Goal: Task Accomplishment & Management: Complete application form

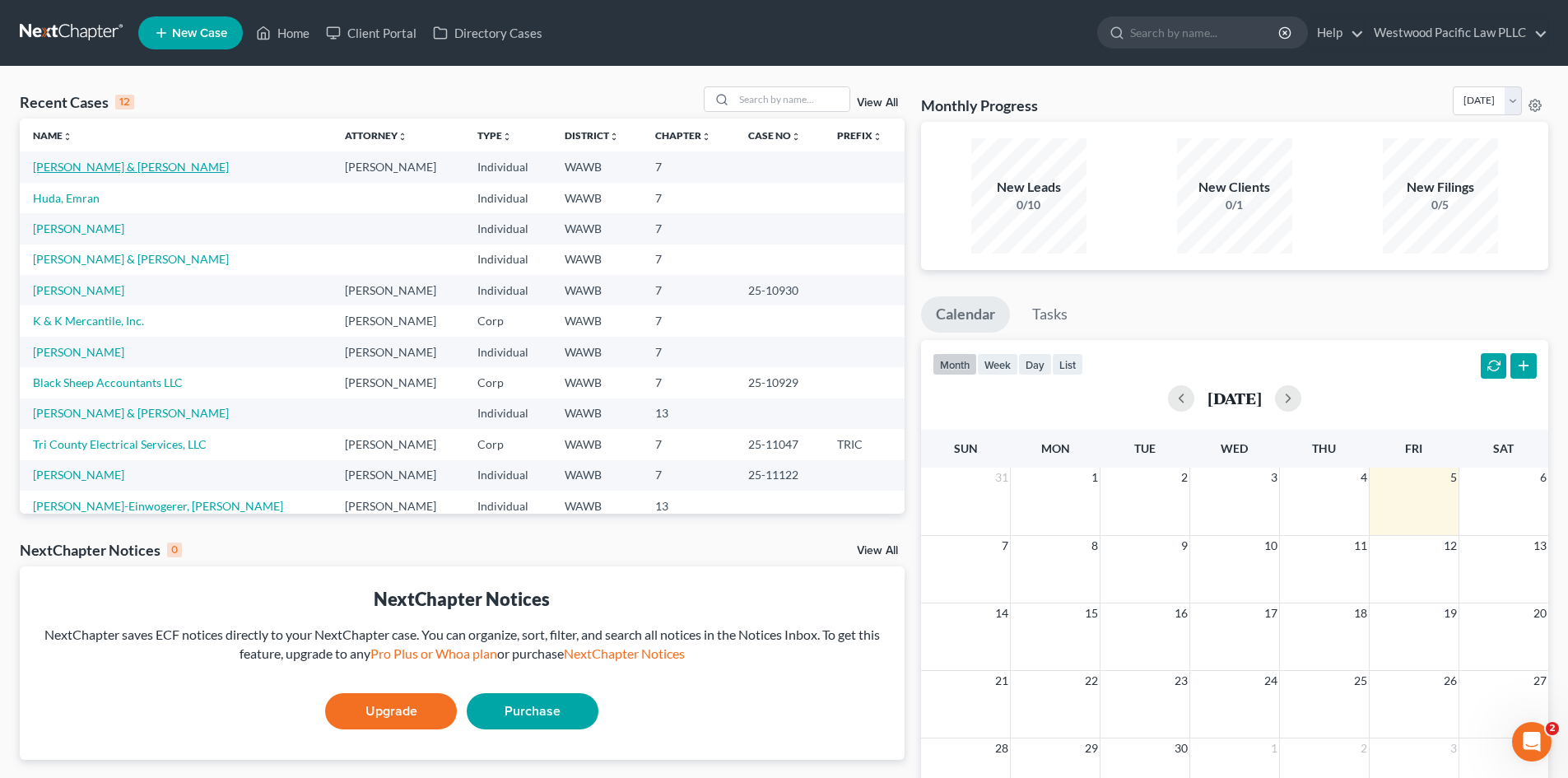
click at [112, 164] on link "[PERSON_NAME] & [PERSON_NAME]" at bounding box center [130, 166] width 196 height 14
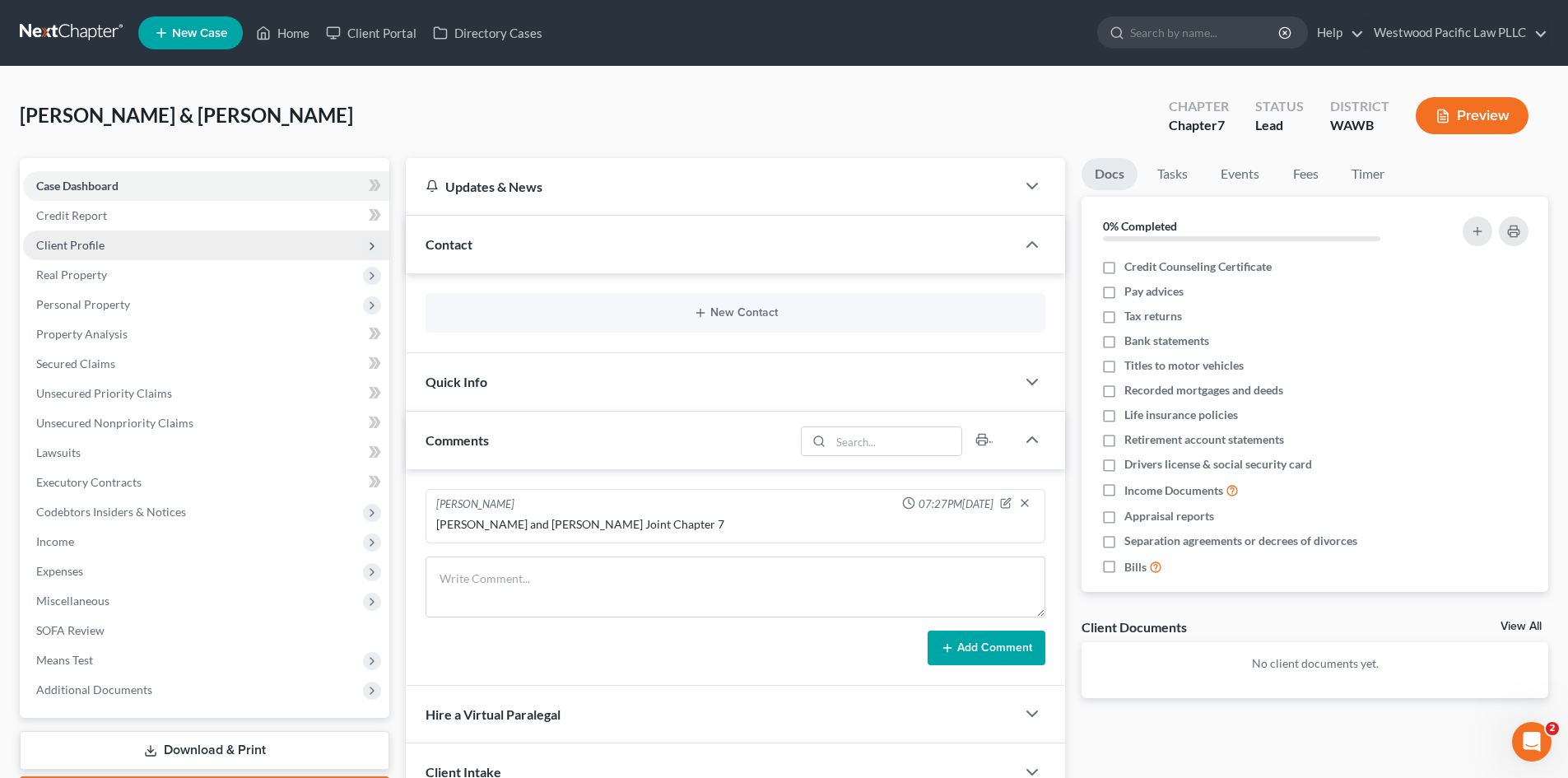
click at [129, 241] on span "Client Profile" at bounding box center [206, 245] width 366 height 30
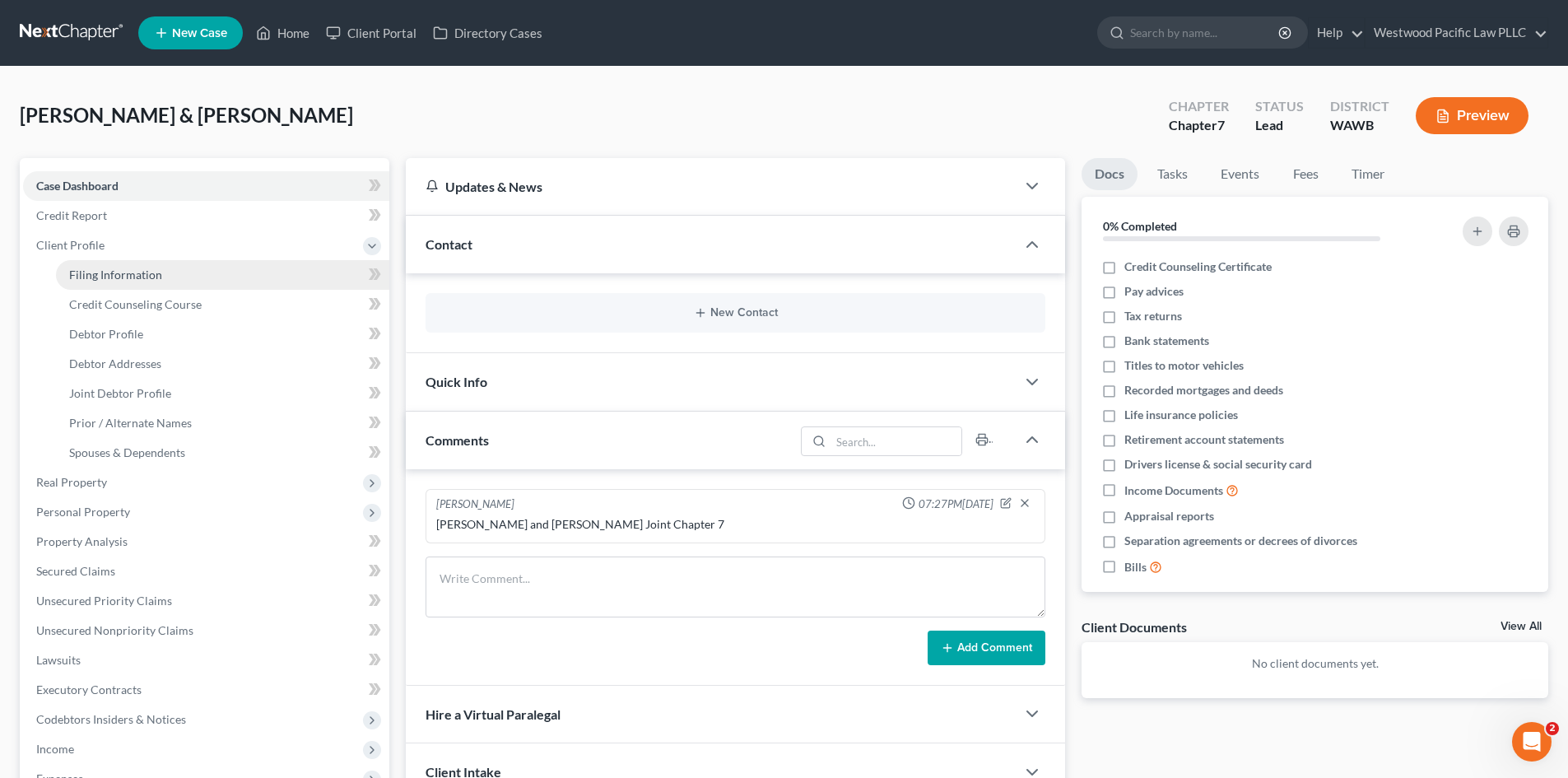
click at [130, 278] on span "Filing Information" at bounding box center [115, 274] width 93 height 14
select select "1"
select select "0"
select select "50"
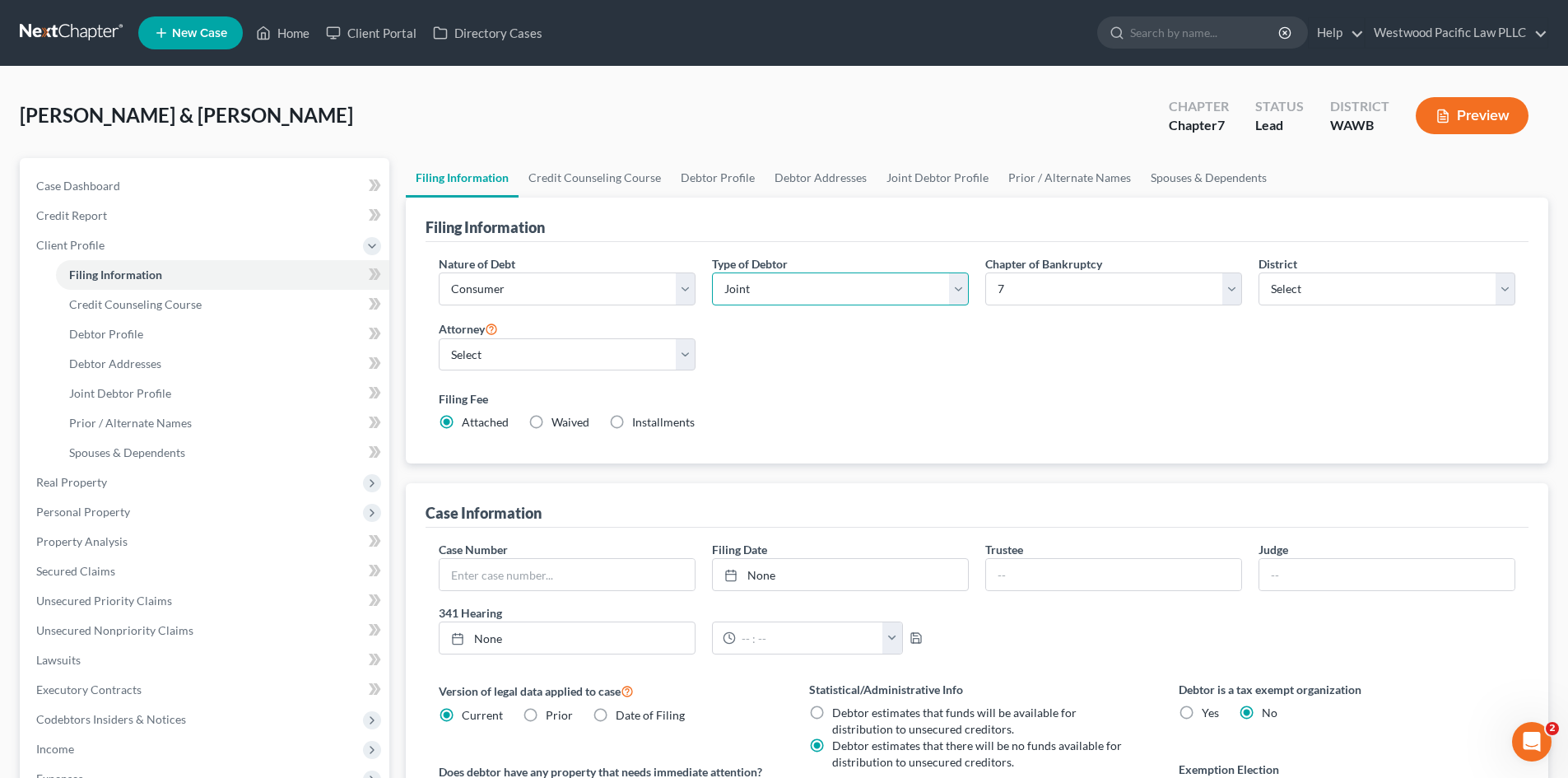
click at [954, 287] on select "Select Individual Joint" at bounding box center [840, 289] width 257 height 33
select select "0"
click at [712, 272] on select "Select Individual Joint" at bounding box center [840, 289] width 257 height 33
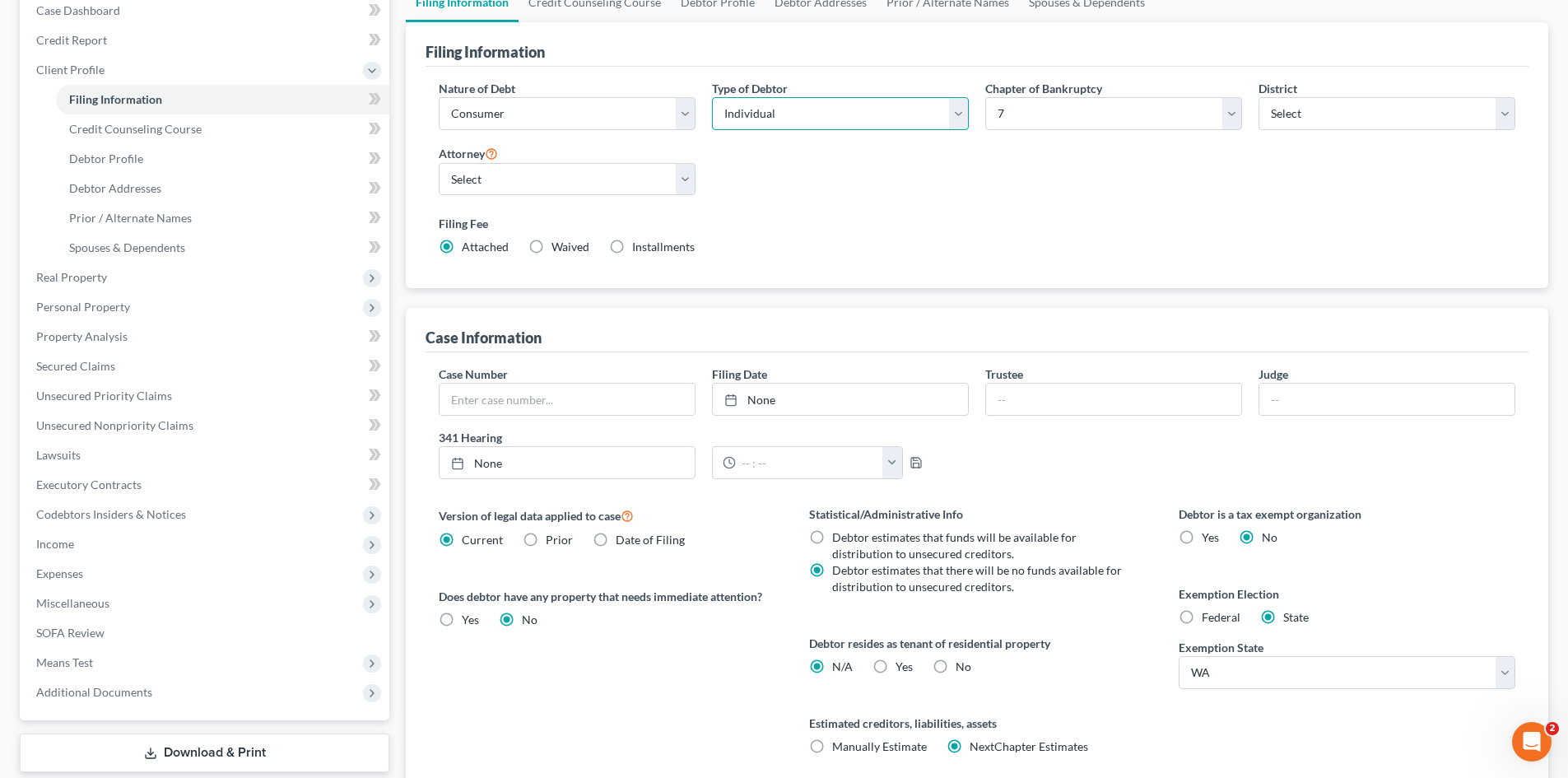
scroll to position [106, 0]
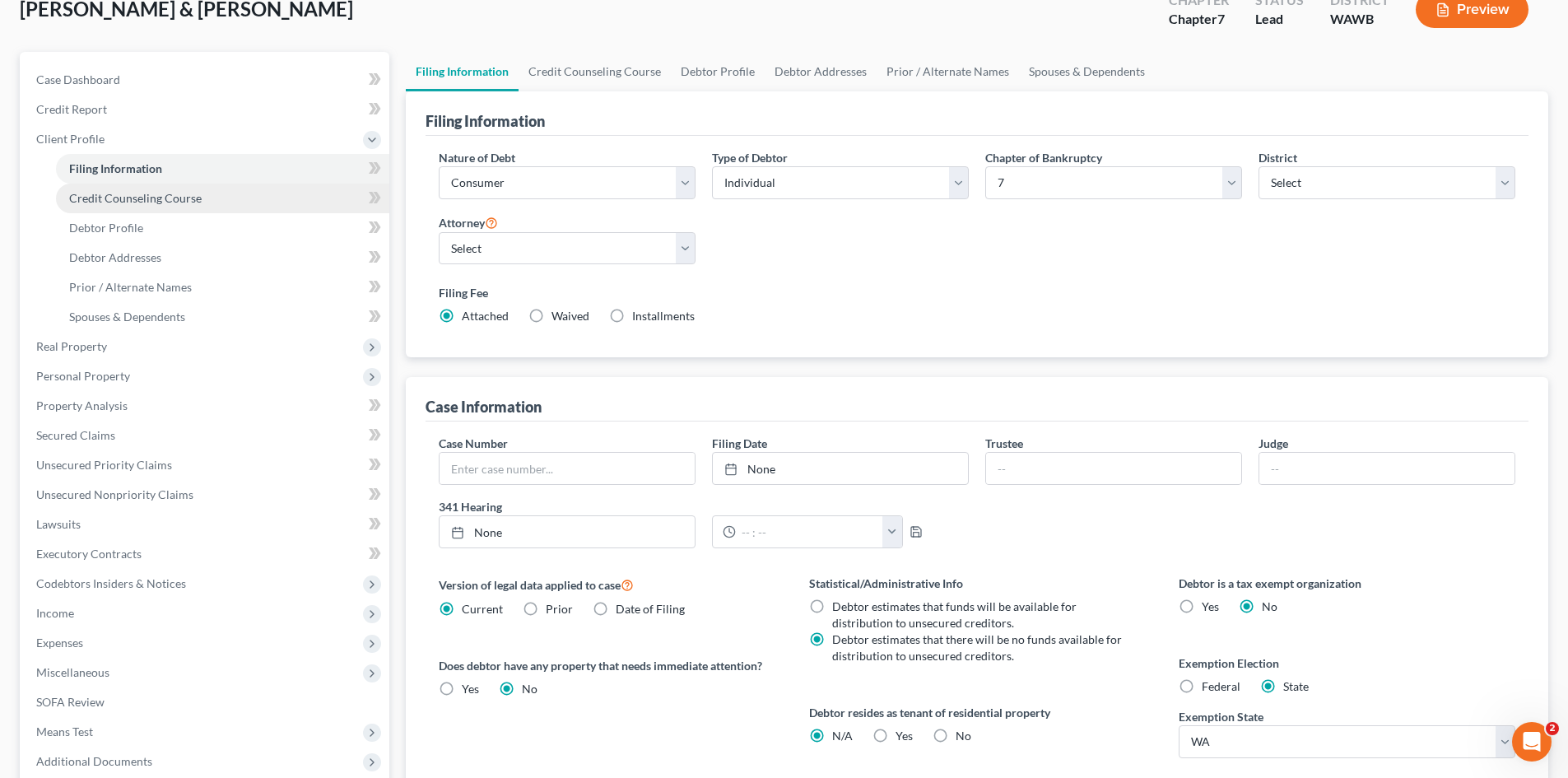
click at [142, 194] on span "Credit Counseling Course" at bounding box center [135, 198] width 132 height 14
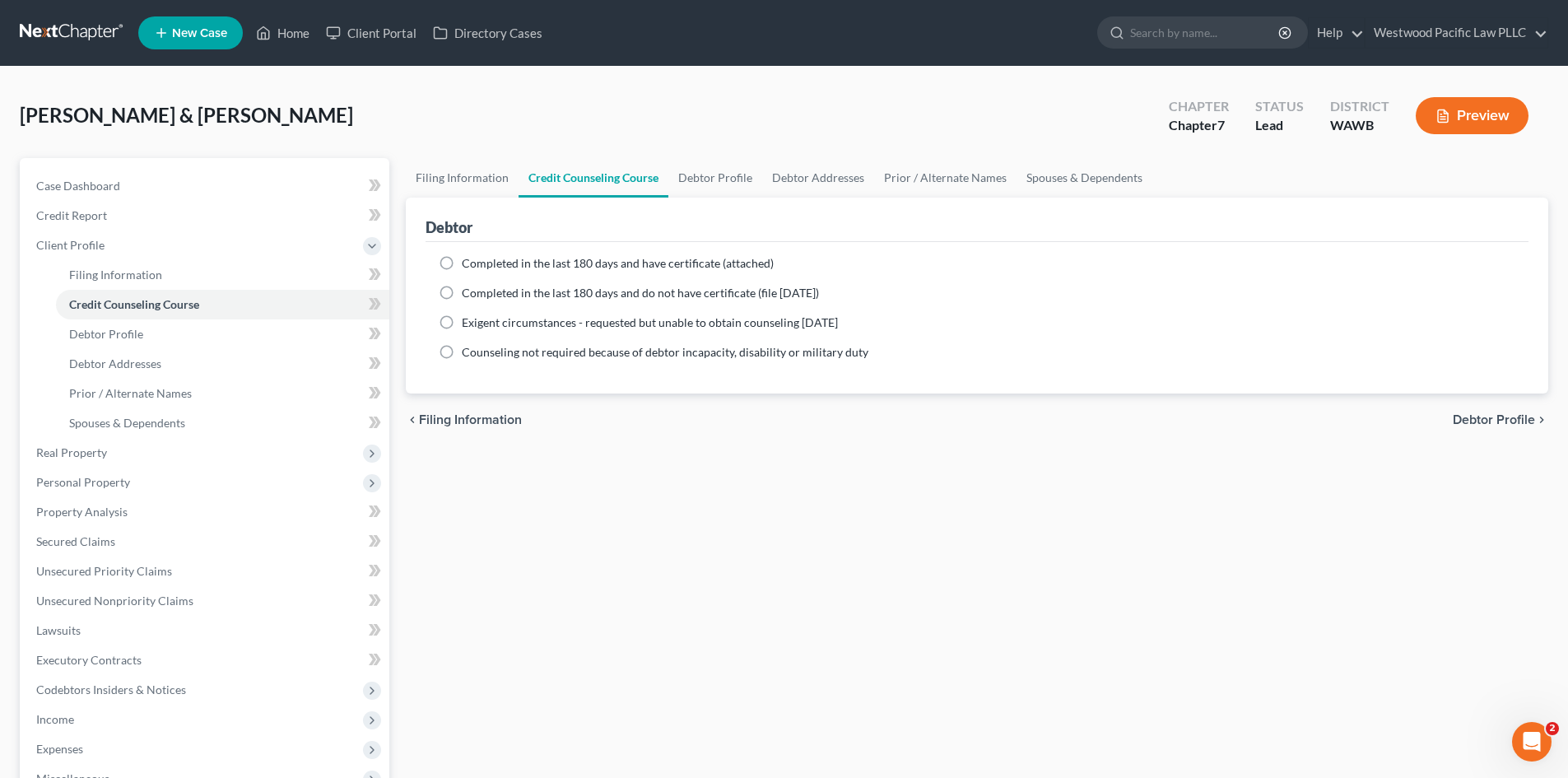
click at [461, 258] on label "Completed in the last 180 days and have certificate (attached)" at bounding box center [617, 263] width 312 height 16
click at [468, 258] on input "Completed in the last 180 days and have certificate (attached)" at bounding box center [473, 260] width 11 height 11
radio input "true"
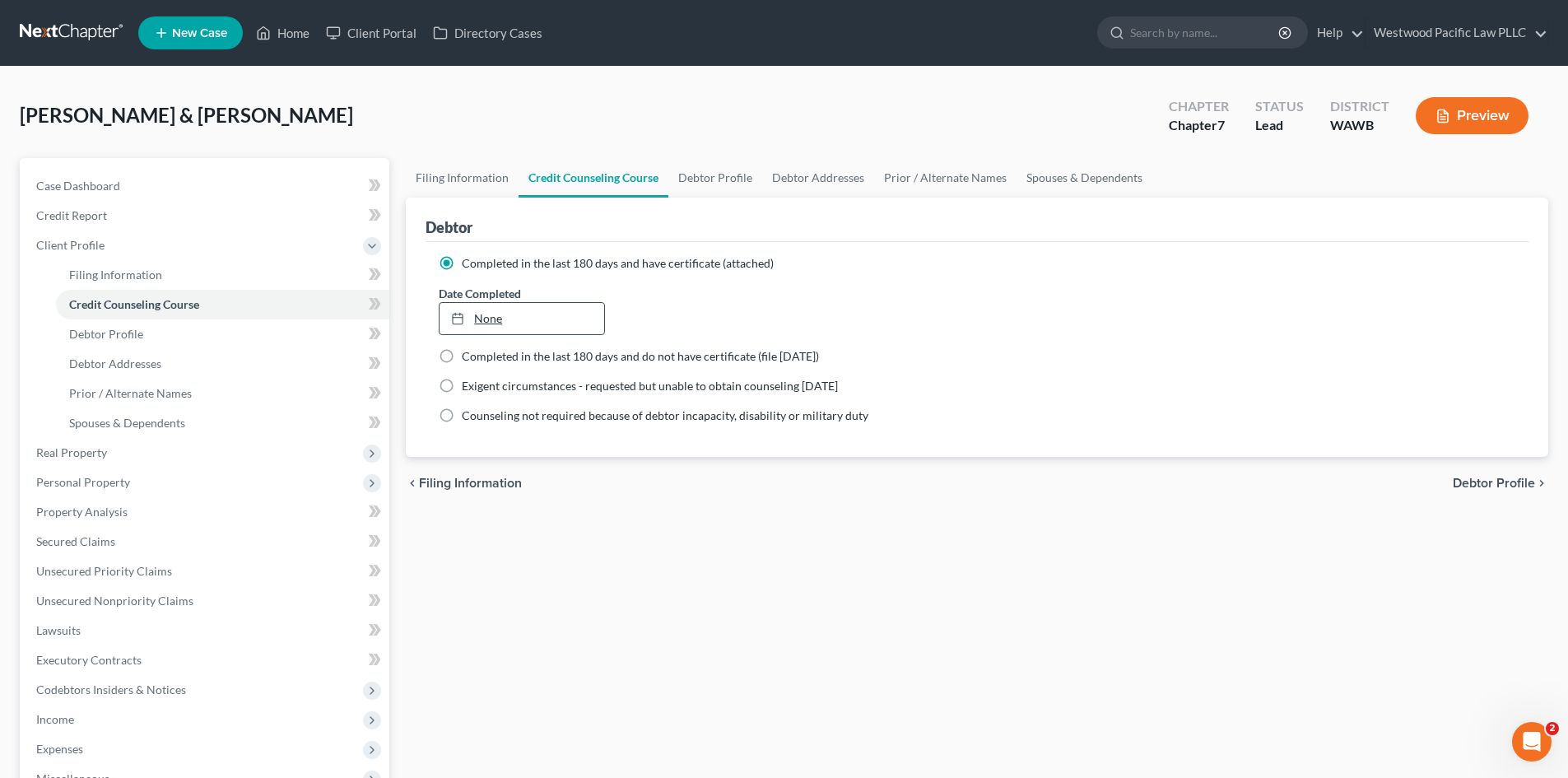
type input "9/5/2025"
click at [510, 322] on link "9/5/2025" at bounding box center [521, 318] width 164 height 32
click at [716, 177] on link "Debtor Profile" at bounding box center [715, 177] width 94 height 39
select select "1"
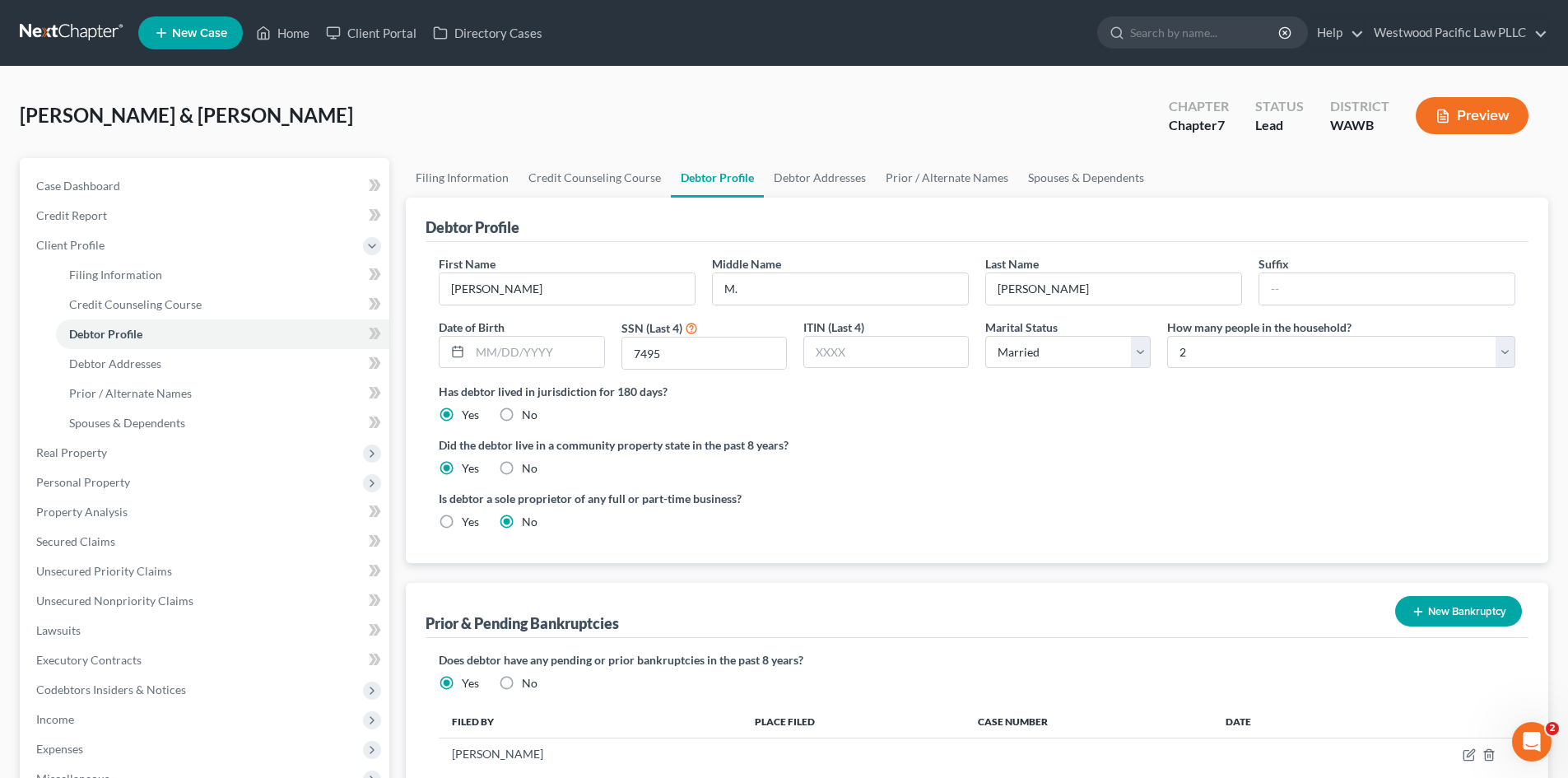
click at [461, 521] on label "Yes" at bounding box center [470, 521] width 17 height 16
click at [468, 521] on input "Yes" at bounding box center [473, 518] width 11 height 11
radio input "true"
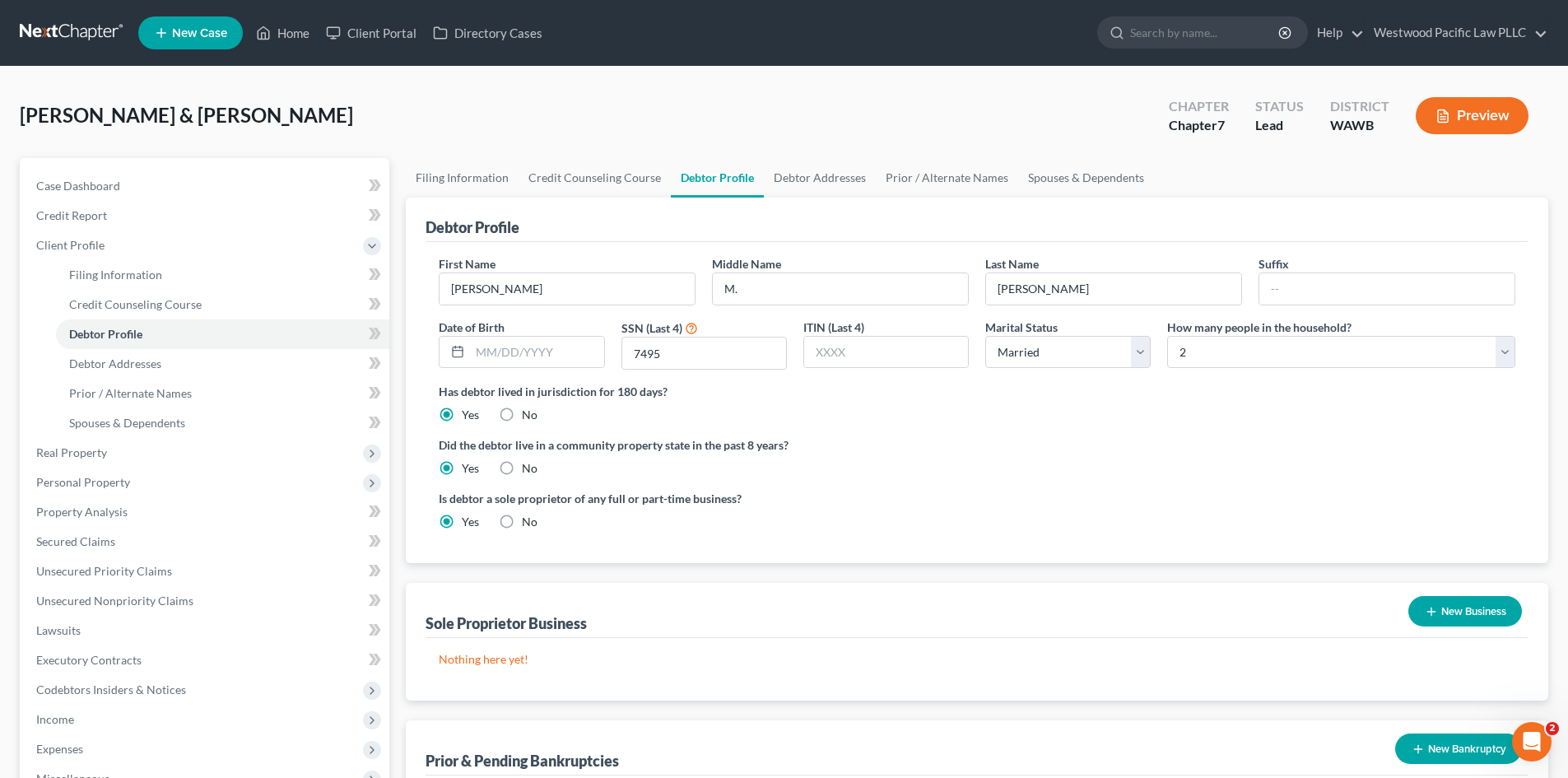
click at [522, 519] on label "No" at bounding box center [529, 521] width 15 height 16
click at [528, 519] on input "No" at bounding box center [533, 518] width 11 height 11
radio input "true"
radio input "false"
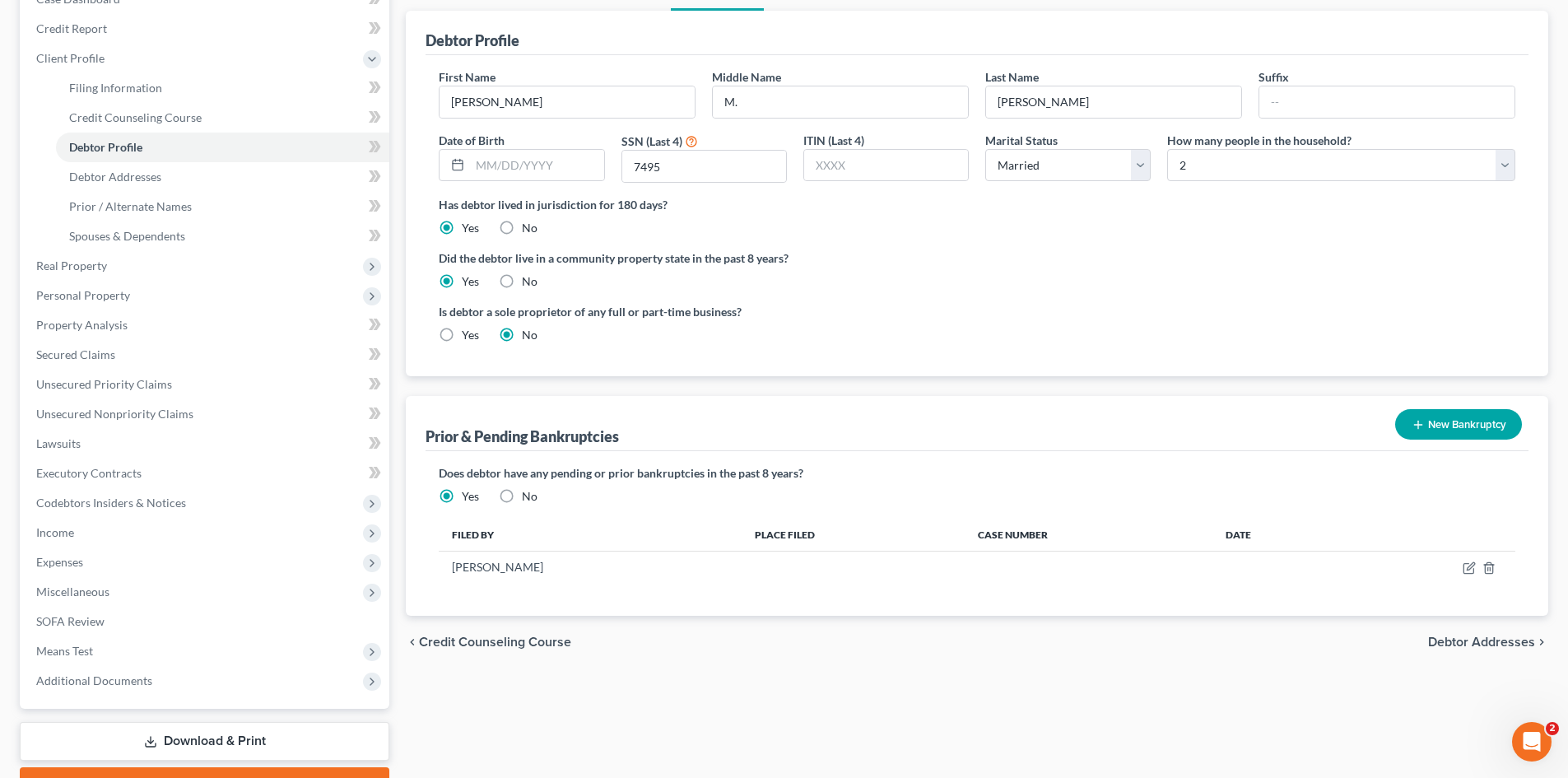
scroll to position [201, 0]
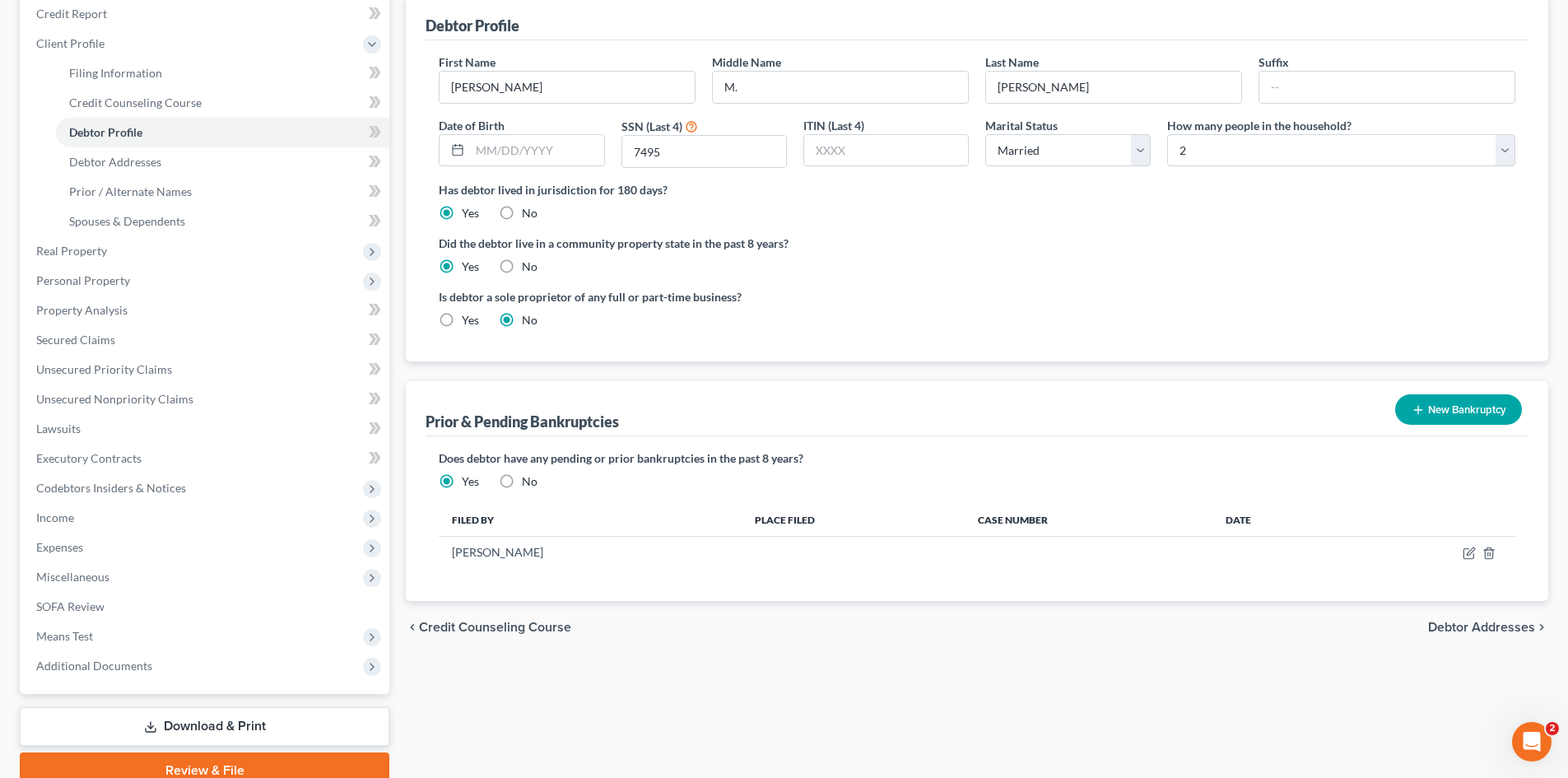
click at [522, 481] on label "No" at bounding box center [529, 481] width 15 height 16
click at [528, 481] on input "No" at bounding box center [533, 478] width 11 height 11
radio input "true"
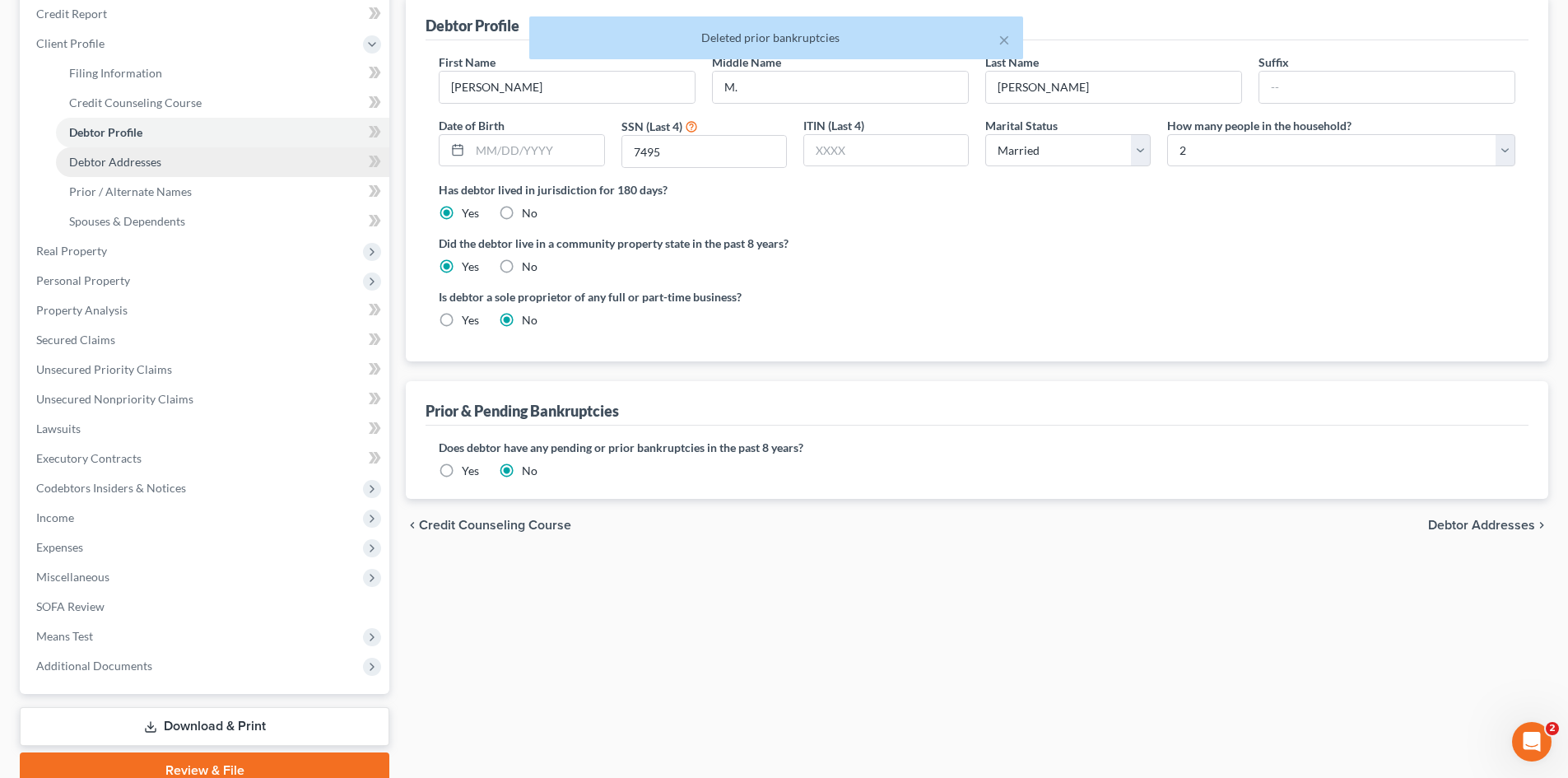
click at [113, 155] on span "Debtor Addresses" at bounding box center [115, 161] width 92 height 14
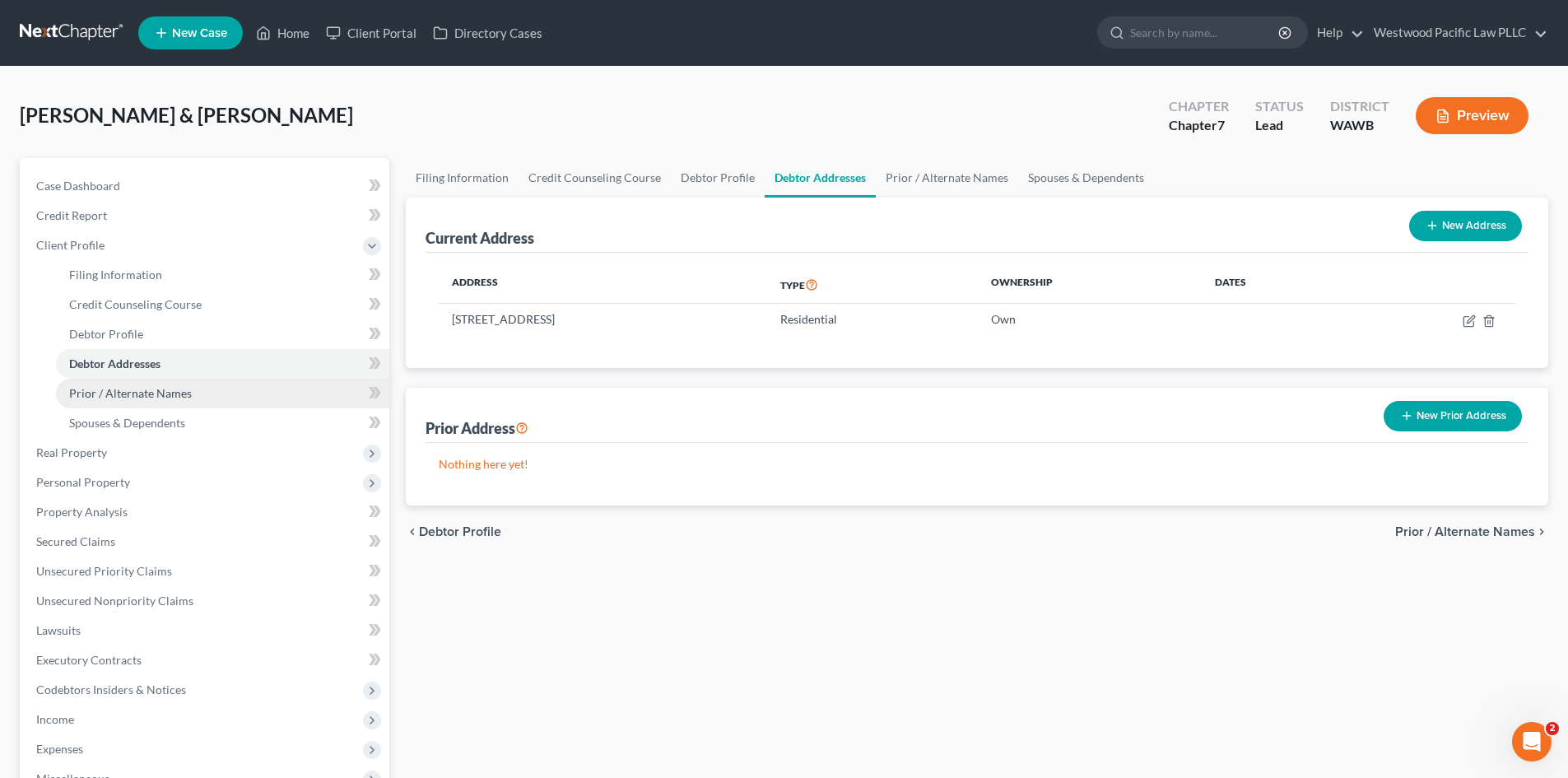
click at [145, 395] on span "Prior / Alternate Names" at bounding box center [130, 392] width 123 height 14
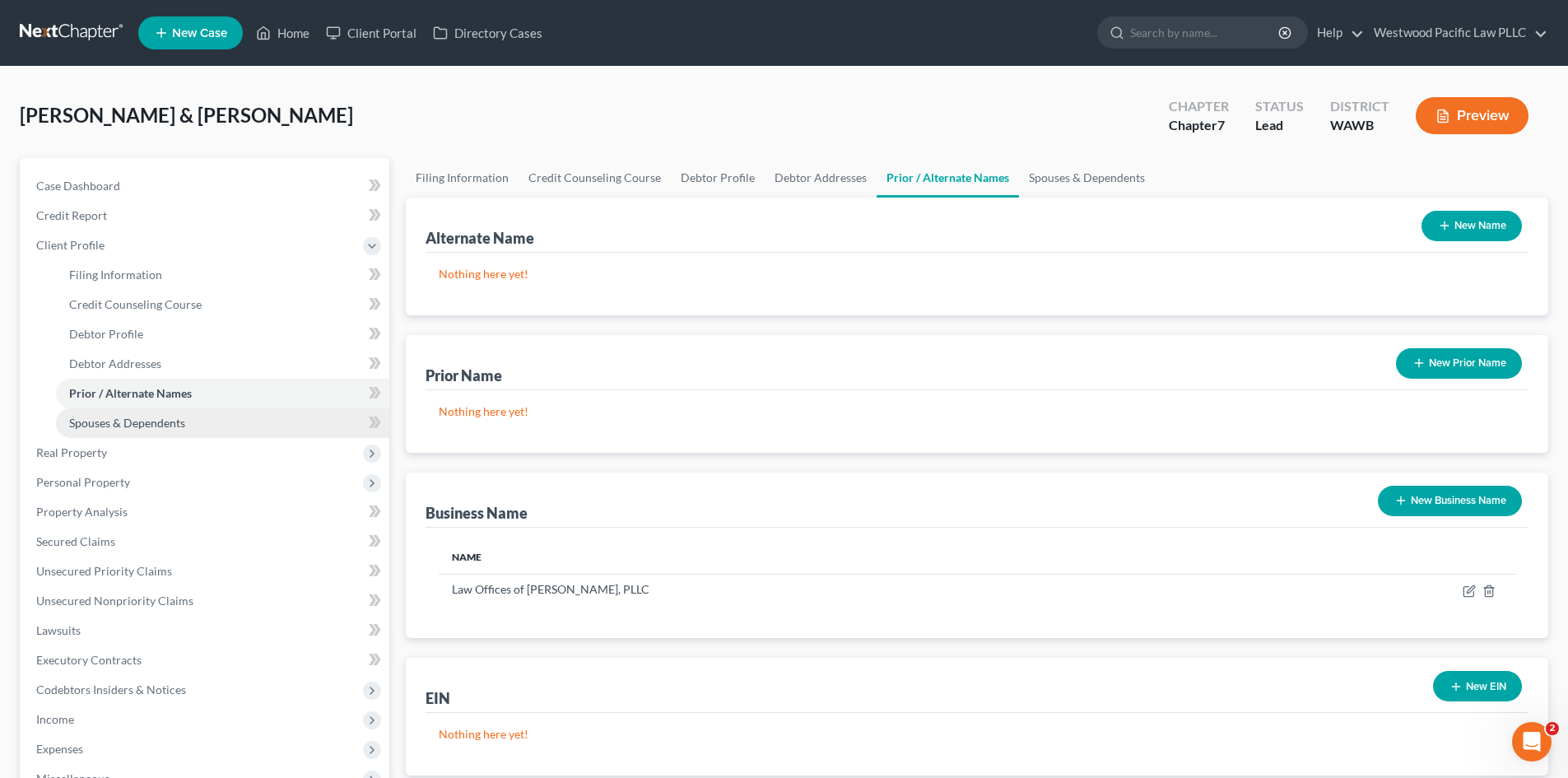
click at [137, 420] on span "Spouses & Dependents" at bounding box center [127, 422] width 116 height 14
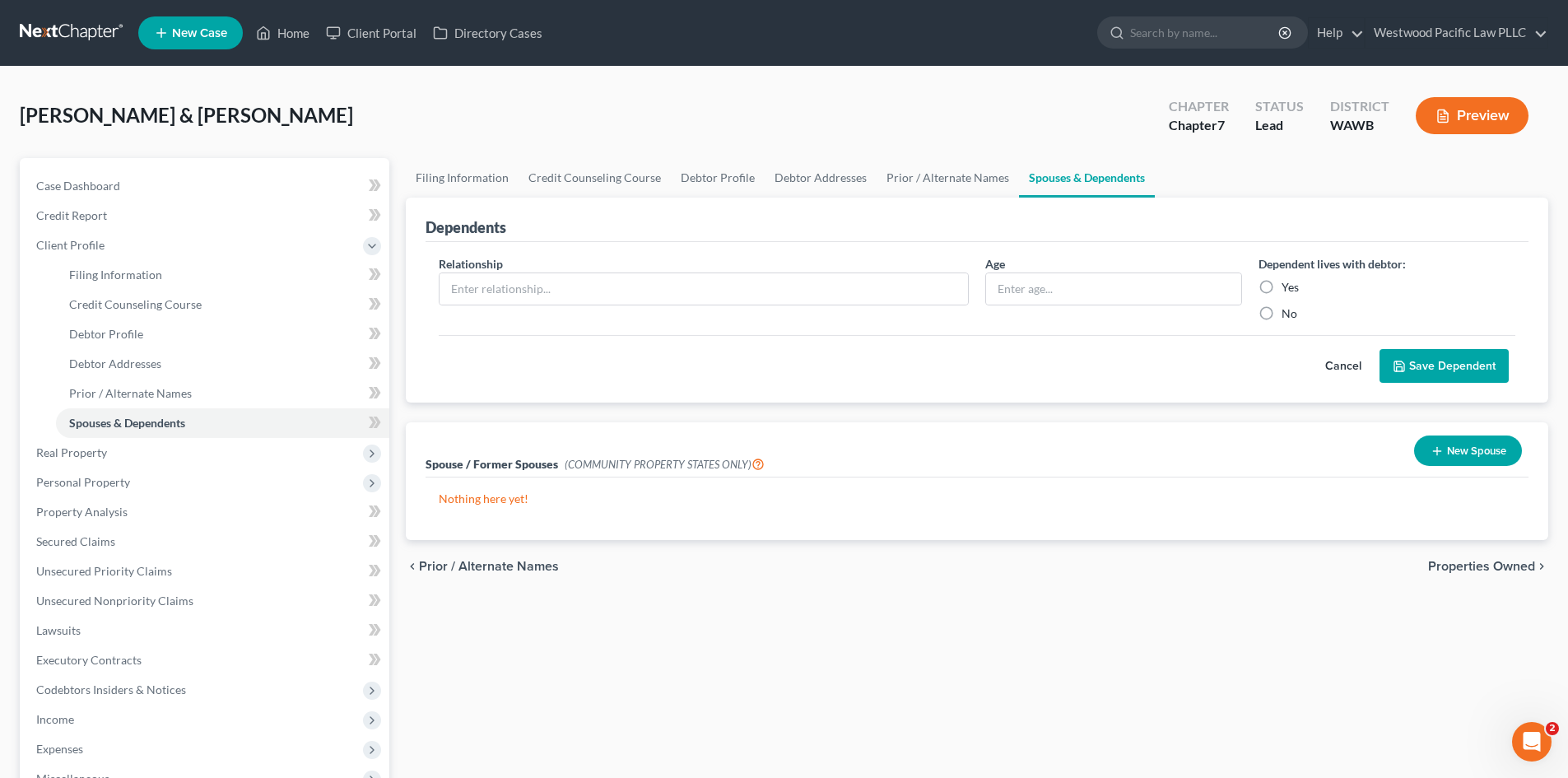
click at [1477, 453] on button "New Spouse" at bounding box center [1467, 451] width 107 height 31
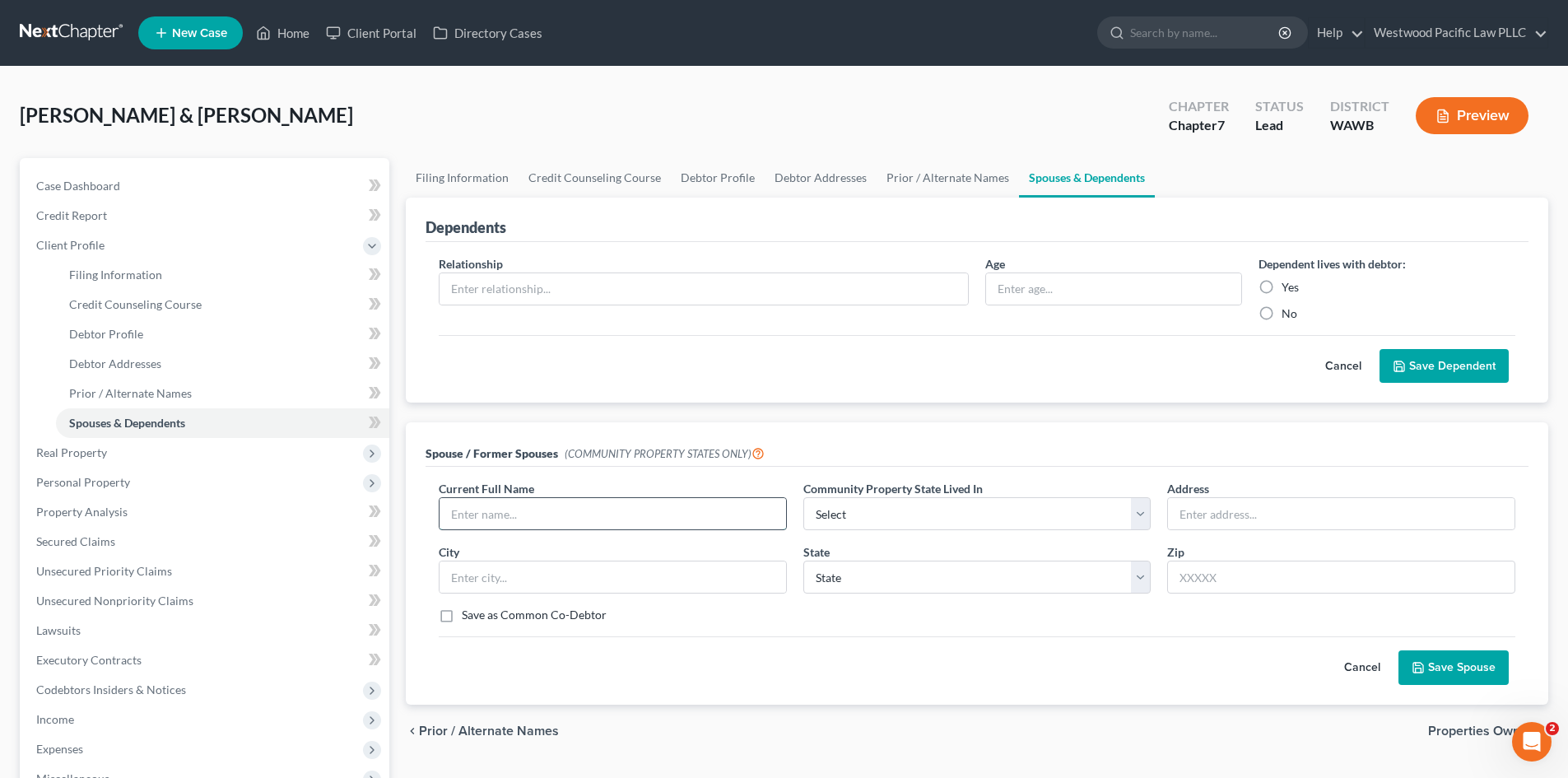
click at [526, 517] on input "text" at bounding box center [612, 513] width 346 height 32
type input "Daphne L. Melillo"
click at [1131, 511] on select "Select AZ CA GU ID LA NV NM PR TX WA WI" at bounding box center [977, 513] width 348 height 33
select select "9"
click at [804, 497] on select "Select AZ CA GU ID LA NV NM PR TX WA WI" at bounding box center [977, 513] width 348 height 33
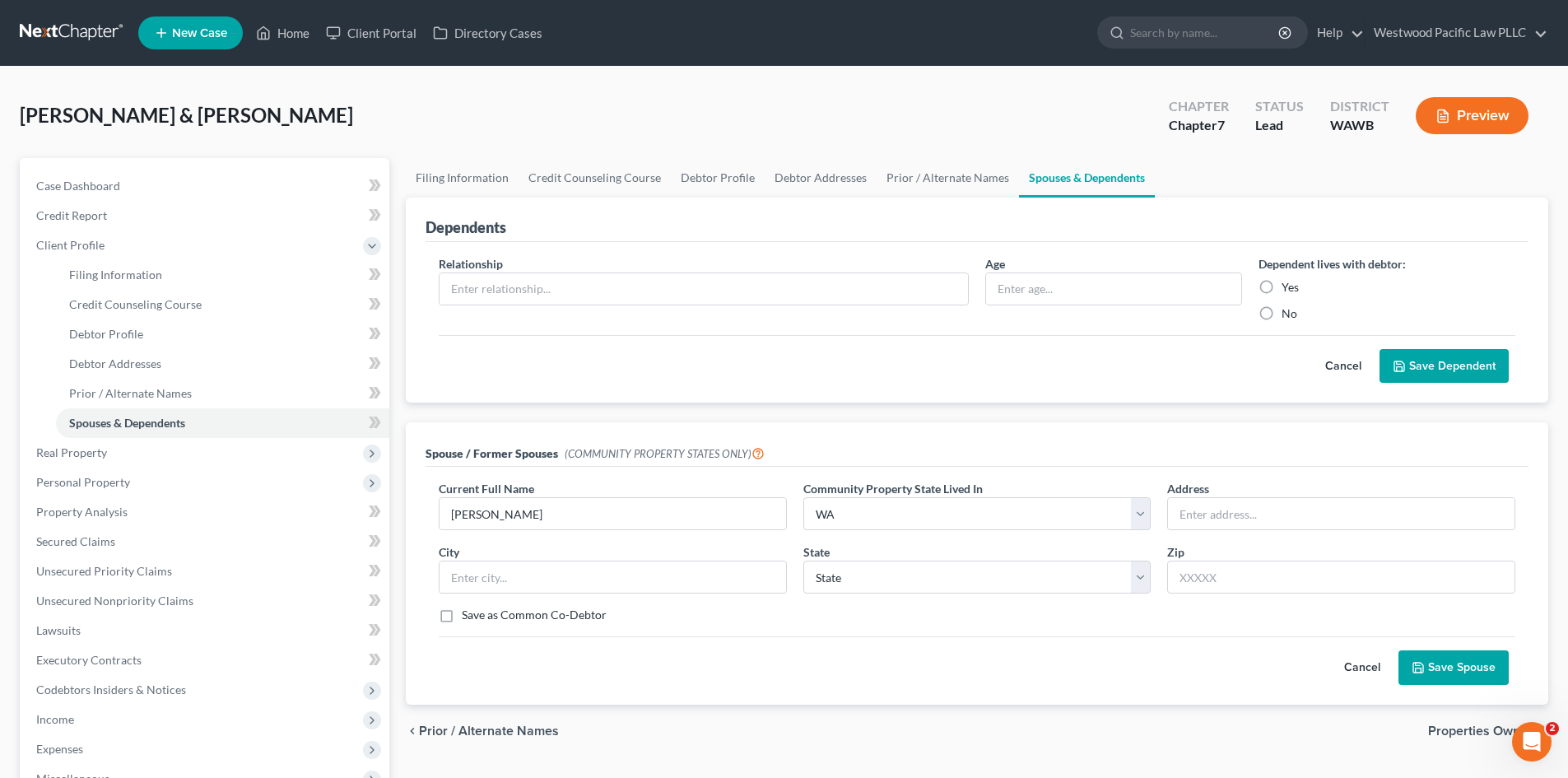
click at [1472, 667] on button "Save Spouse" at bounding box center [1453, 668] width 110 height 35
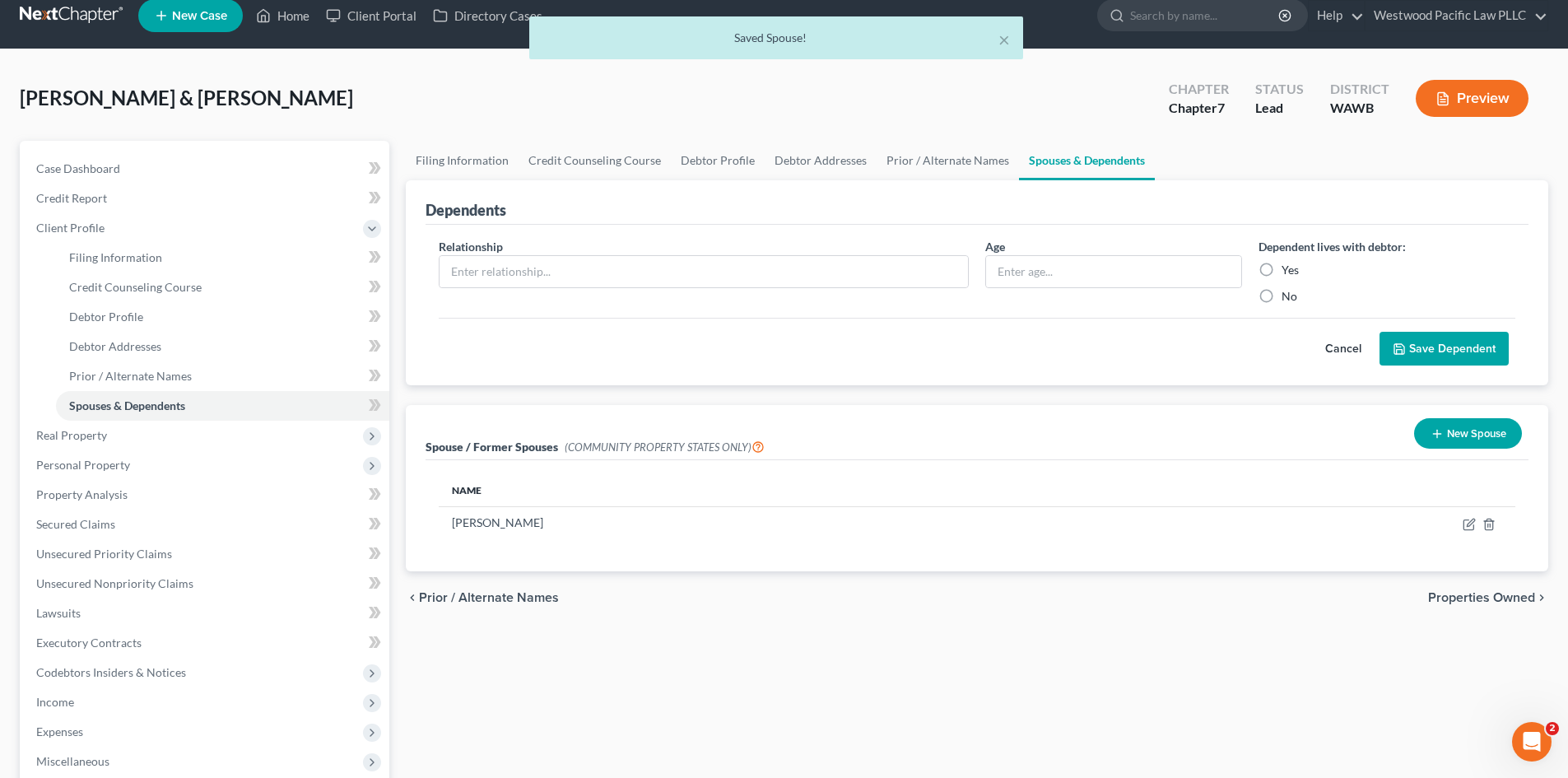
scroll to position [12, 0]
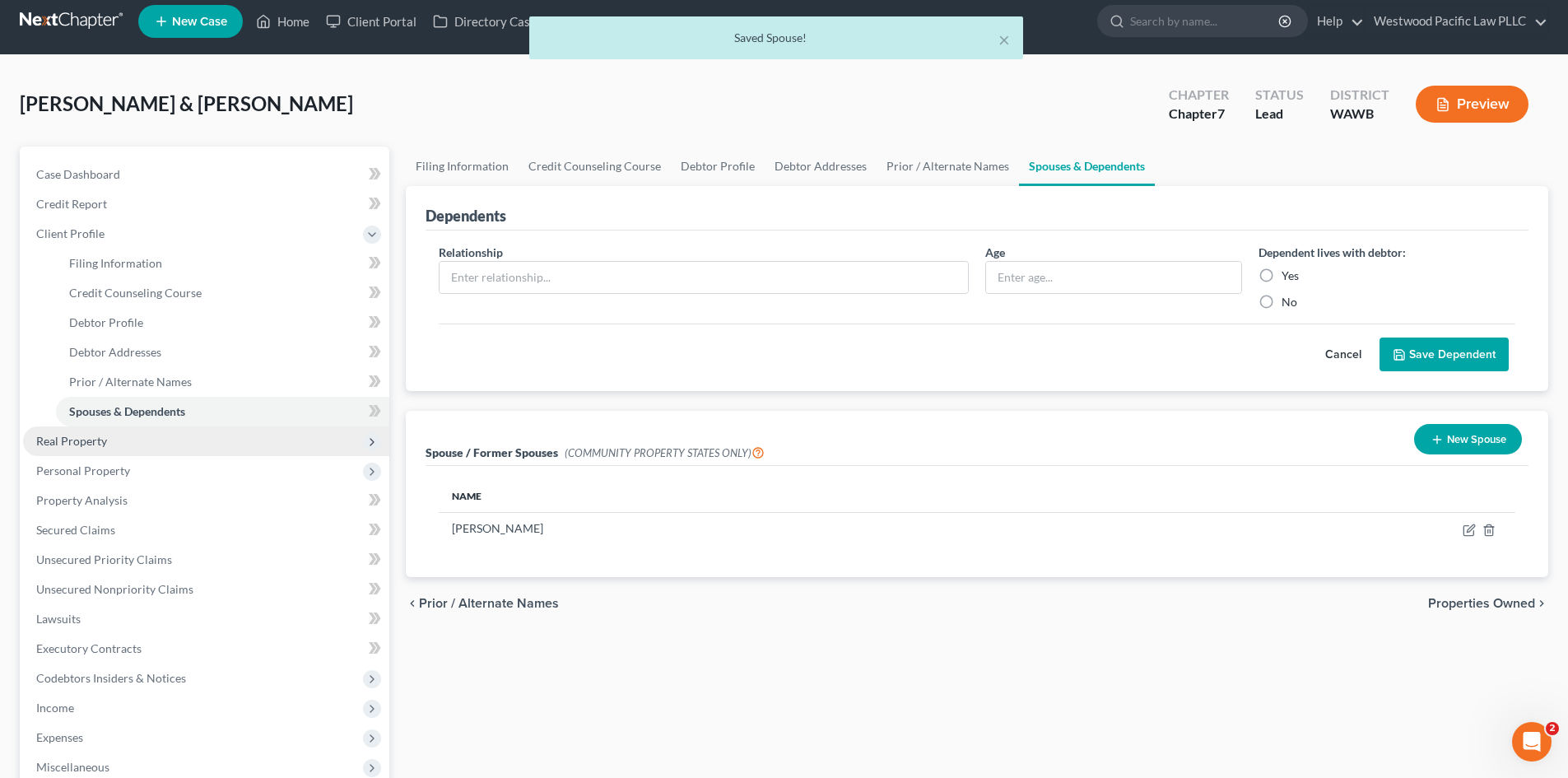
click at [111, 437] on span "Real Property" at bounding box center [206, 441] width 366 height 30
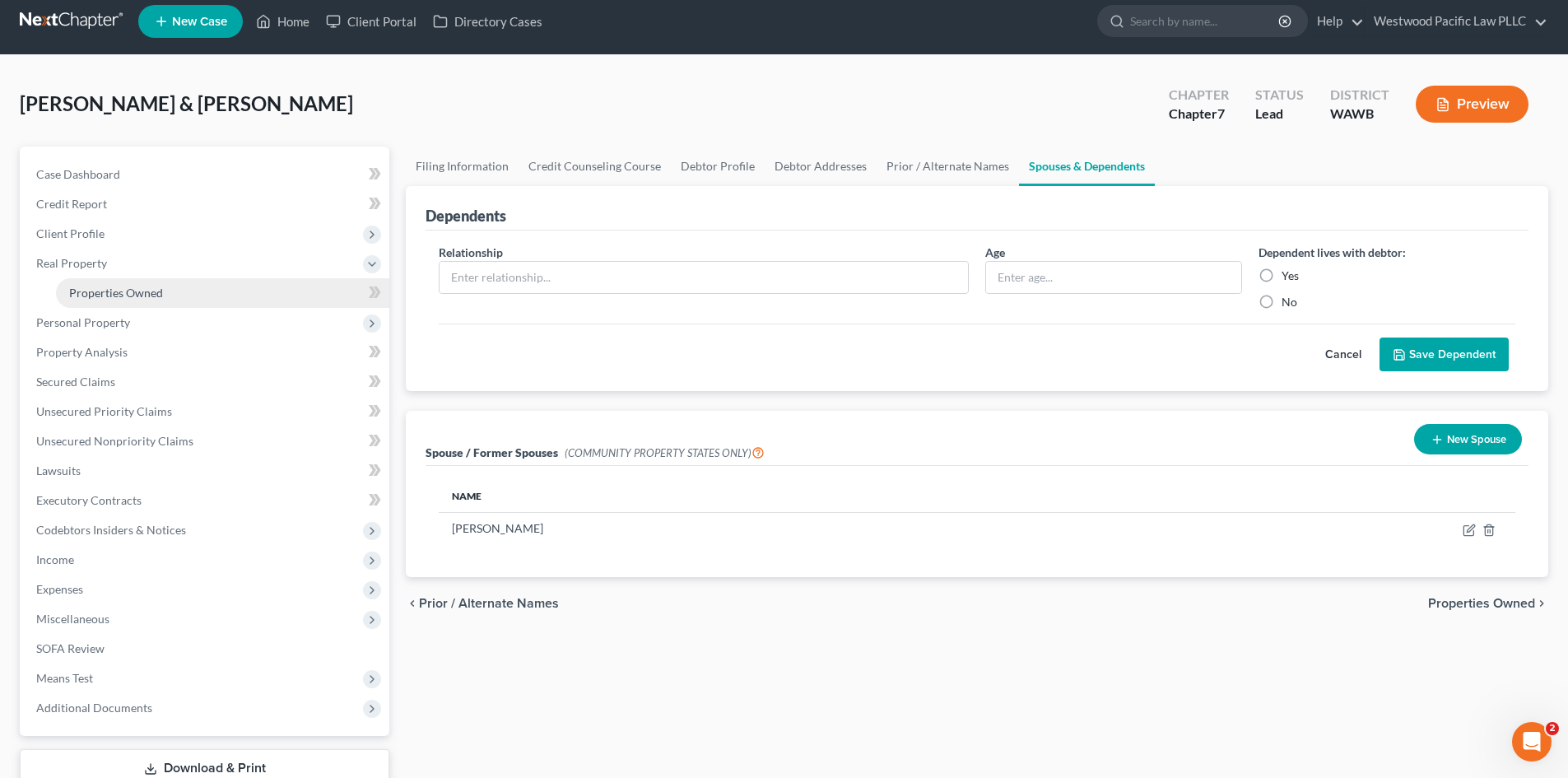
click at [117, 295] on span "Properties Owned" at bounding box center [116, 293] width 94 height 14
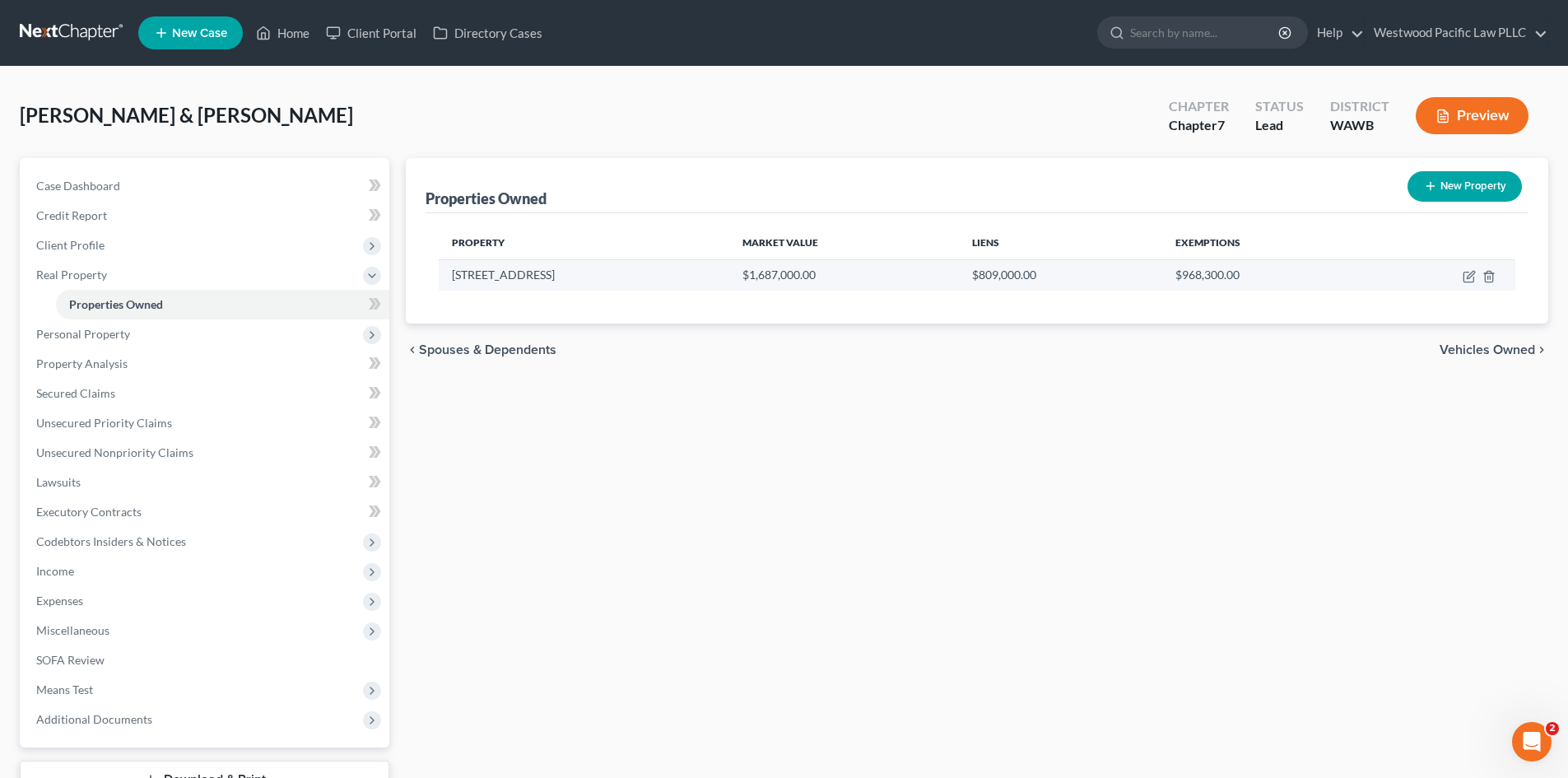
click at [530, 271] on td "[STREET_ADDRESS]" at bounding box center [583, 274] width 291 height 32
click at [1466, 272] on icon "button" at bounding box center [1468, 277] width 10 height 10
select select "50"
select select "2"
select select "0"
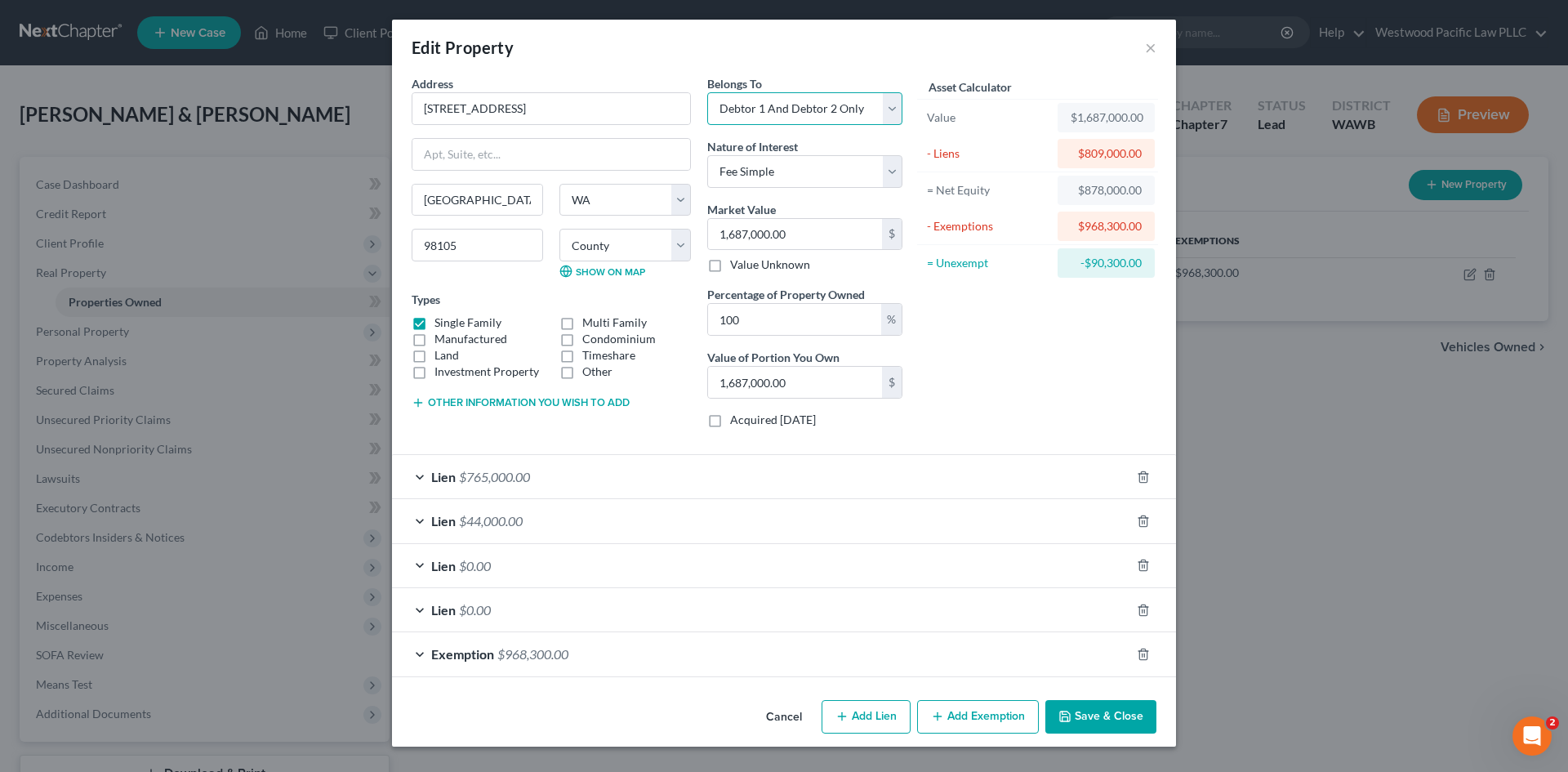
click at [890, 107] on select "Select Debtor 1 Only Debtor 2 Only Debtor 1 And Debtor 2 Only At Least One Of T…" at bounding box center [804, 109] width 195 height 32
select select "0"
click at [707, 92] on select "Select Debtor 1 Only Debtor 2 Only Debtor 1 And Debtor 2 Only At Least One Of T…" at bounding box center [804, 109] width 195 height 32
click at [1096, 712] on button "Save & Close" at bounding box center [1100, 717] width 111 height 34
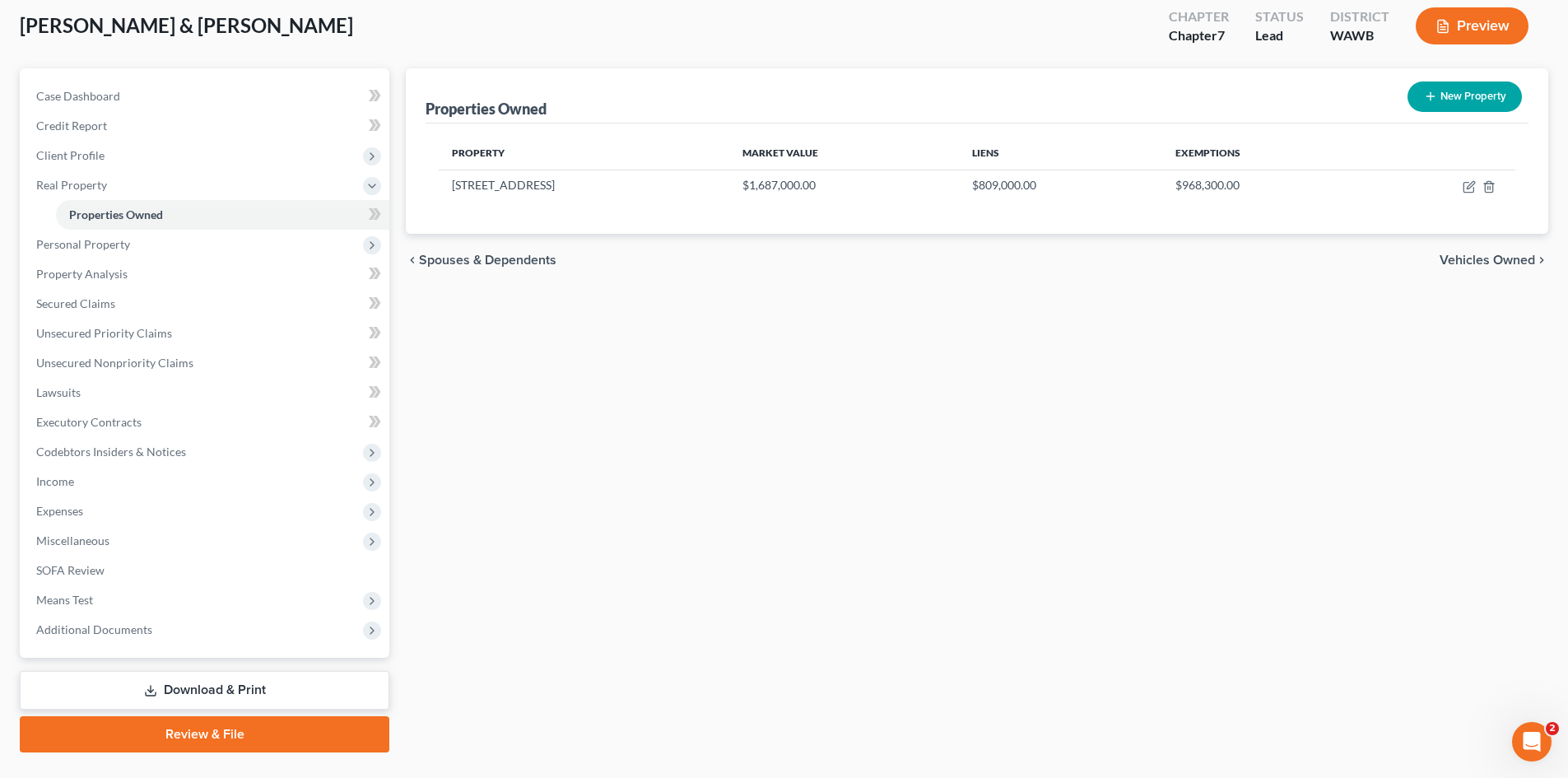
scroll to position [127, 0]
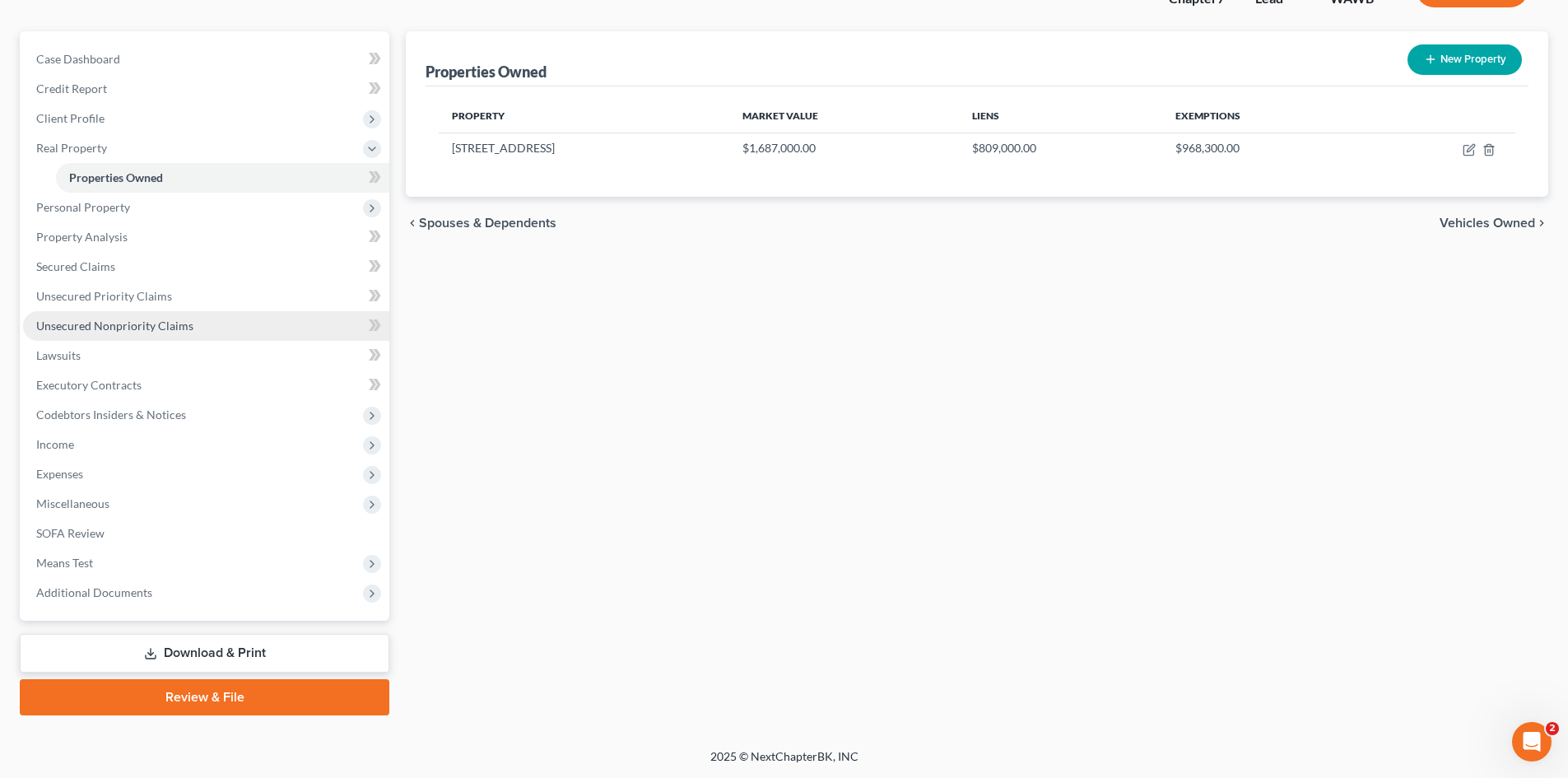
click at [104, 324] on span "Unsecured Nonpriority Claims" at bounding box center [115, 325] width 157 height 14
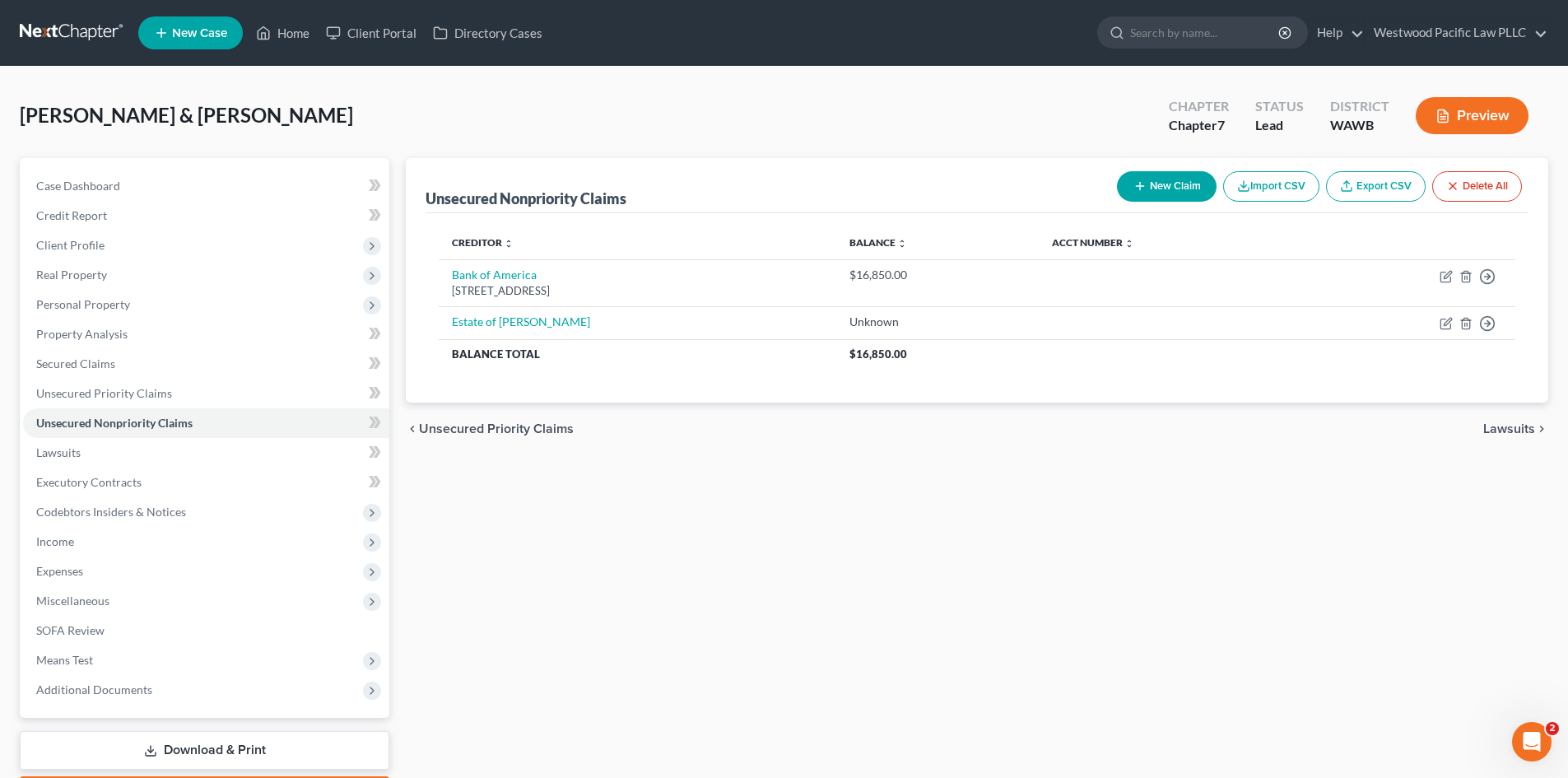
click at [1176, 179] on button "New Claim" at bounding box center [1167, 186] width 100 height 31
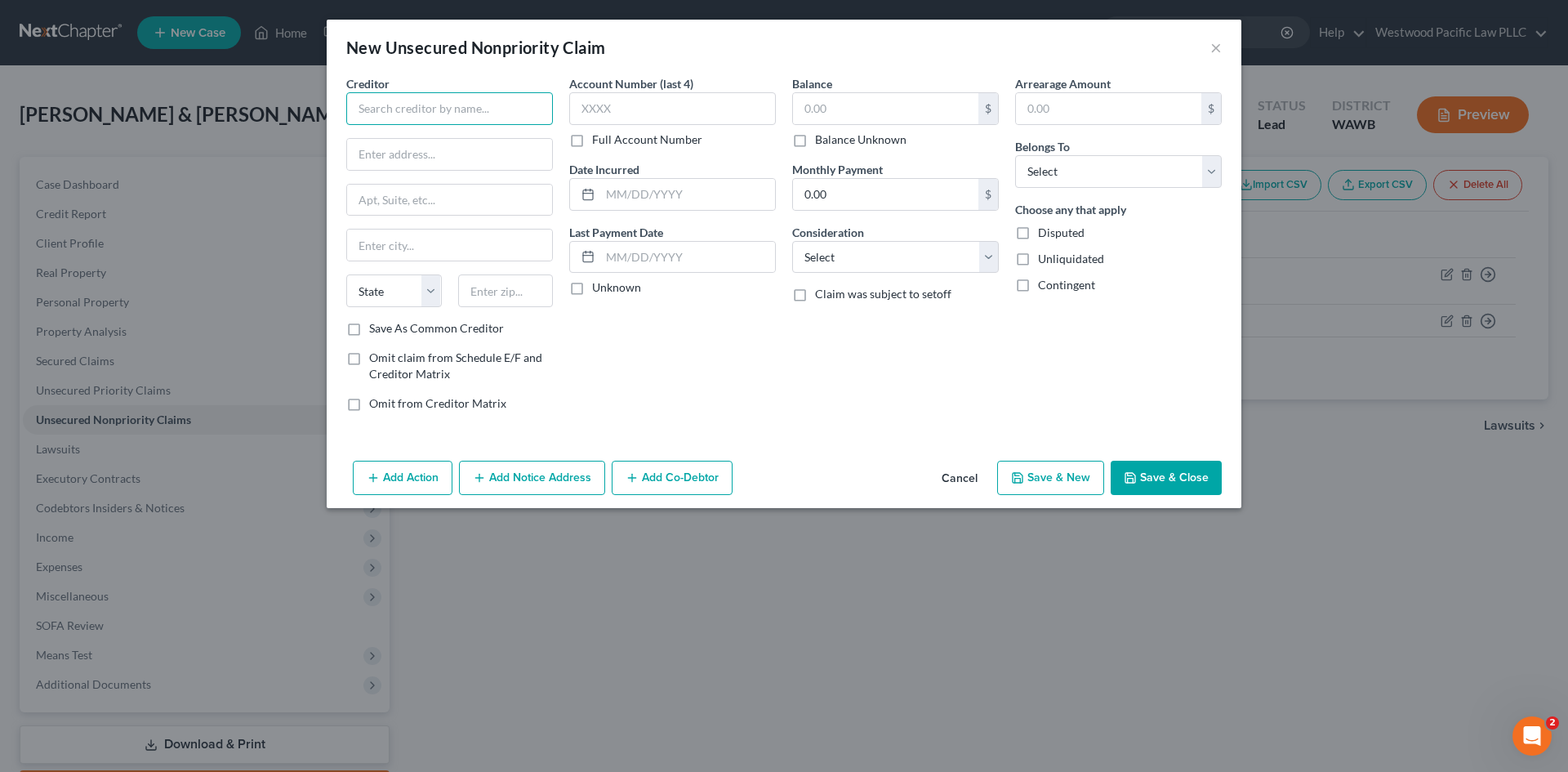
click at [368, 105] on input "text" at bounding box center [449, 109] width 206 height 32
type input "S"
type input "City of [GEOGRAPHIC_DATA]"
paste input "P.O Box 34904"
type input "P.O Box 34904"
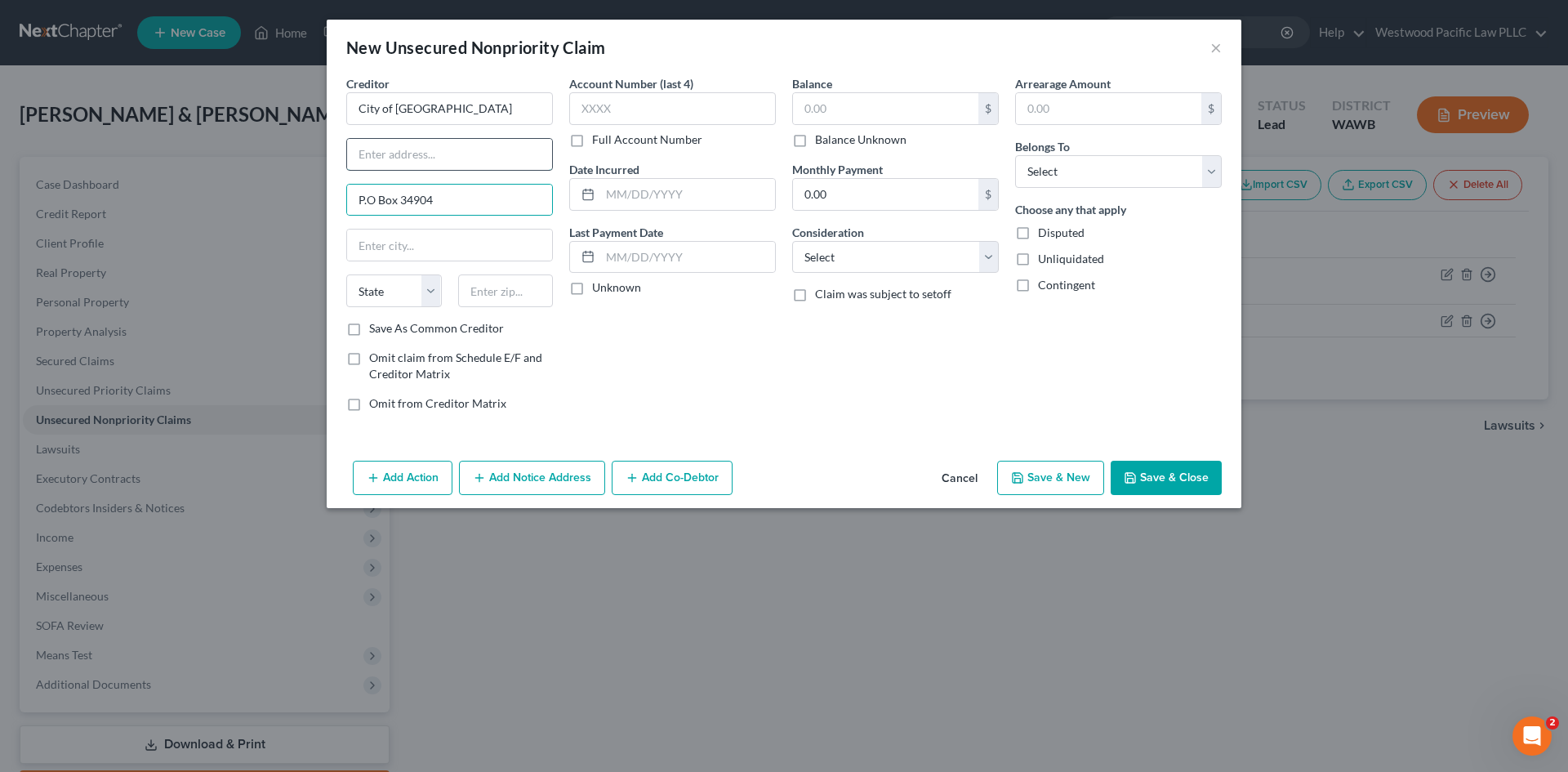
click at [376, 160] on input "text" at bounding box center [449, 154] width 205 height 31
type input "Dept of Finance & Administration"
click at [428, 288] on select "State [US_STATE] AK AR AZ CA CO CT DE DC [GEOGRAPHIC_DATA] [GEOGRAPHIC_DATA] GU…" at bounding box center [394, 290] width 95 height 32
click at [415, 250] on input "text" at bounding box center [449, 245] width 205 height 31
type input "SEATTLE"
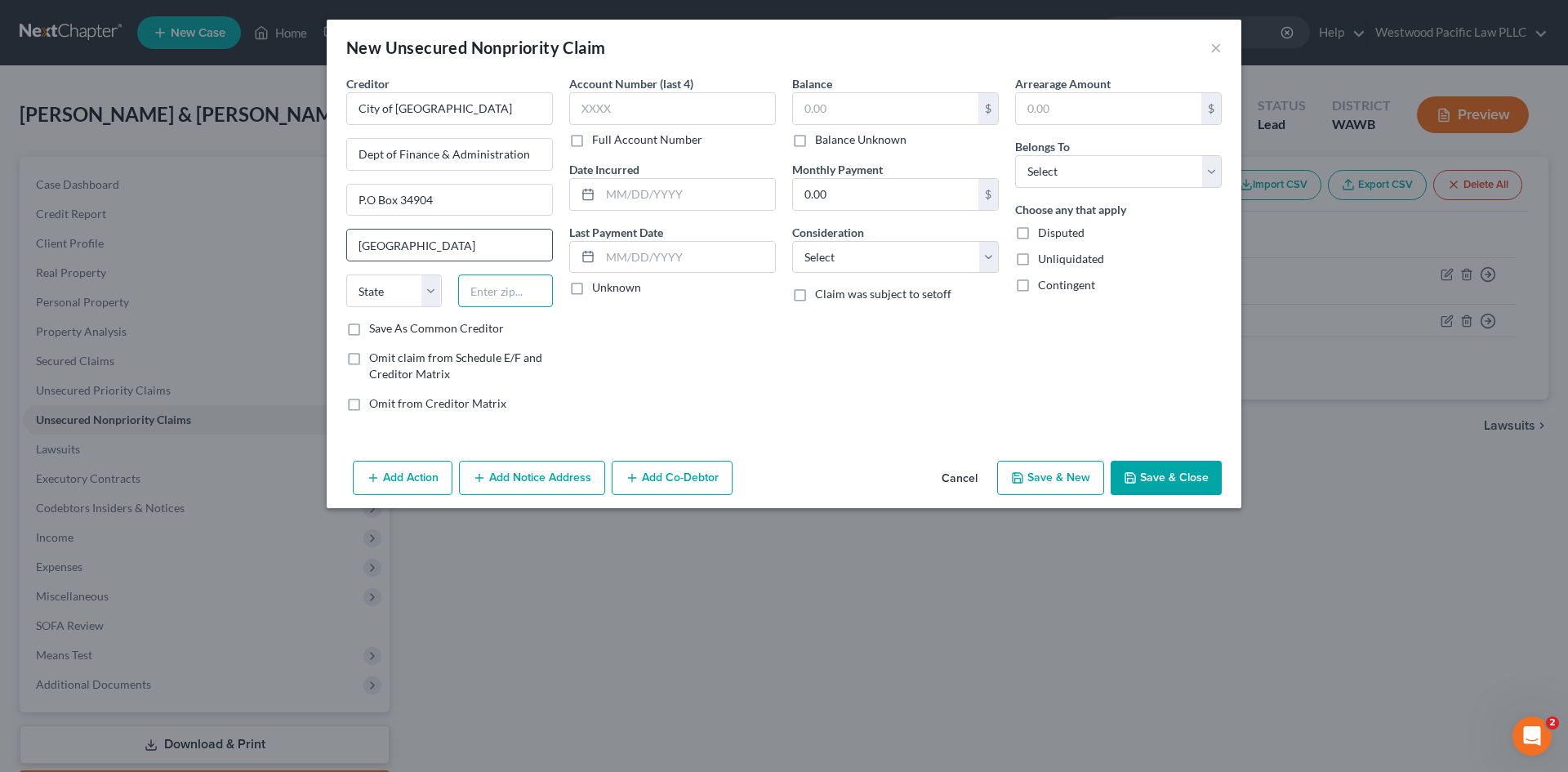
type input "98106"
type input "[GEOGRAPHIC_DATA]"
select select "50"
drag, startPoint x: 484, startPoint y: 286, endPoint x: 509, endPoint y: 286, distance: 25.0
click at [509, 286] on input "98106" at bounding box center [505, 290] width 95 height 32
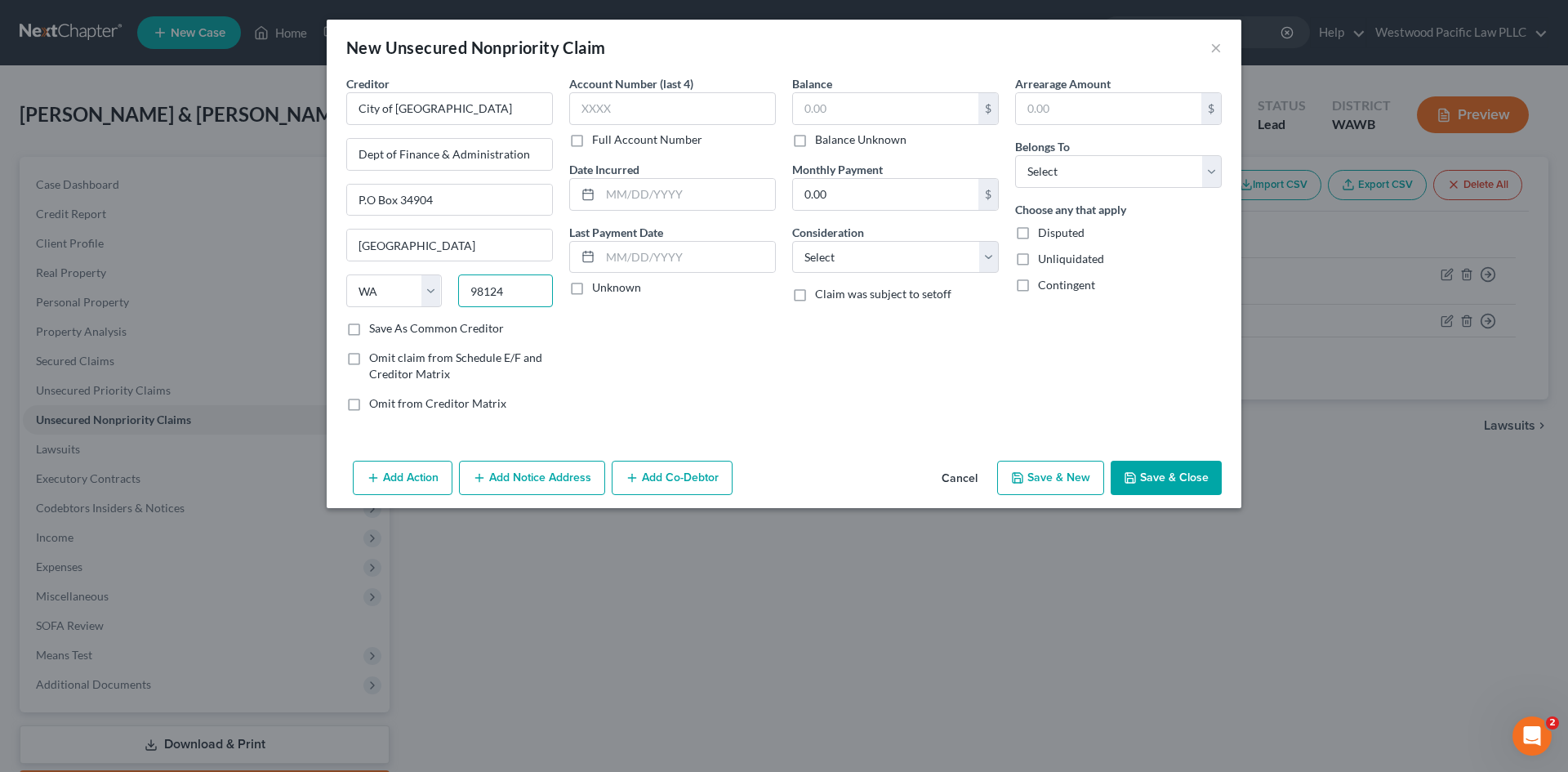
type input "98124"
click at [369, 330] on label "Save As Common Creditor" at bounding box center [437, 327] width 135 height 16
click at [376, 330] on input "Save As Common Creditor" at bounding box center [381, 325] width 10 height 10
checkbox input "true"
click at [814, 142] on label "Balance Unknown" at bounding box center [860, 139] width 91 height 16
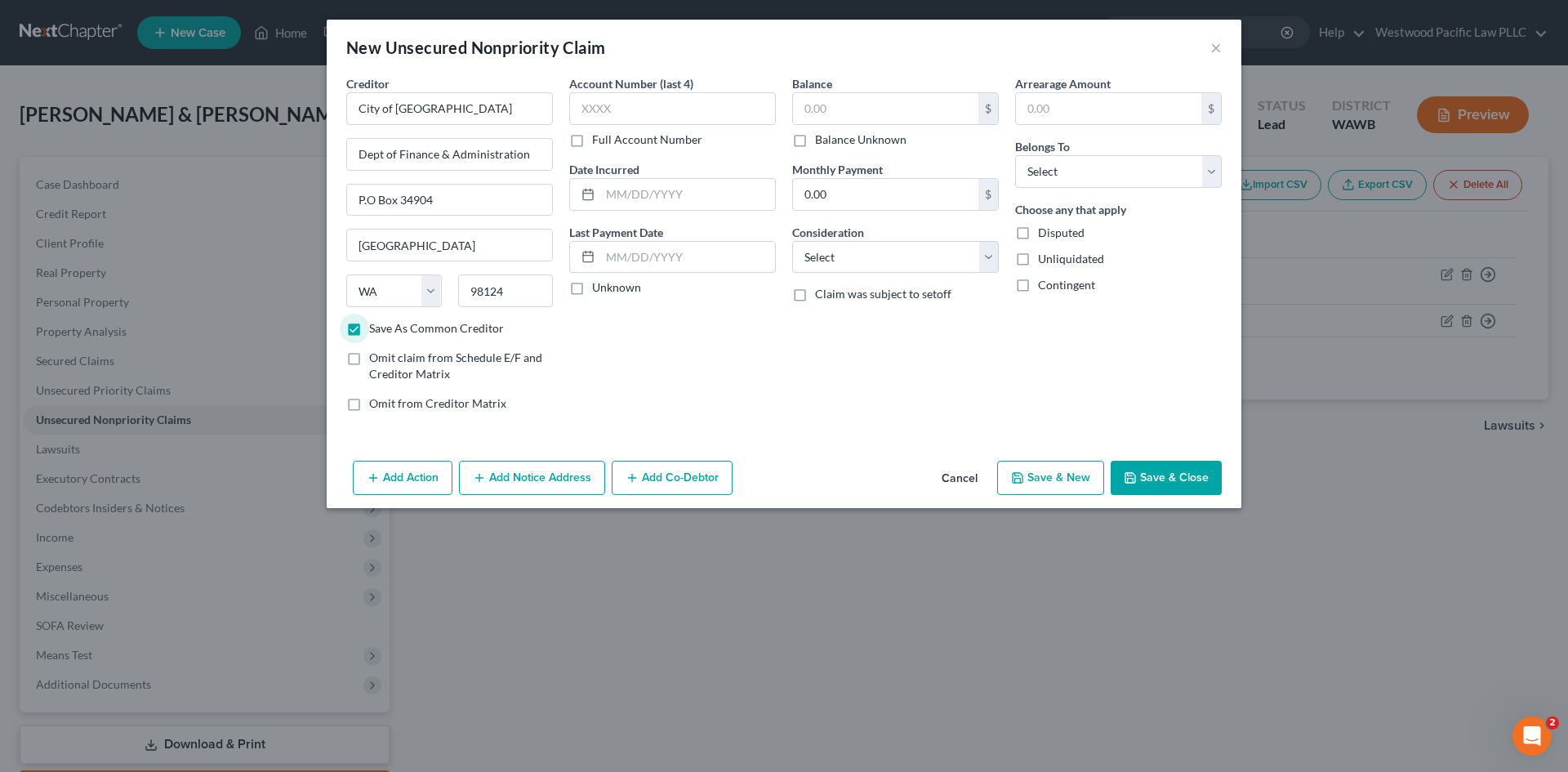
click at [821, 142] on input "Balance Unknown" at bounding box center [826, 136] width 10 height 10
checkbox input "true"
type input "0.00"
click at [1208, 174] on select "Select Debtor 1 Only Debtor 2 Only Debtor 1 And Debtor 2 Only At Least One Of T…" at bounding box center [1118, 171] width 206 height 32
select select "0"
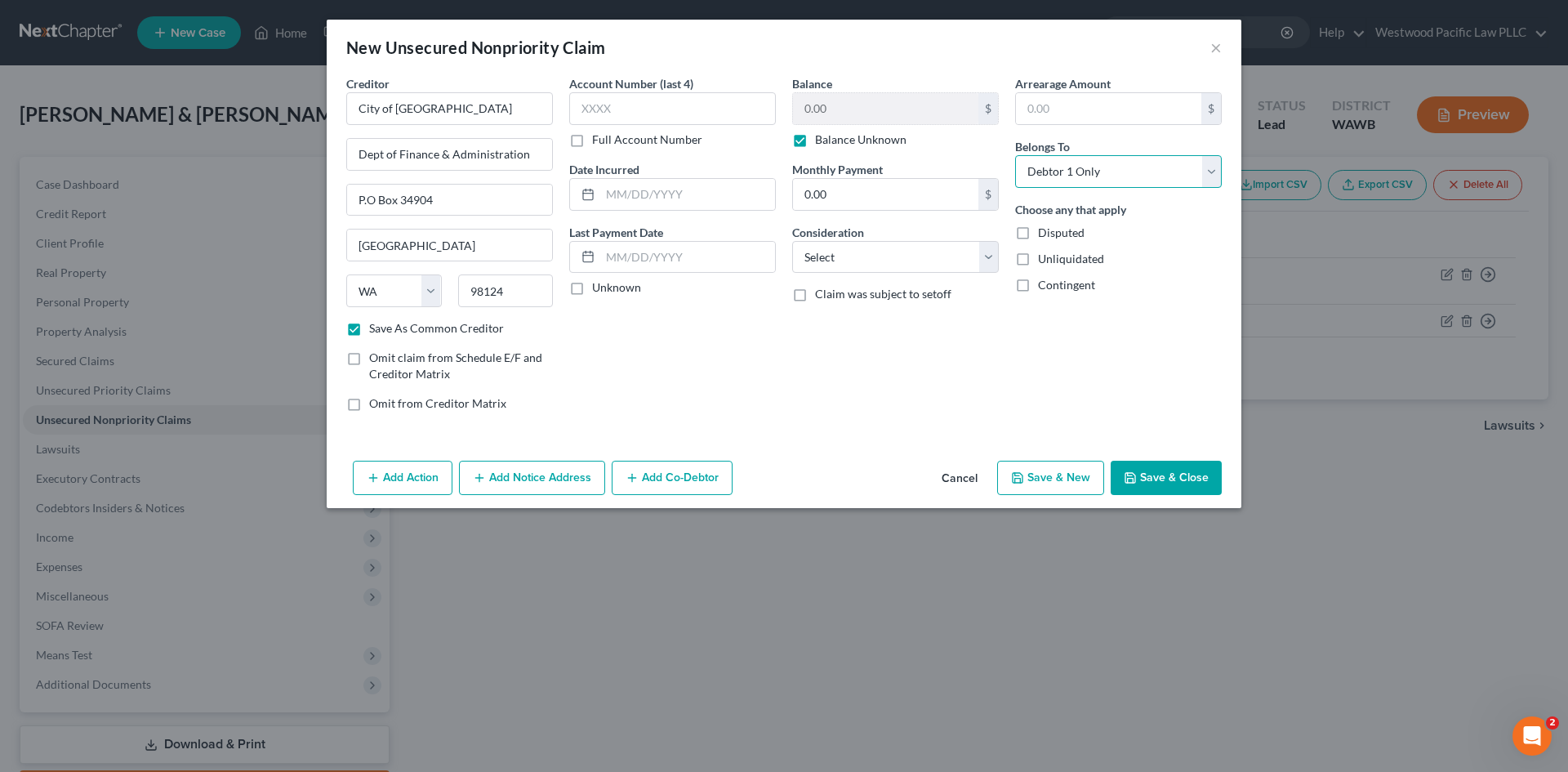
click at [1015, 155] on select "Select Debtor 1 Only Debtor 2 Only Debtor 1 And Debtor 2 Only At Least One Of T…" at bounding box center [1118, 171] width 206 height 32
click at [1186, 476] on button "Save & Close" at bounding box center [1166, 478] width 111 height 34
checkbox input "false"
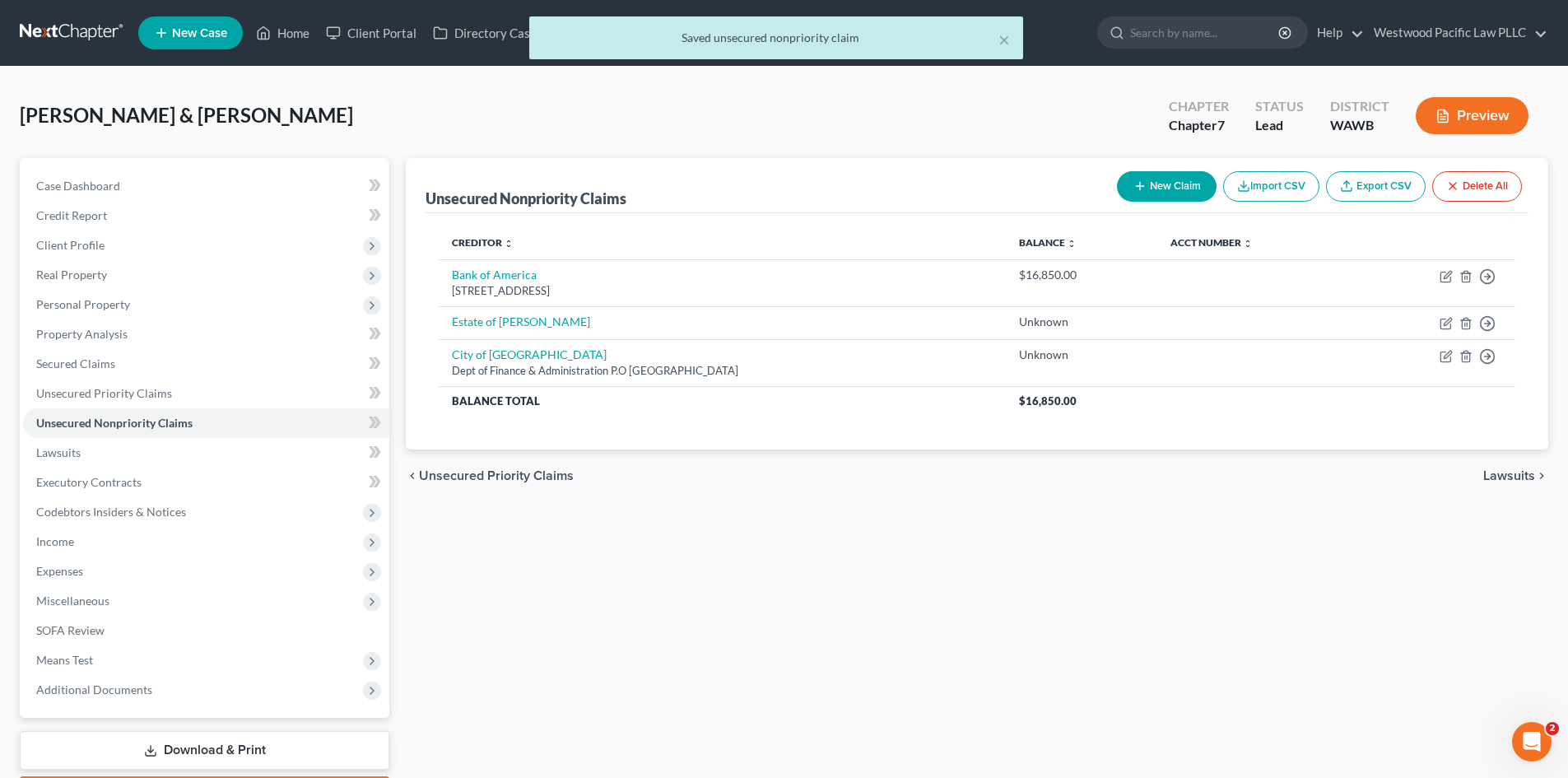
click at [1149, 183] on button "New Claim" at bounding box center [1167, 186] width 100 height 31
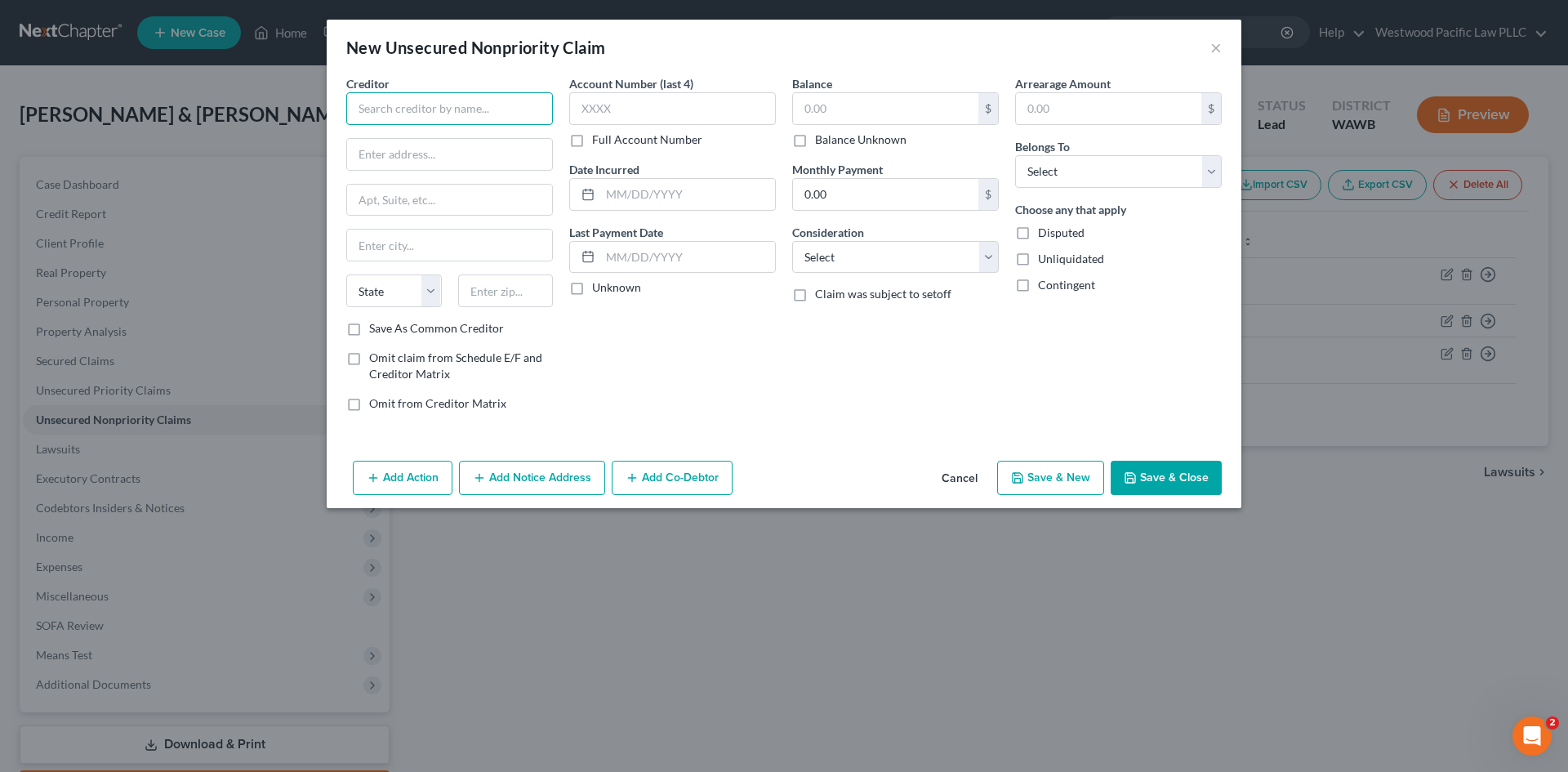
click at [374, 106] on input "text" at bounding box center [449, 109] width 206 height 32
type input "WA Dept of Revenue"
paste input "2101 4th Ave, Suite 1400"
type input "2101 4th Ave, Suite 1400"
click at [382, 161] on input "text" at bounding box center [449, 154] width 205 height 31
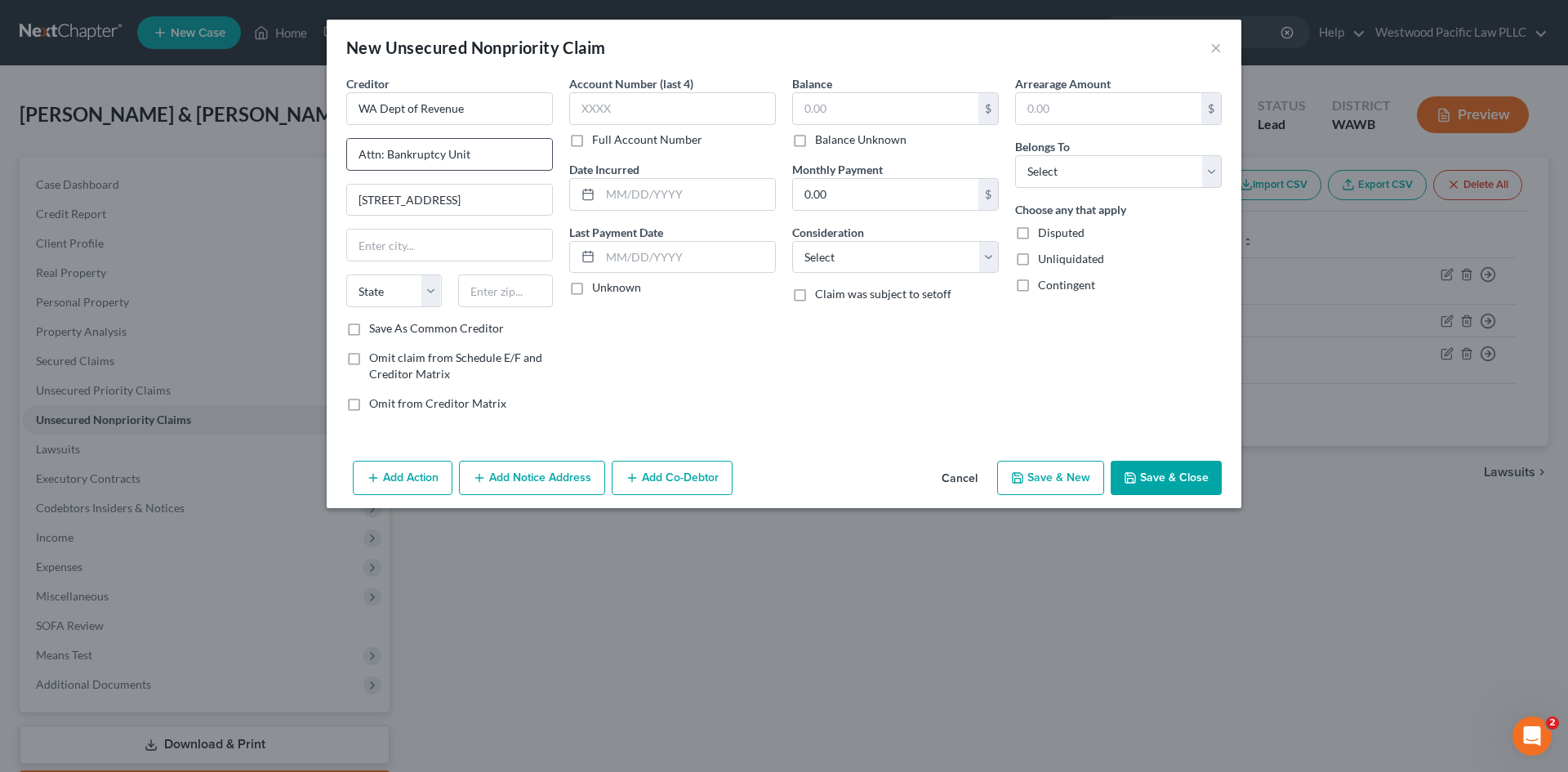
type input "Attn: Bankruptcy Unit"
type input "SEATTLE"
type input "98106"
type input "[GEOGRAPHIC_DATA]"
select select "50"
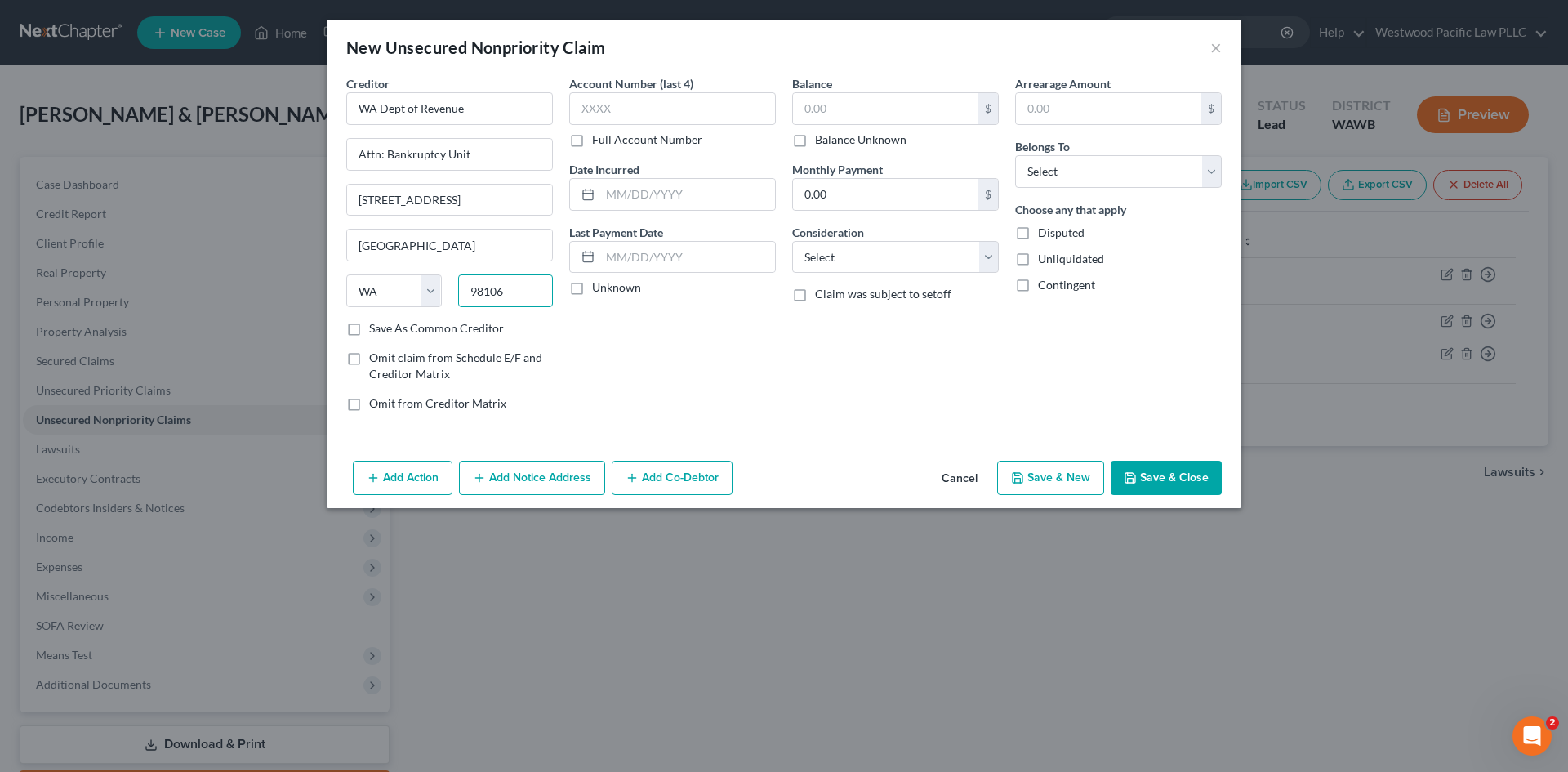
click at [499, 292] on input "98106" at bounding box center [505, 290] width 95 height 32
drag, startPoint x: 491, startPoint y: 295, endPoint x: 527, endPoint y: 294, distance: 36.0
click at [527, 294] on input "98104" at bounding box center [505, 290] width 95 height 32
type input "98121"
click at [369, 327] on label "Save As Common Creditor" at bounding box center [437, 327] width 135 height 16
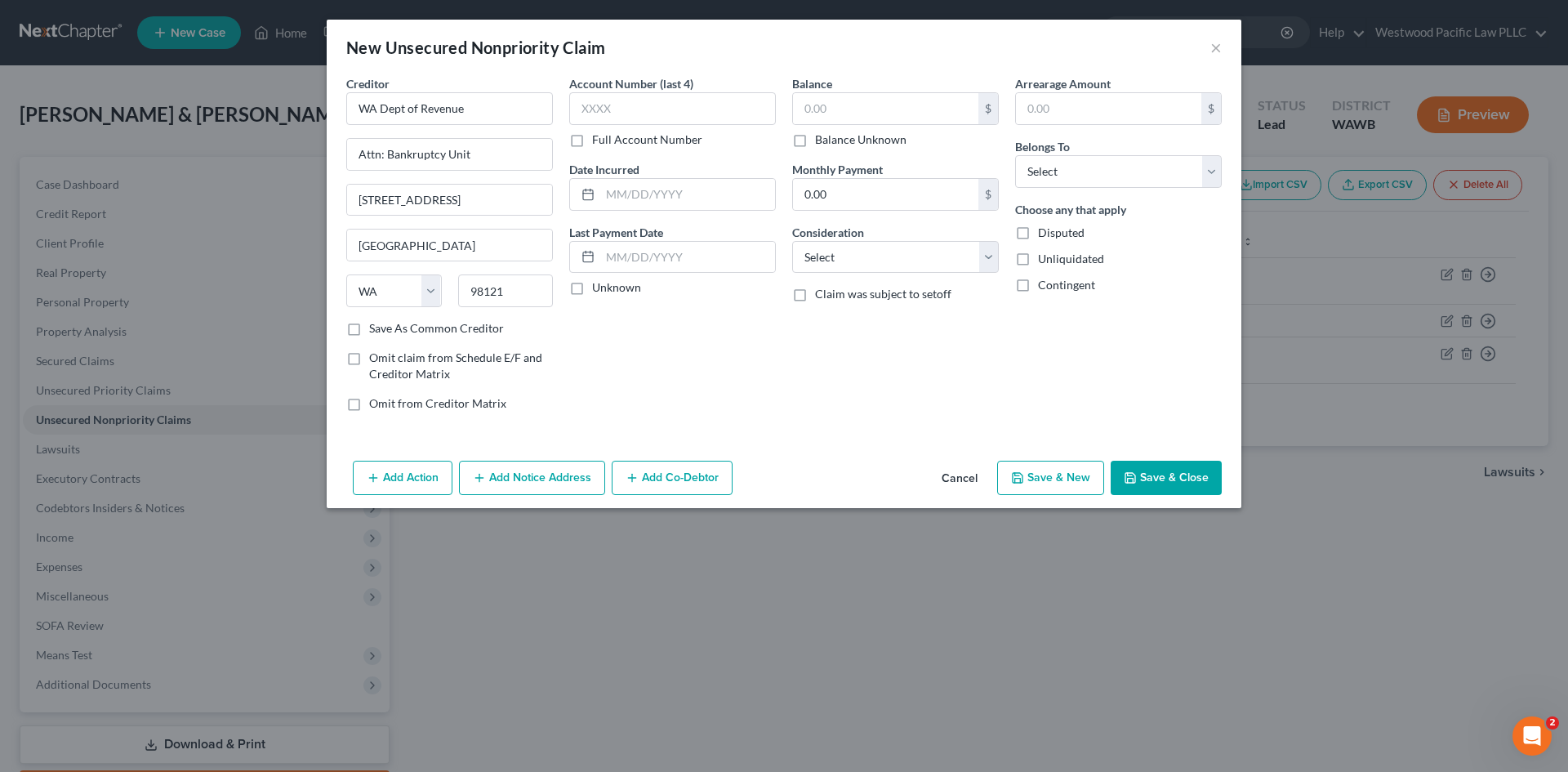
click at [376, 327] on input "Save As Common Creditor" at bounding box center [381, 325] width 10 height 10
checkbox input "true"
click at [814, 141] on label "Balance Unknown" at bounding box center [860, 139] width 91 height 16
click at [821, 141] on input "Balance Unknown" at bounding box center [826, 136] width 10 height 10
checkbox input "true"
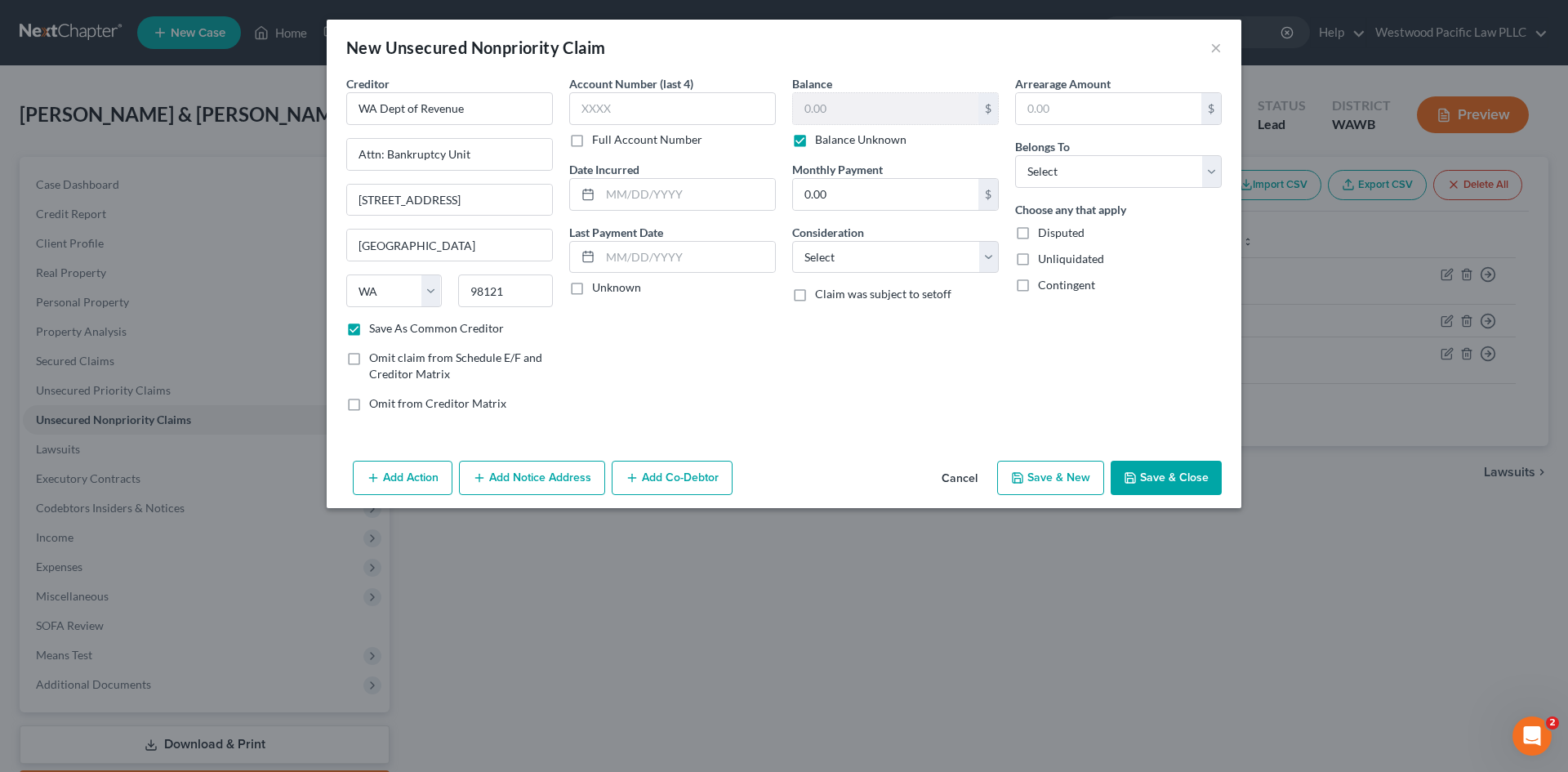
type input "0.00"
click at [1171, 467] on button "Save & Close" at bounding box center [1166, 478] width 111 height 34
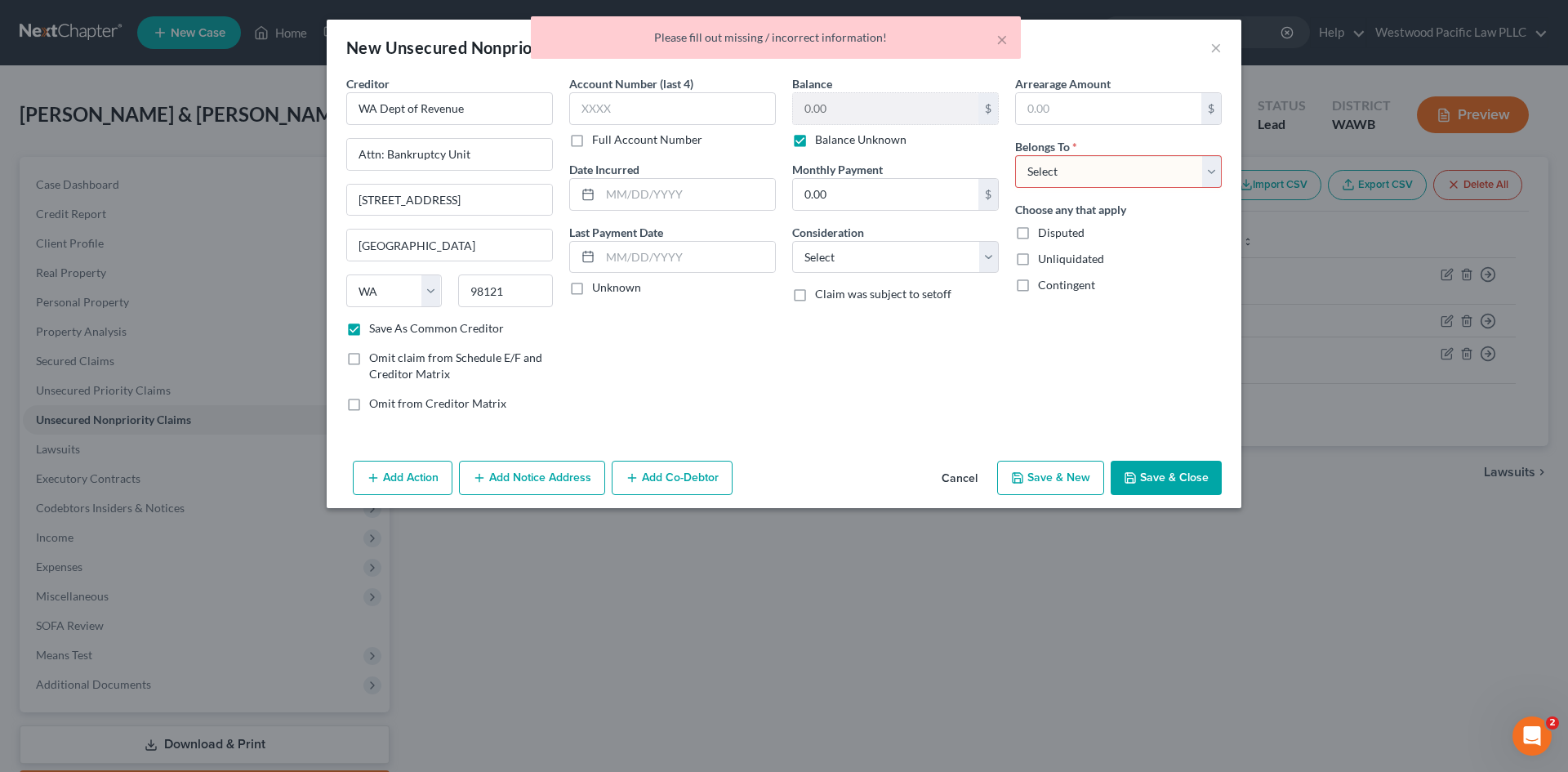
click at [1207, 171] on select "Select Debtor 1 Only Debtor 2 Only Debtor 1 And Debtor 2 Only At Least One Of T…" at bounding box center [1118, 171] width 206 height 32
select select "0"
click at [1015, 155] on select "Select Debtor 1 Only Debtor 2 Only Debtor 1 And Debtor 2 Only At Least One Of T…" at bounding box center [1118, 171] width 206 height 32
click at [1157, 476] on button "Save & Close" at bounding box center [1166, 478] width 111 height 34
checkbox input "false"
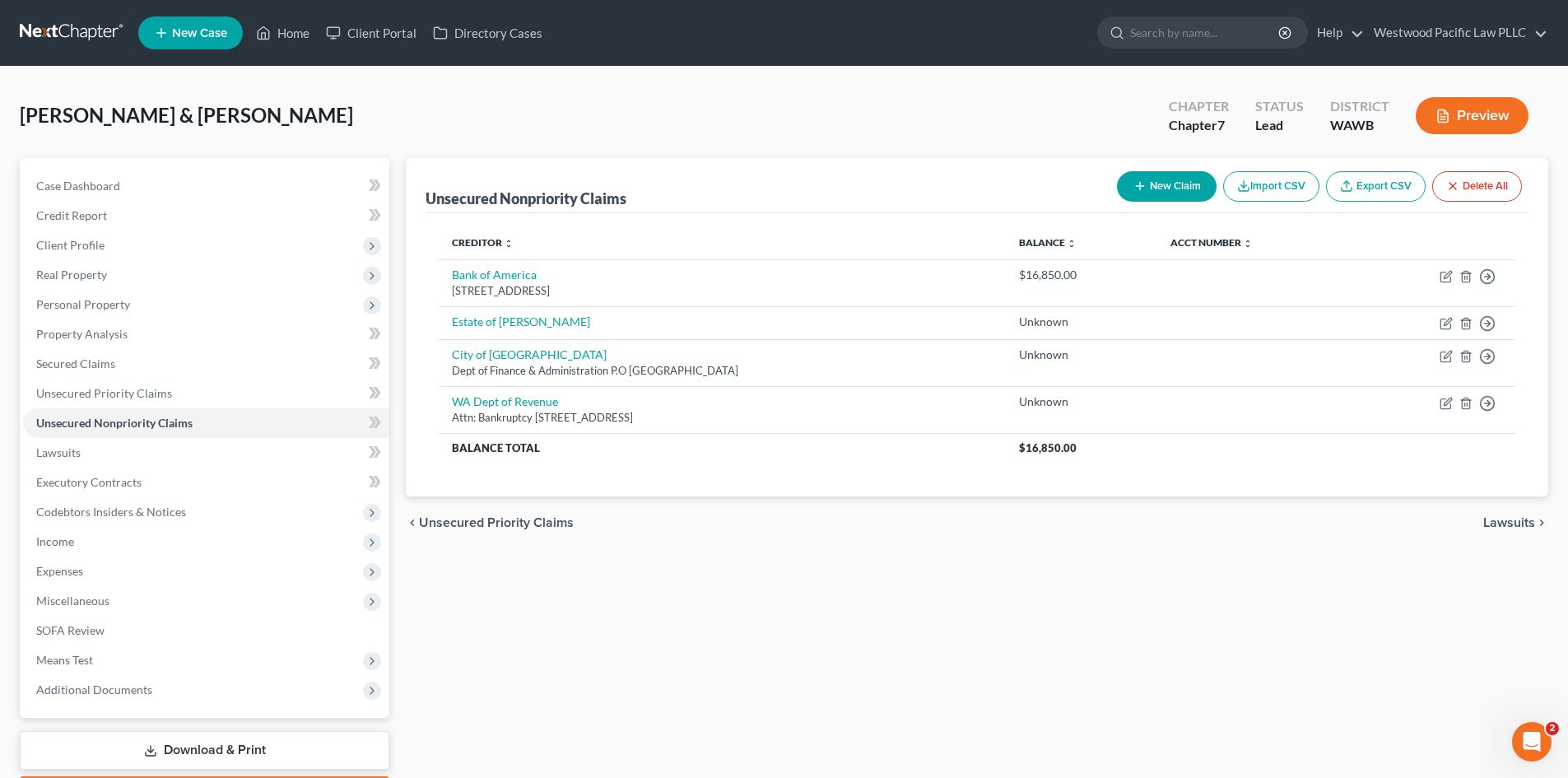
click at [1152, 175] on button "New Claim" at bounding box center [1167, 186] width 100 height 31
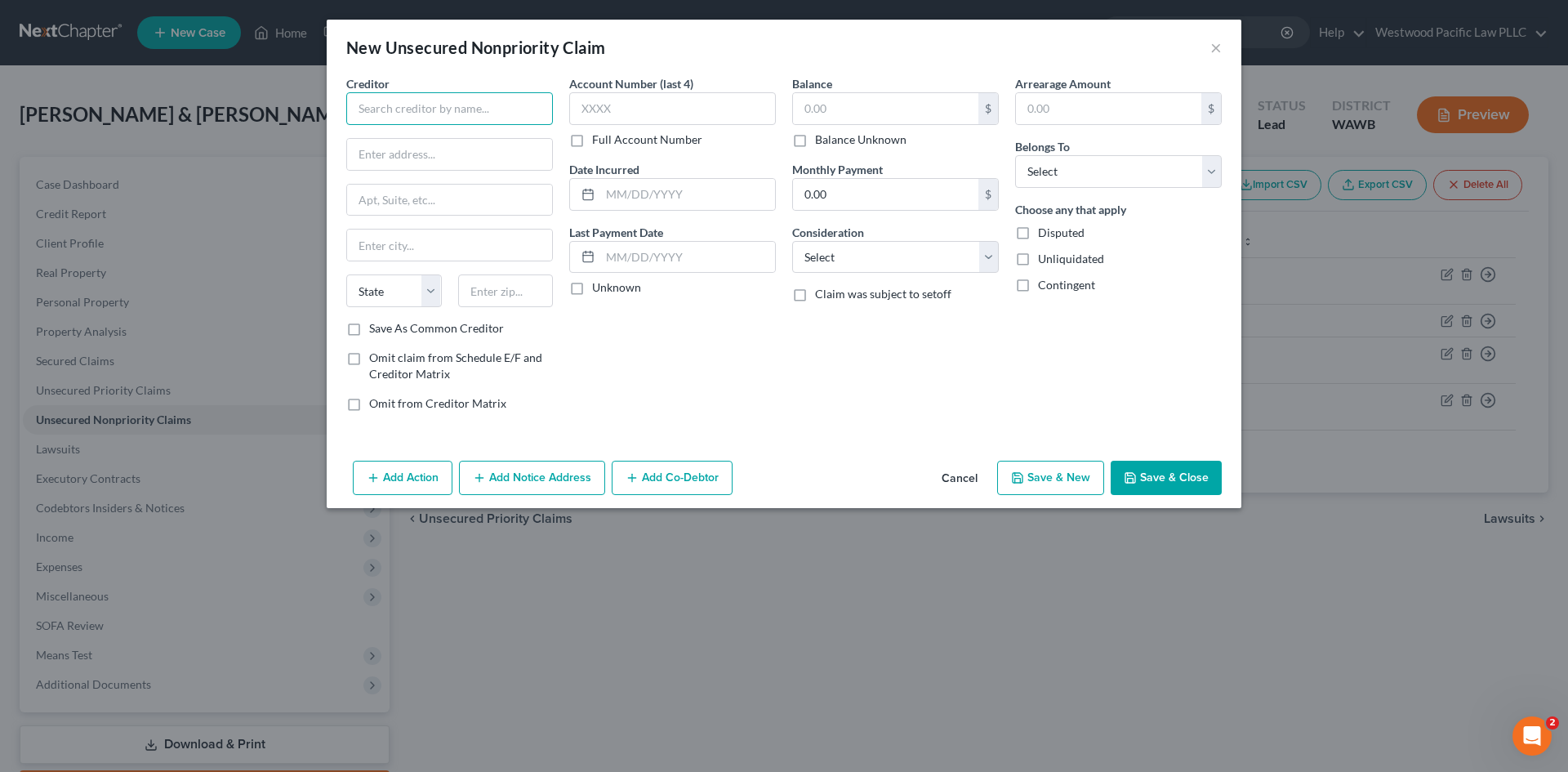
click at [362, 103] on input "text" at bounding box center [449, 109] width 206 height 32
type input "American Express"
type input "PO Box 981535"
click at [487, 287] on input "text" at bounding box center [505, 290] width 95 height 32
type input "79998"
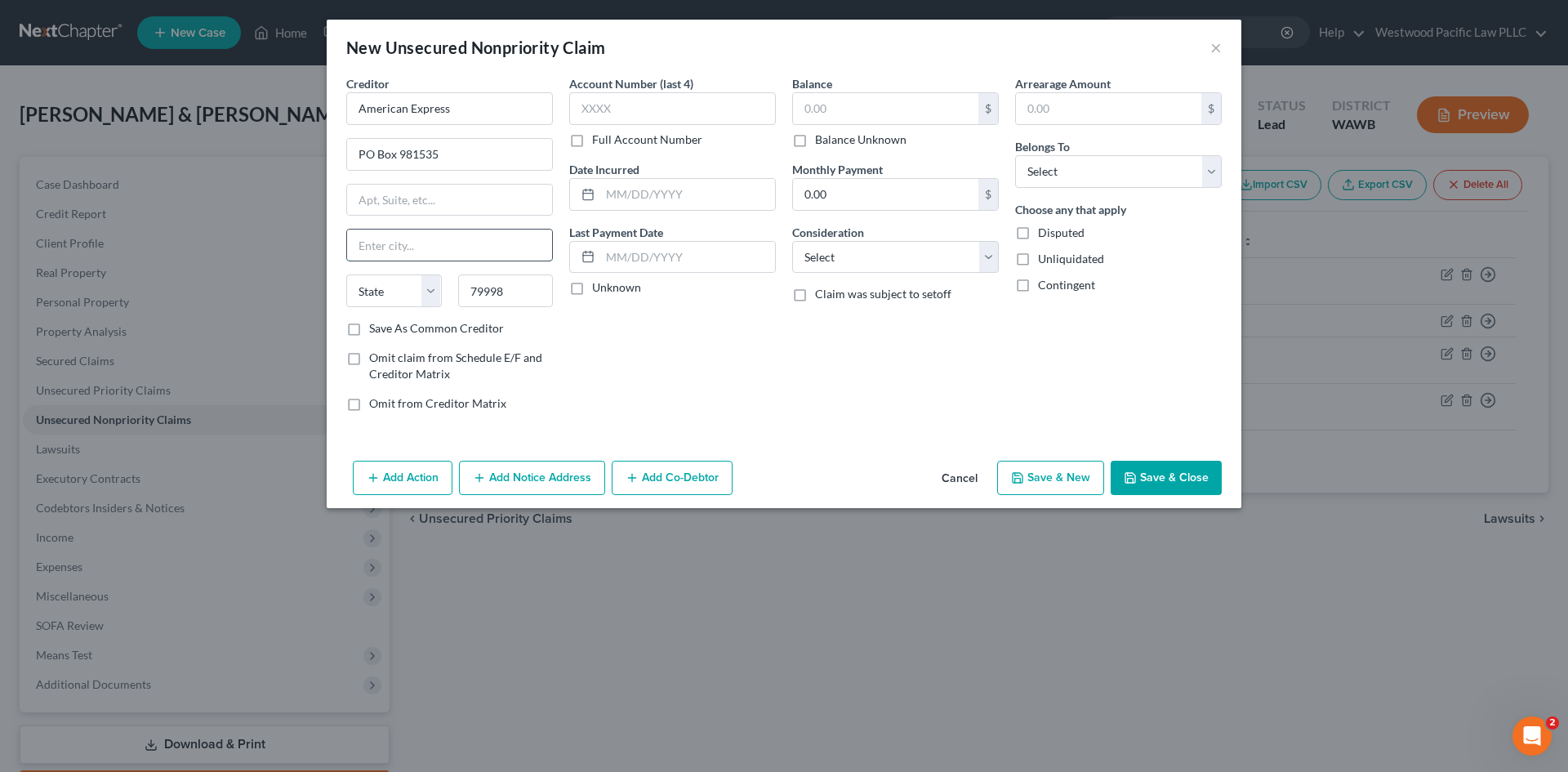
click at [424, 248] on input "text" at bounding box center [449, 245] width 205 height 31
type input "El Paso"
select select "45"
click at [814, 140] on label "Balance Unknown" at bounding box center [860, 139] width 91 height 16
click at [821, 140] on input "Balance Unknown" at bounding box center [826, 136] width 10 height 10
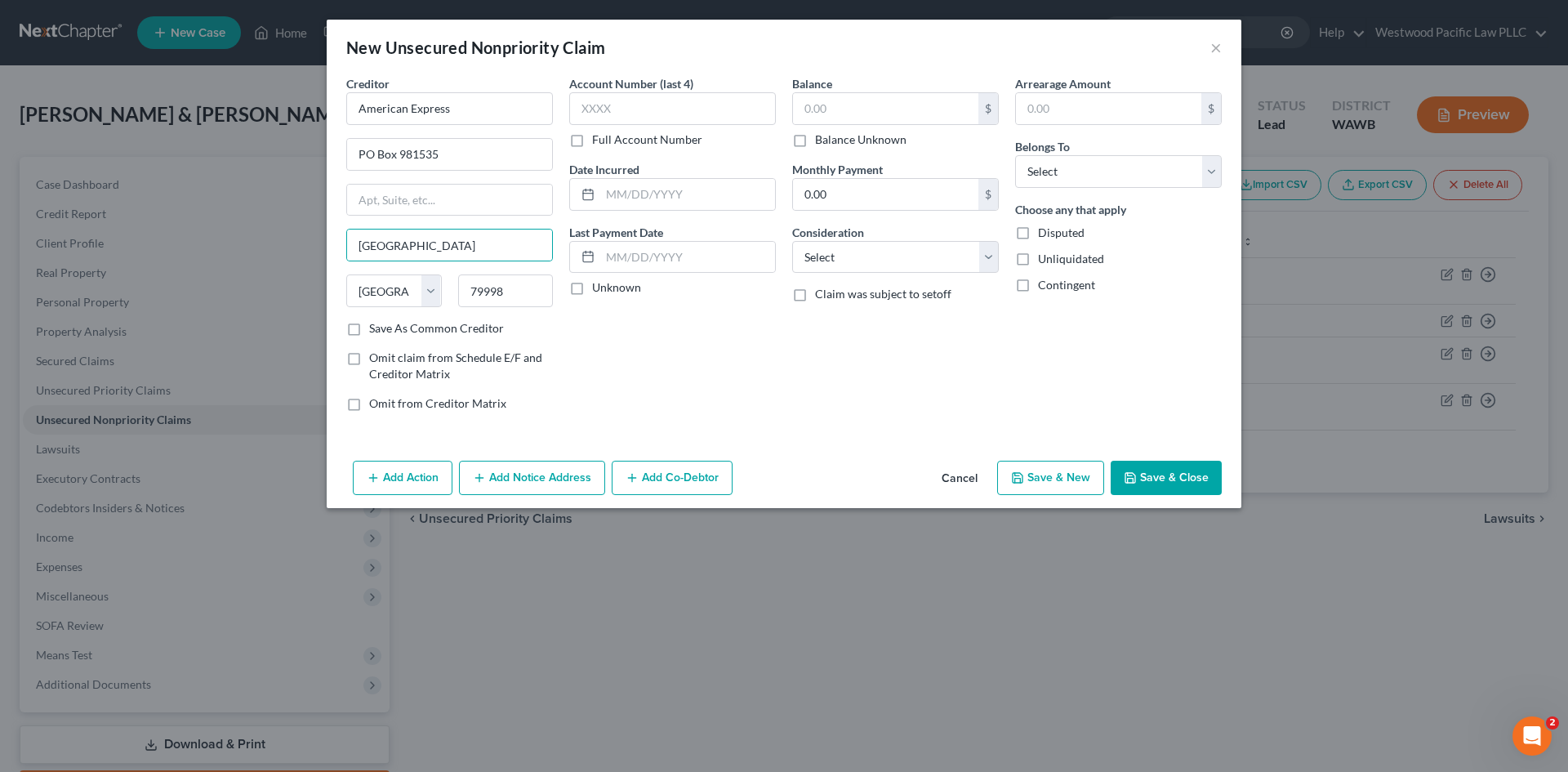
checkbox input "true"
type input "0.00"
click at [369, 326] on label "Save As Common Creditor" at bounding box center [437, 327] width 135 height 16
click at [376, 326] on input "Save As Common Creditor" at bounding box center [381, 325] width 10 height 10
checkbox input "true"
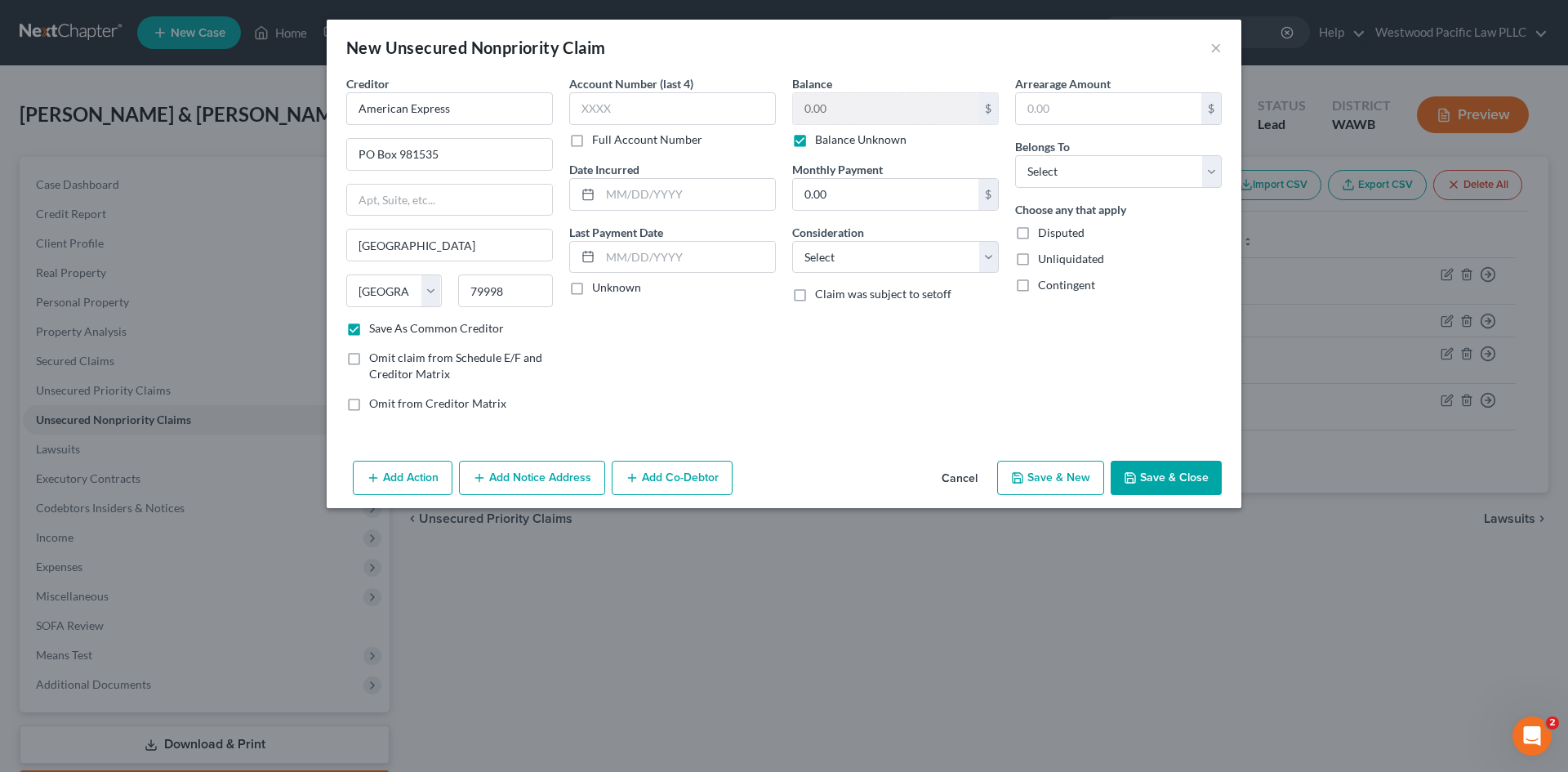
click at [1178, 477] on button "Save & Close" at bounding box center [1166, 478] width 111 height 34
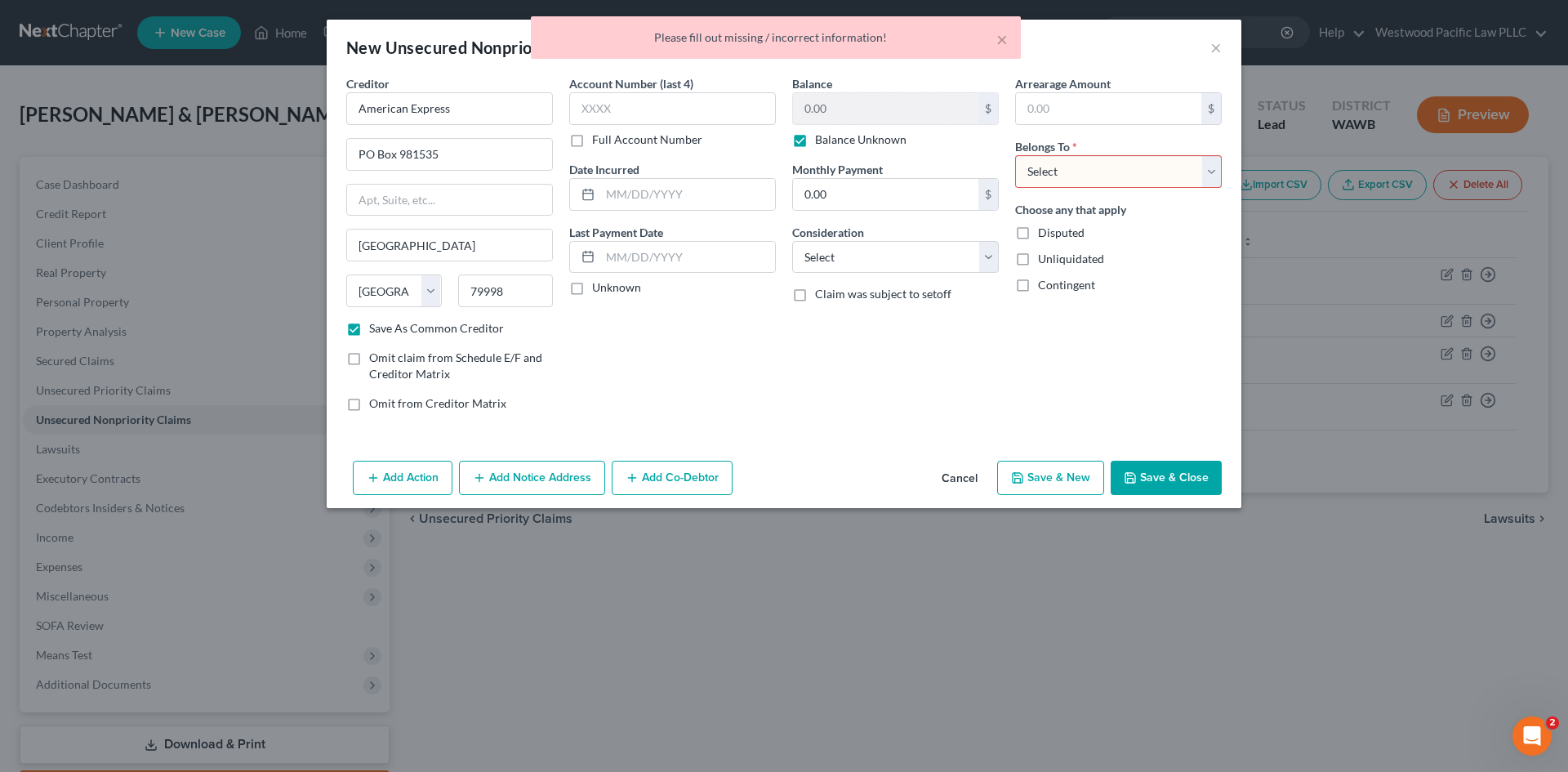
click at [1210, 176] on select "Select Debtor 1 Only Debtor 2 Only Debtor 1 And Debtor 2 Only At Least One Of T…" at bounding box center [1118, 171] width 206 height 32
select select "0"
click at [1015, 155] on select "Select Debtor 1 Only Debtor 2 Only Debtor 1 And Debtor 2 Only At Least One Of T…" at bounding box center [1118, 171] width 206 height 32
click at [1166, 479] on button "Save & Close" at bounding box center [1166, 478] width 111 height 34
checkbox input "false"
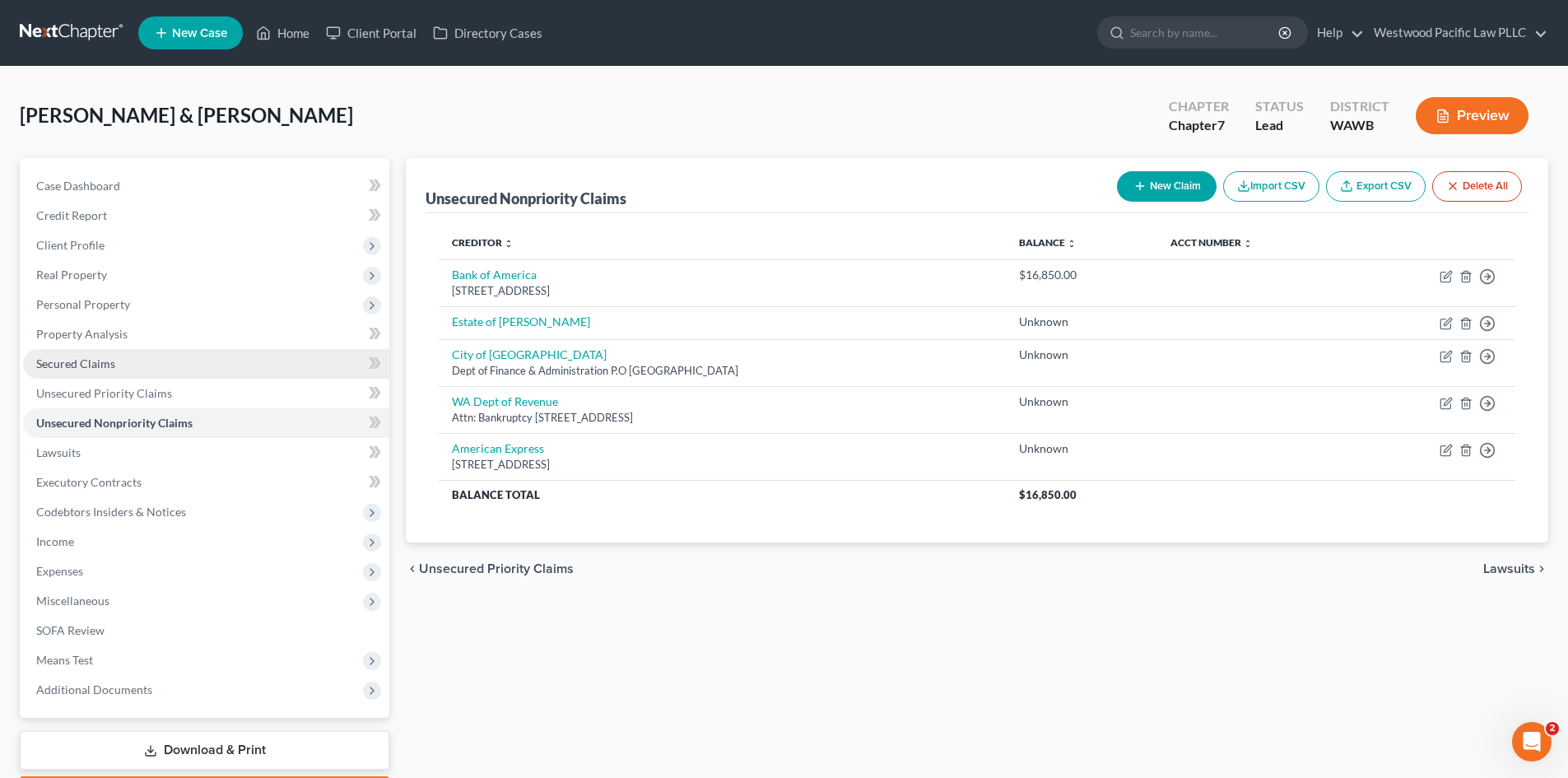
click at [82, 363] on span "Secured Claims" at bounding box center [76, 364] width 79 height 14
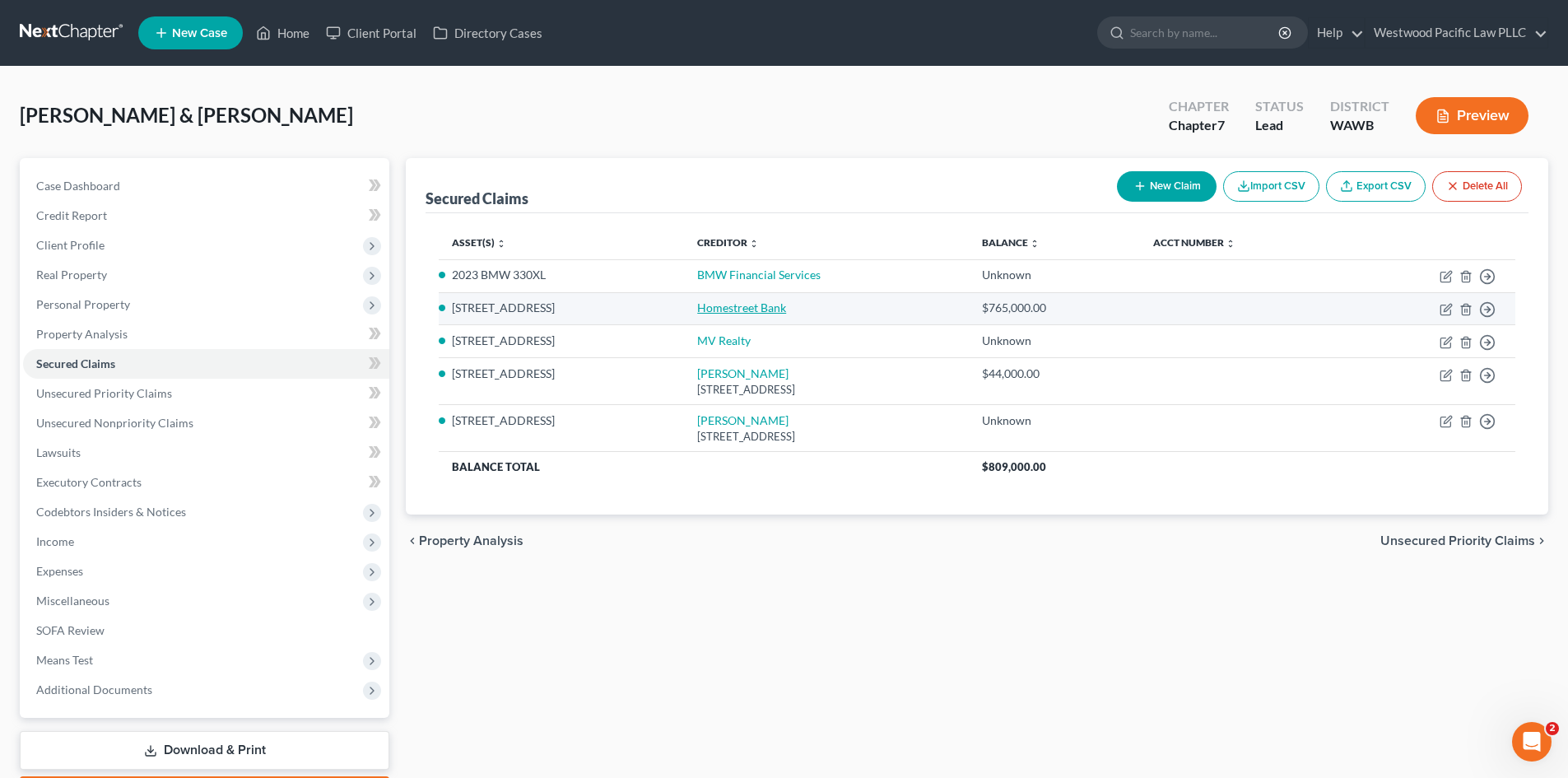
click at [697, 309] on link "Homestreet Bank" at bounding box center [741, 307] width 89 height 14
select select "2"
select select "0"
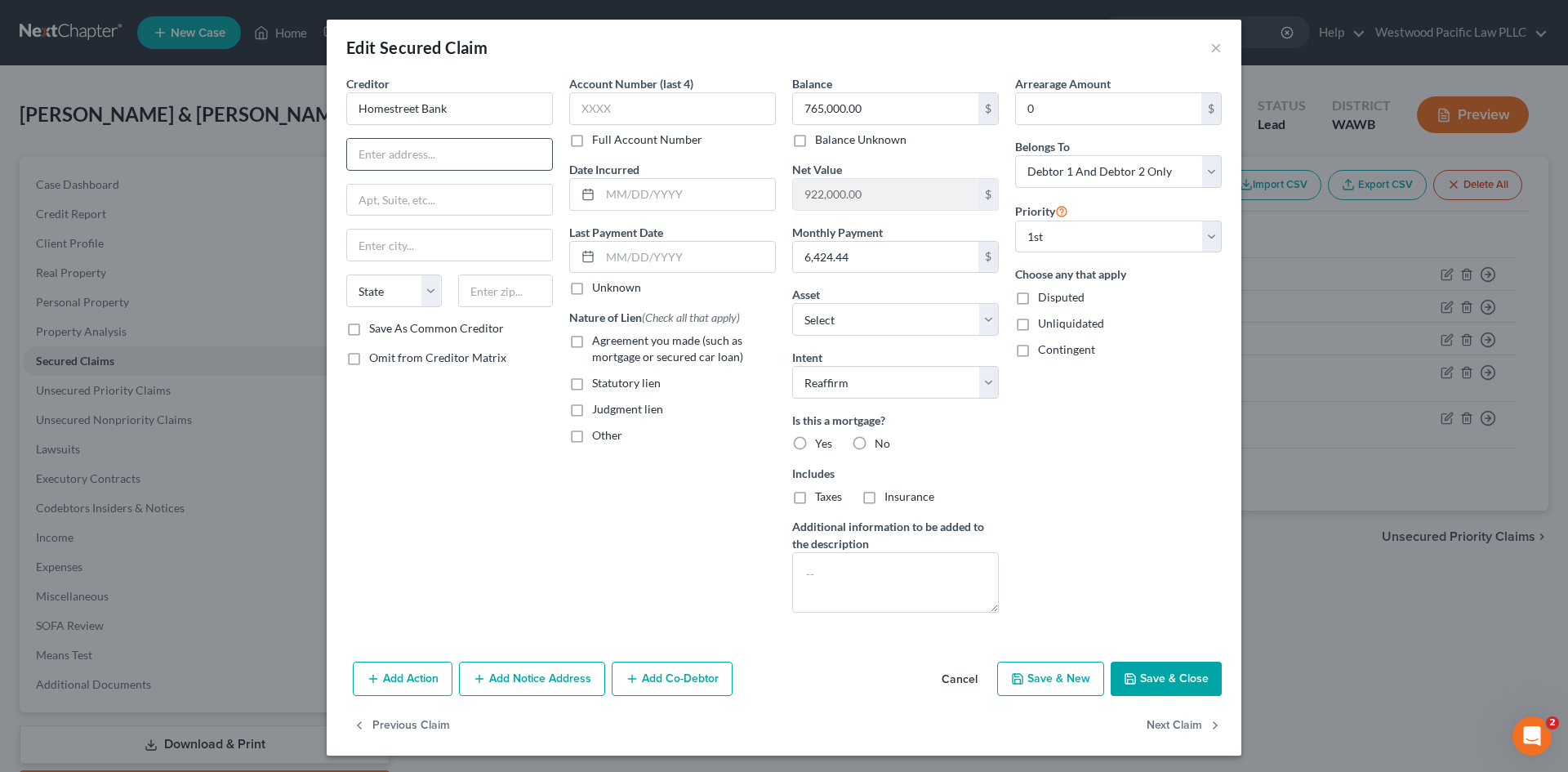
click at [377, 153] on input "text" at bounding box center [449, 154] width 205 height 31
type input "Attn: Loan Servicing/QA"
click at [475, 207] on input "text" at bounding box center [449, 200] width 205 height 31
type input "33405 8th Ave S Ste 100"
type input "98003"
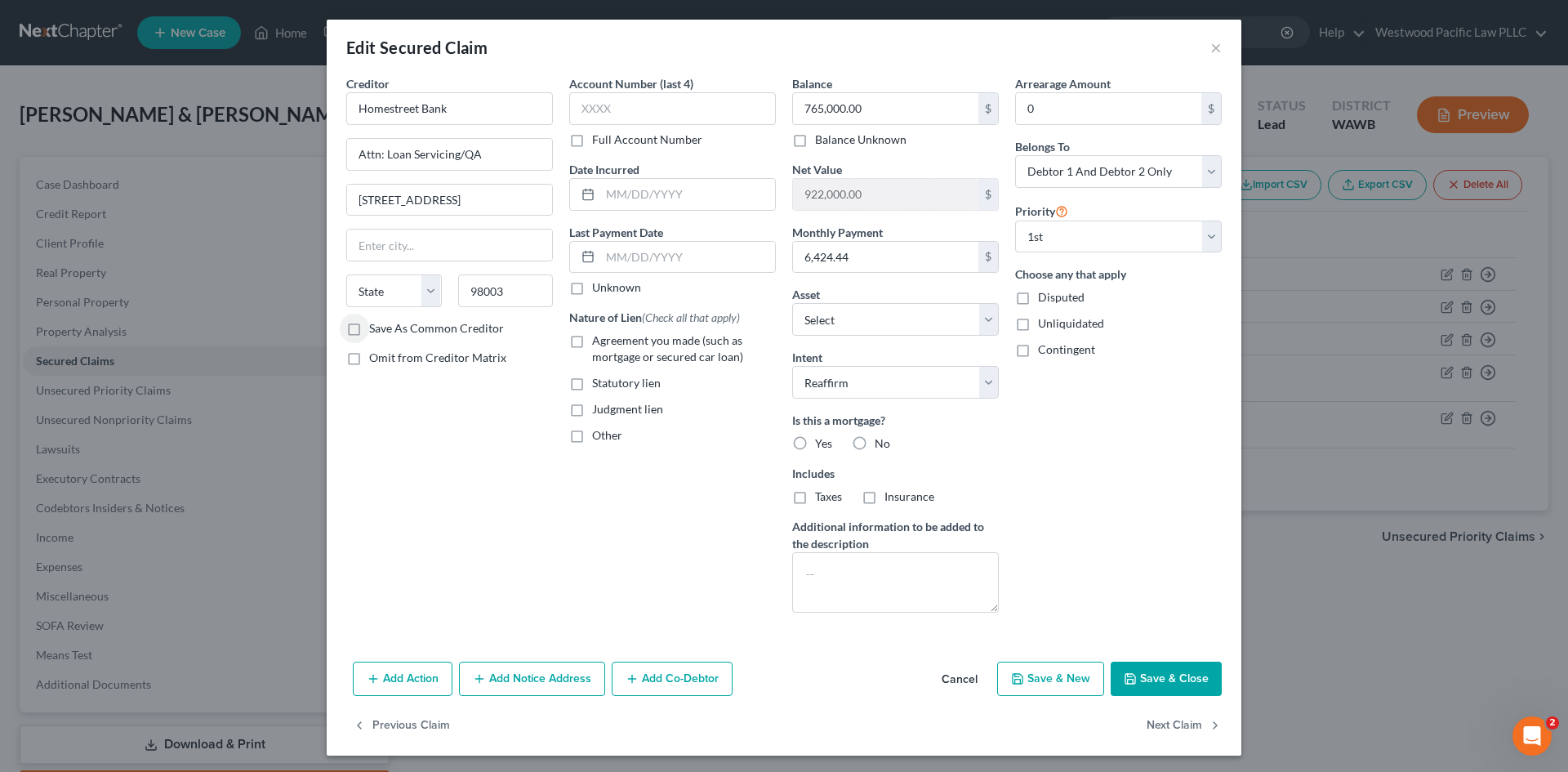
type input "Federal Way"
select select "50"
click at [369, 326] on label "Save As Common Creditor" at bounding box center [437, 327] width 135 height 16
click at [376, 326] on input "Save As Common Creditor" at bounding box center [381, 325] width 10 height 10
checkbox input "true"
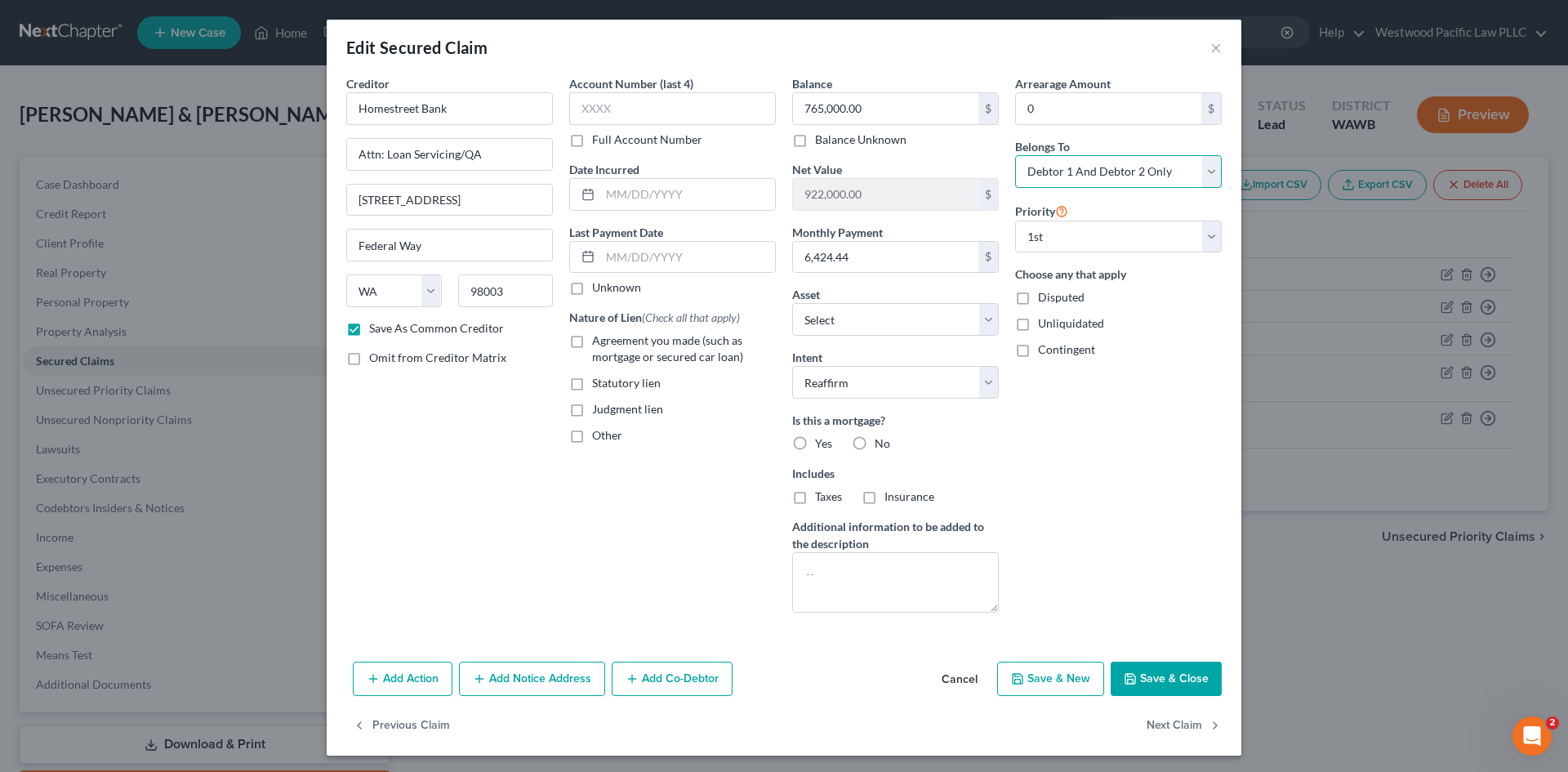
click at [1206, 168] on select "Select Debtor 1 Only Debtor 2 Only Debtor 1 And Debtor 2 Only At Least One Of T…" at bounding box center [1118, 171] width 206 height 32
select select "0"
click at [1015, 155] on select "Select Debtor 1 Only Debtor 2 Only Debtor 1 And Debtor 2 Only At Least One Of T…" at bounding box center [1118, 171] width 206 height 32
click at [1166, 682] on button "Save & Close" at bounding box center [1166, 679] width 111 height 34
checkbox input "false"
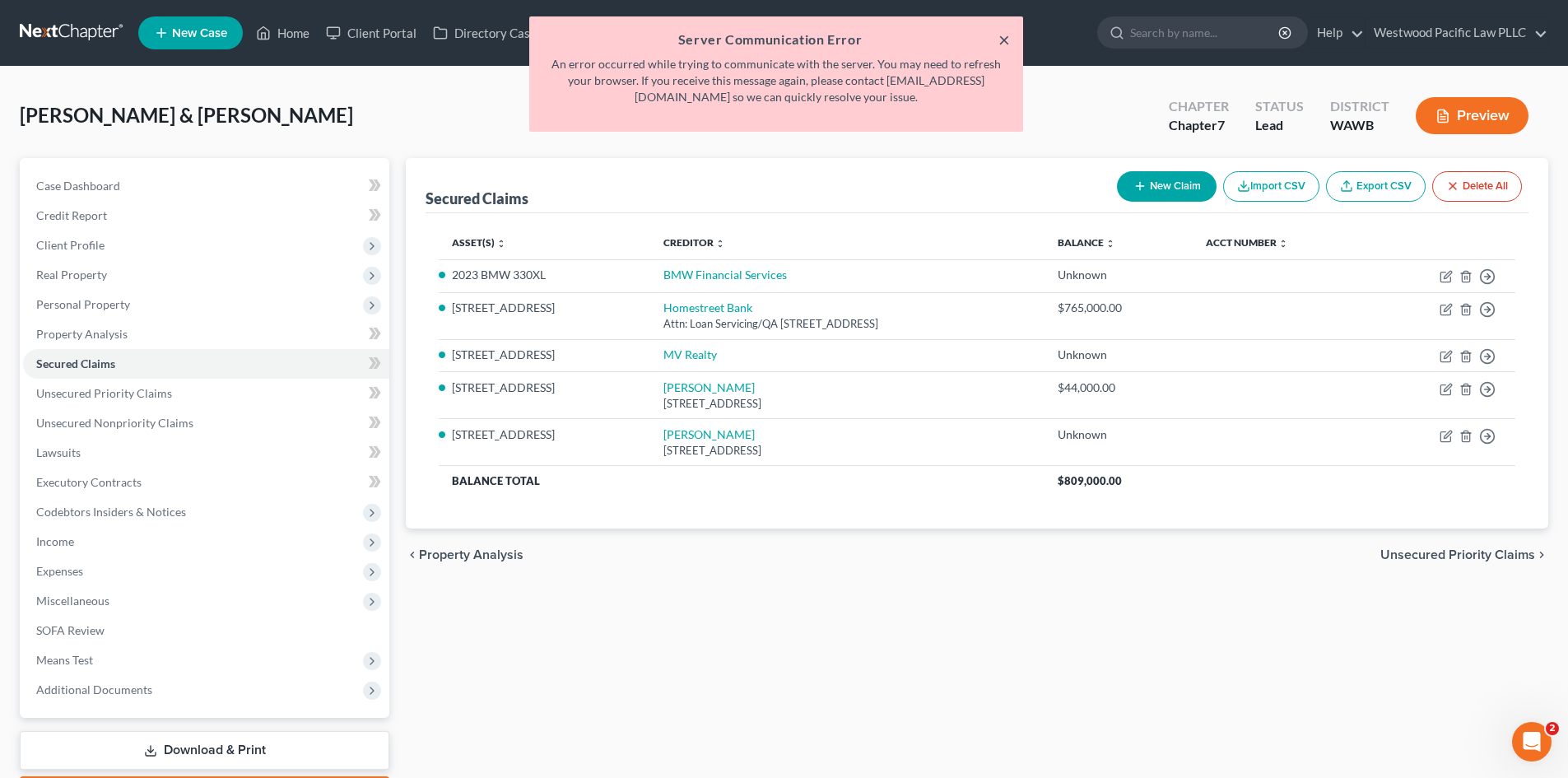
click at [1001, 37] on button "×" at bounding box center [1004, 39] width 12 height 20
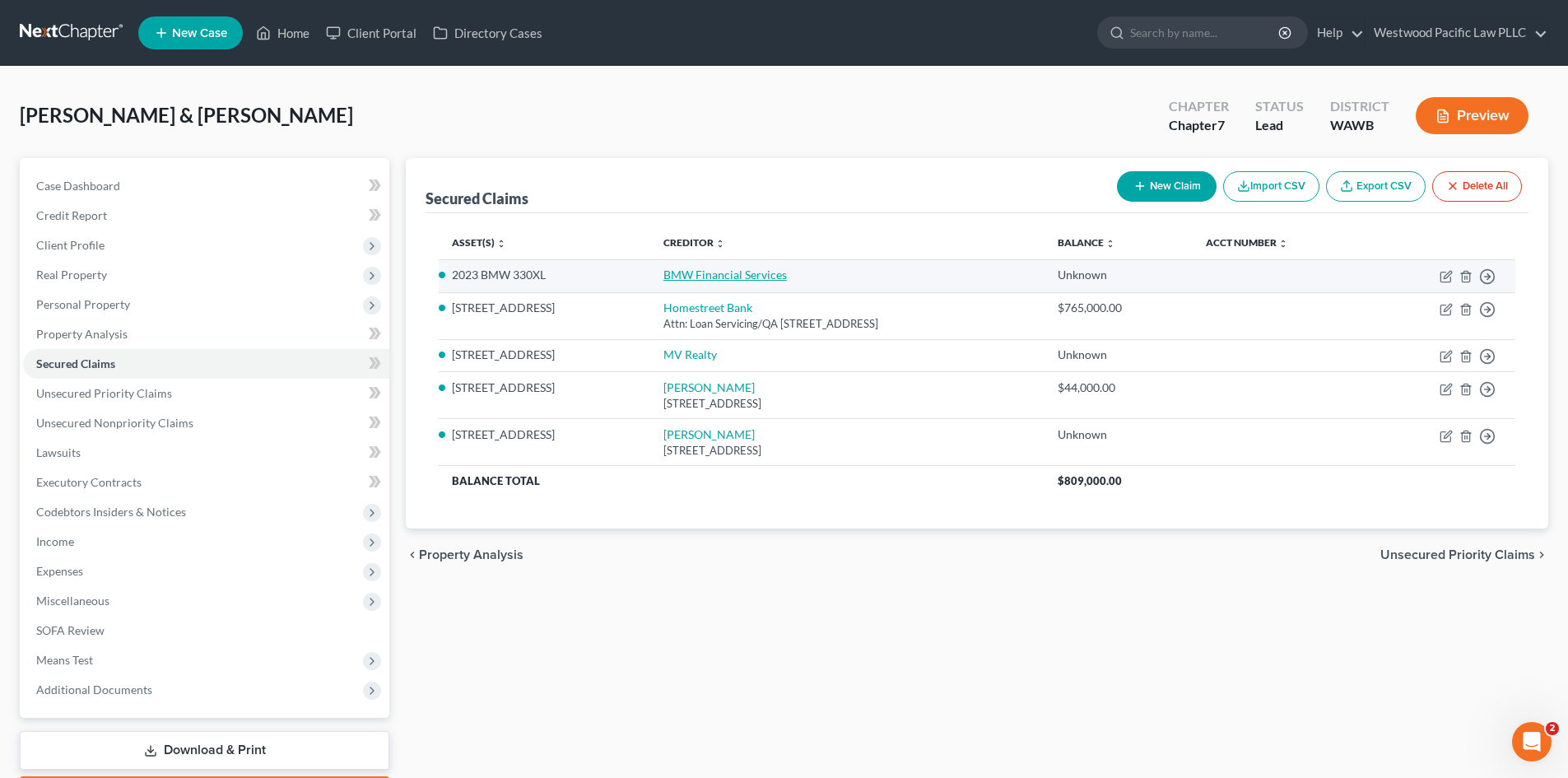
click at [664, 270] on link "BMW Financial Services" at bounding box center [725, 274] width 124 height 14
select select "2"
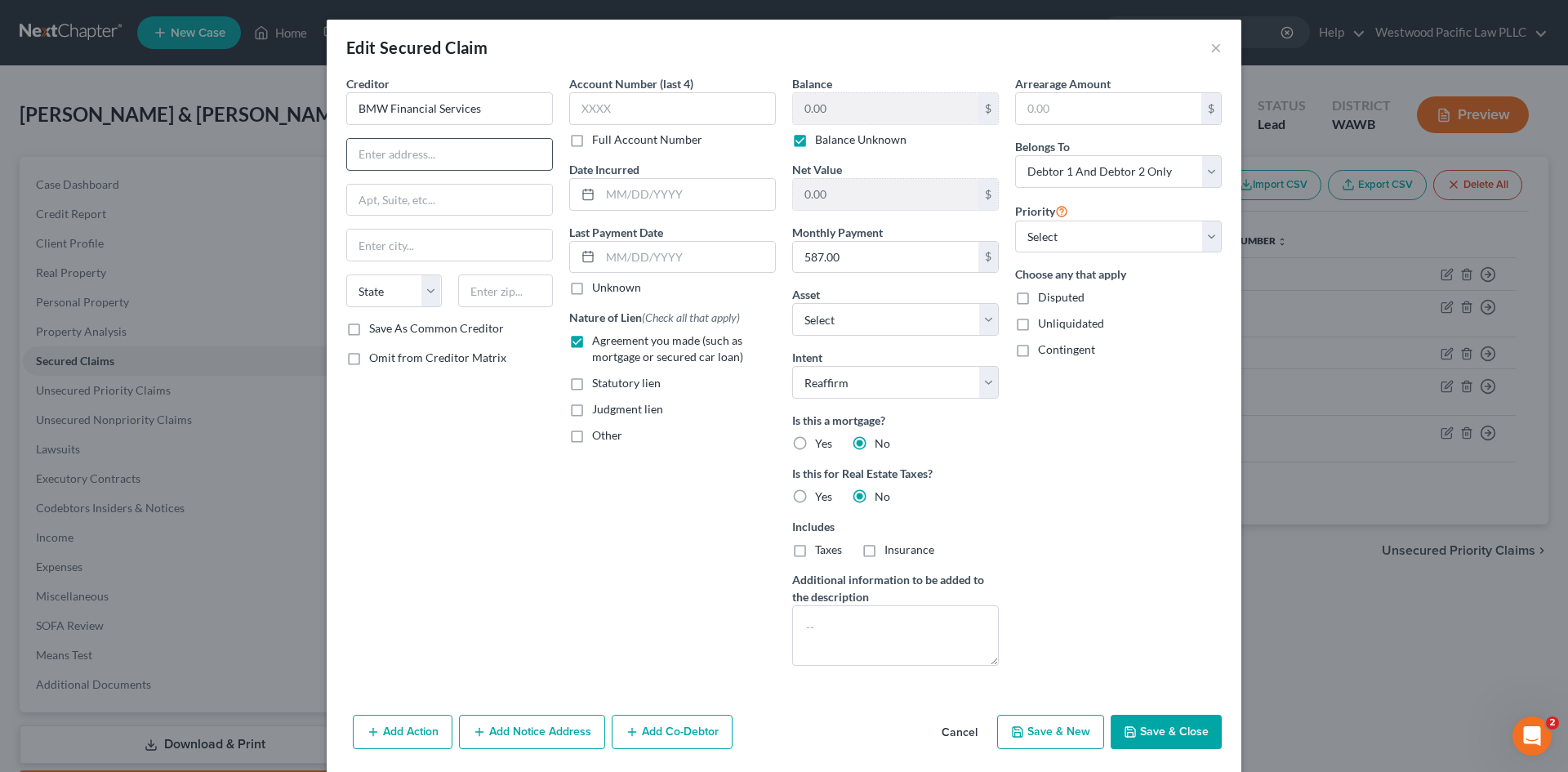
click at [382, 151] on input "text" at bounding box center [449, 154] width 205 height 31
type input "PO Box 3608"
type input "43016"
type input "Dublin"
select select "36"
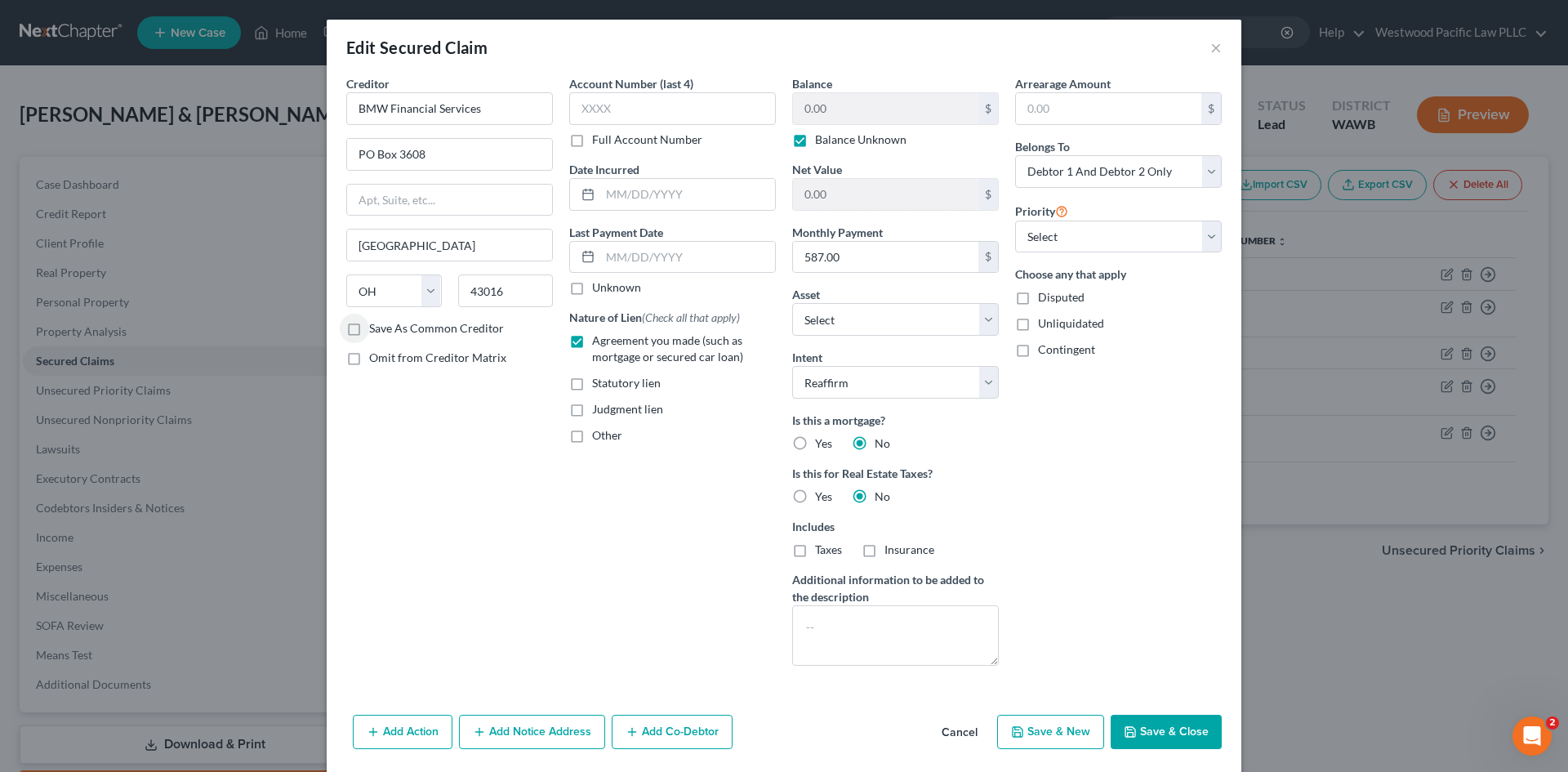
click at [1172, 733] on button "Save & Close" at bounding box center [1166, 732] width 111 height 34
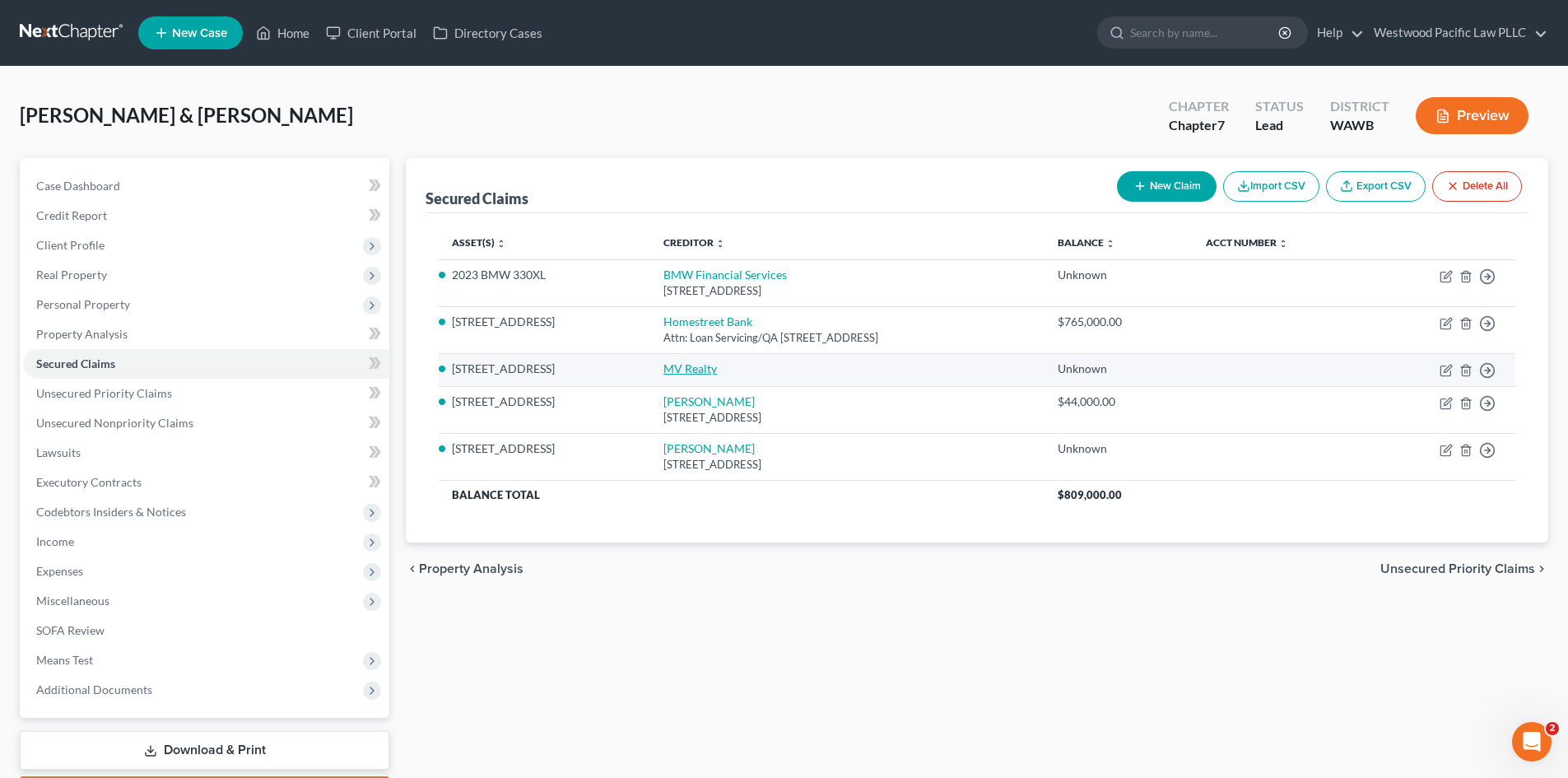
click at [664, 369] on link "MV Realty" at bounding box center [690, 368] width 54 height 14
select select "3"
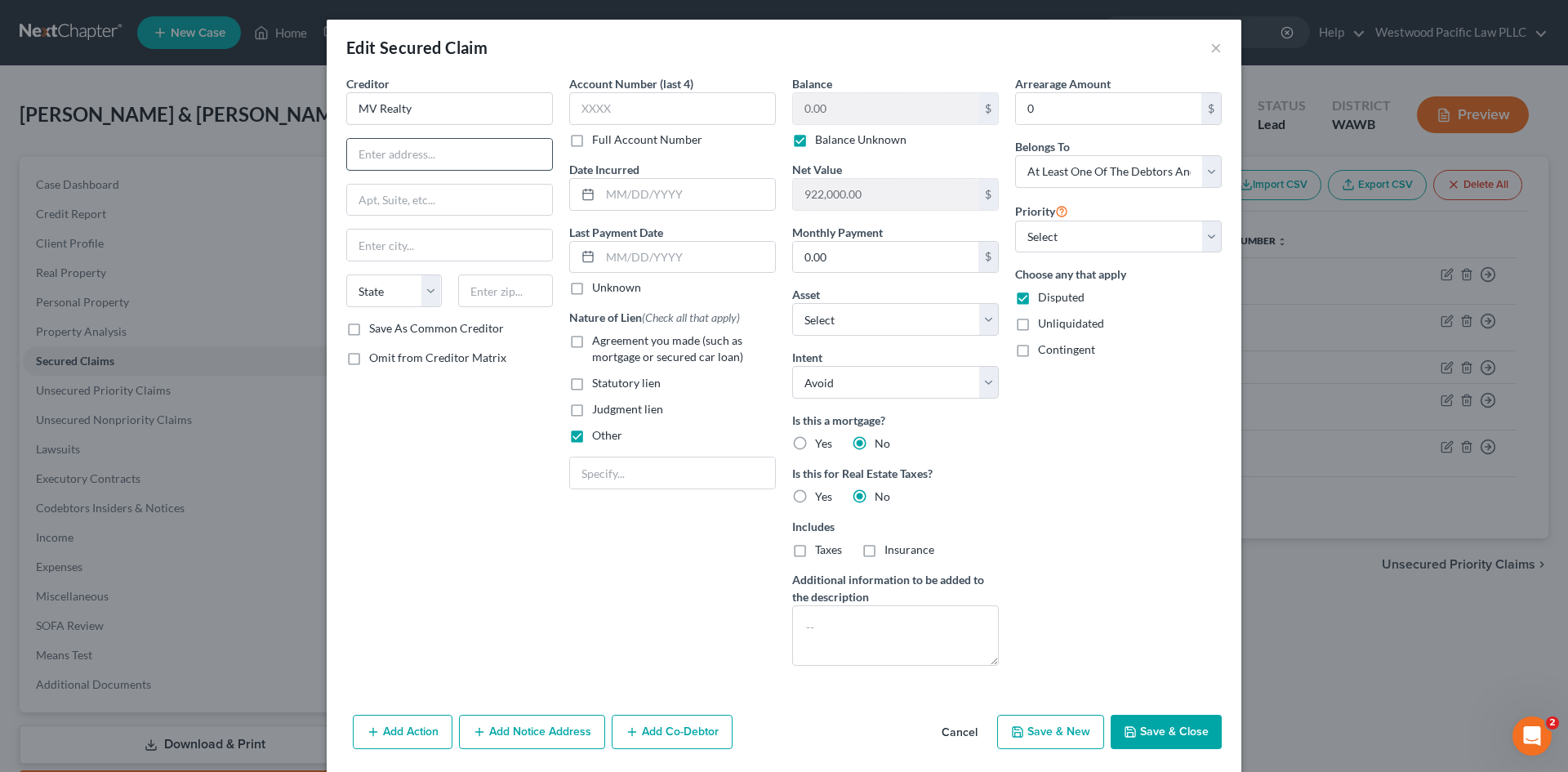
click at [371, 151] on input "text" at bounding box center [449, 154] width 205 height 31
type input "219 Dixie Blvd."
type input "33444"
type input "Delray Beach"
select select "9"
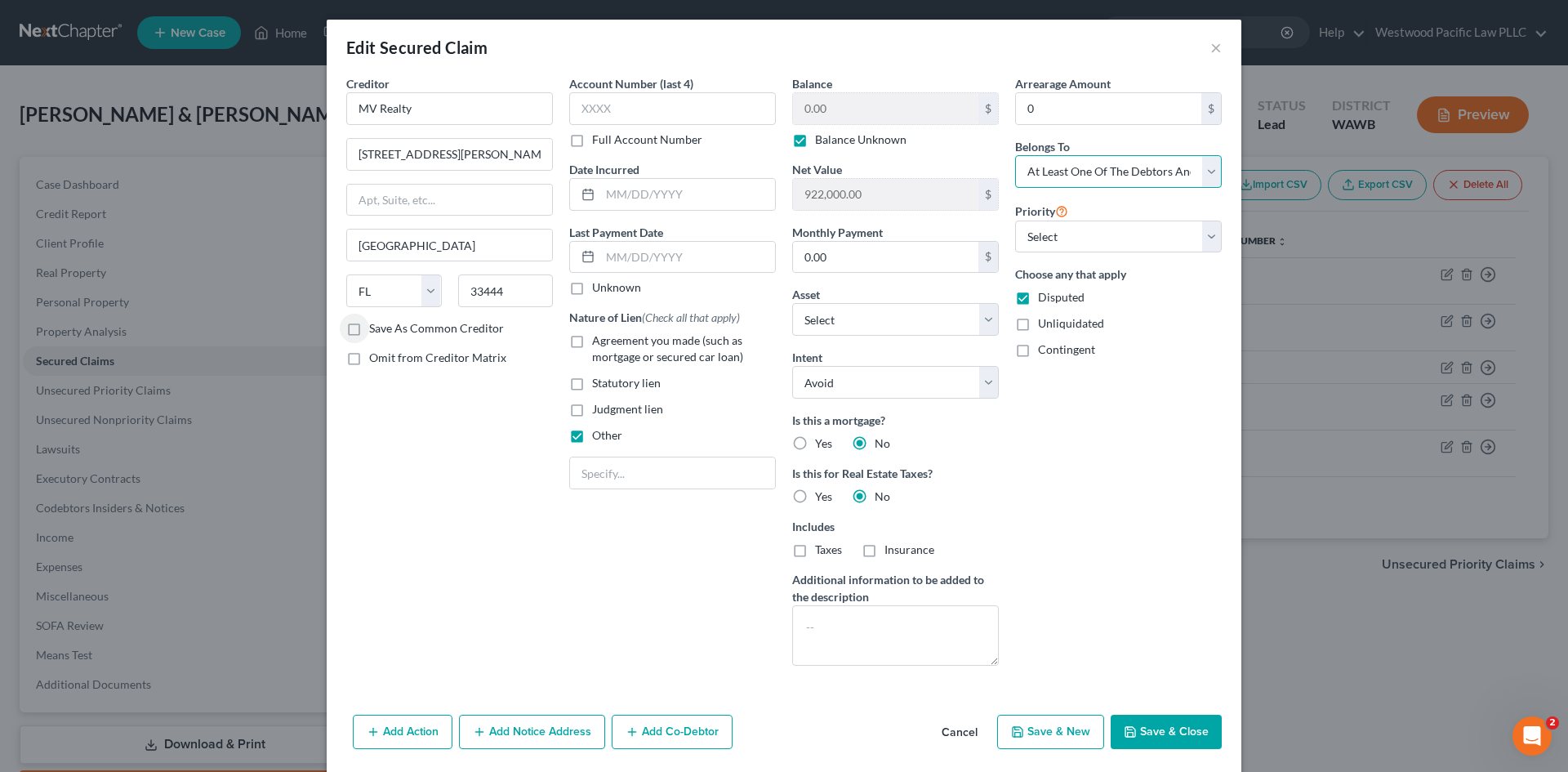
click at [1202, 166] on select "Select Debtor 1 Only Debtor 2 Only Debtor 1 And Debtor 2 Only At Least One Of T…" at bounding box center [1118, 171] width 206 height 32
select select "0"
click at [1015, 155] on select "Select Debtor 1 Only Debtor 2 Only Debtor 1 And Debtor 2 Only At Least One Of T…" at bounding box center [1118, 171] width 206 height 32
click at [1143, 732] on button "Save & Close" at bounding box center [1166, 732] width 111 height 34
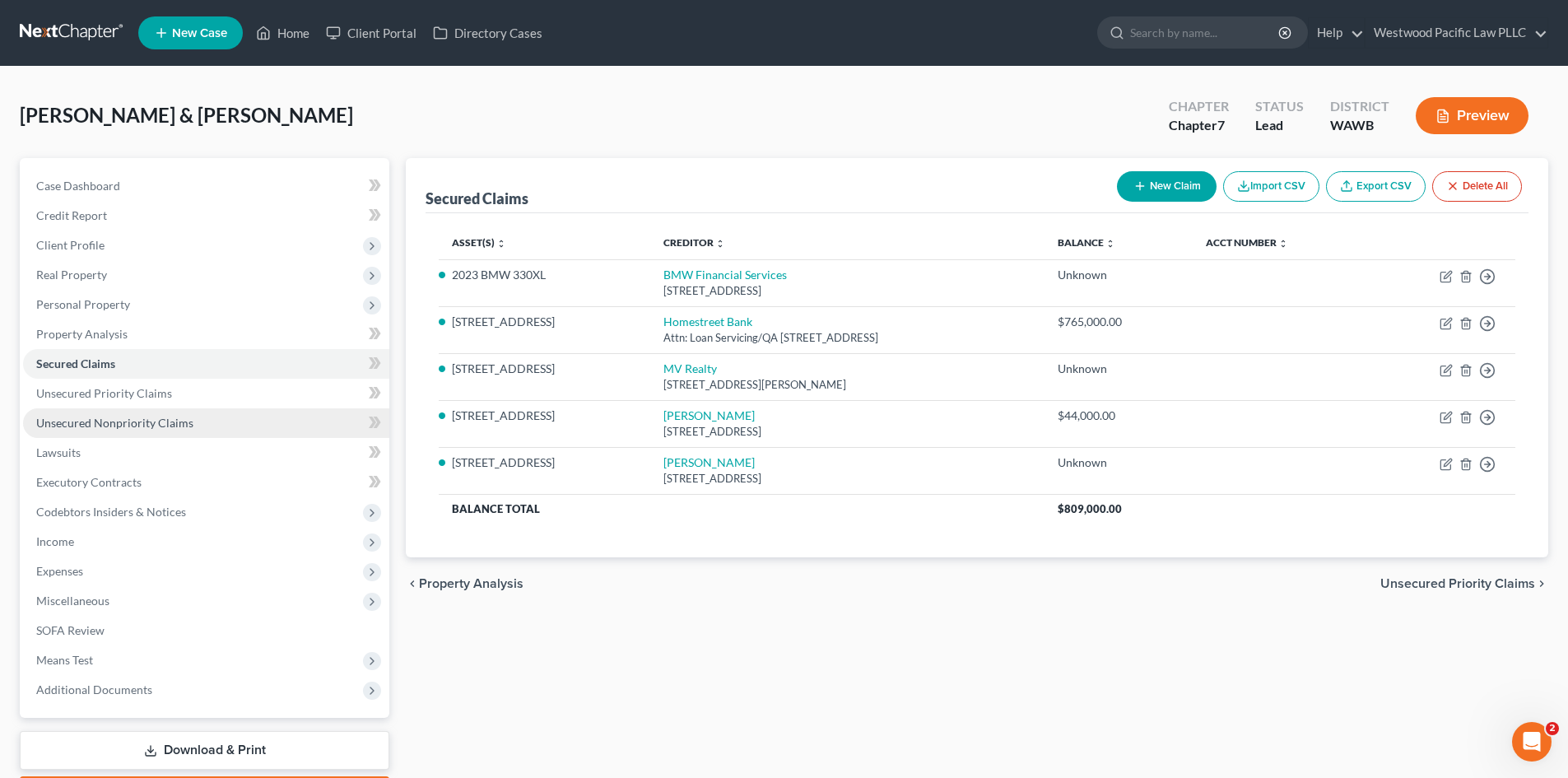
click at [143, 414] on link "Unsecured Nonpriority Claims" at bounding box center [206, 423] width 366 height 30
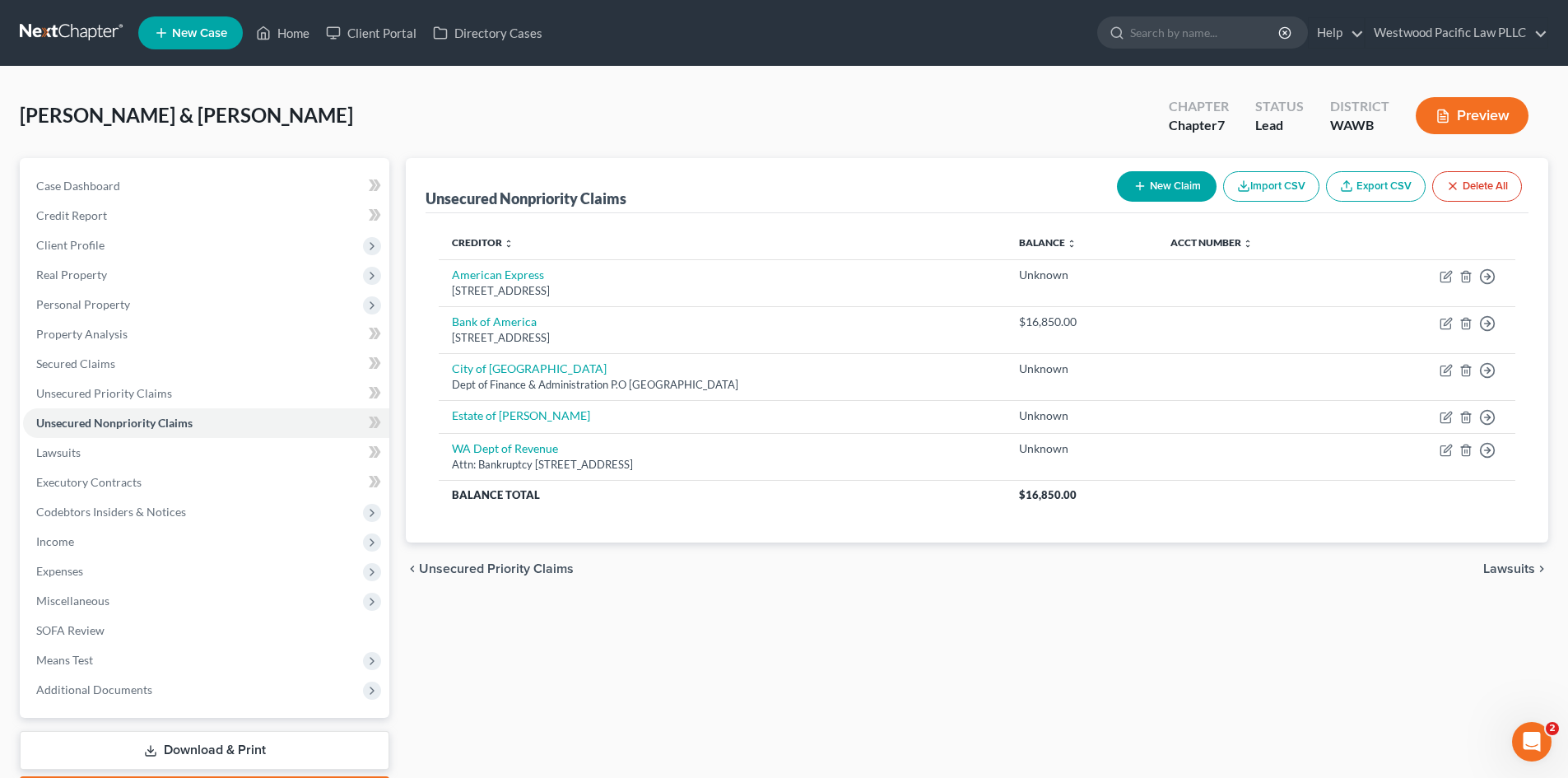
click at [1166, 188] on button "New Claim" at bounding box center [1167, 186] width 100 height 31
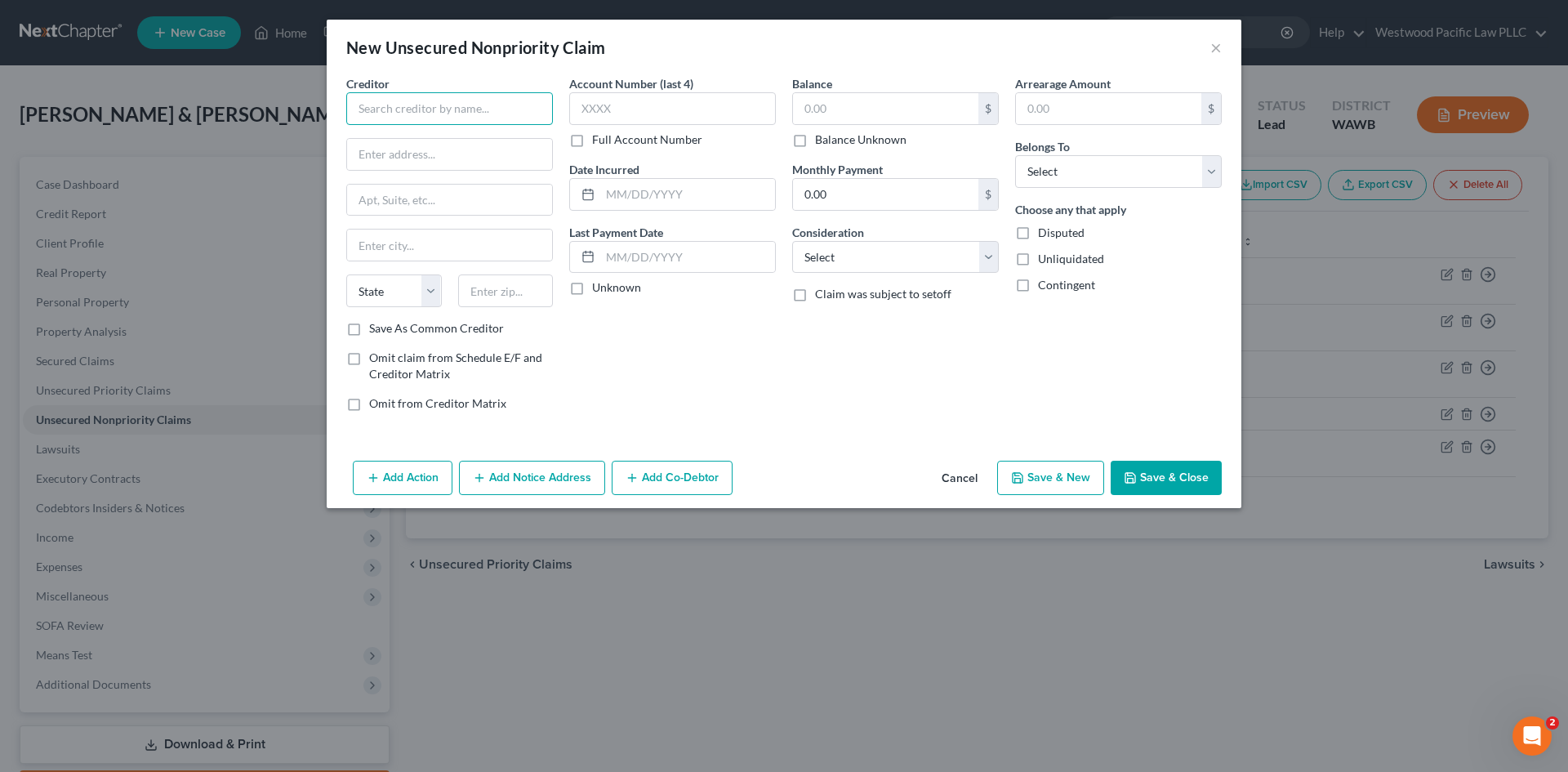
click at [406, 104] on input "text" at bounding box center [449, 109] width 206 height 32
type input "Superior Air Services"
type input "262 S 38th Street Ste A-35"
click at [480, 294] on input "text" at bounding box center [505, 290] width 95 height 32
type input "98409"
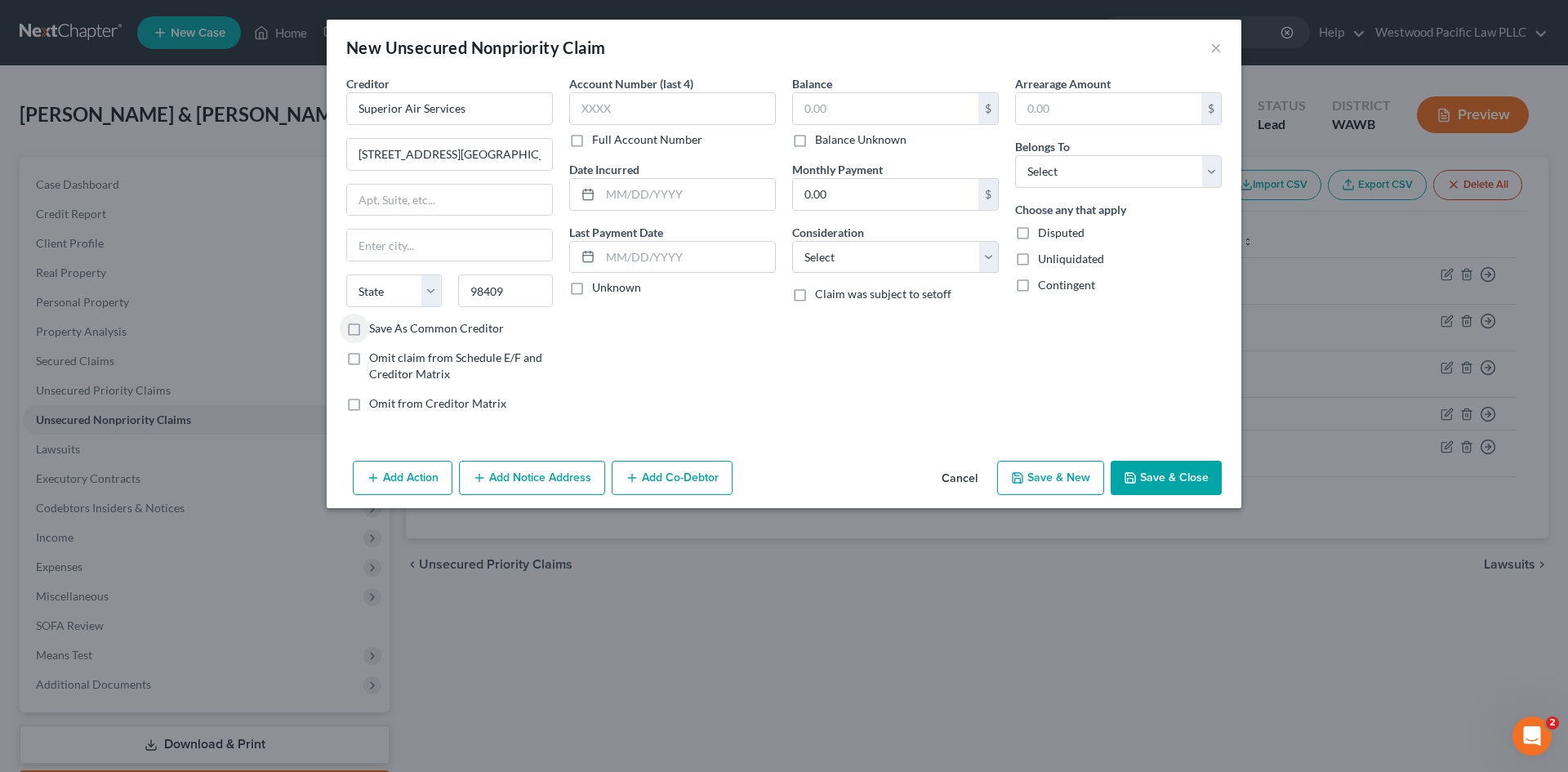
type input "Tacoma"
select select "50"
click at [814, 142] on label "Balance Unknown" at bounding box center [860, 139] width 91 height 16
click at [821, 142] on input "Balance Unknown" at bounding box center [826, 136] width 10 height 10
checkbox input "true"
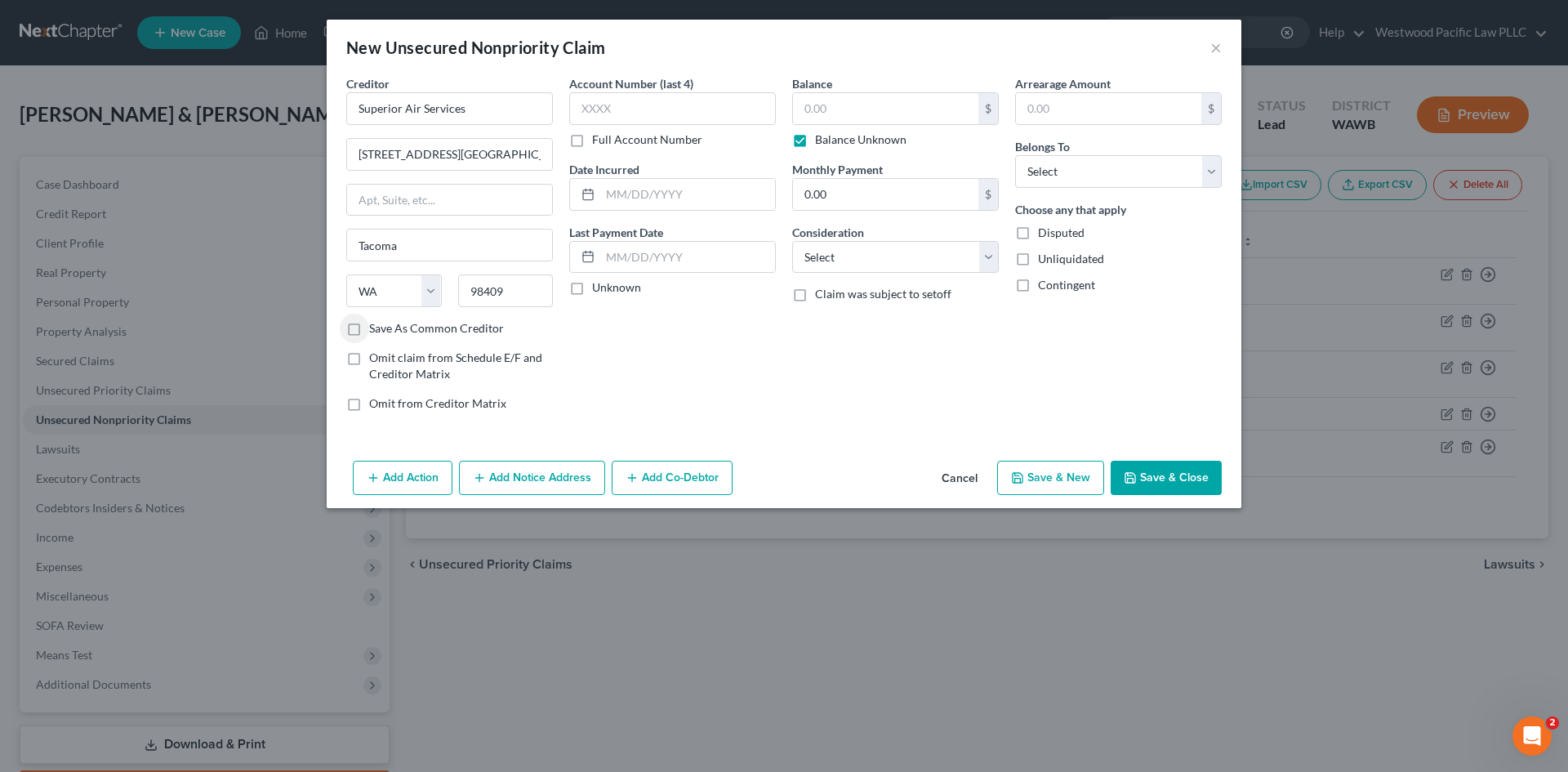
type input "0.00"
click at [1211, 177] on select "Select Debtor 1 Only Debtor 2 Only Debtor 1 And Debtor 2 Only At Least One Of T…" at bounding box center [1118, 171] width 206 height 32
select select "0"
click at [1015, 155] on select "Select Debtor 1 Only Debtor 2 Only Debtor 1 And Debtor 2 Only At Least One Of T…" at bounding box center [1118, 171] width 206 height 32
click at [1160, 478] on button "Save & Close" at bounding box center [1166, 478] width 111 height 34
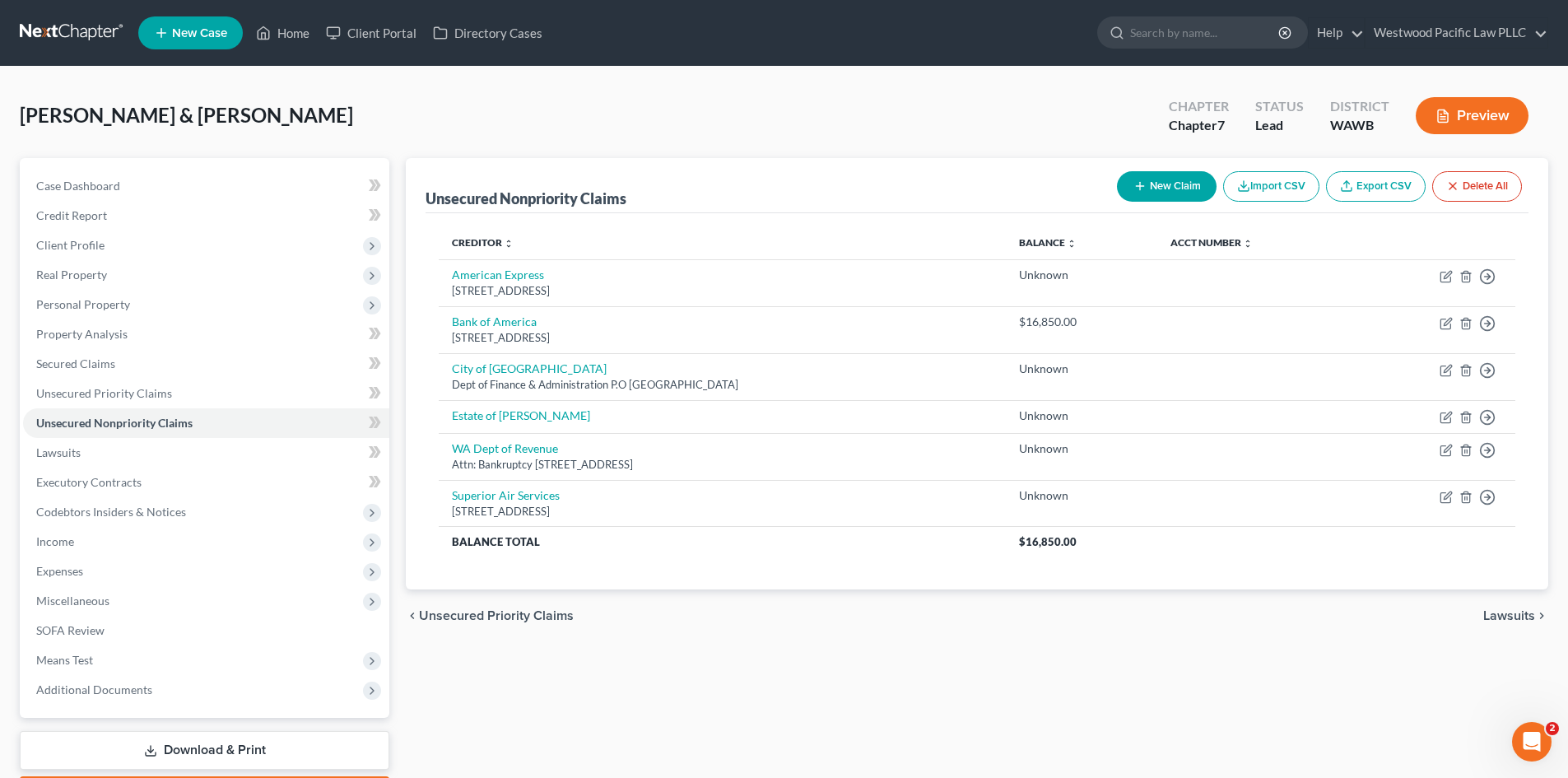
click at [1157, 189] on button "New Claim" at bounding box center [1167, 186] width 100 height 31
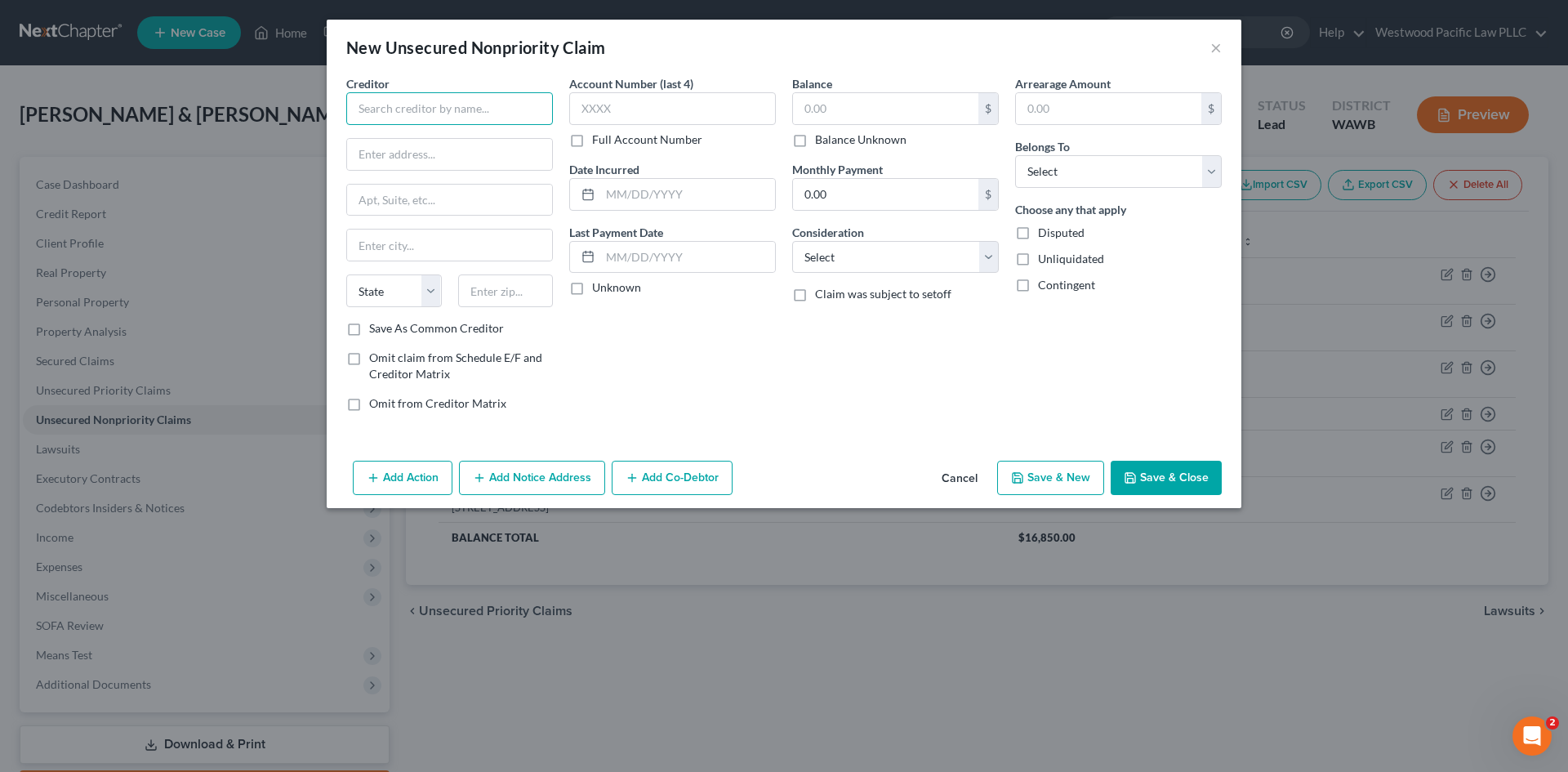
click at [377, 107] on input "text" at bounding box center [449, 109] width 206 height 32
type input "[PERSON_NAME]"
type input "c/o [PERSON_NAME]"
type input "1420 Fifth Ave Ste 3000"
type input "98104"
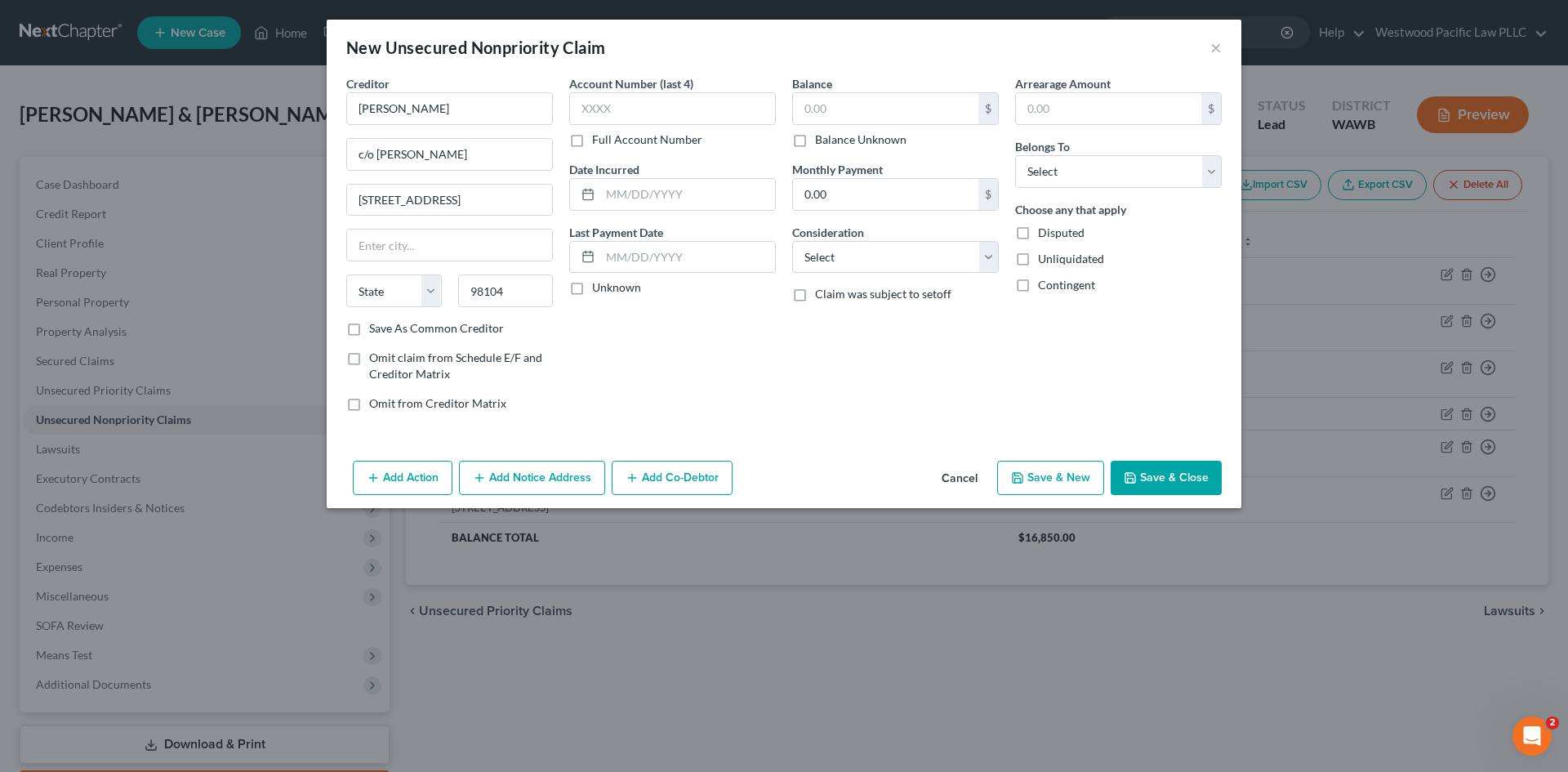
type input "[GEOGRAPHIC_DATA]"
select select "50"
type input "98101"
click at [814, 141] on label "Balance Unknown" at bounding box center [860, 139] width 91 height 16
click at [821, 141] on input "Balance Unknown" at bounding box center [826, 136] width 10 height 10
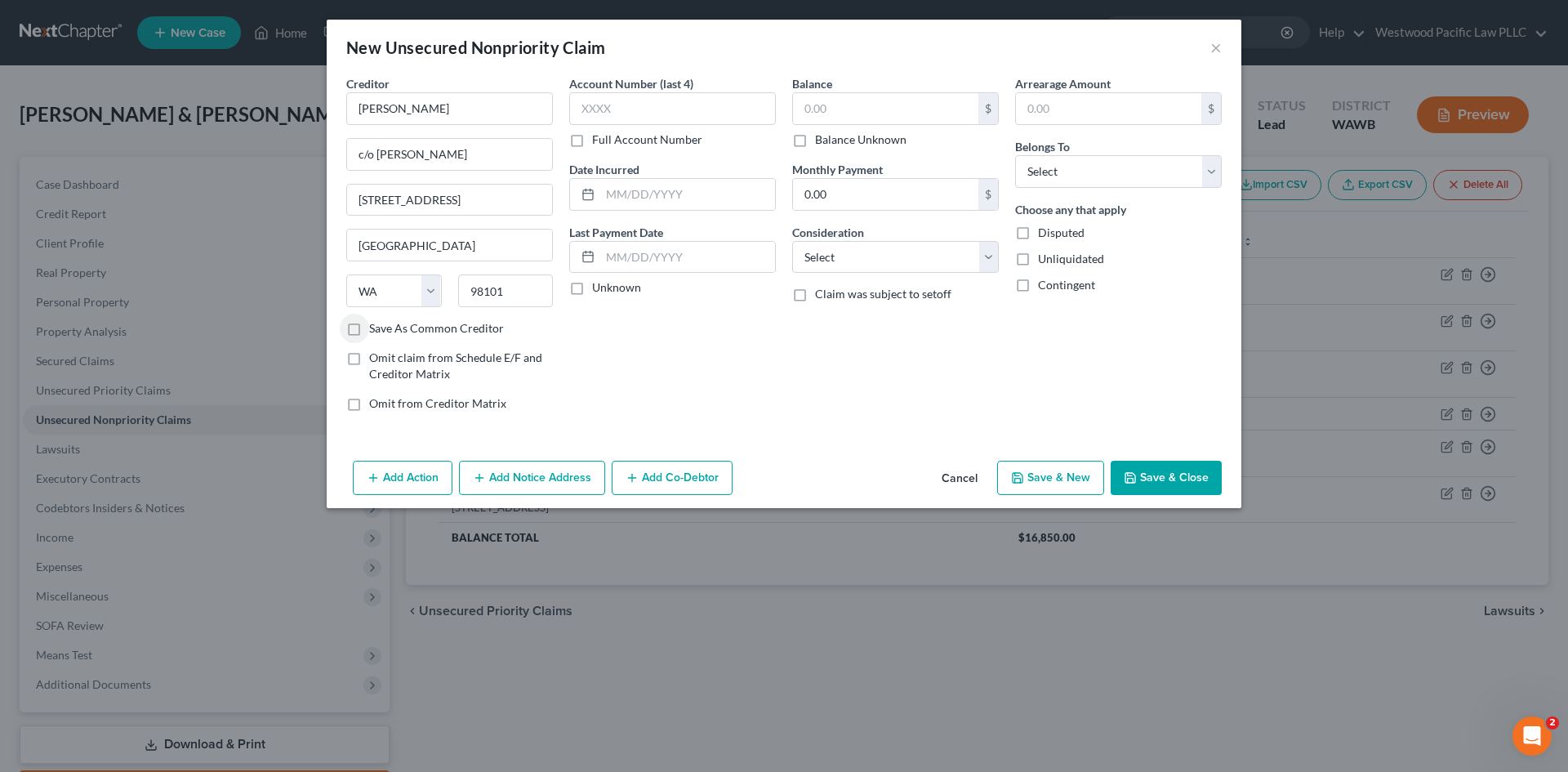
checkbox input "true"
type input "0.00"
click at [1208, 165] on select "Select Debtor 1 Only Debtor 2 Only Debtor 1 And Debtor 2 Only At Least One Of T…" at bounding box center [1118, 171] width 206 height 32
select select "0"
click at [1015, 155] on select "Select Debtor 1 Only Debtor 2 Only Debtor 1 And Debtor 2 Only At Least One Of T…" at bounding box center [1118, 171] width 206 height 32
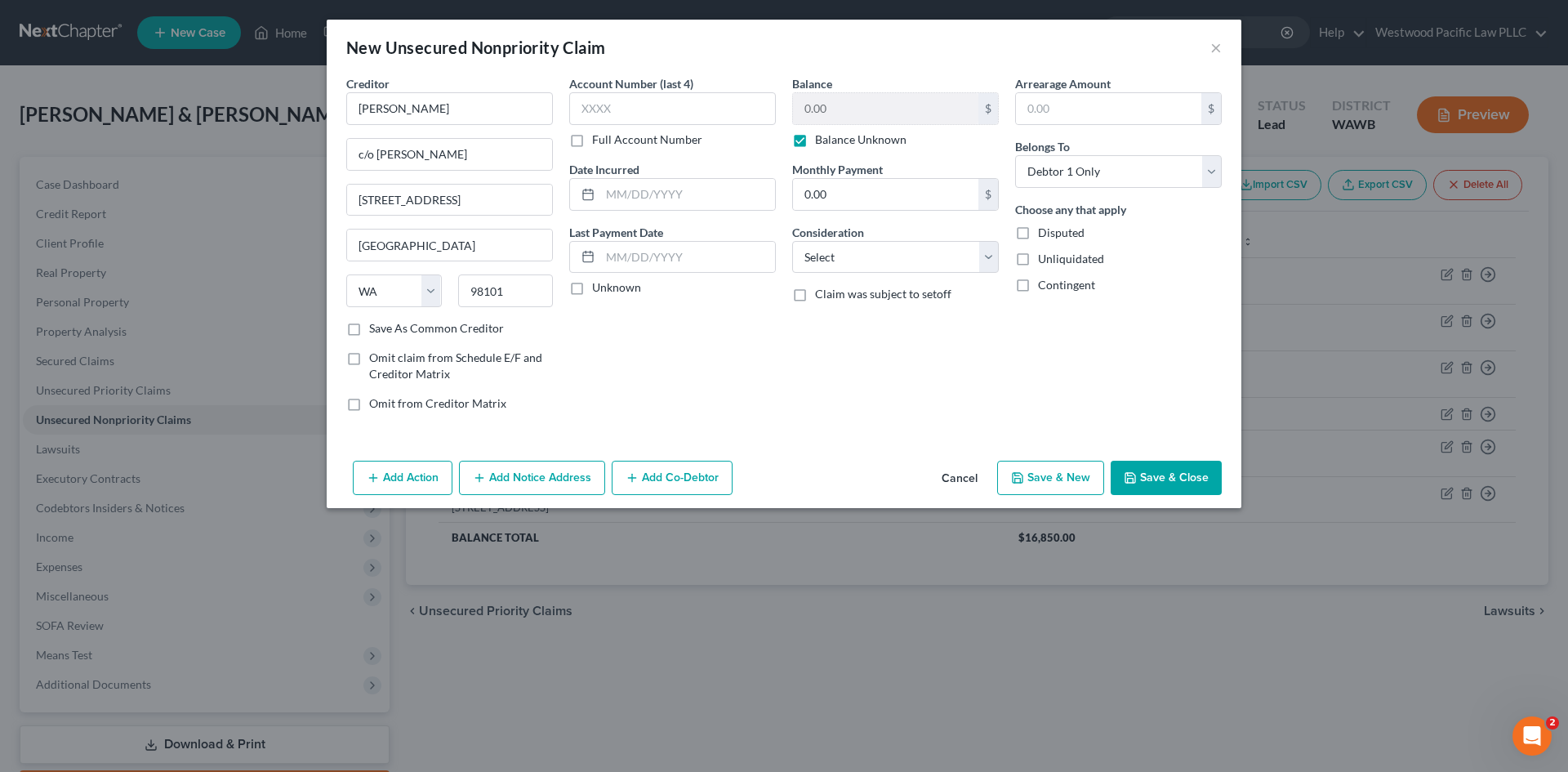
click at [1187, 472] on button "Save & Close" at bounding box center [1166, 478] width 111 height 34
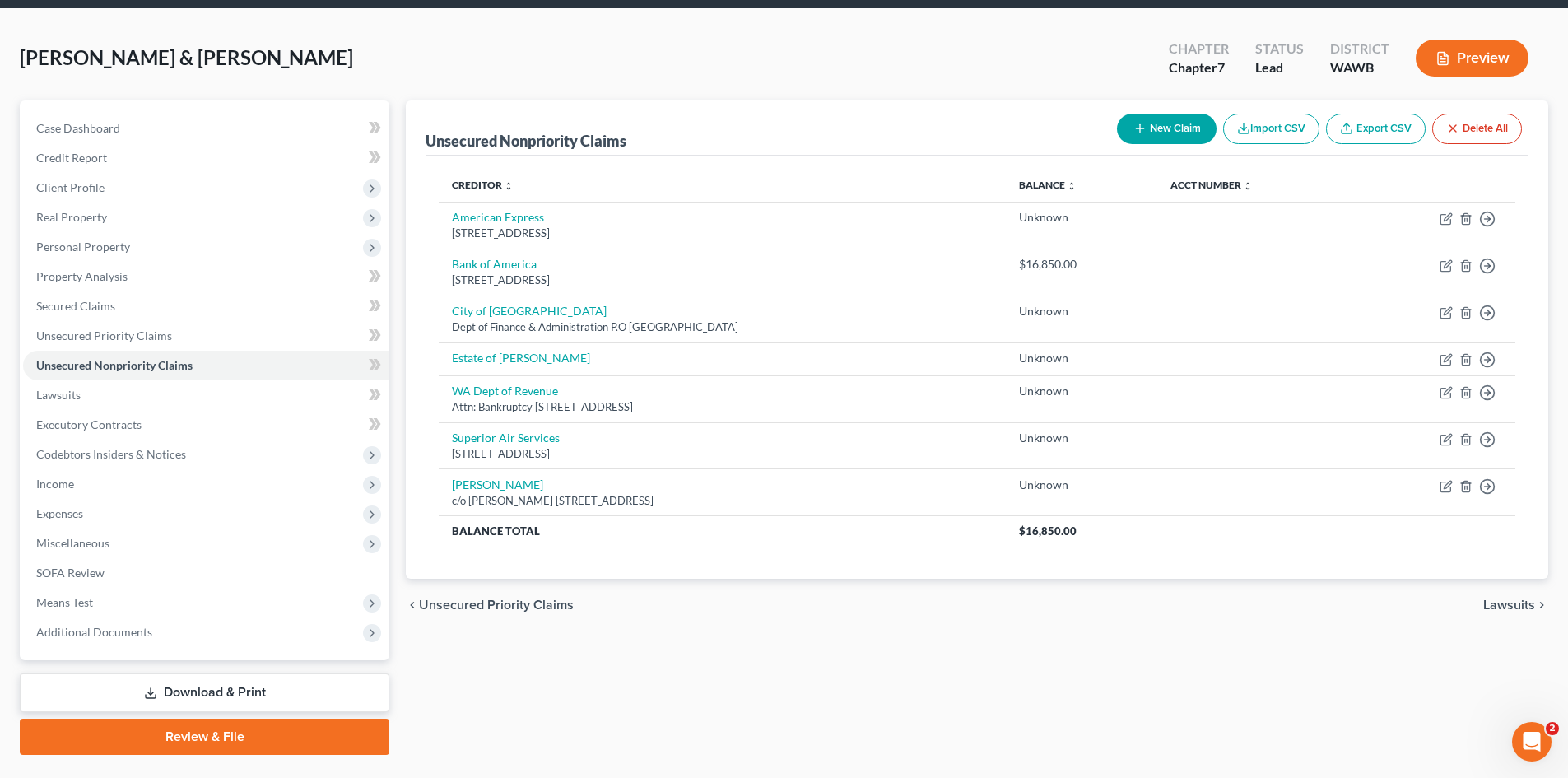
scroll to position [57, 0]
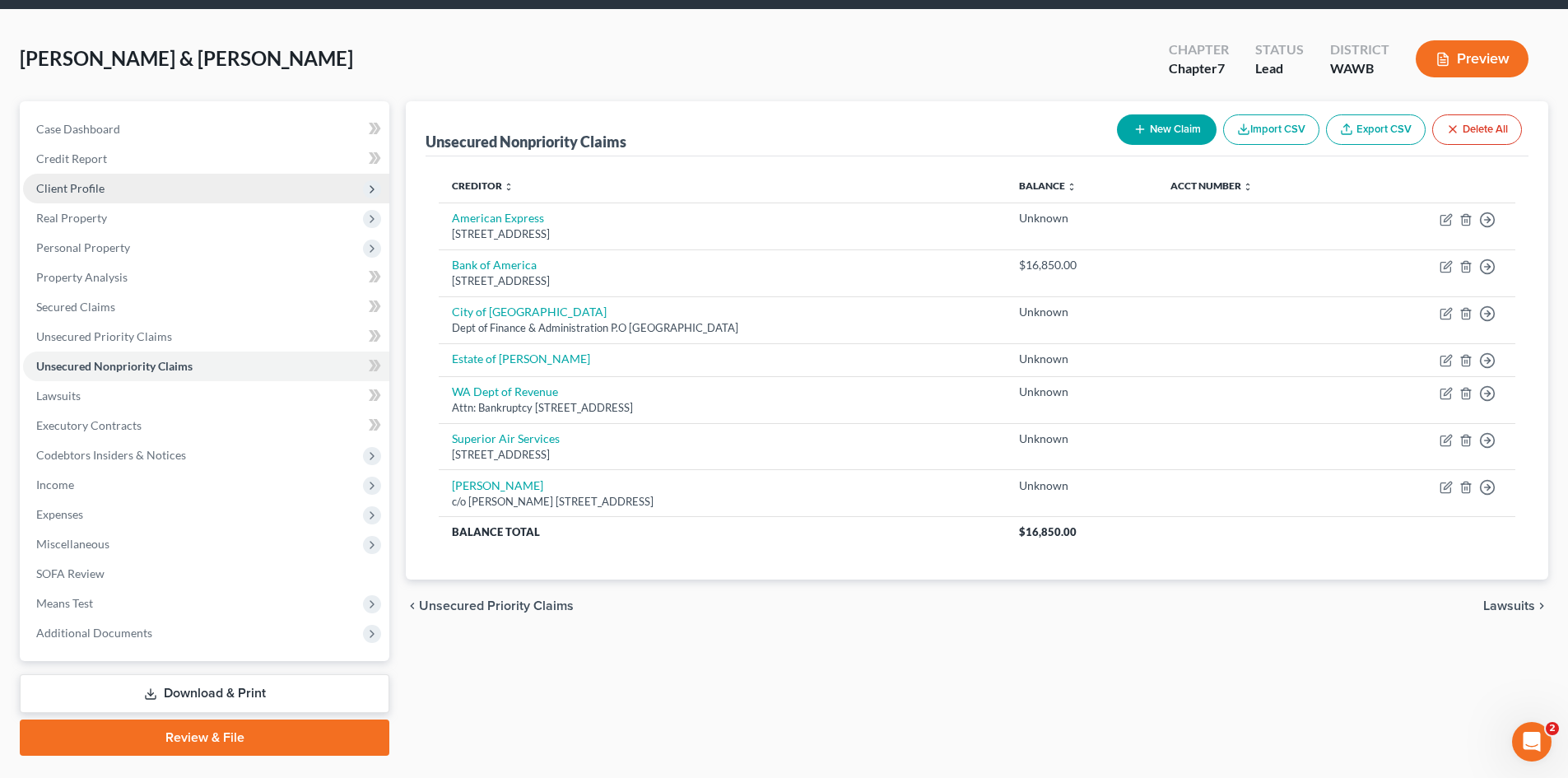
click at [130, 195] on span "Client Profile" at bounding box center [206, 188] width 366 height 30
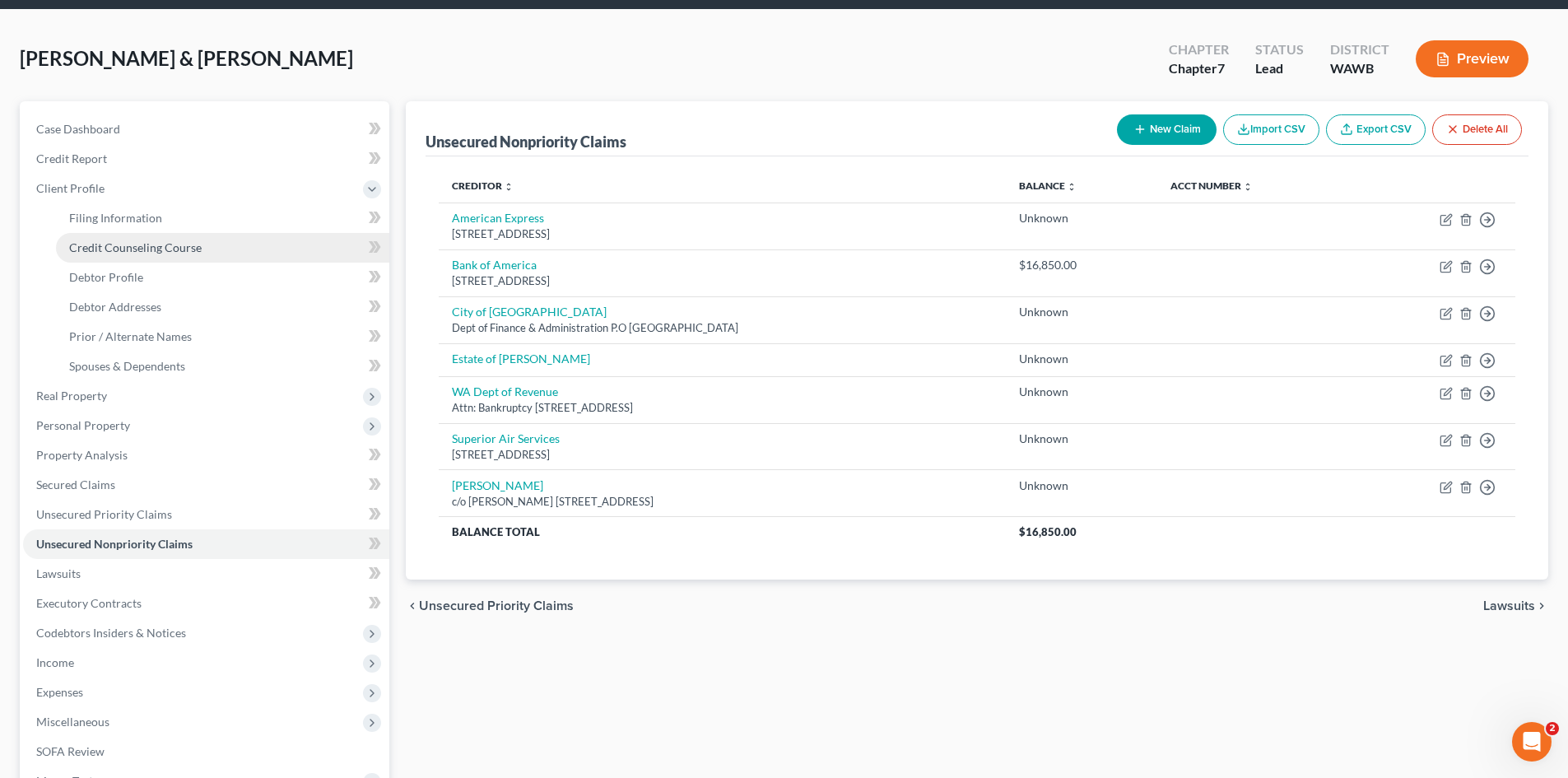
click at [155, 246] on span "Credit Counseling Course" at bounding box center [135, 248] width 132 height 14
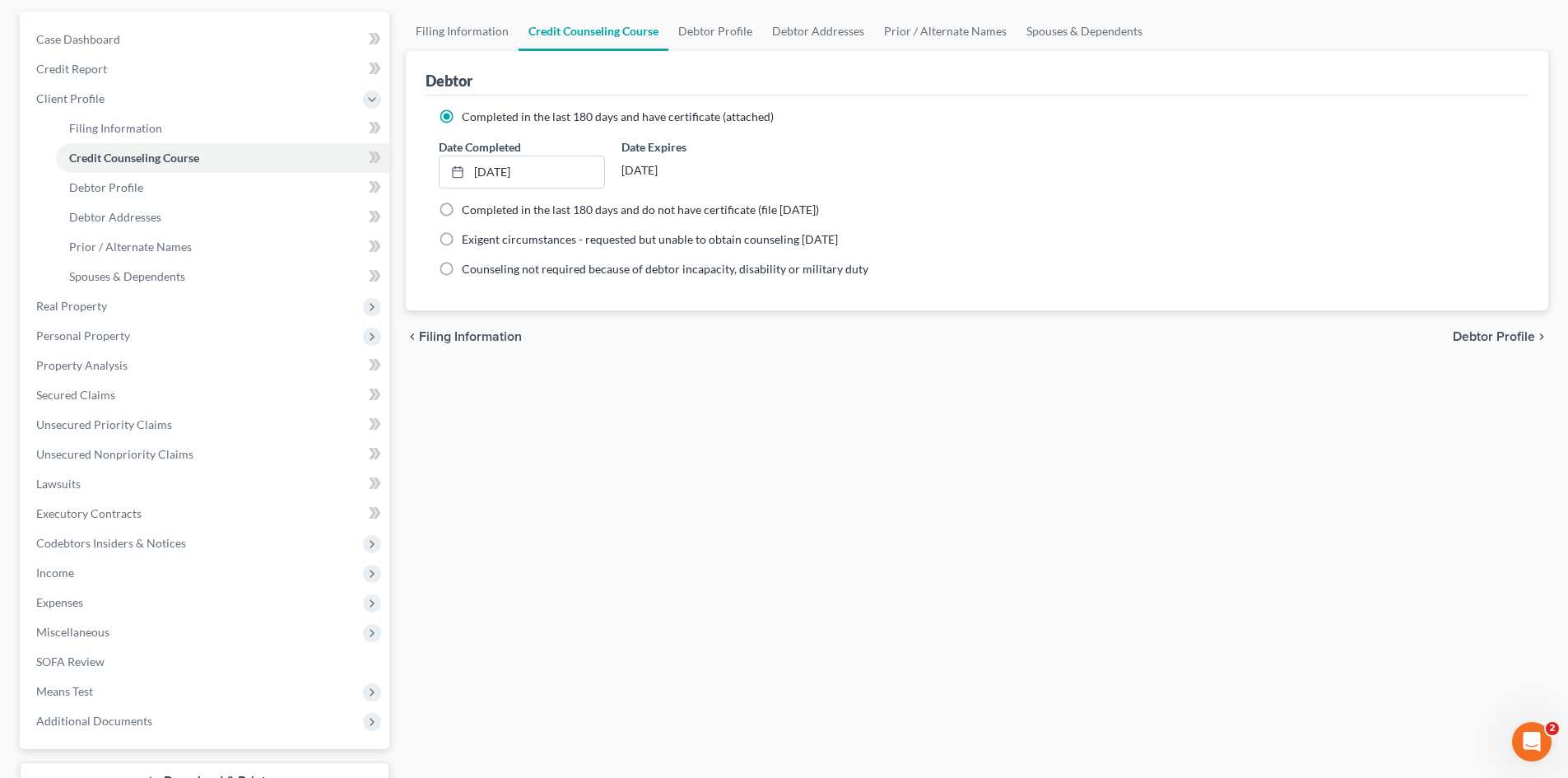
scroll to position [275, 0]
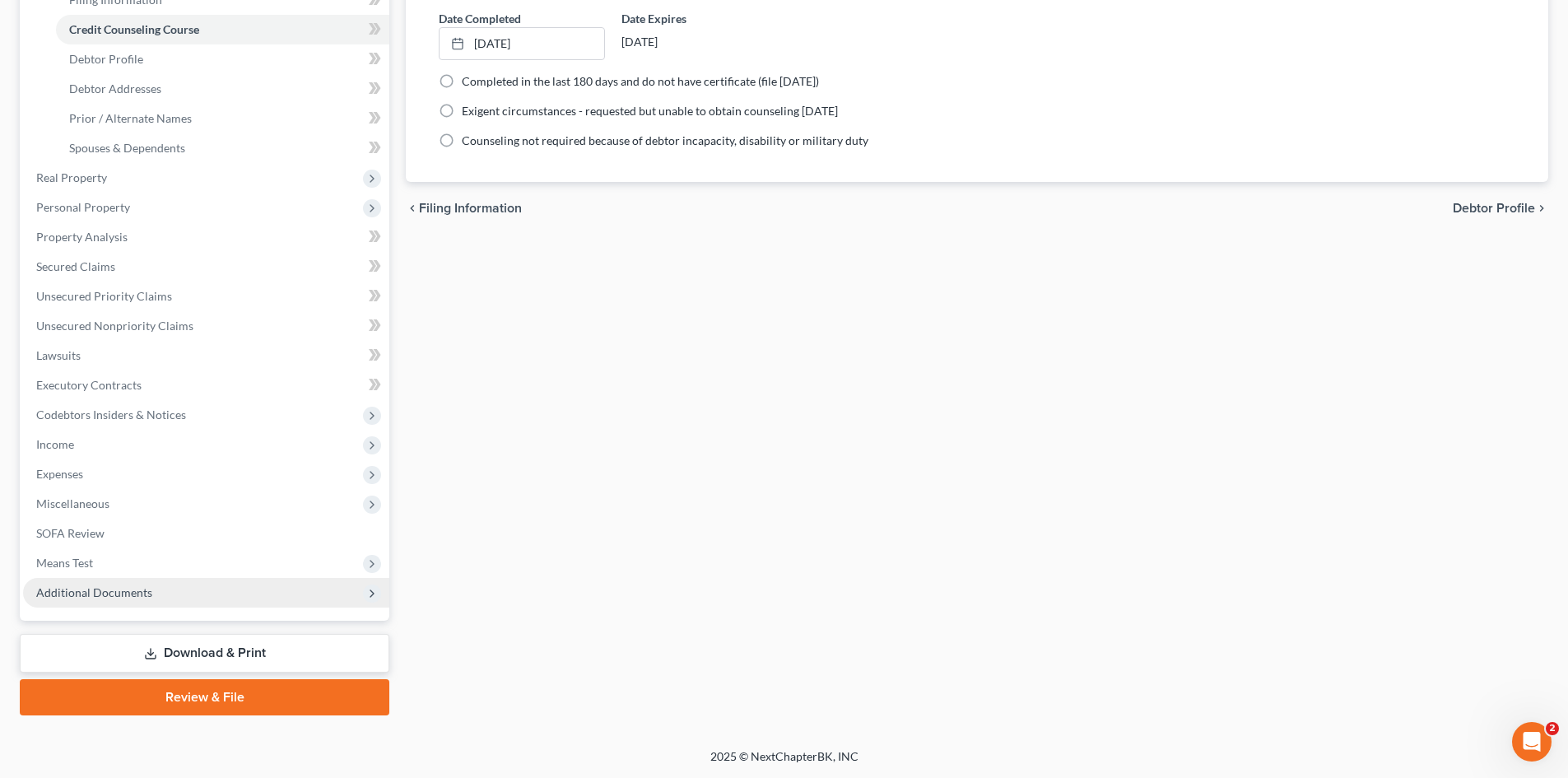
click at [194, 591] on span "Additional Documents" at bounding box center [206, 592] width 366 height 30
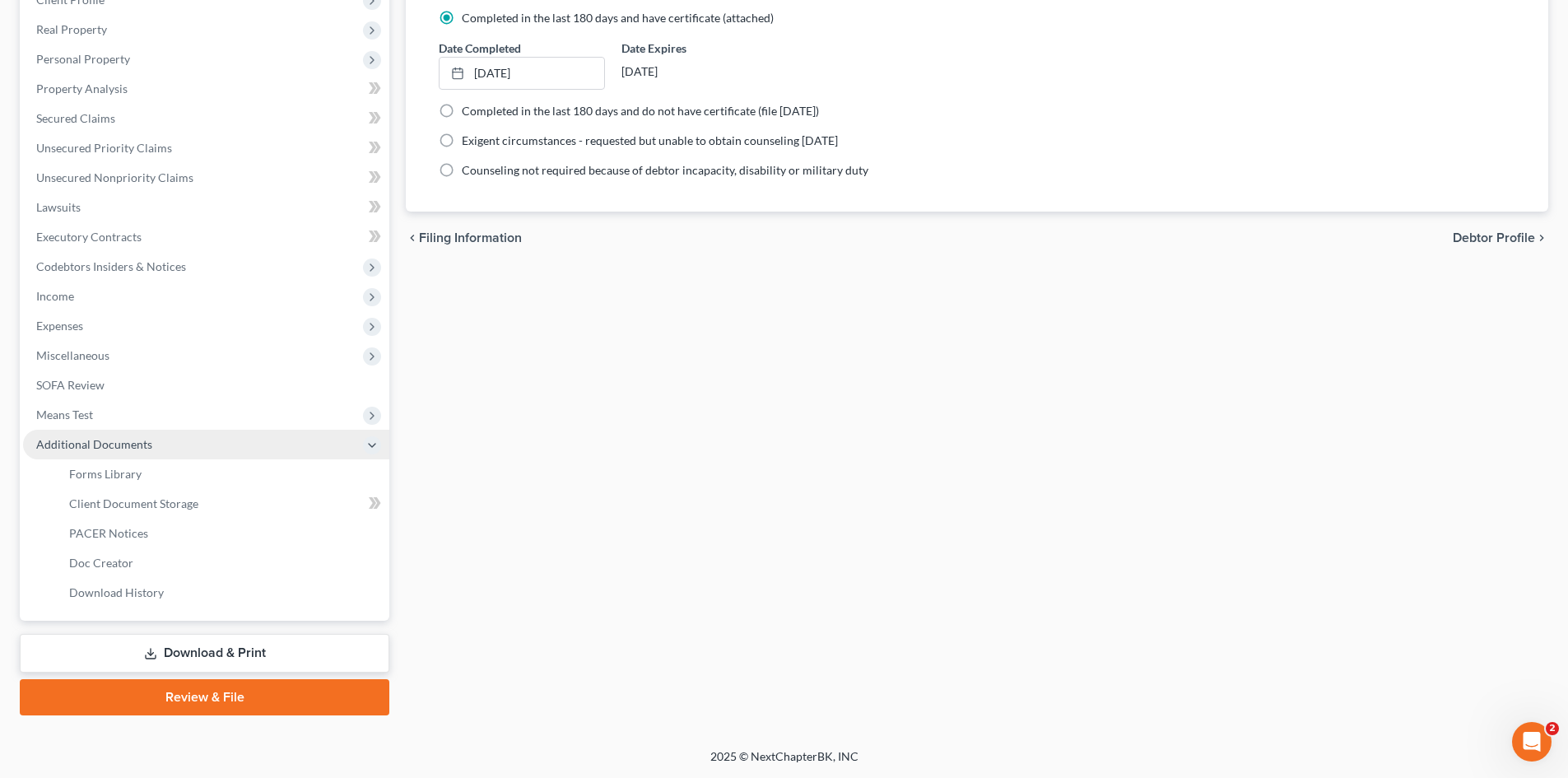
scroll to position [246, 0]
click at [247, 507] on link "Client Document Storage" at bounding box center [222, 504] width 334 height 30
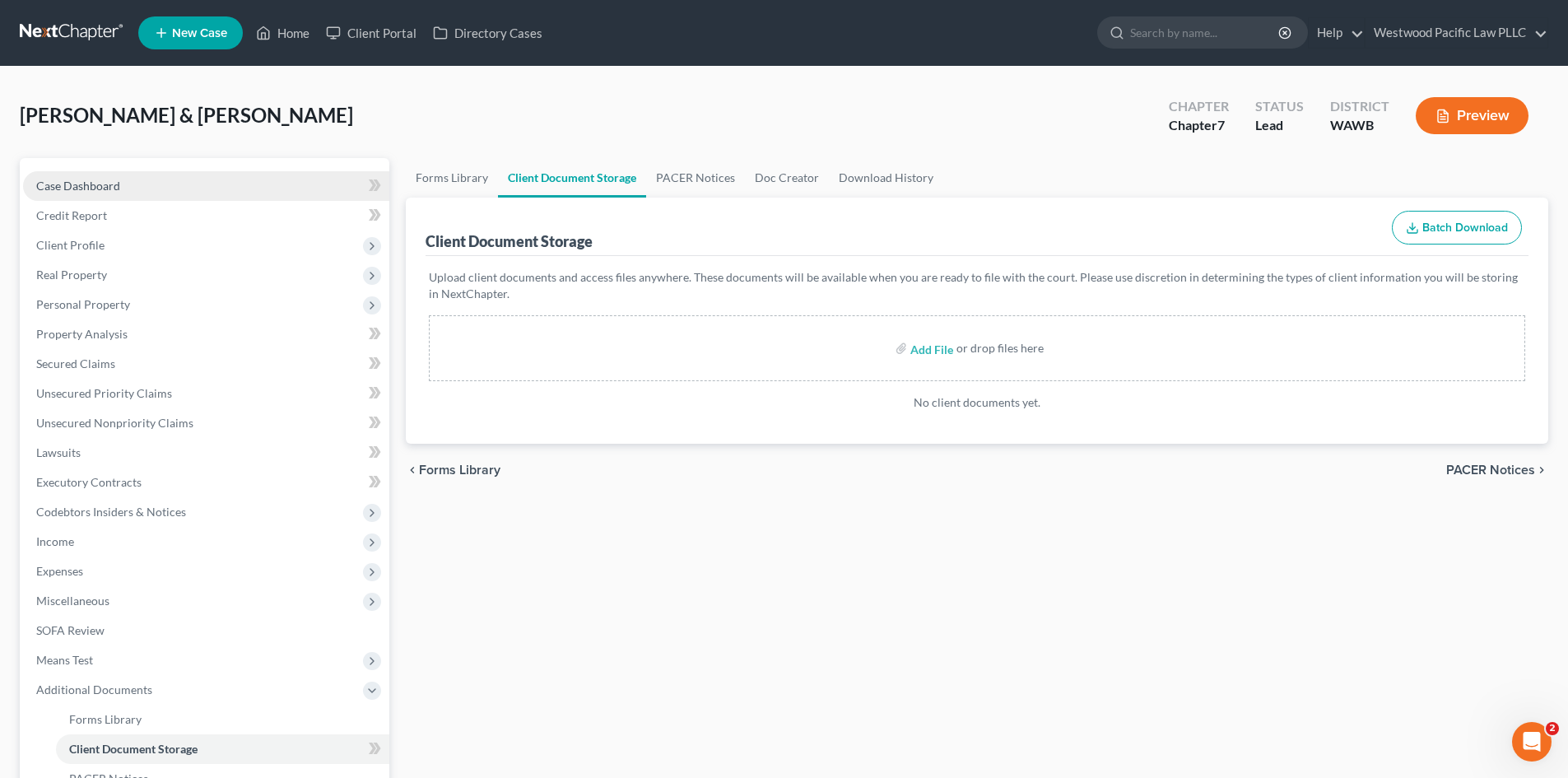
click at [80, 180] on span "Case Dashboard" at bounding box center [79, 185] width 84 height 14
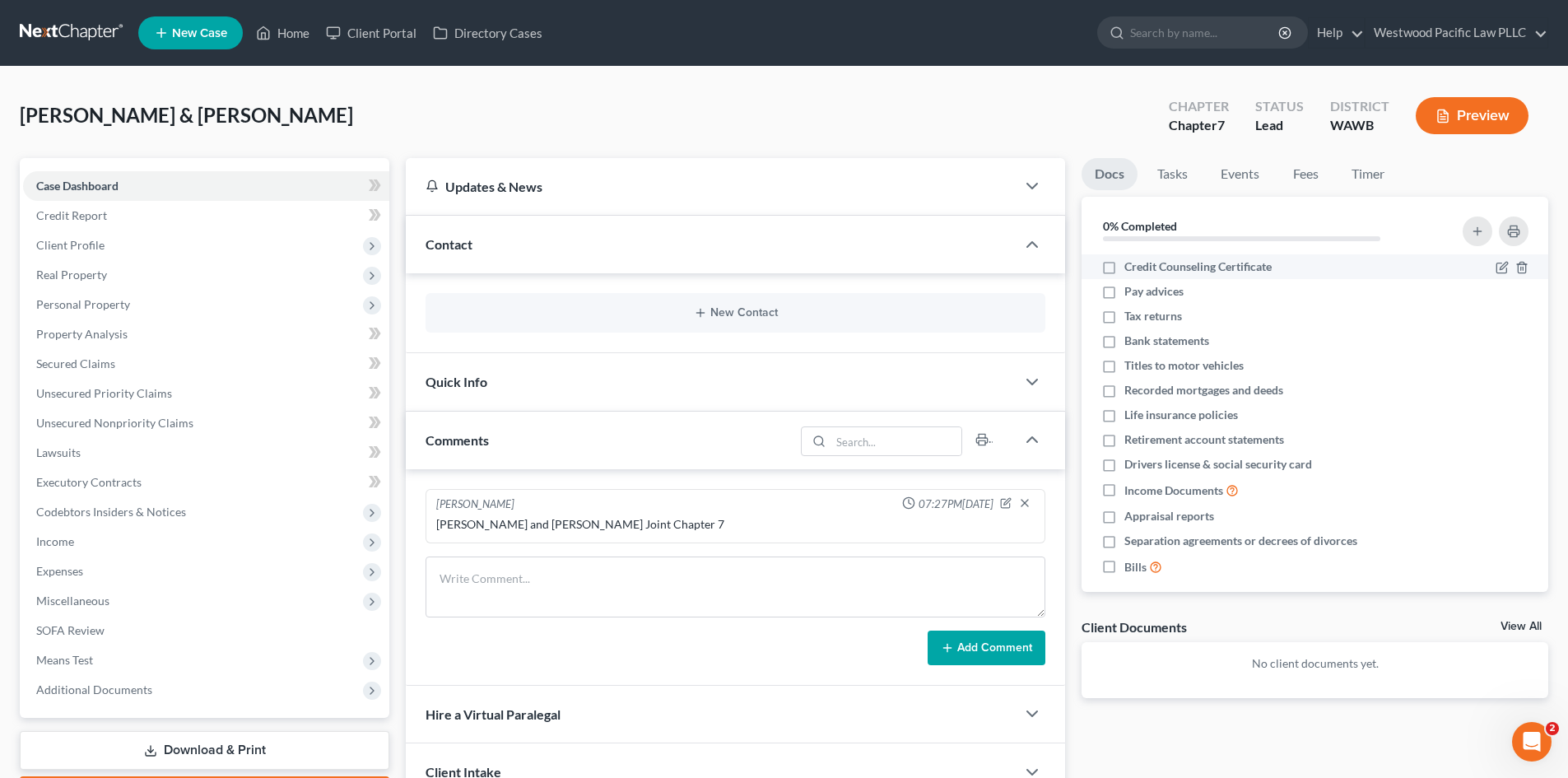
click at [1124, 267] on label "Credit Counseling Certificate" at bounding box center [1198, 266] width 148 height 16
click at [1131, 267] on input "Credit Counseling Certificate" at bounding box center [1135, 263] width 11 height 11
checkbox input "true"
click at [1473, 228] on icon "button" at bounding box center [1478, 231] width 13 height 13
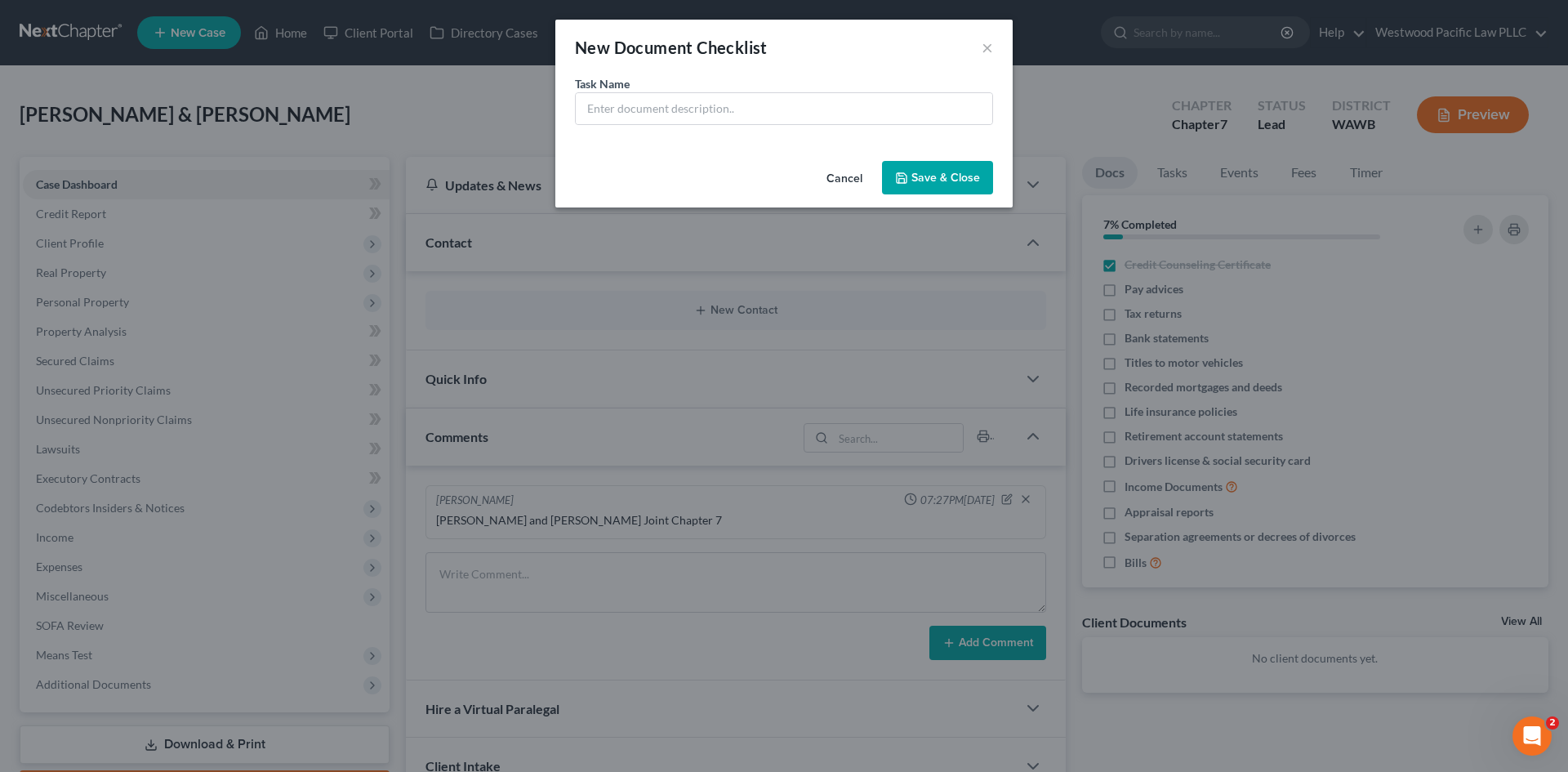
click at [856, 175] on button "Cancel" at bounding box center [844, 179] width 62 height 32
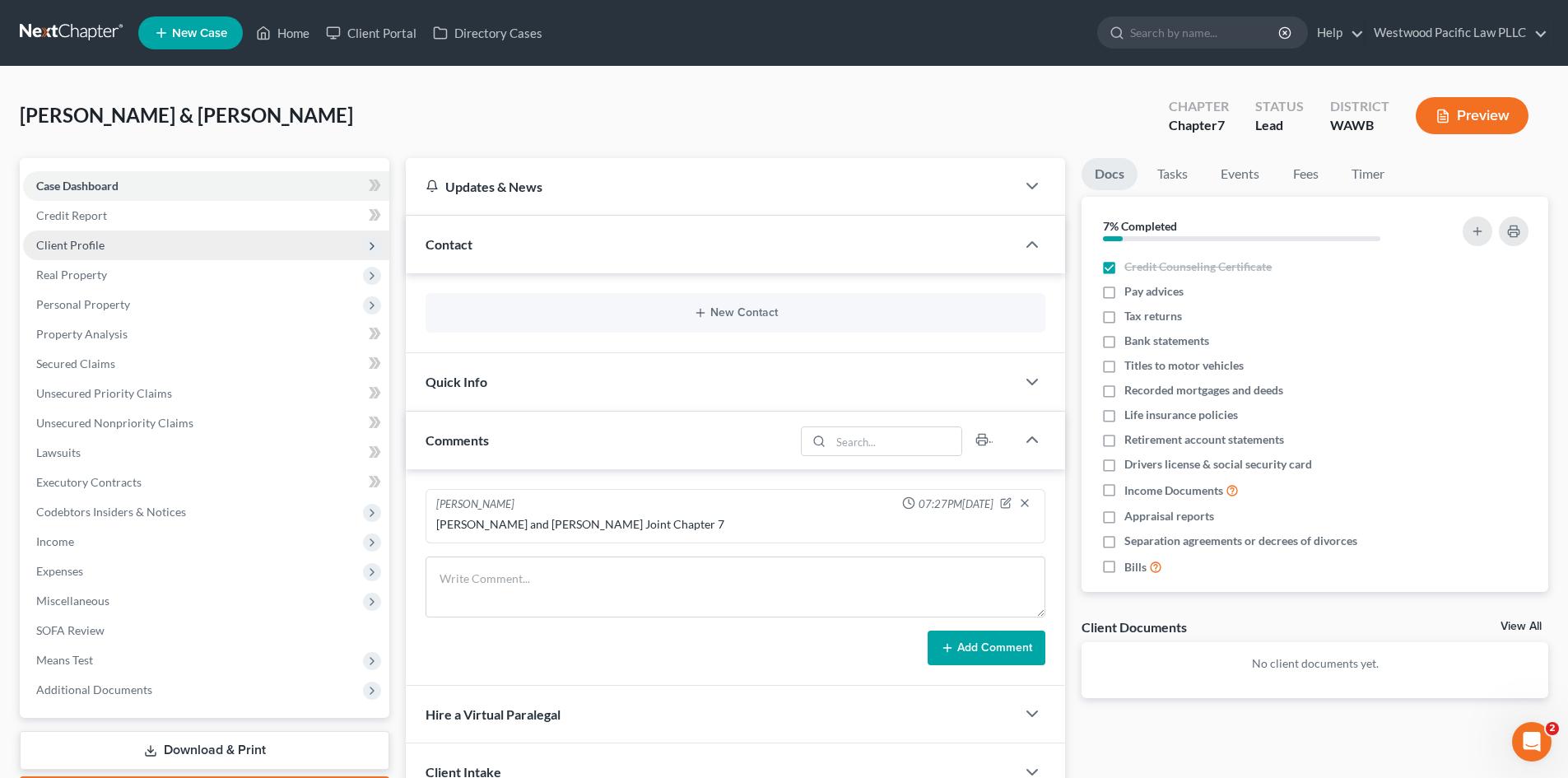
click at [142, 246] on span "Client Profile" at bounding box center [206, 245] width 366 height 30
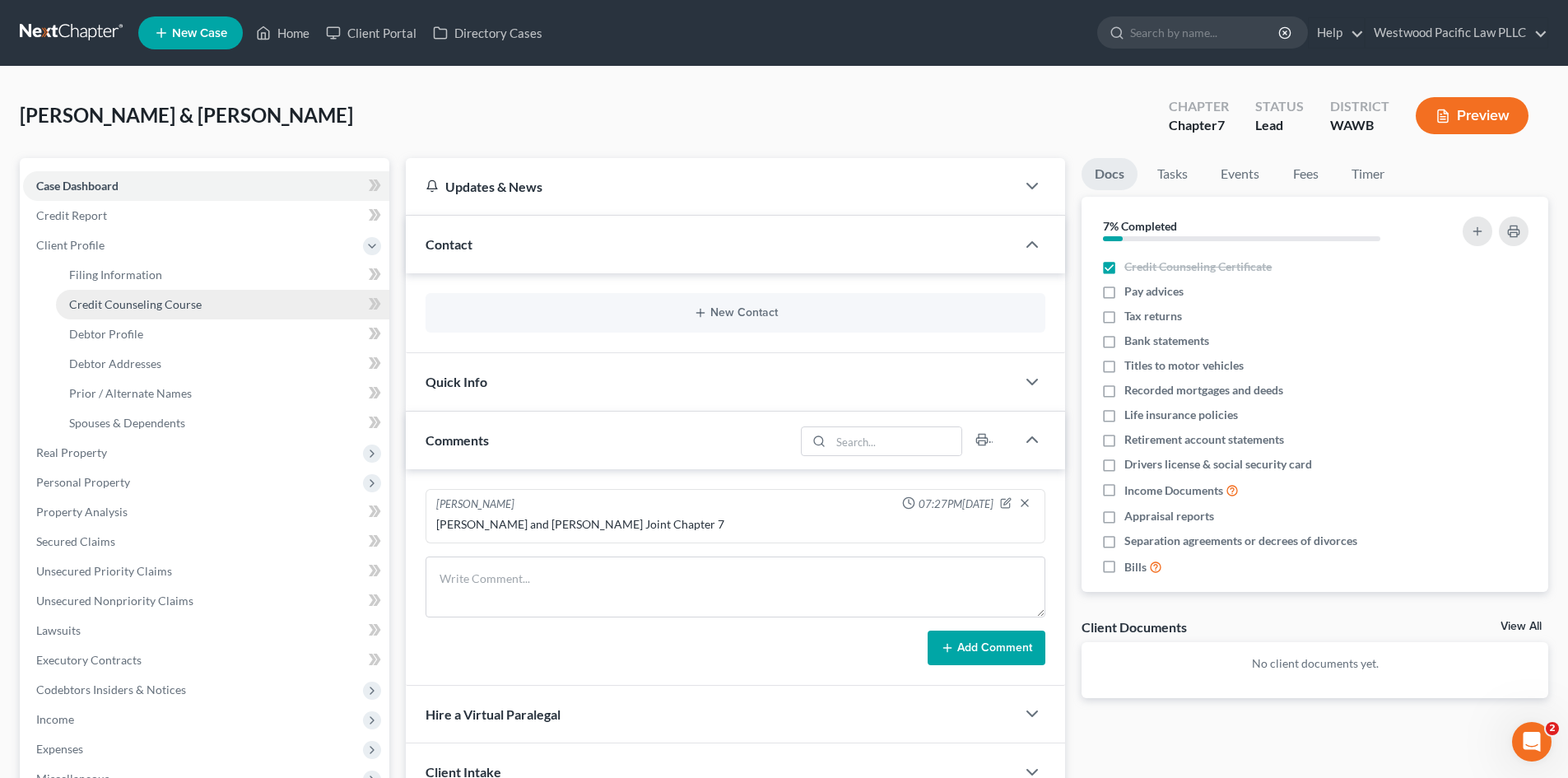
click at [171, 301] on span "Credit Counseling Course" at bounding box center [135, 304] width 132 height 14
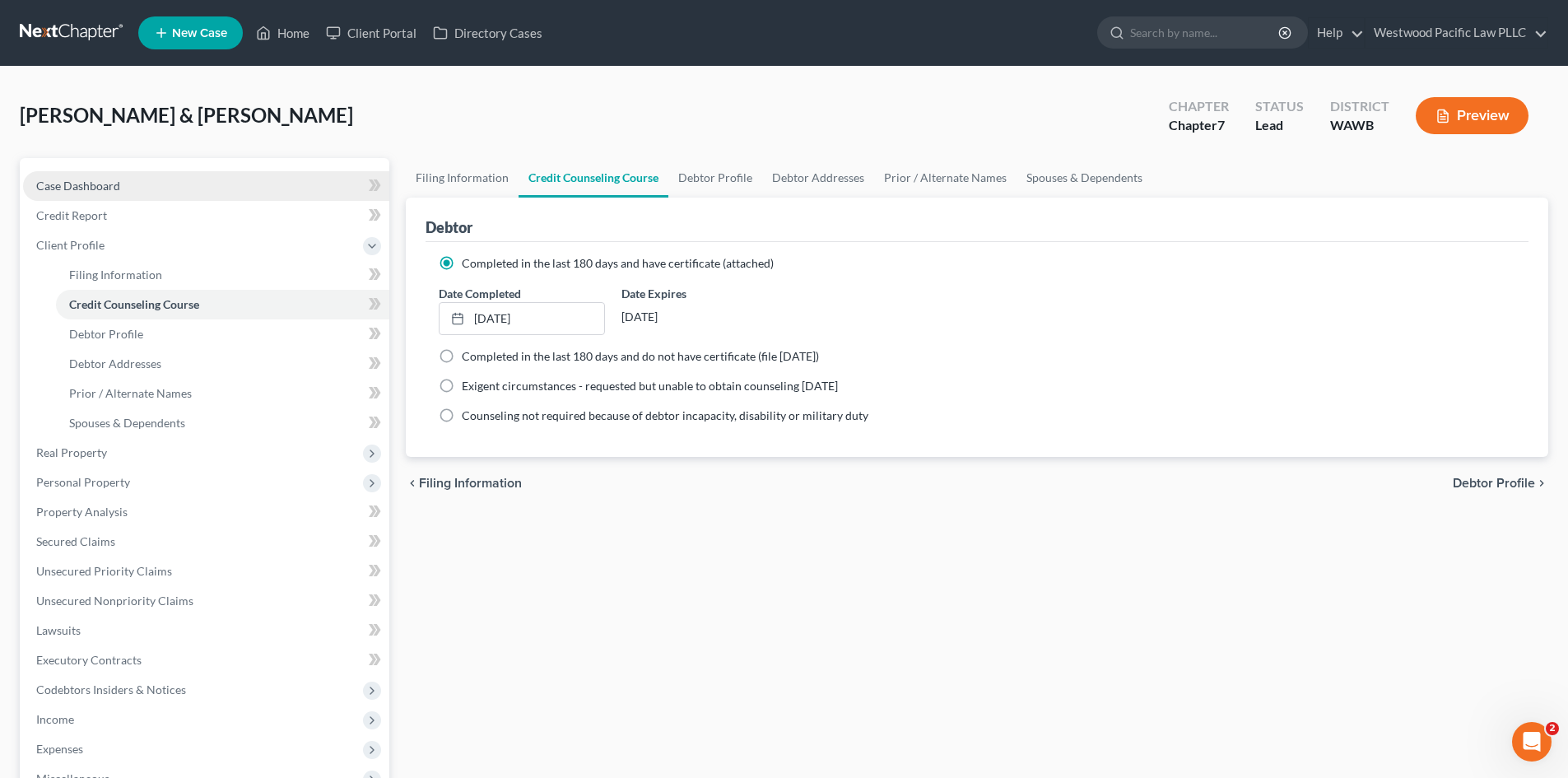
click at [69, 189] on span "Case Dashboard" at bounding box center [79, 185] width 84 height 14
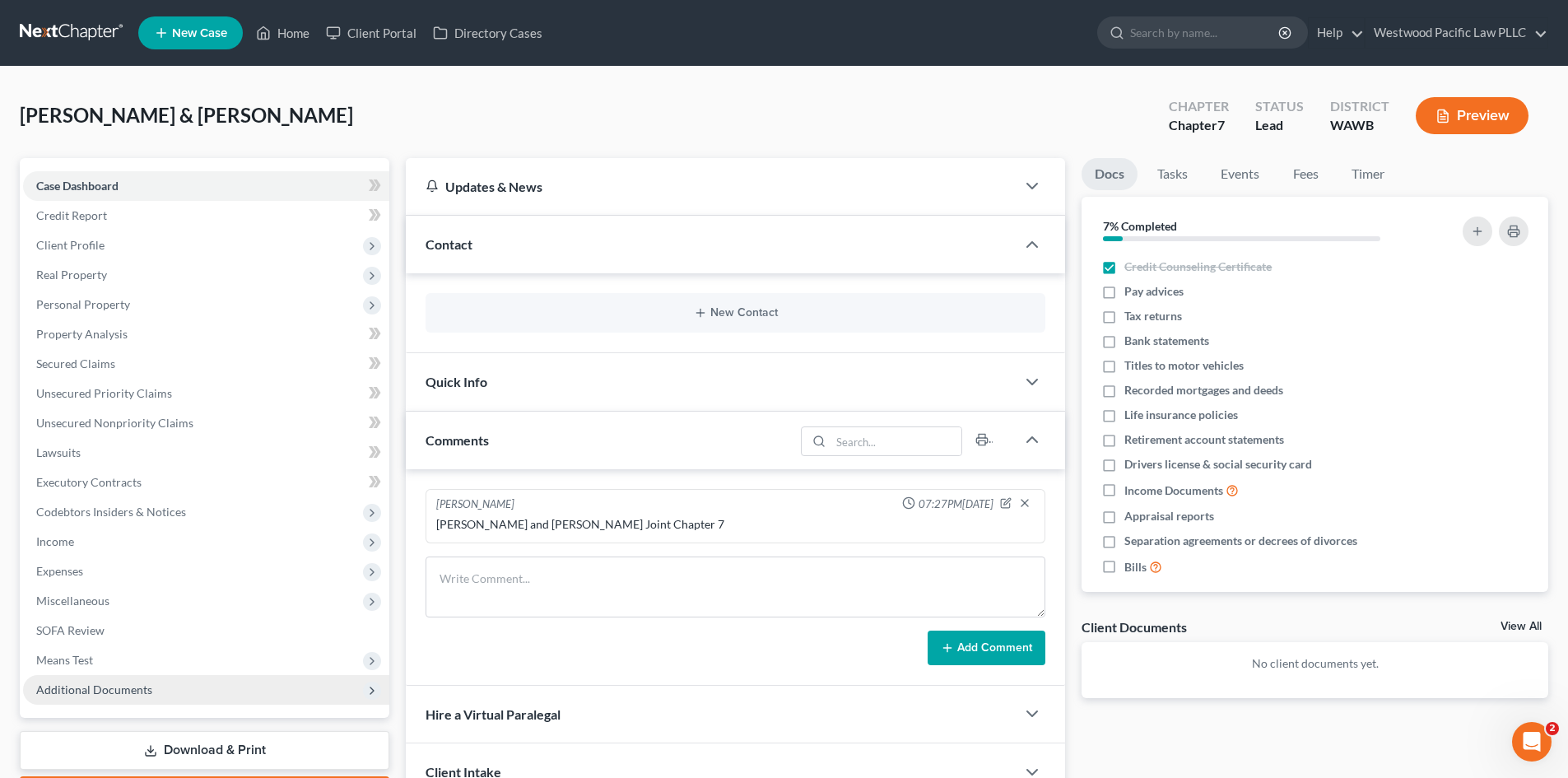
click at [120, 680] on span "Additional Documents" at bounding box center [206, 690] width 366 height 30
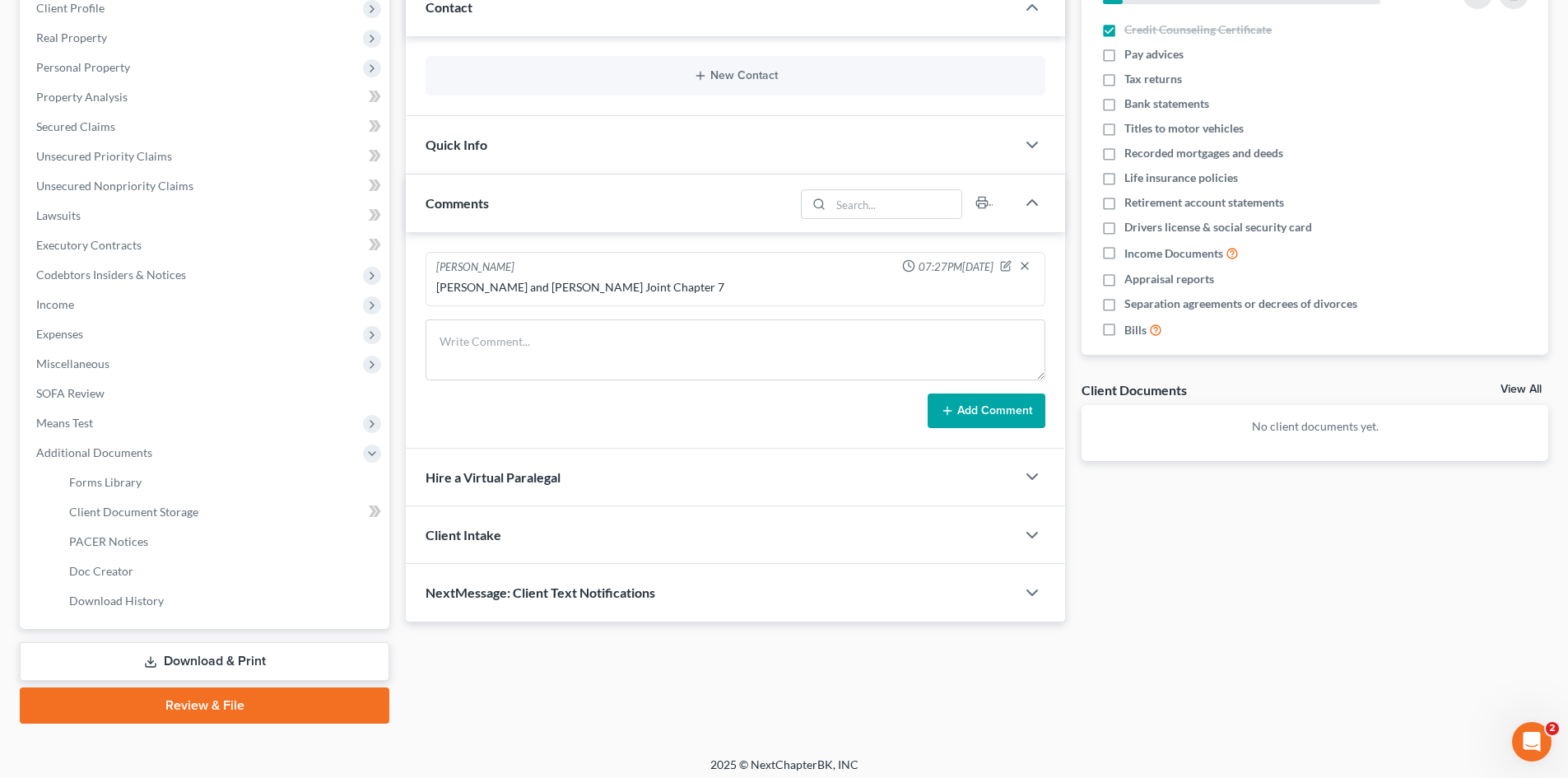
scroll to position [246, 0]
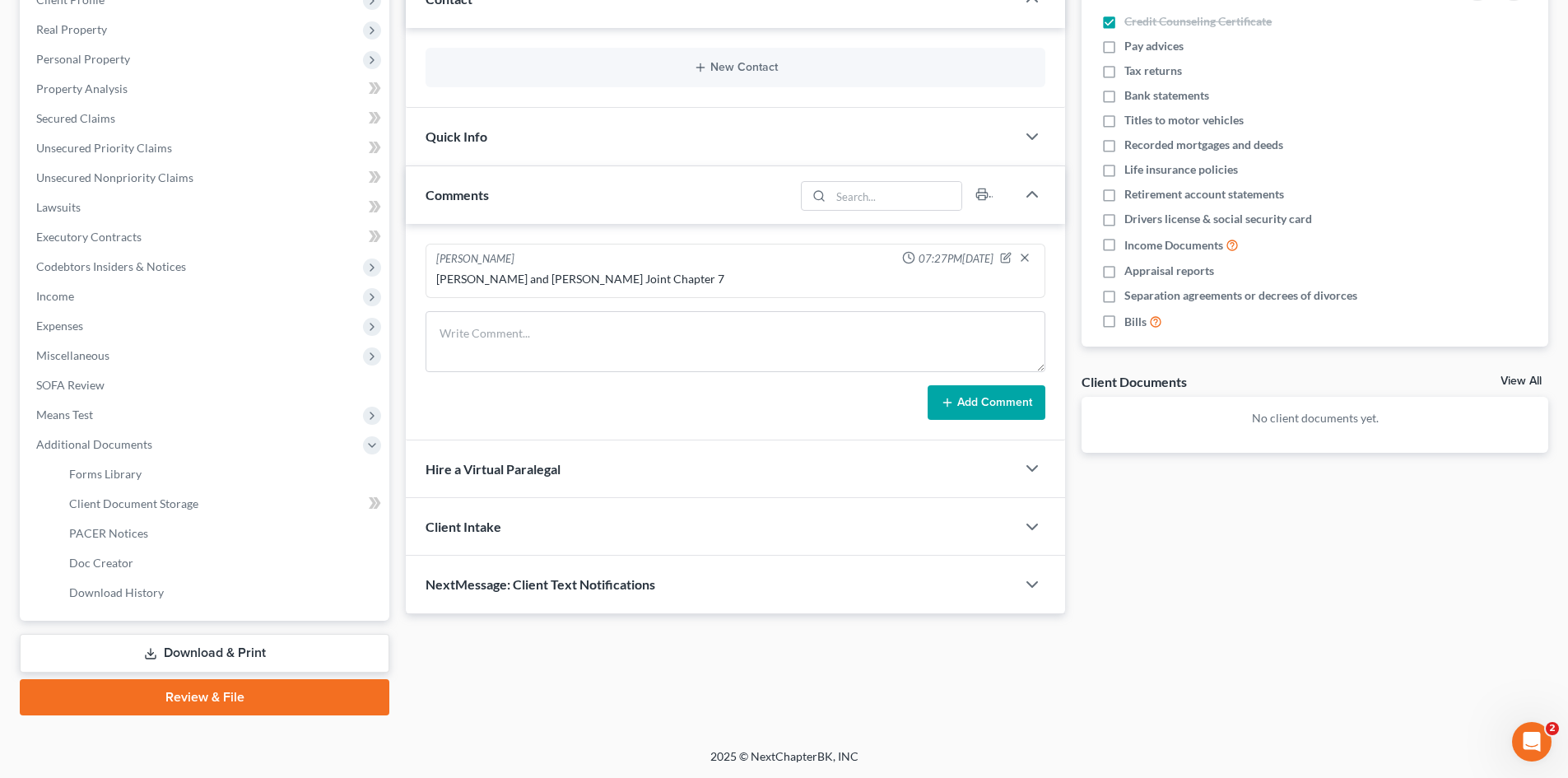
click at [1285, 409] on div "No client documents yet." at bounding box center [1315, 425] width 467 height 56
click at [1282, 420] on p "No client documents yet." at bounding box center [1314, 417] width 440 height 16
click at [246, 495] on link "Client Document Storage" at bounding box center [222, 504] width 334 height 30
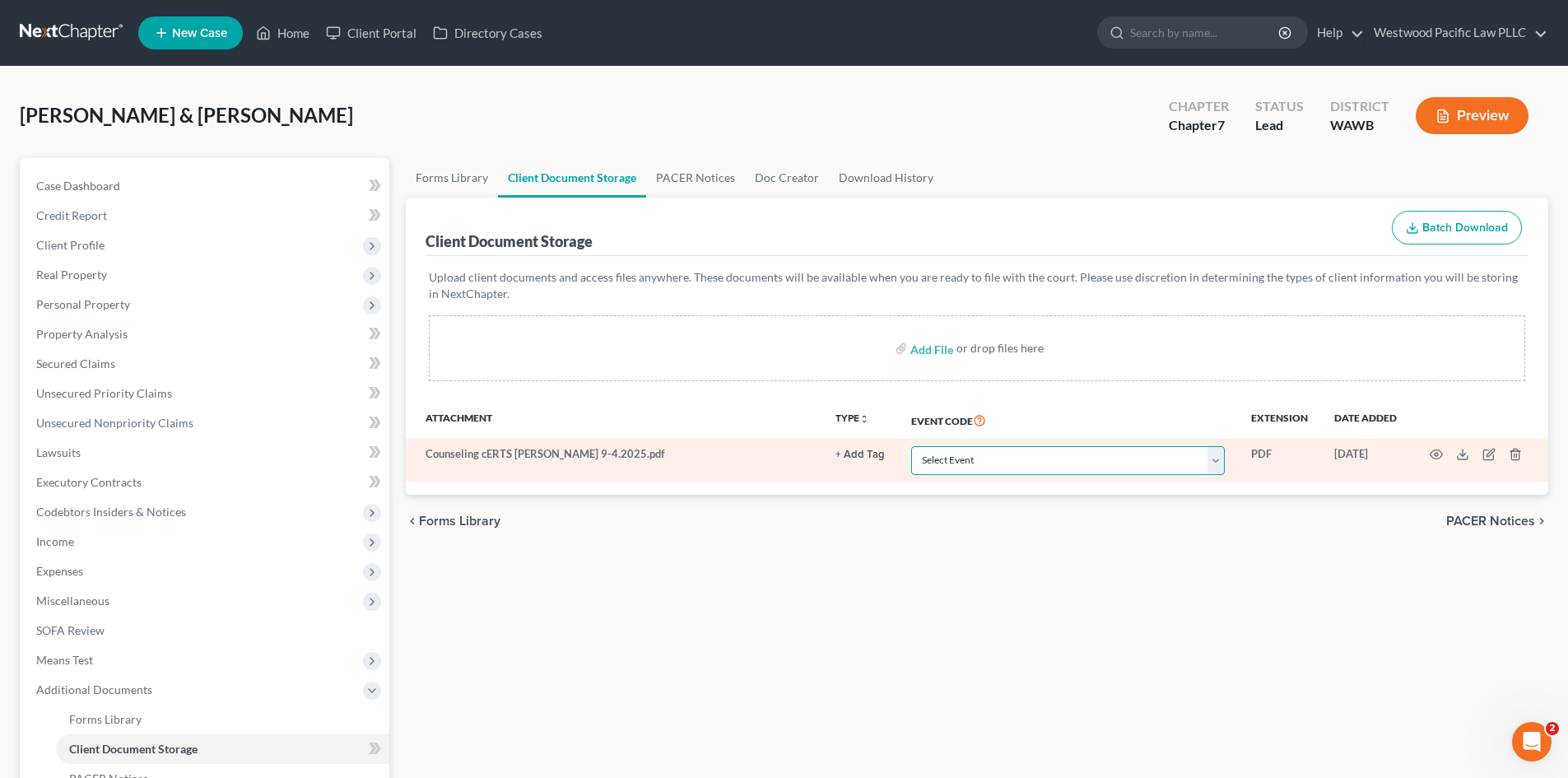
click at [1215, 460] on select "Select Event Certificate of Credit Counseling for Debtor Certificate of Credit …" at bounding box center [1067, 460] width 314 height 29
select select "0"
click at [911, 446] on select "Select Event Certificate of Credit Counseling for Debtor Certificate of Credit …" at bounding box center [1067, 460] width 314 height 29
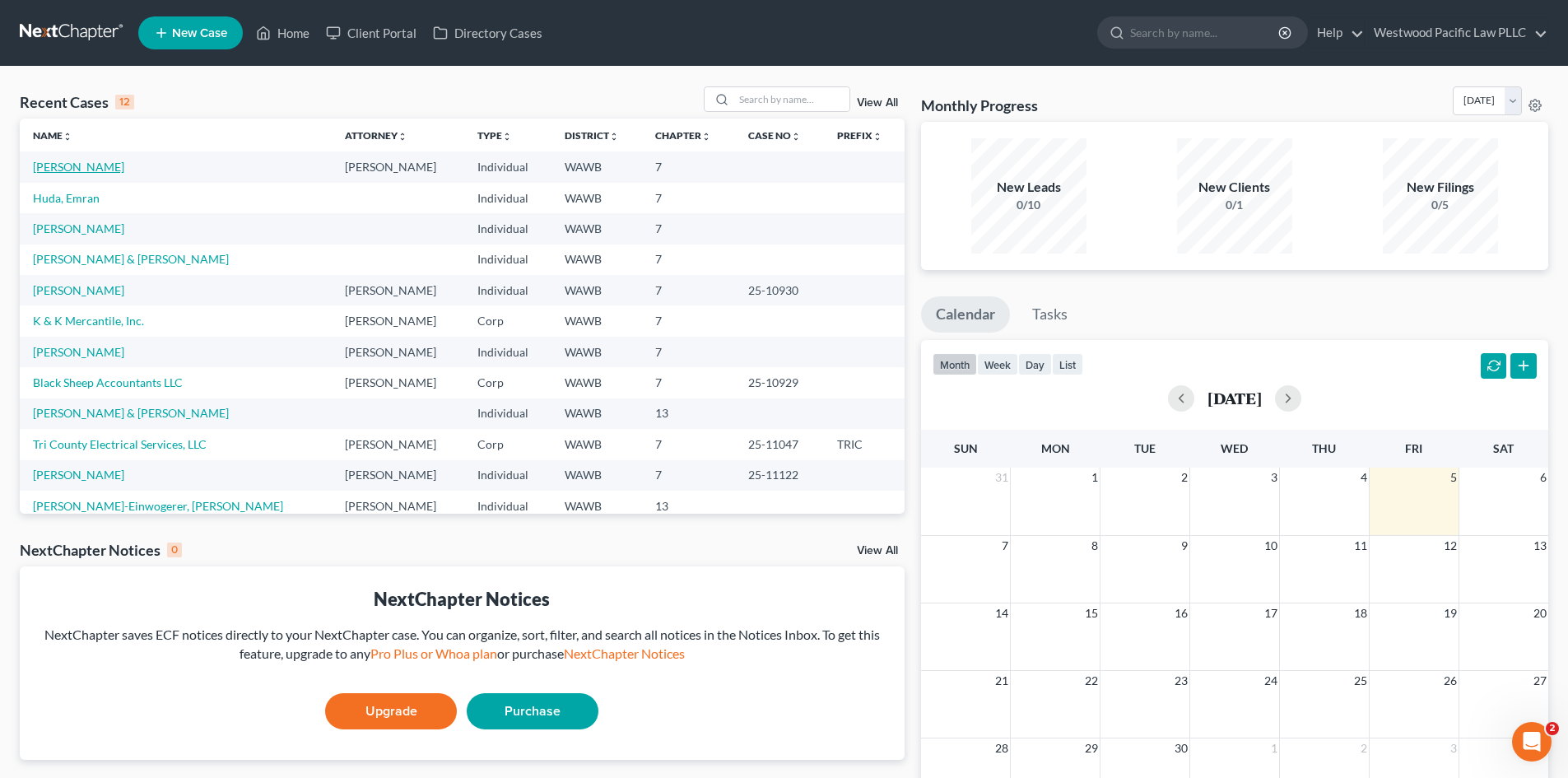
click at [78, 165] on link "[PERSON_NAME]" at bounding box center [78, 166] width 91 height 14
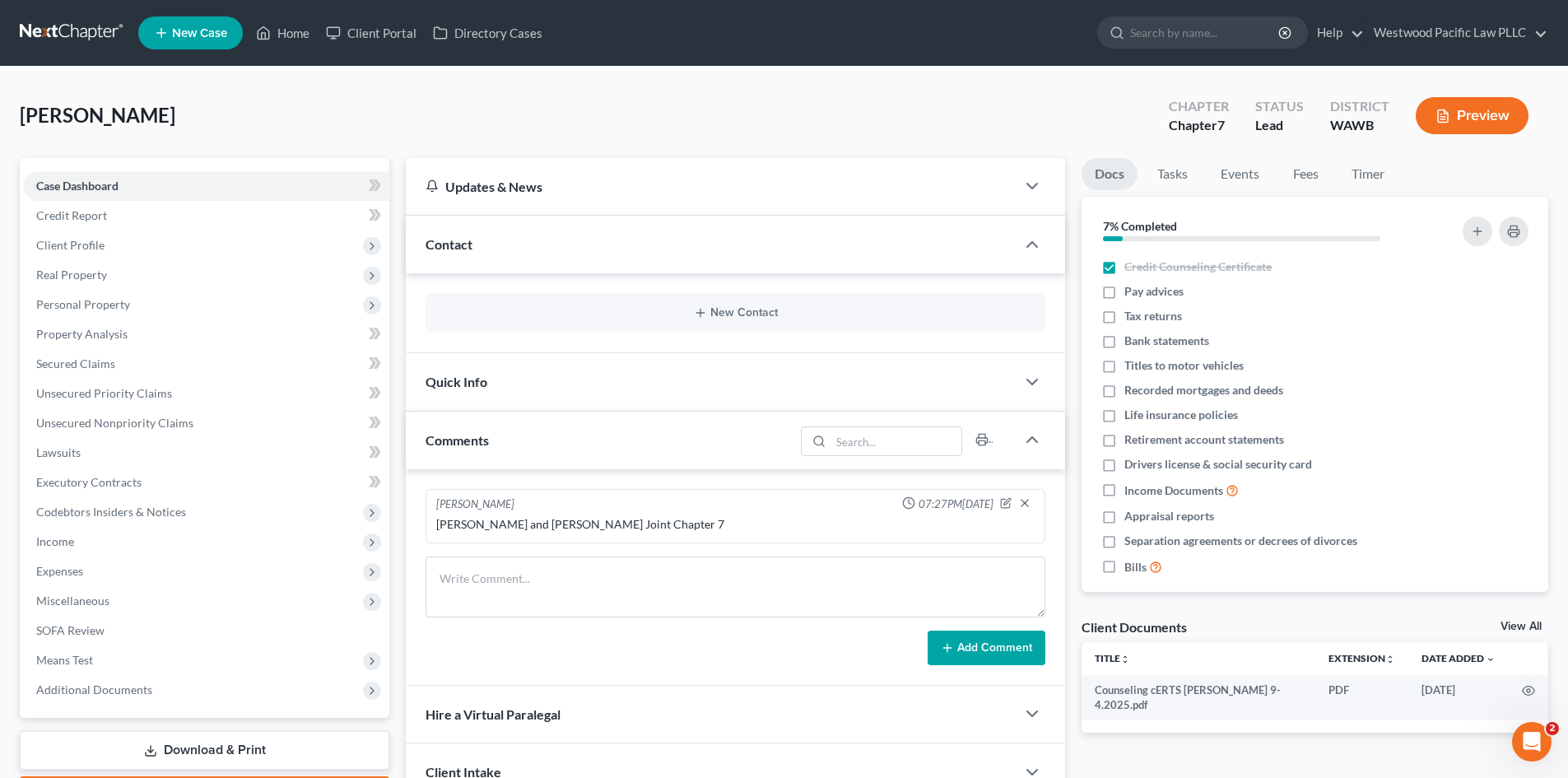
click at [1463, 111] on button "Preview" at bounding box center [1472, 115] width 113 height 37
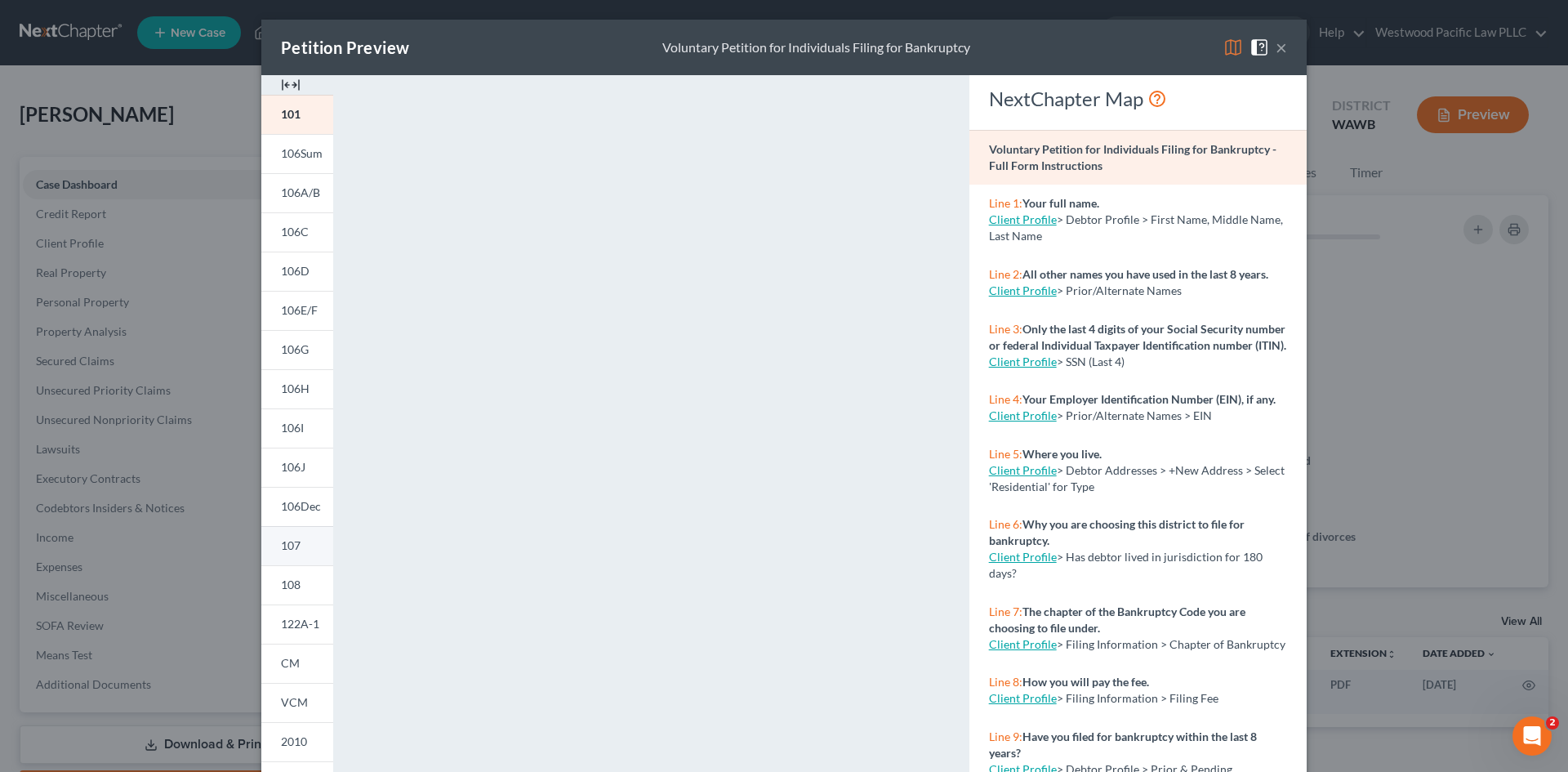
click at [284, 547] on span "107" at bounding box center [290, 545] width 20 height 14
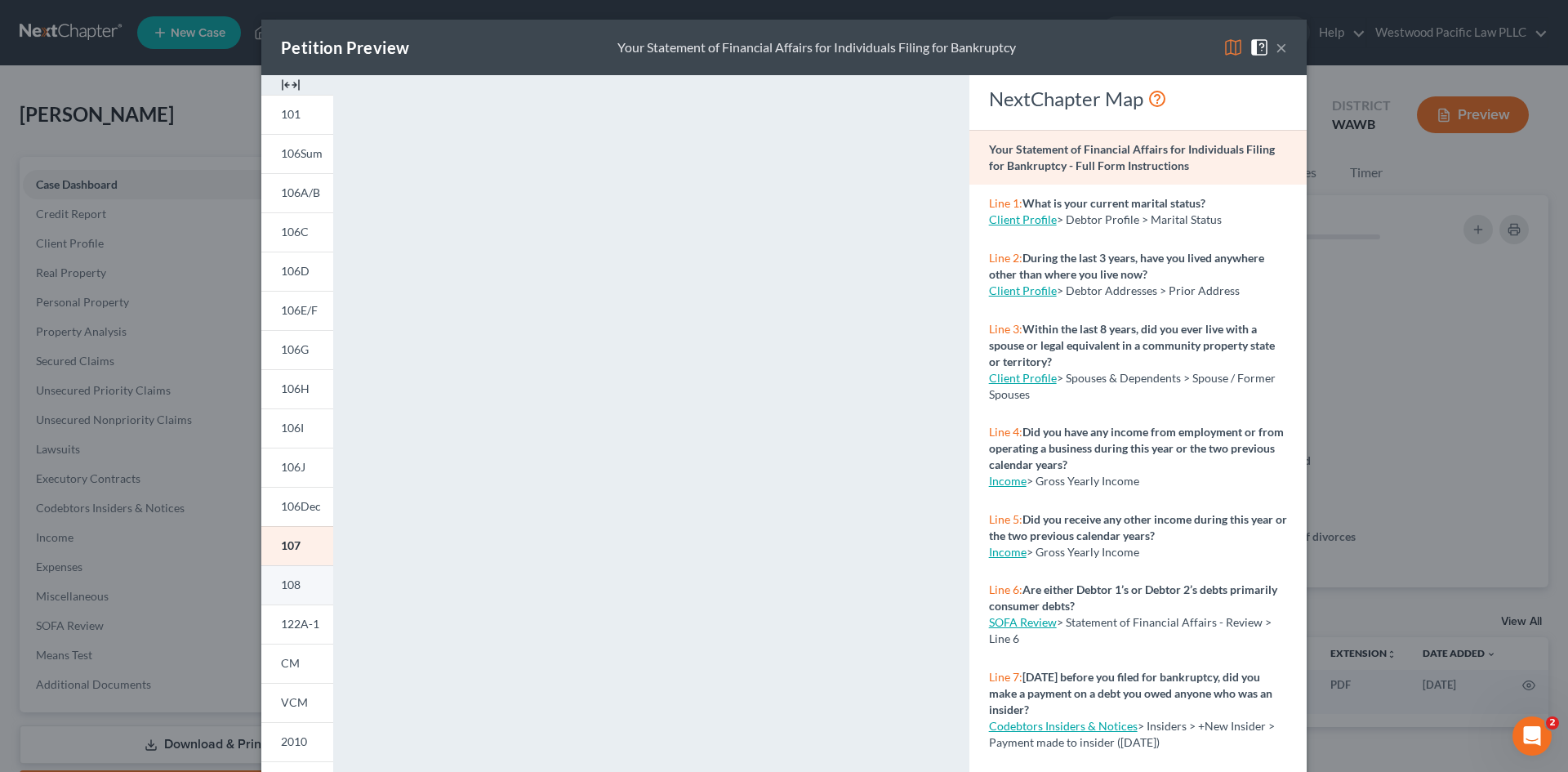
click at [284, 585] on span "108" at bounding box center [290, 584] width 20 height 14
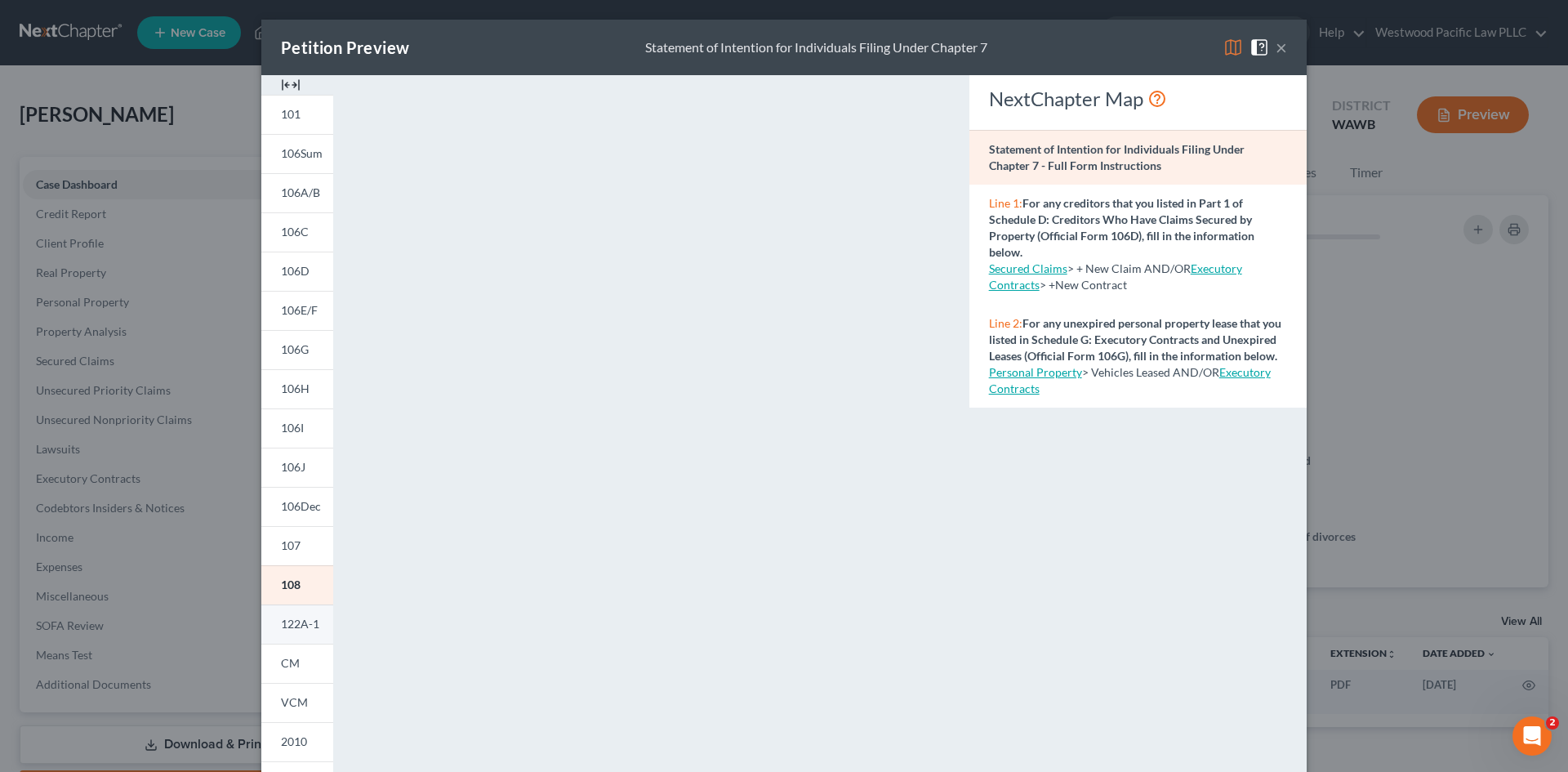
click at [289, 624] on span "122A-1" at bounding box center [300, 624] width 38 height 14
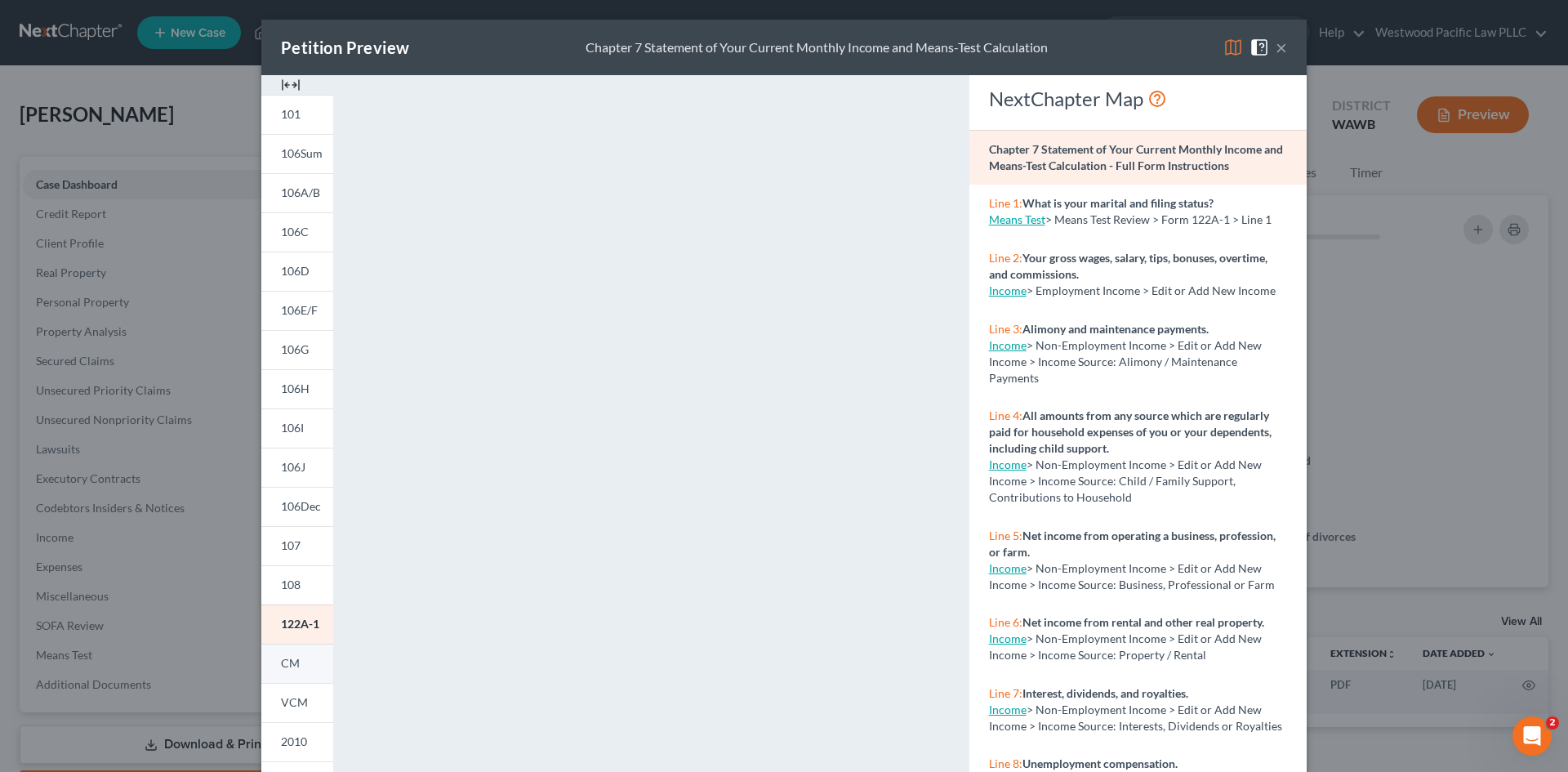
click at [284, 660] on span "CM" at bounding box center [290, 663] width 19 height 14
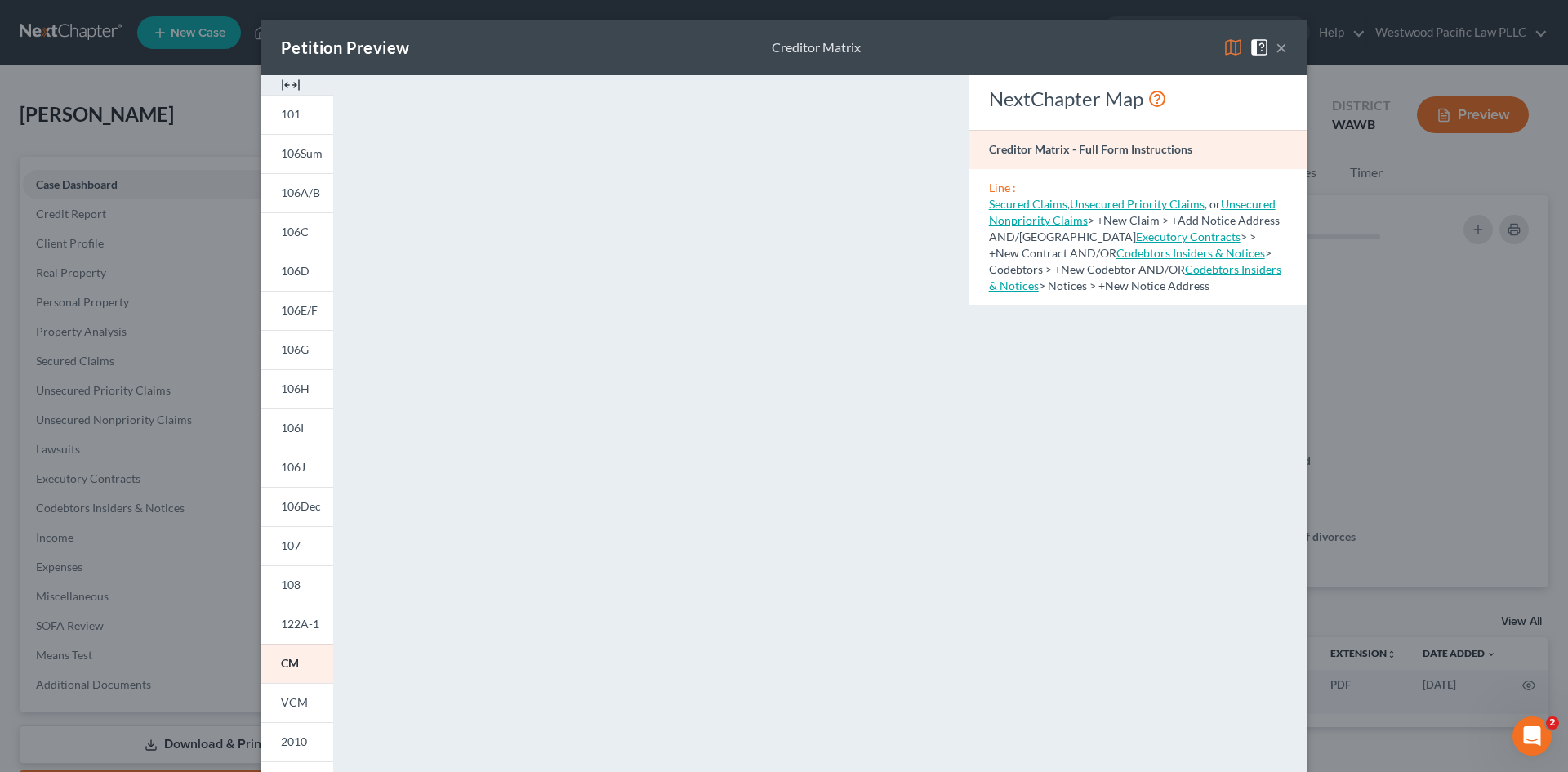
click at [1275, 49] on button "×" at bounding box center [1281, 47] width 11 height 20
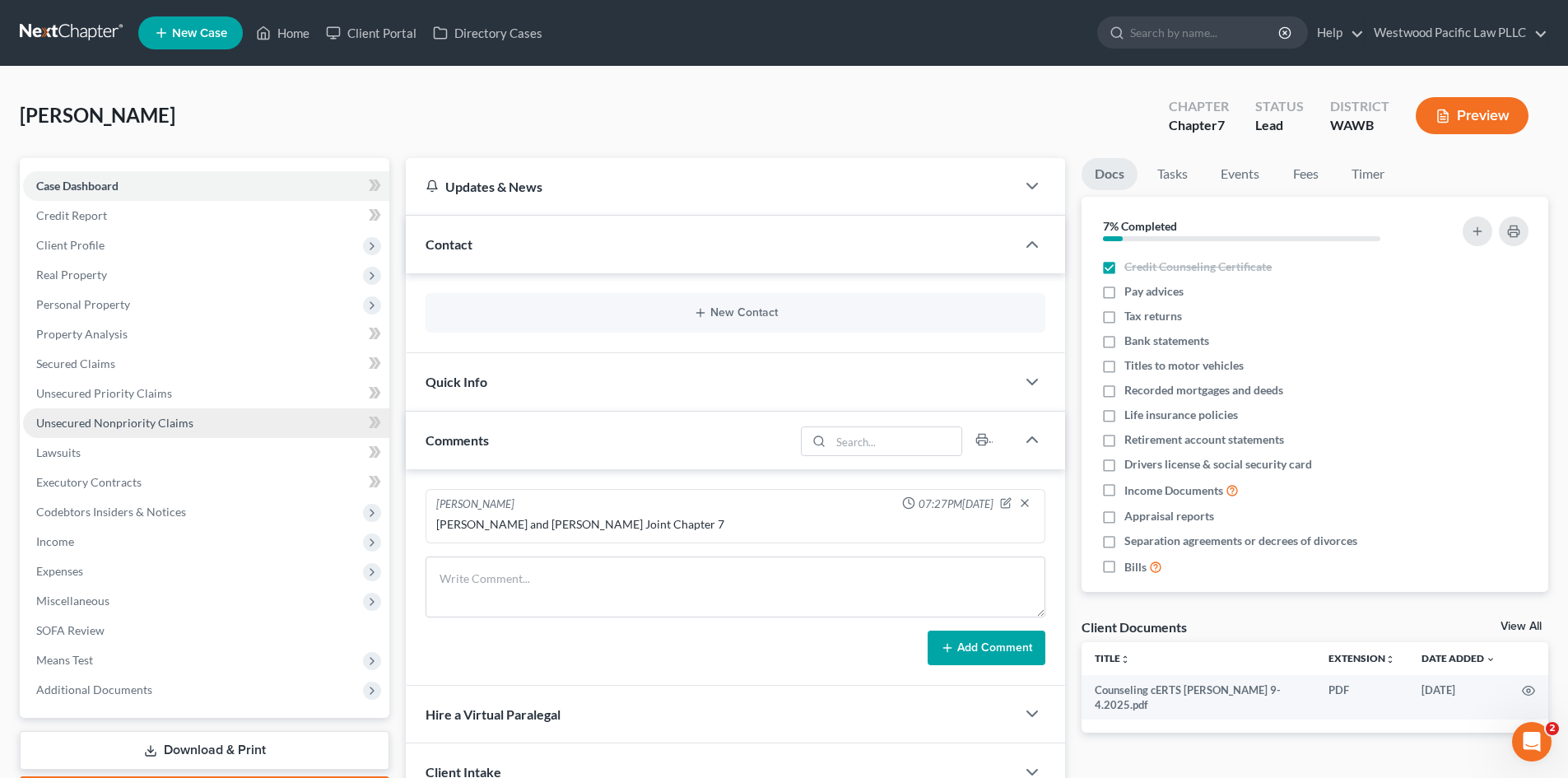
click at [94, 424] on span "Unsecured Nonpriority Claims" at bounding box center [115, 422] width 157 height 14
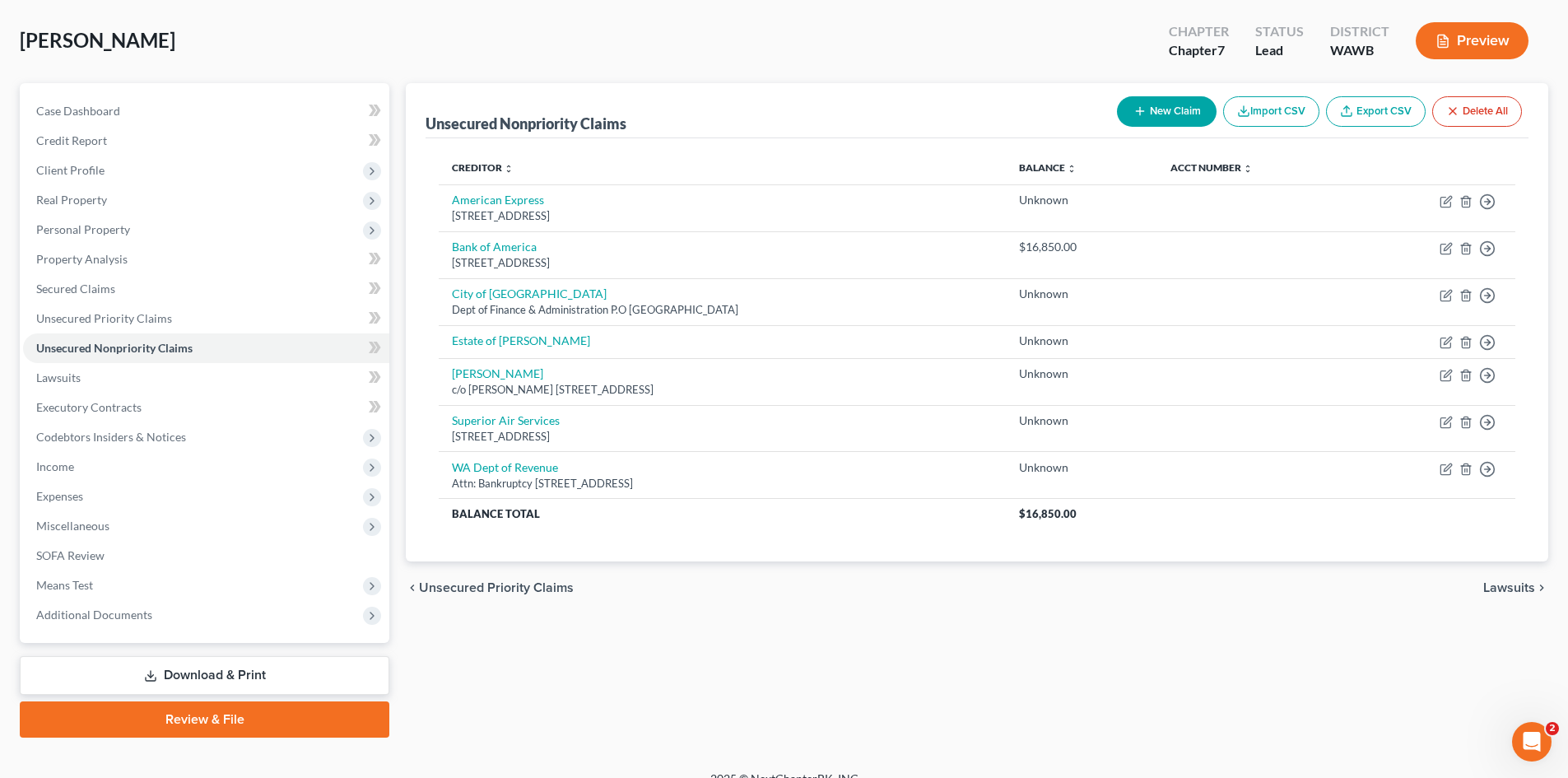
scroll to position [90, 0]
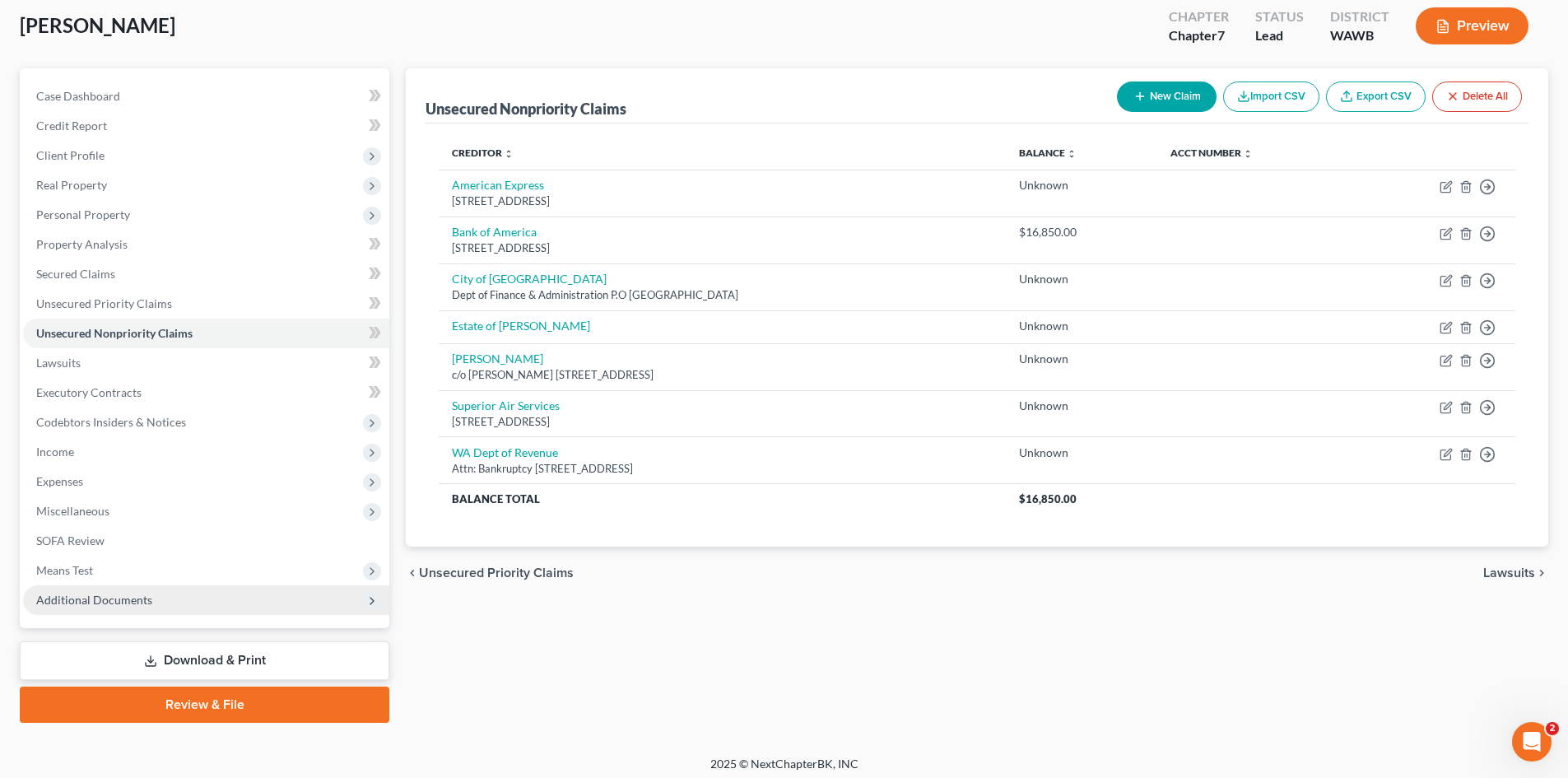
click at [373, 604] on icon at bounding box center [372, 601] width 13 height 13
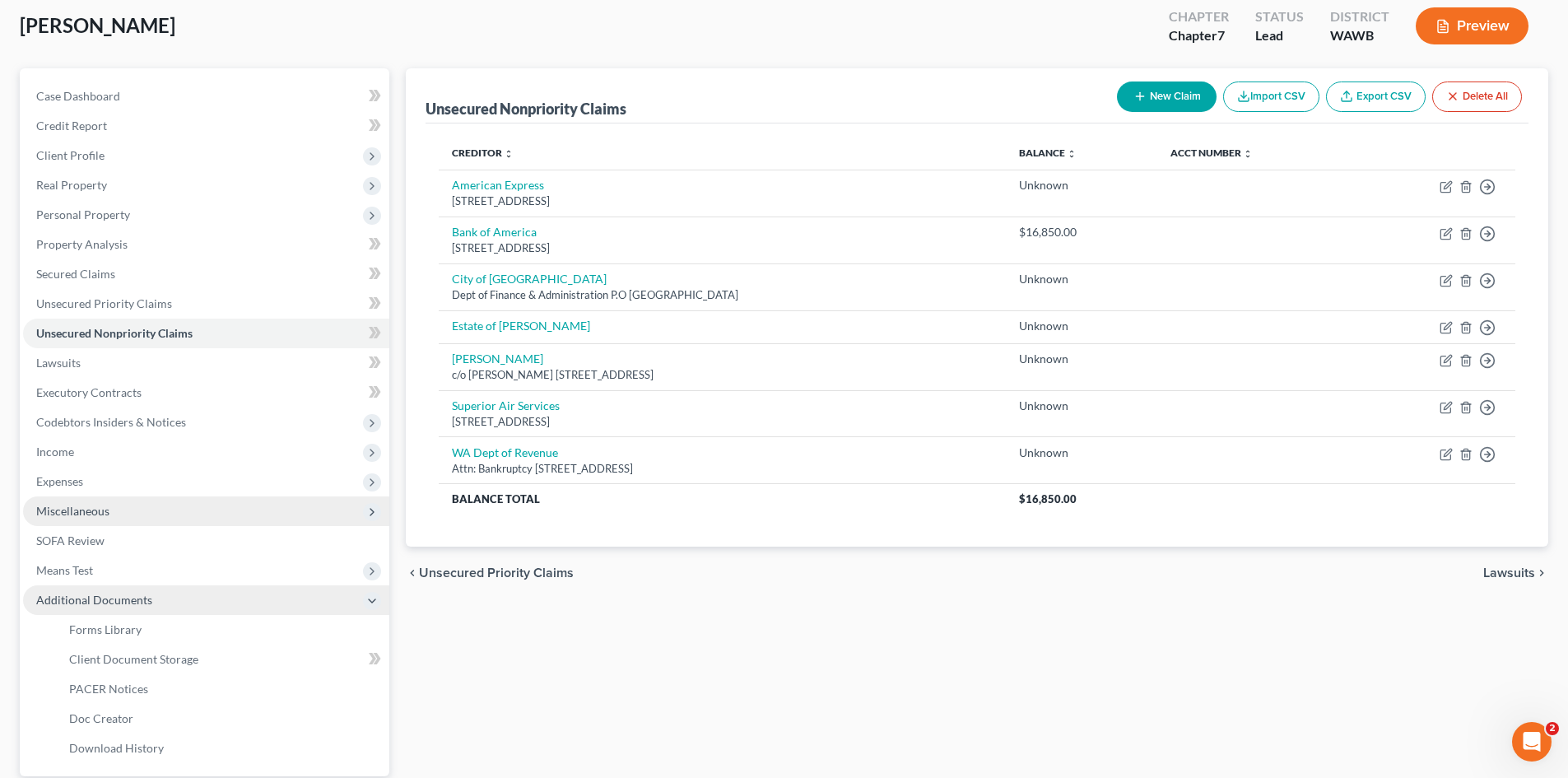
click at [157, 507] on span "Miscellaneous" at bounding box center [206, 510] width 366 height 30
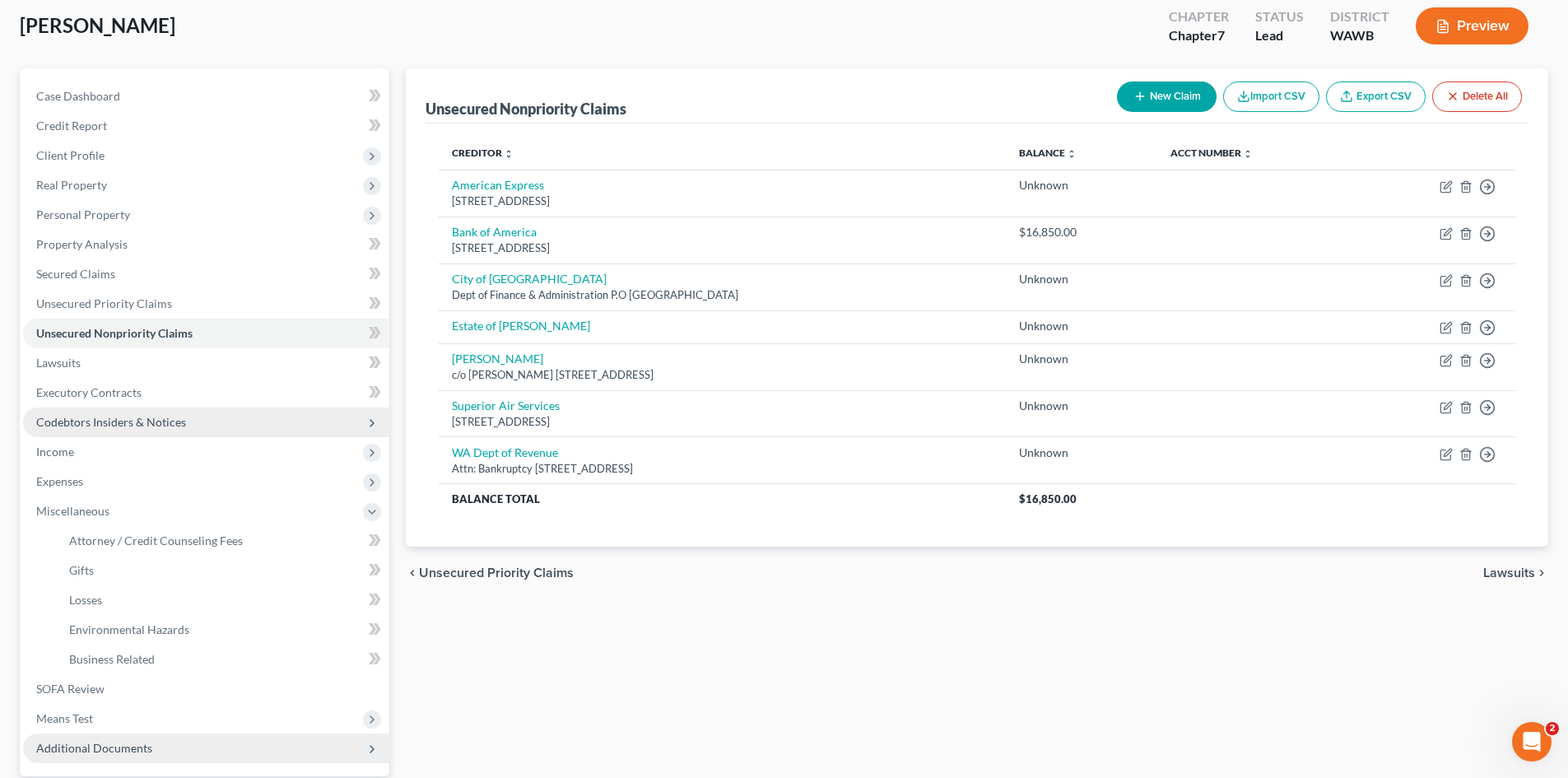
click at [117, 422] on span "Codebtors Insiders & Notices" at bounding box center [111, 422] width 150 height 14
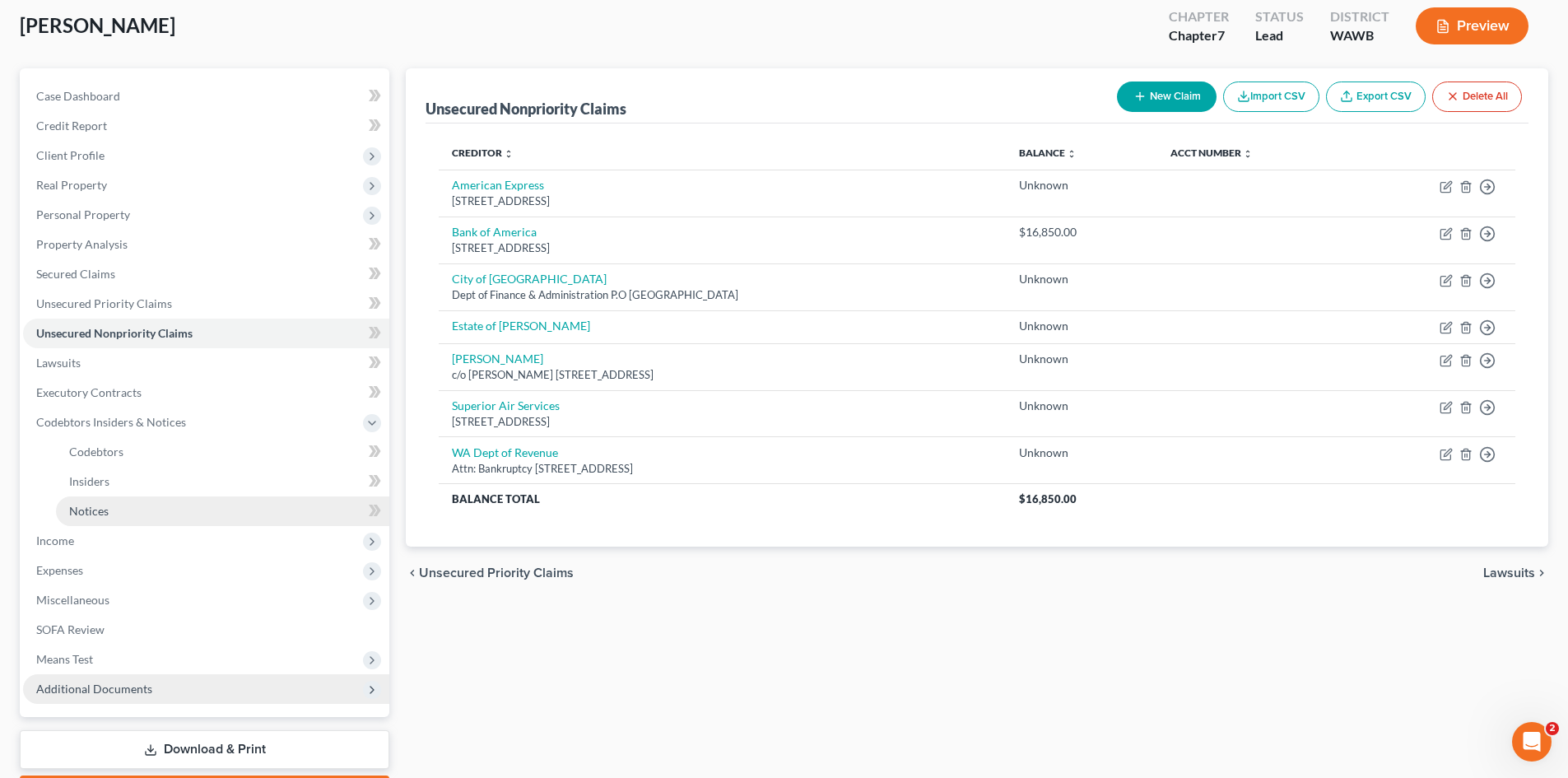
click at [344, 512] on link "Notices" at bounding box center [222, 510] width 334 height 30
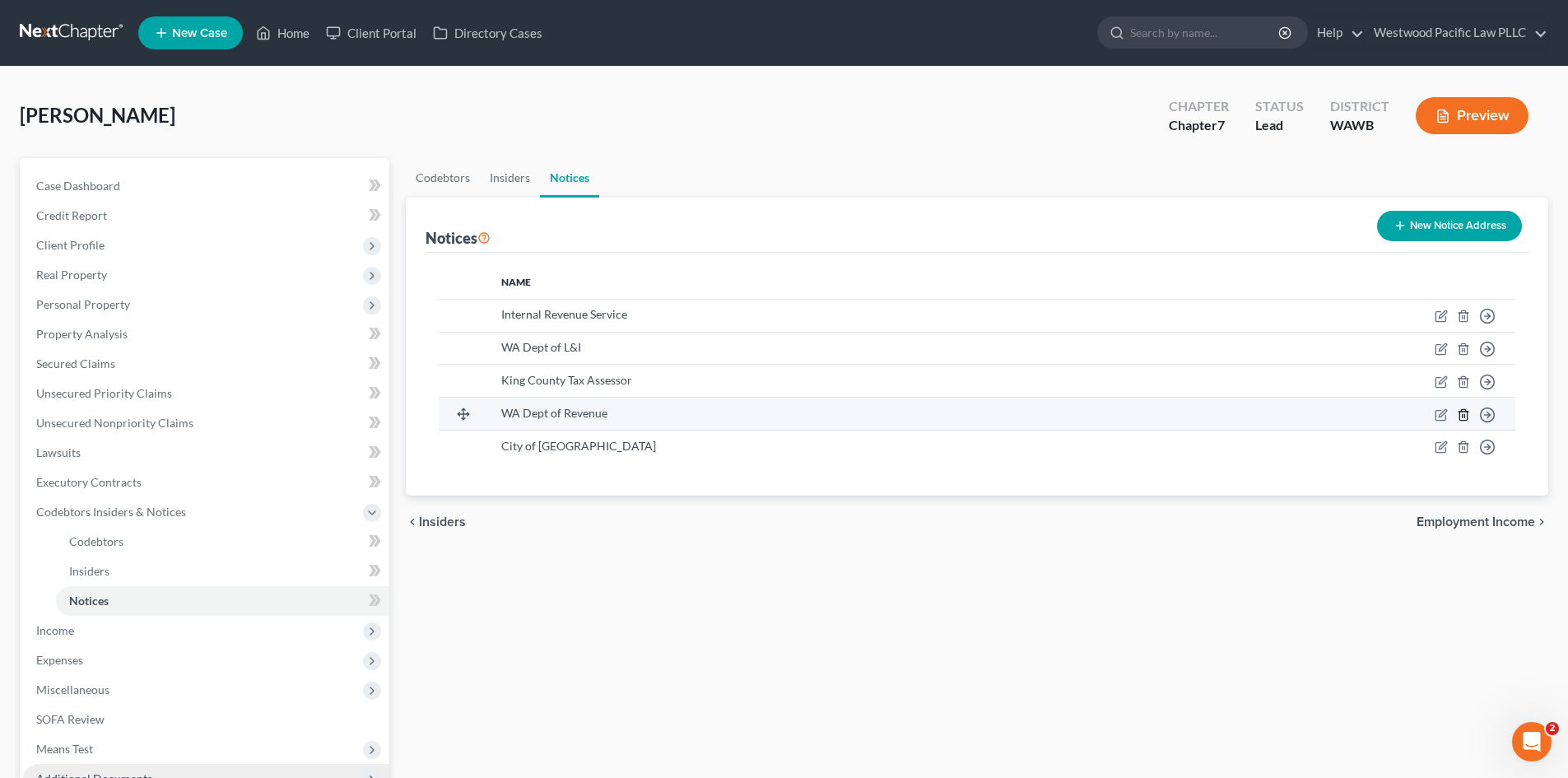
click at [1464, 416] on line "button" at bounding box center [1464, 415] width 0 height 3
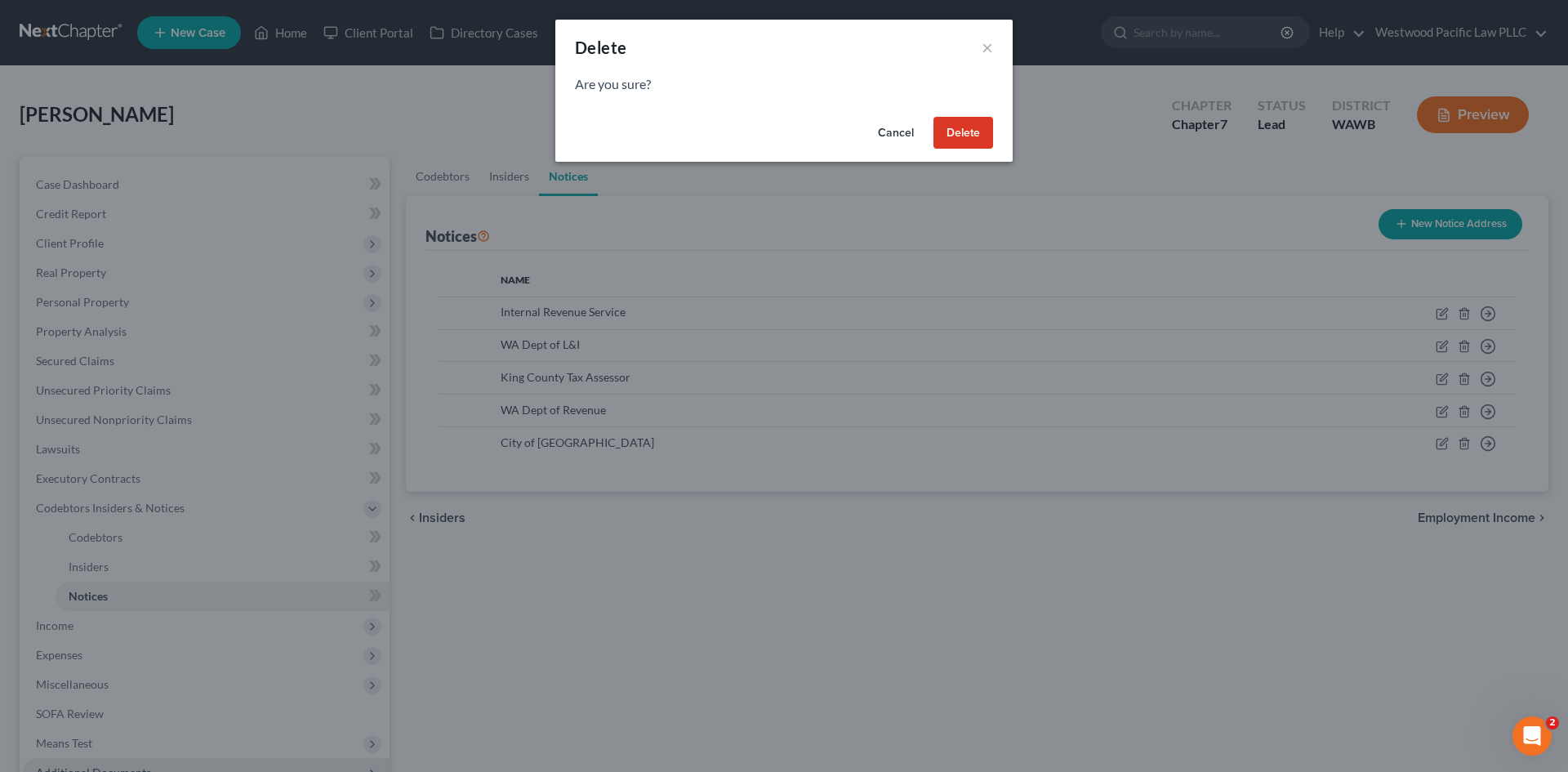
click at [951, 126] on button "Delete" at bounding box center [963, 133] width 60 height 32
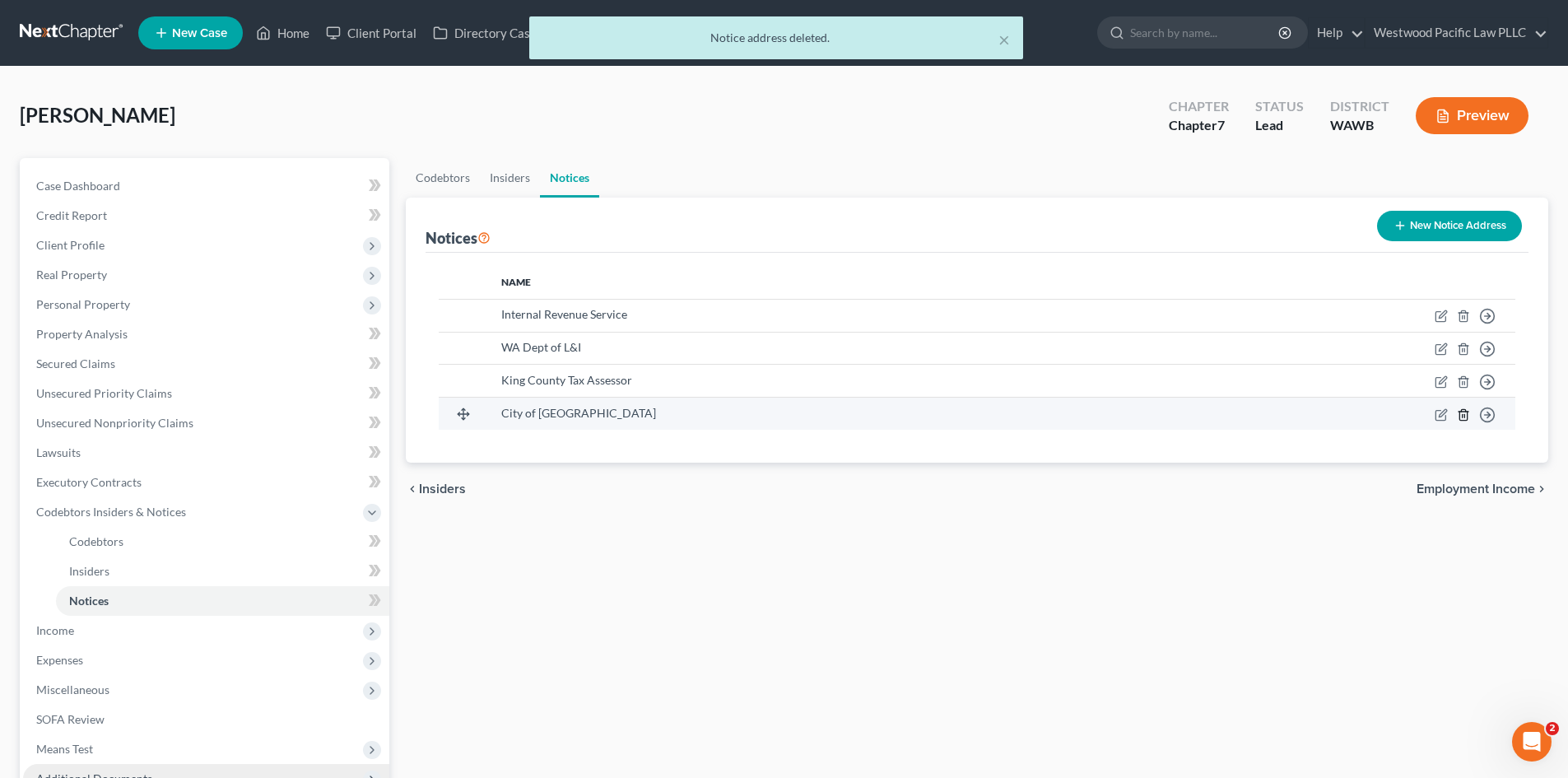
click at [1466, 415] on icon "button" at bounding box center [1463, 415] width 13 height 13
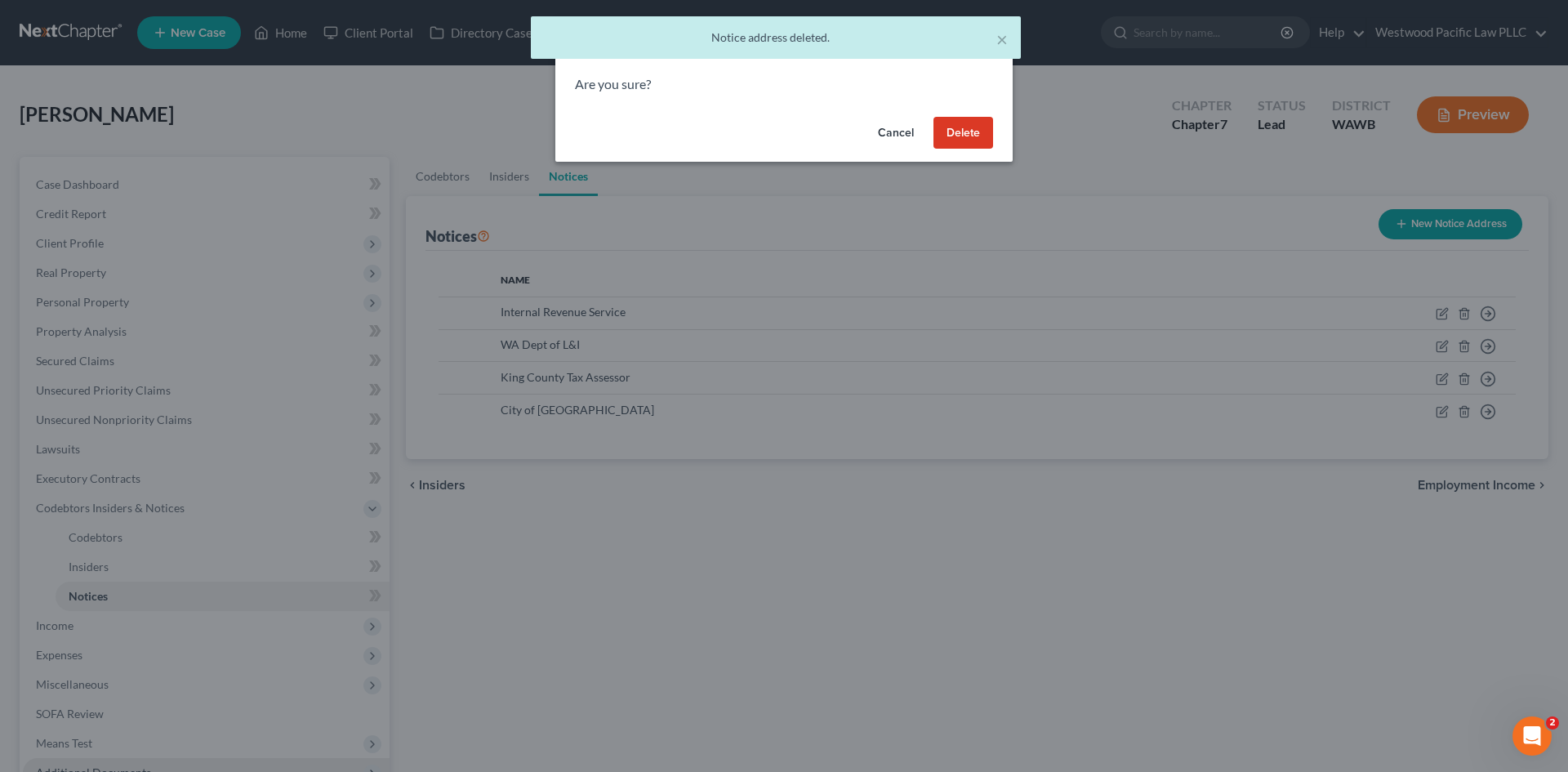
click at [951, 123] on button "Delete" at bounding box center [963, 133] width 60 height 32
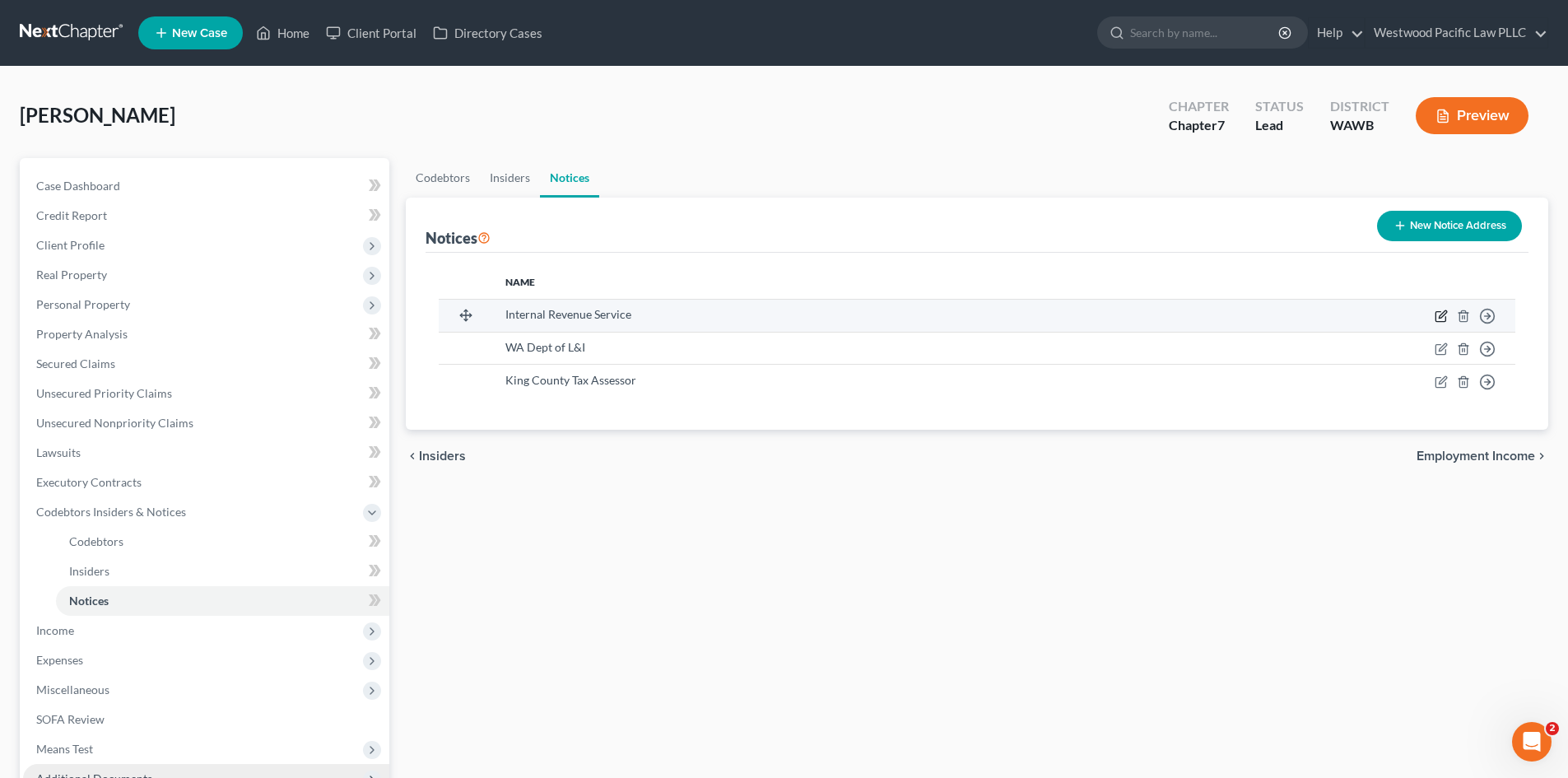
click at [1440, 312] on icon "button" at bounding box center [1440, 317] width 10 height 10
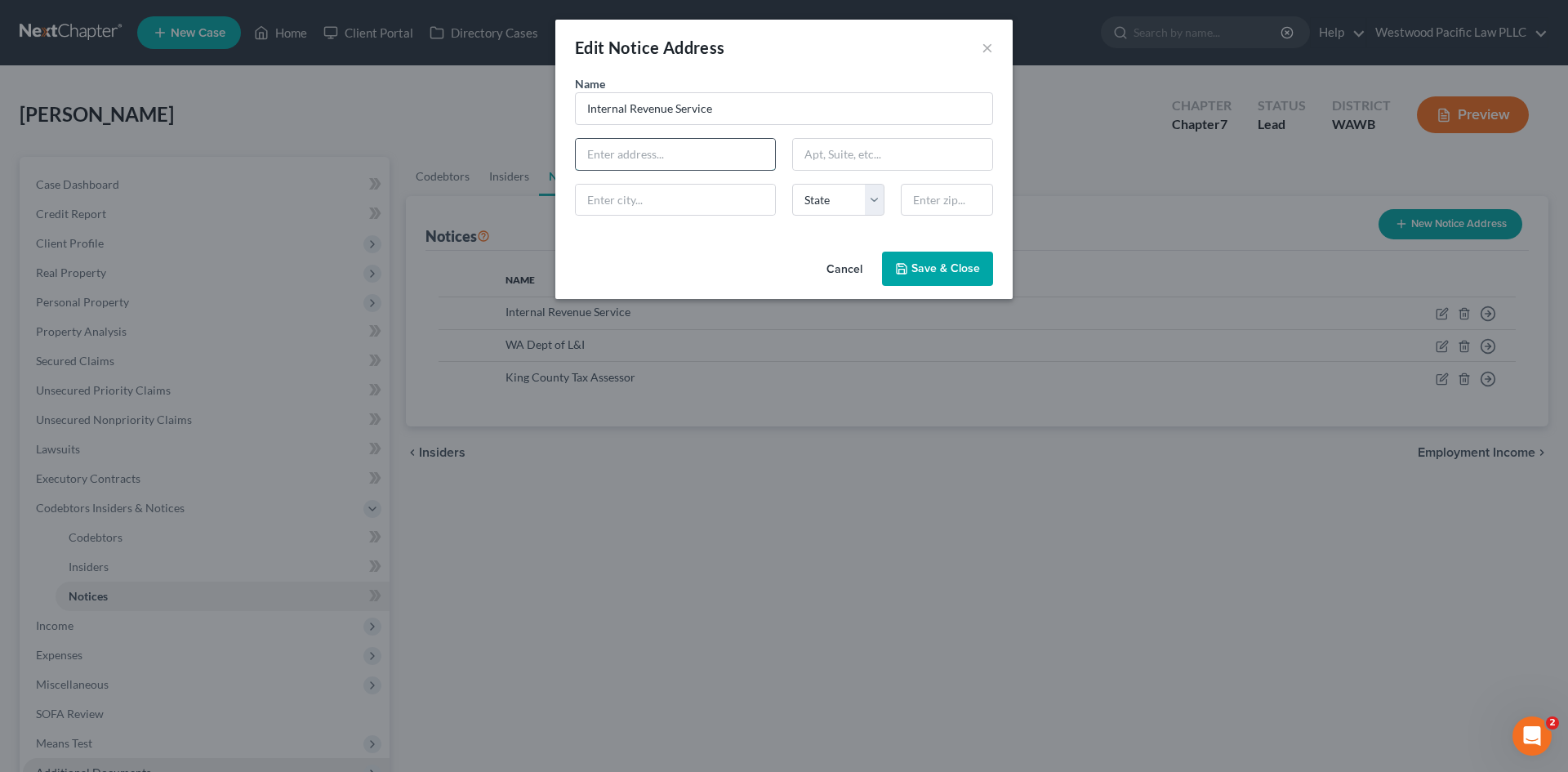
paste input "P. O. Box 7346"
type input "P. O. Box 7346"
click at [919, 202] on input "text" at bounding box center [947, 200] width 92 height 32
type input "19101"
type input "[GEOGRAPHIC_DATA]"
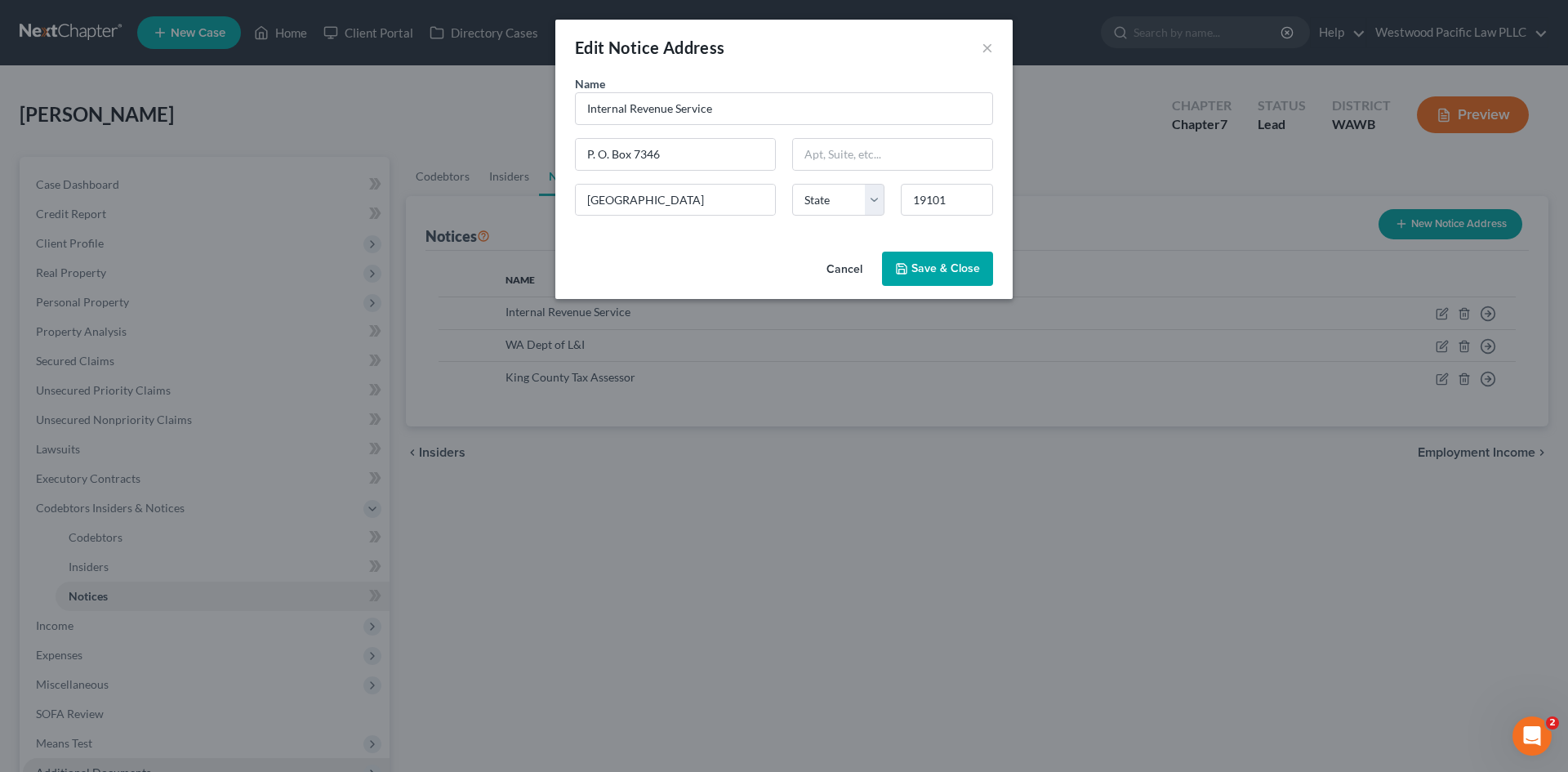
select select "39"
type input "19101-7346"
click at [918, 262] on span "Save & Close" at bounding box center [946, 268] width 69 height 14
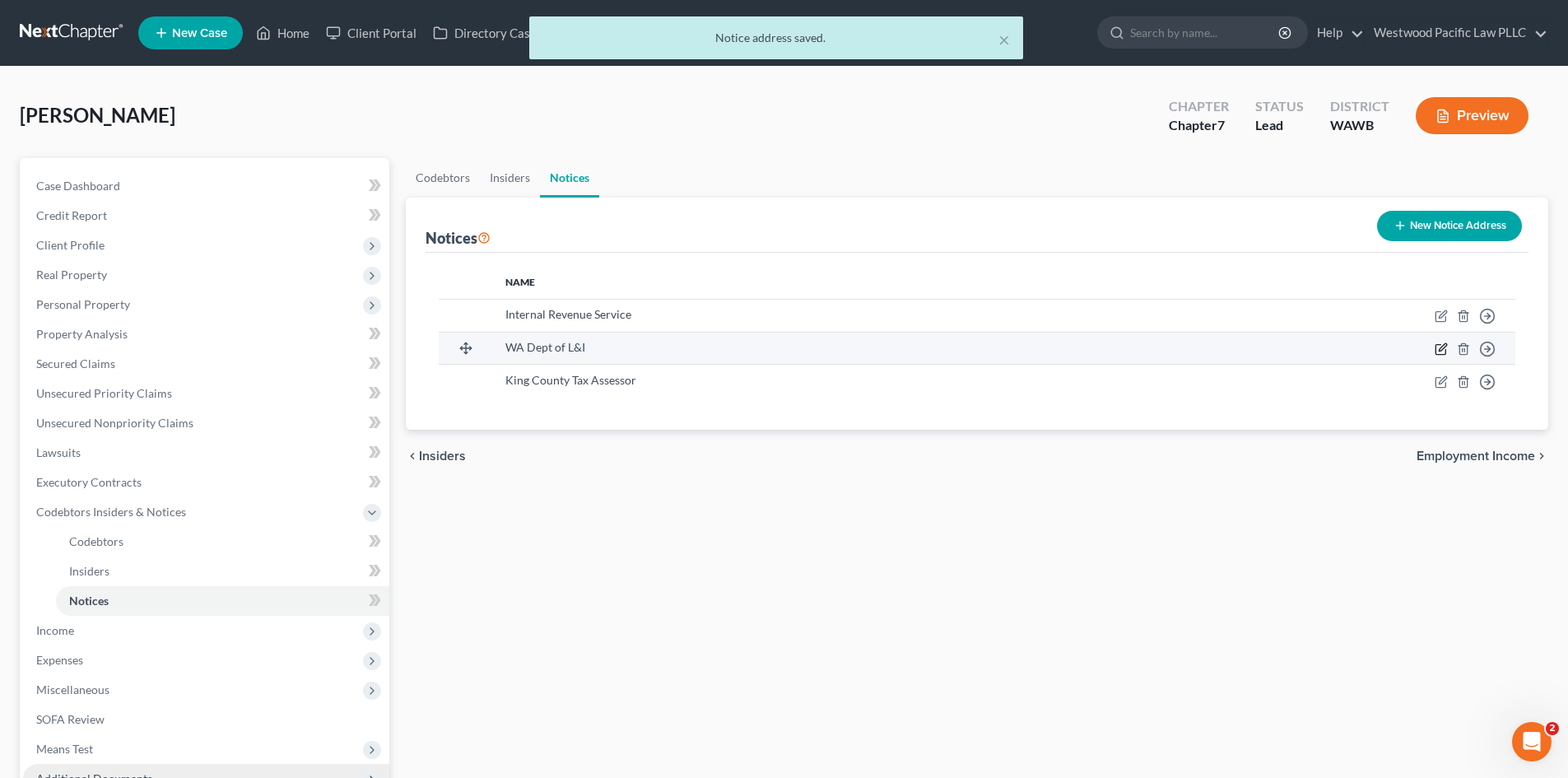
click at [1442, 350] on icon "button" at bounding box center [1442, 347] width 8 height 8
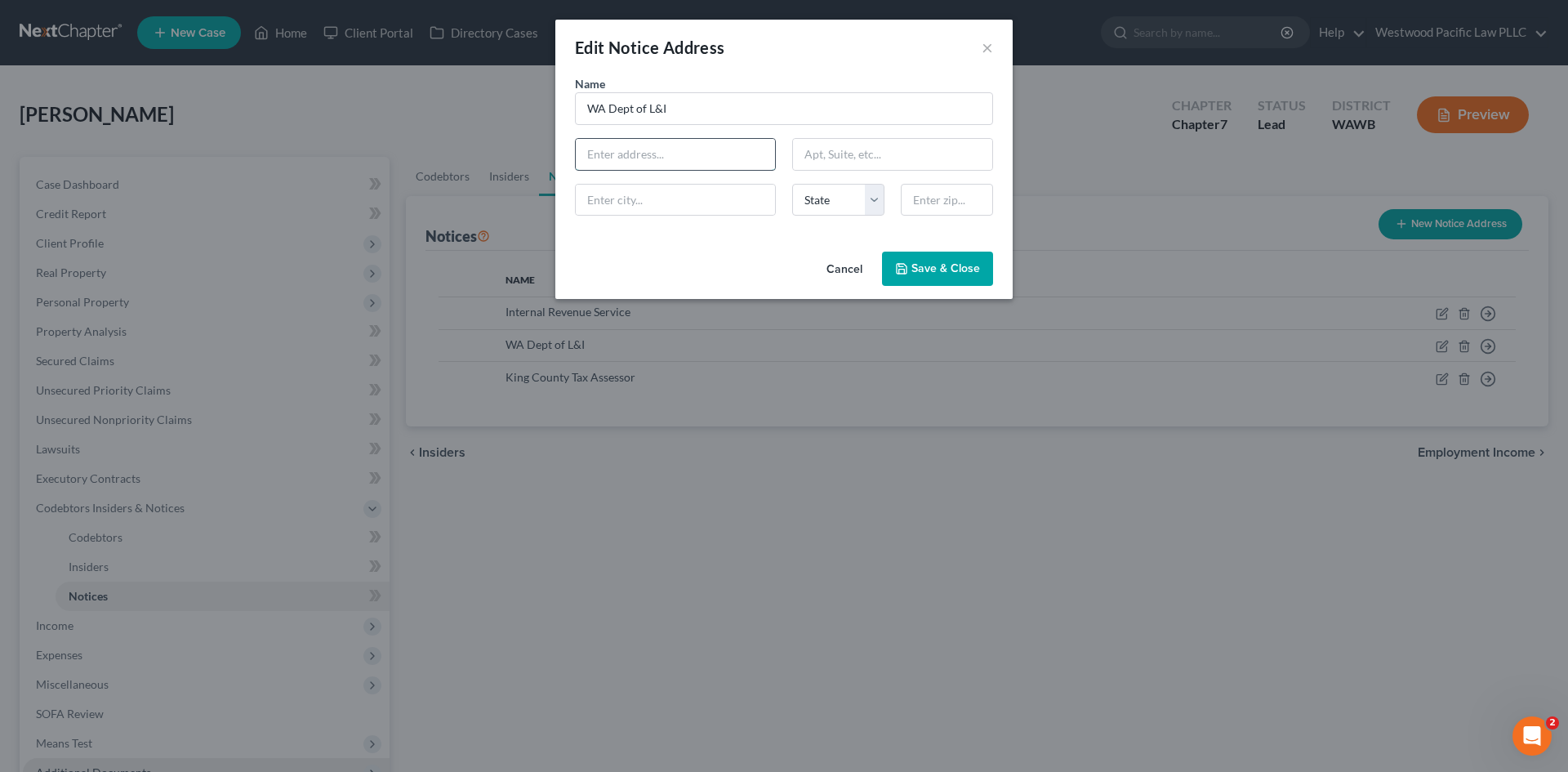
click at [673, 149] on input "text" at bounding box center [675, 154] width 199 height 31
type input "PO Box 11471"
click at [910, 200] on input "text" at bounding box center [947, 200] width 92 height 32
type input "985044471"
drag, startPoint x: 630, startPoint y: 156, endPoint x: 669, endPoint y: 156, distance: 39.0
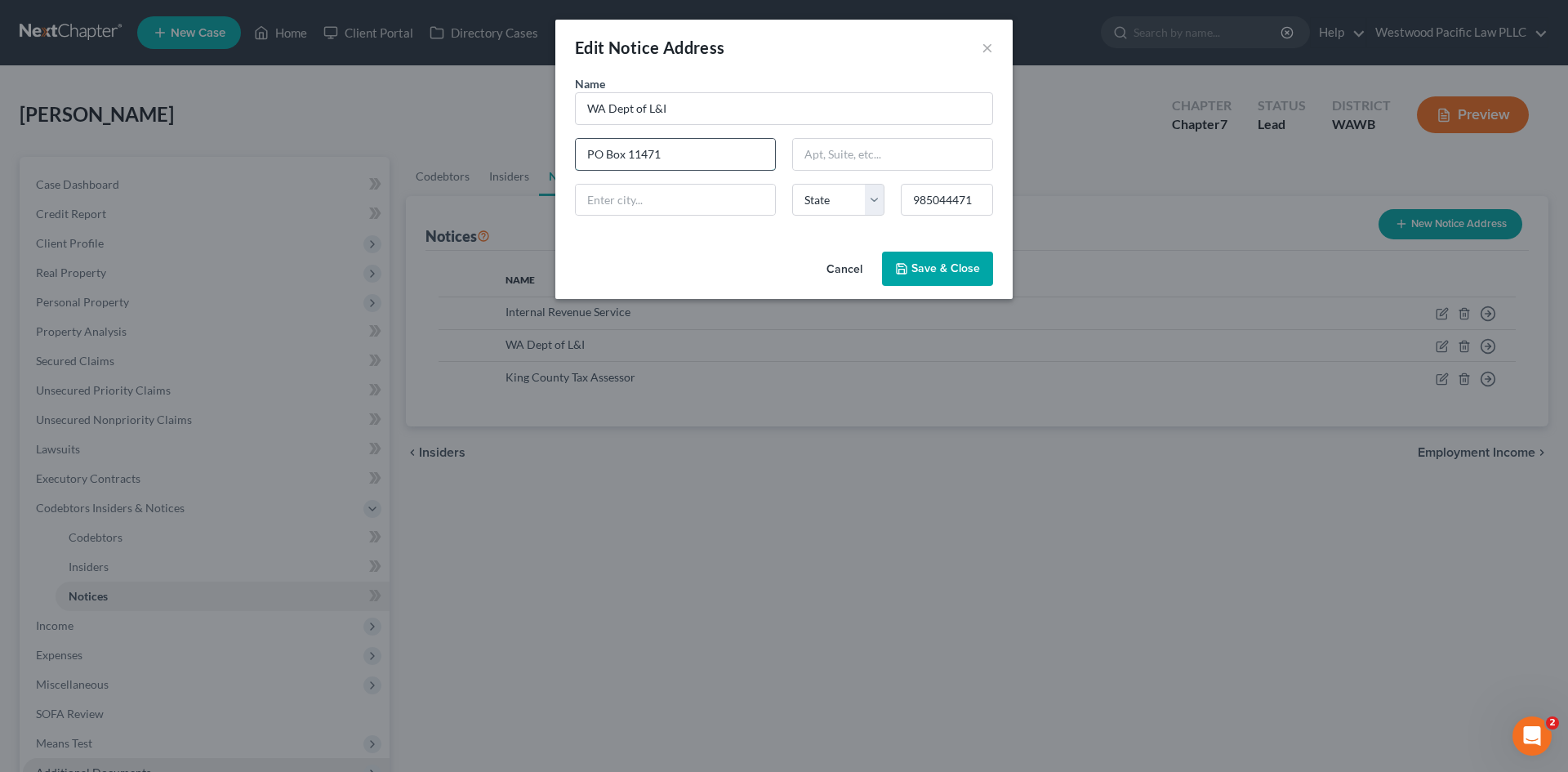
click at [669, 156] on input "PO Box 11471" at bounding box center [675, 154] width 199 height 31
type input "PO Box 44171"
click at [954, 202] on input "985044471" at bounding box center [947, 200] width 92 height 32
type input "985044171"
click at [942, 267] on span "Save & Close" at bounding box center [946, 268] width 69 height 14
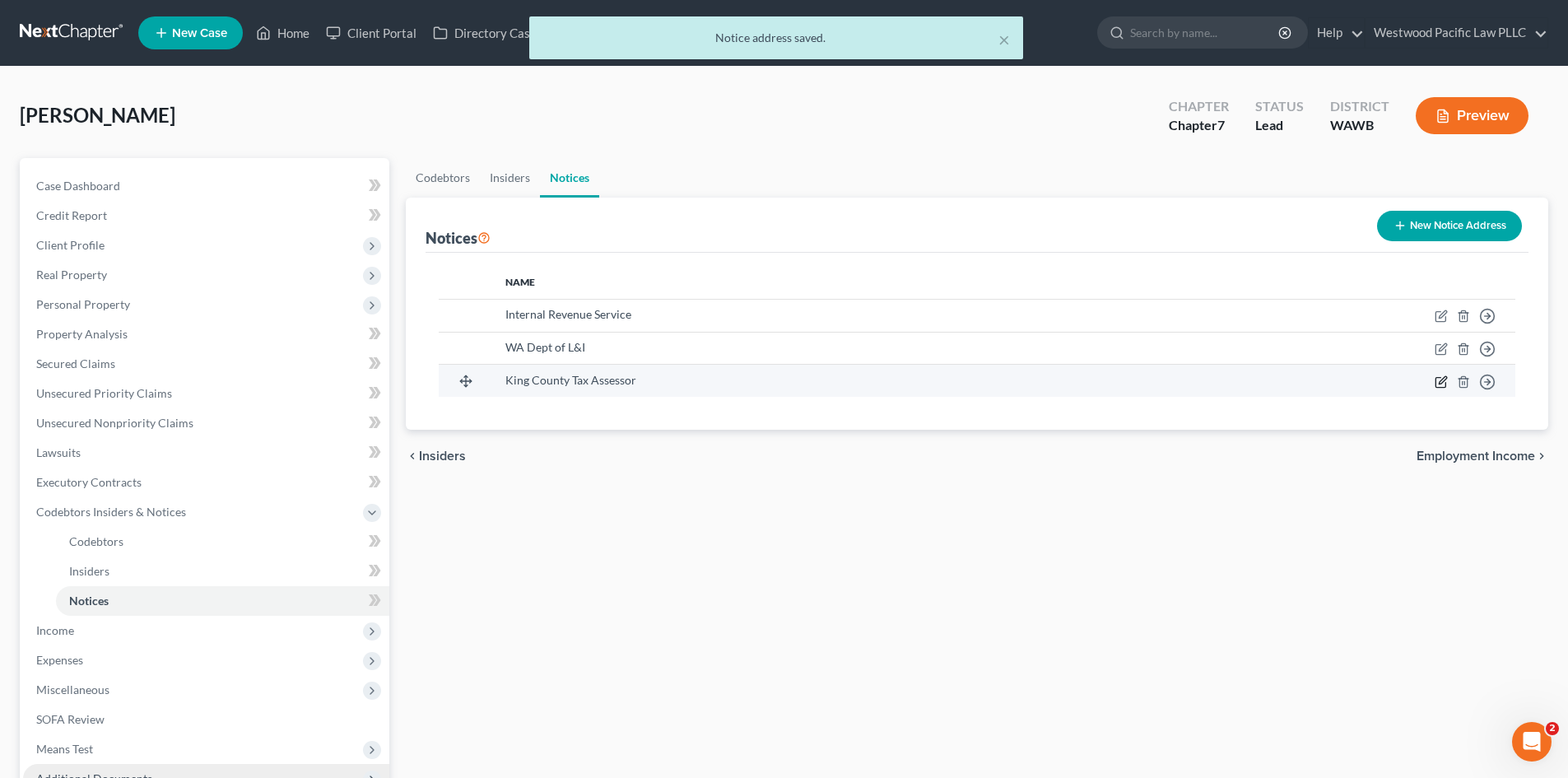
click at [1441, 380] on icon "button" at bounding box center [1442, 380] width 8 height 8
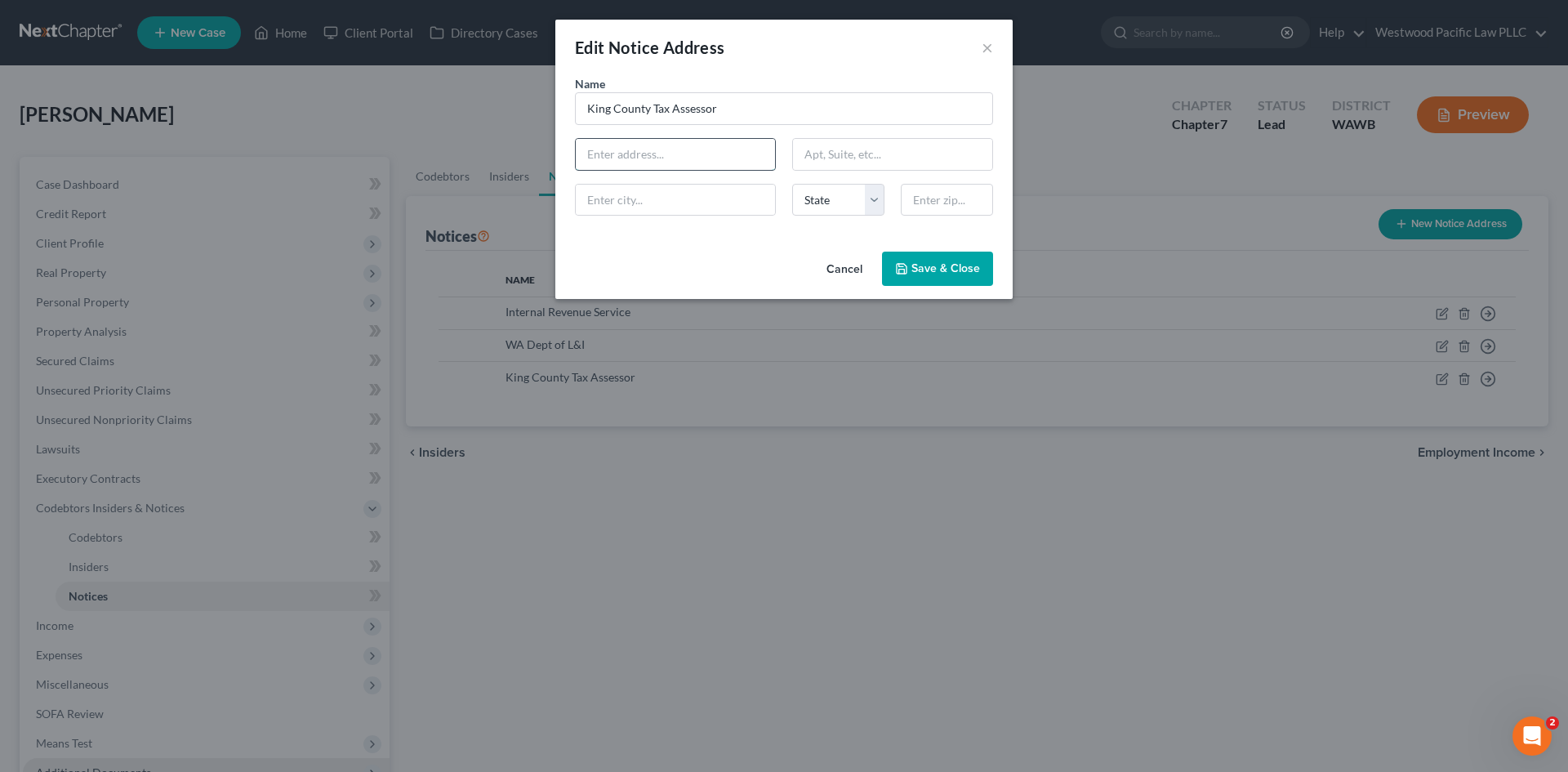
click at [671, 161] on input "text" at bounding box center [675, 154] width 199 height 31
type input "[STREET_ADDRESS][PERSON_NAME]"
type input "98104"
click at [876, 149] on input "text" at bounding box center [892, 154] width 199 height 31
type input "[GEOGRAPHIC_DATA]"
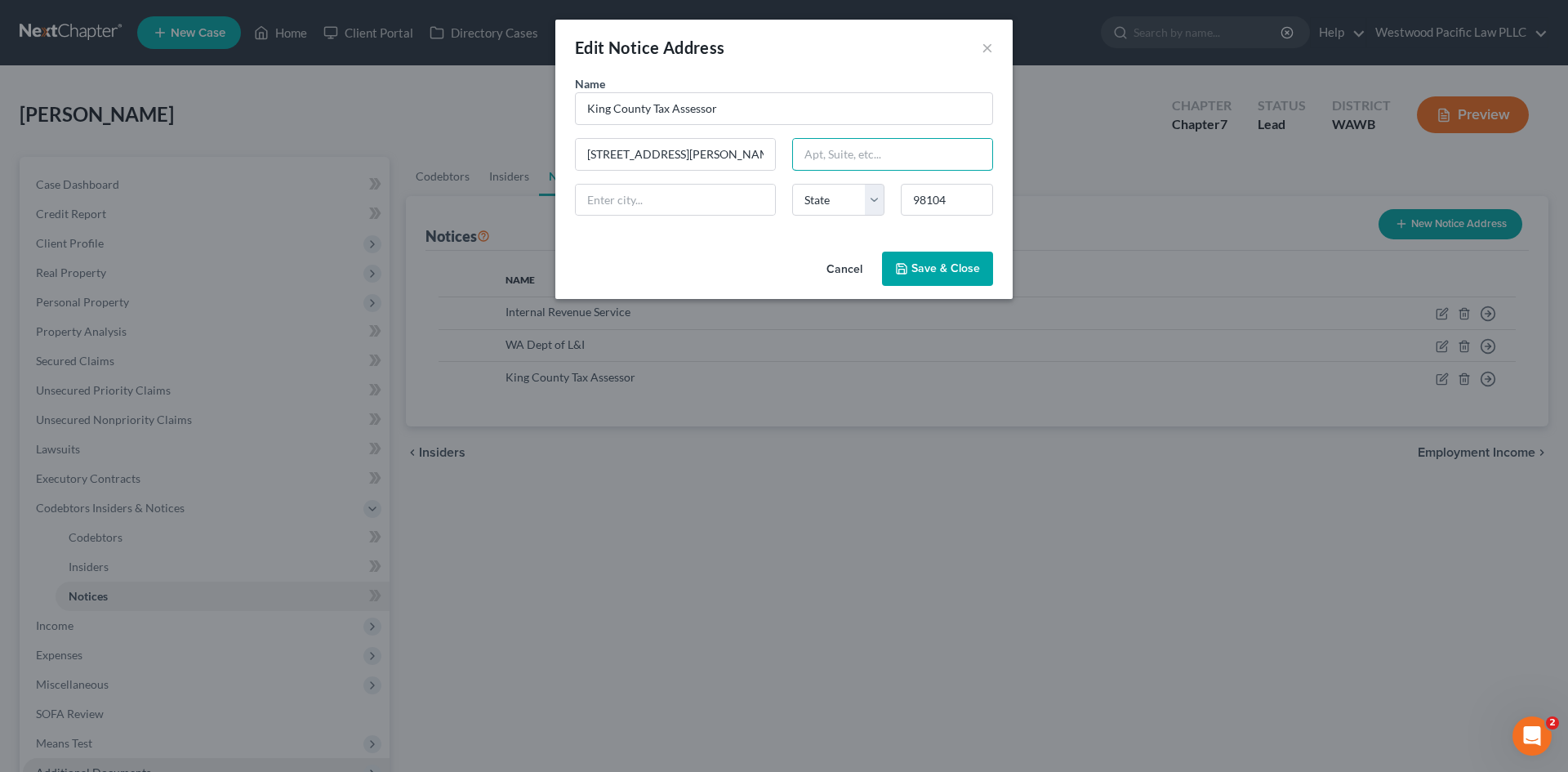
select select "50"
paste input "KSC-AS-0708"
type input "KSC-AS-0708"
click at [946, 267] on span "Save & Close" at bounding box center [946, 268] width 69 height 14
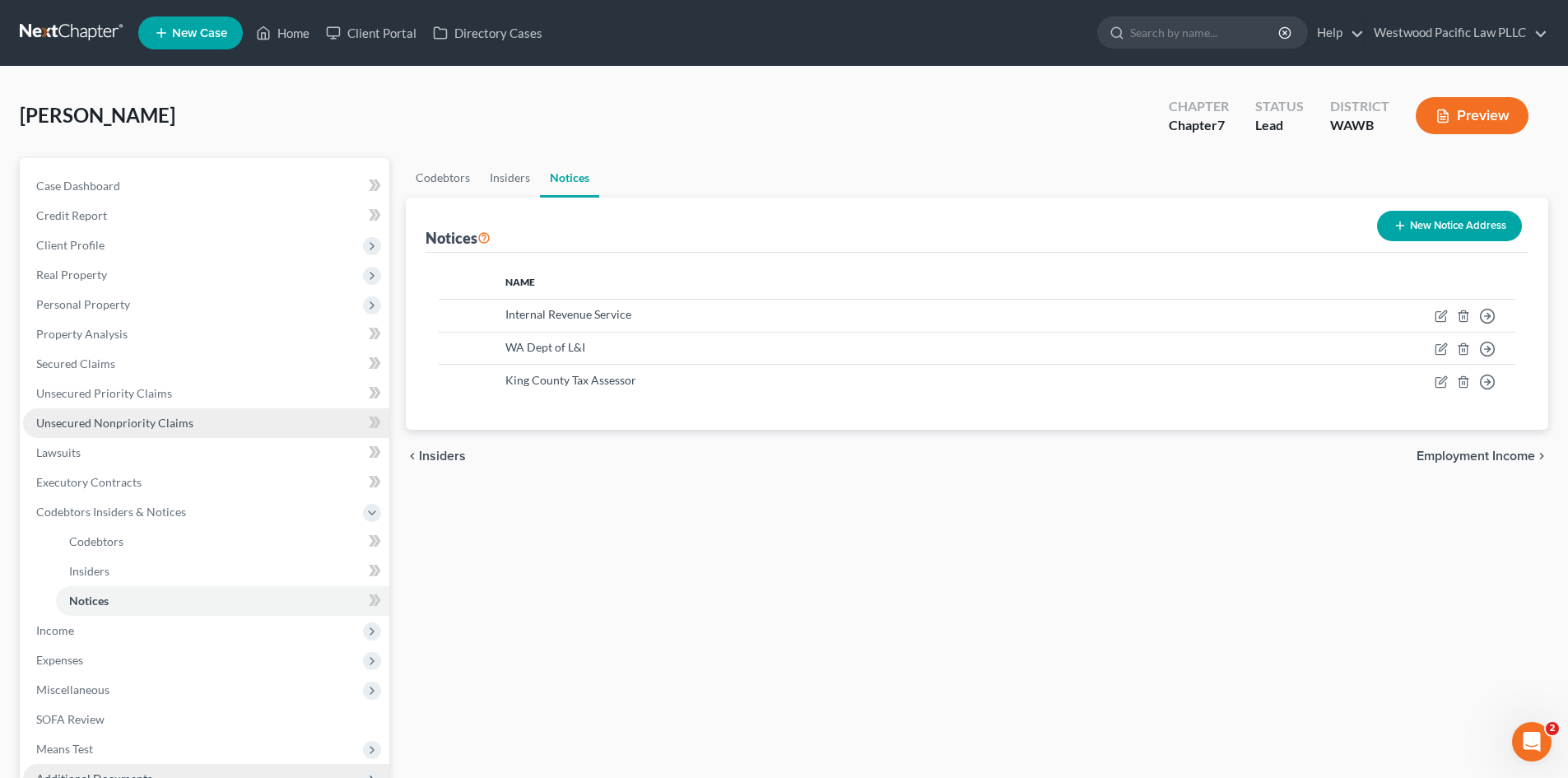
click at [127, 421] on span "Unsecured Nonpriority Claims" at bounding box center [115, 422] width 157 height 14
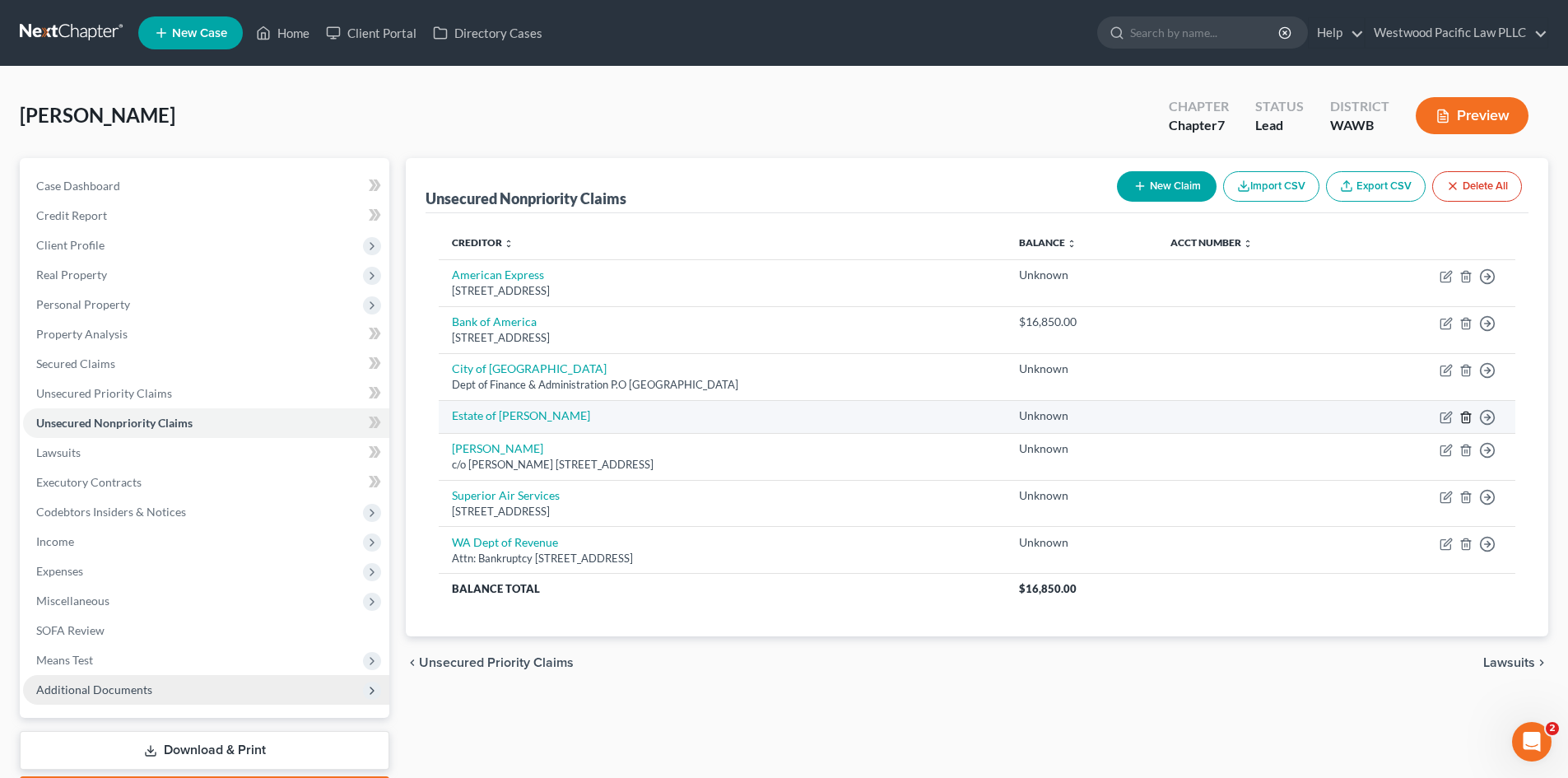
click at [1465, 414] on polyline "button" at bounding box center [1465, 414] width 10 height 0
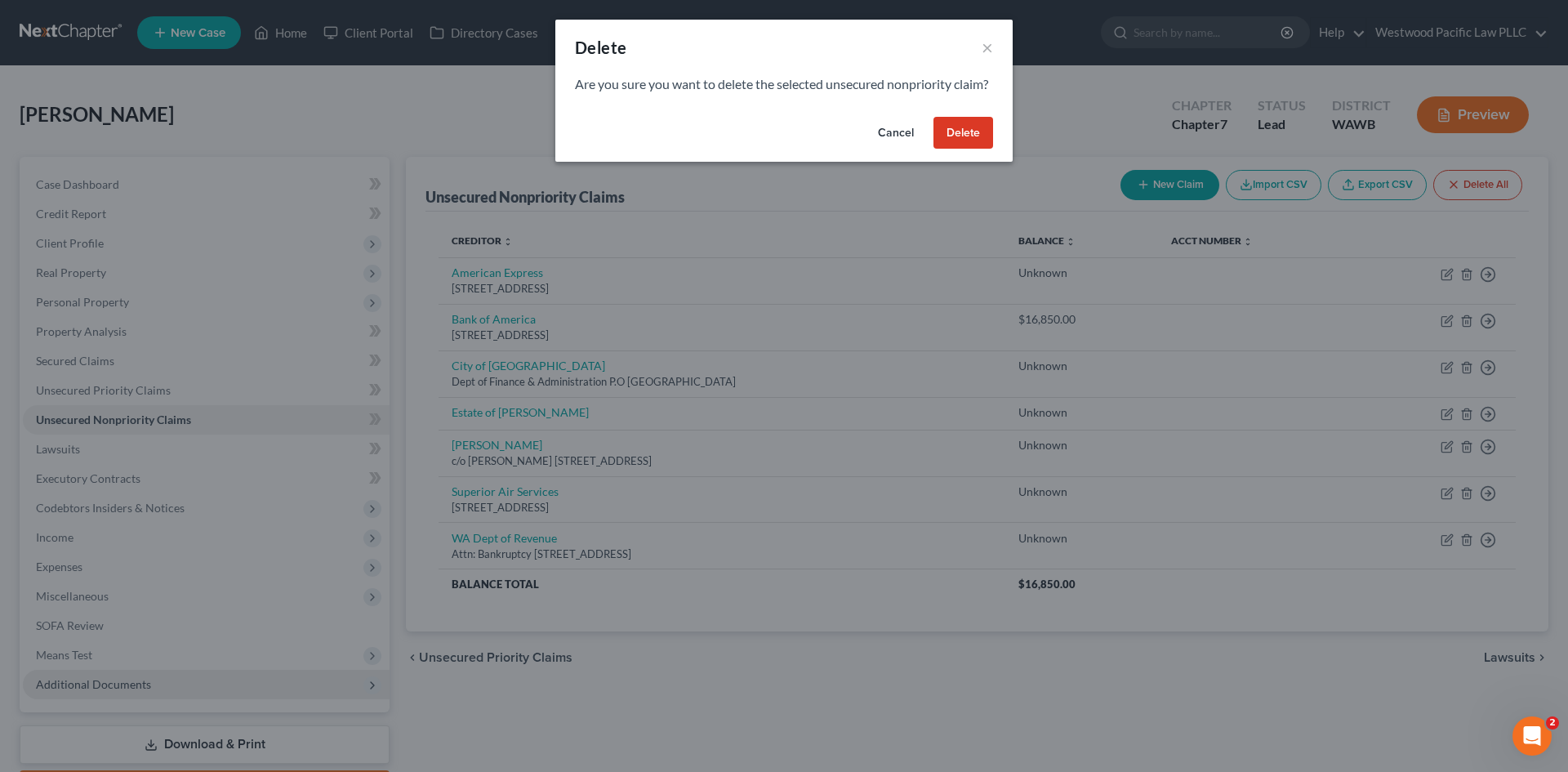
click at [970, 143] on button "Delete" at bounding box center [963, 133] width 60 height 32
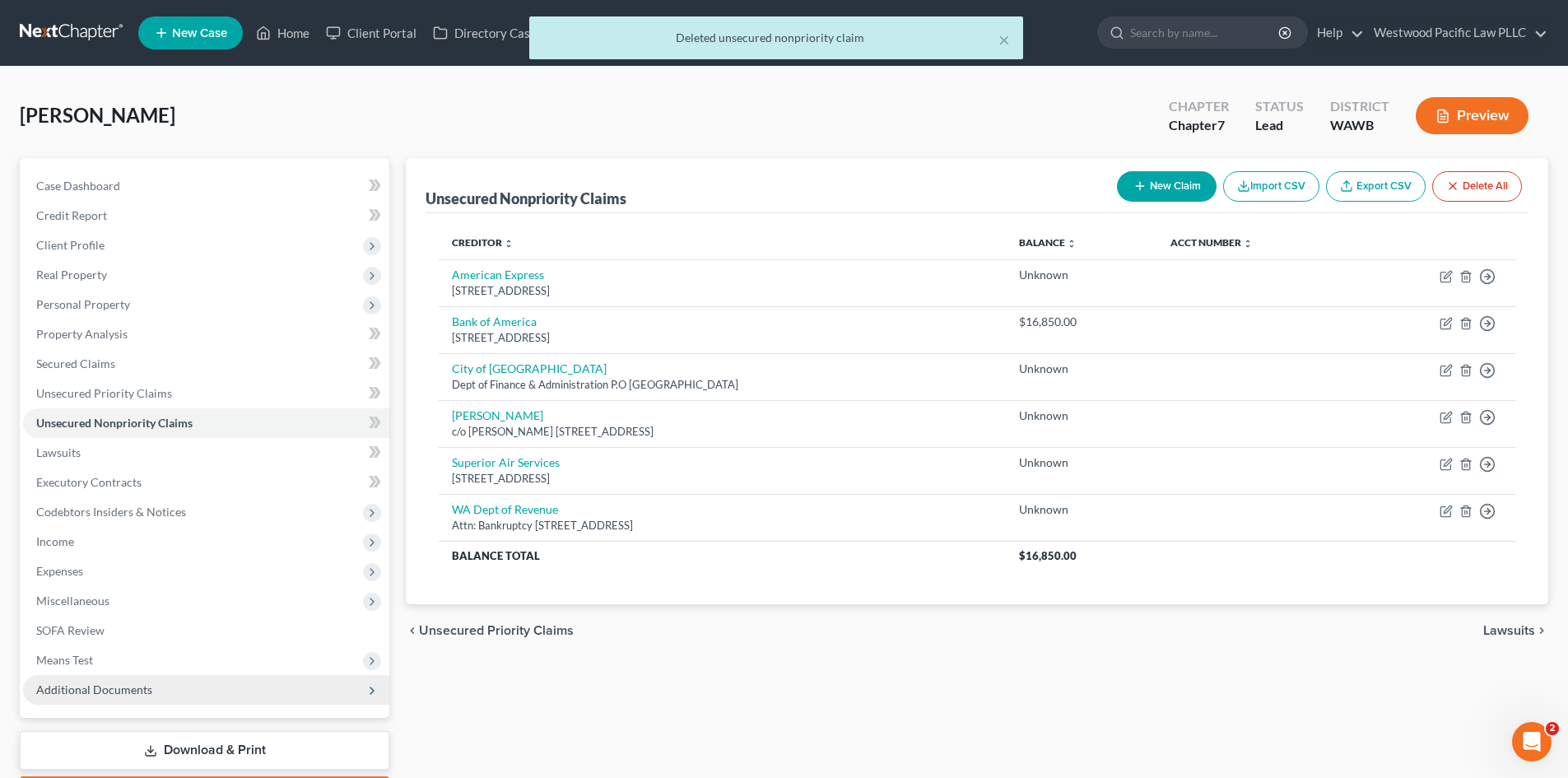
click at [1503, 104] on button "Preview" at bounding box center [1472, 115] width 113 height 37
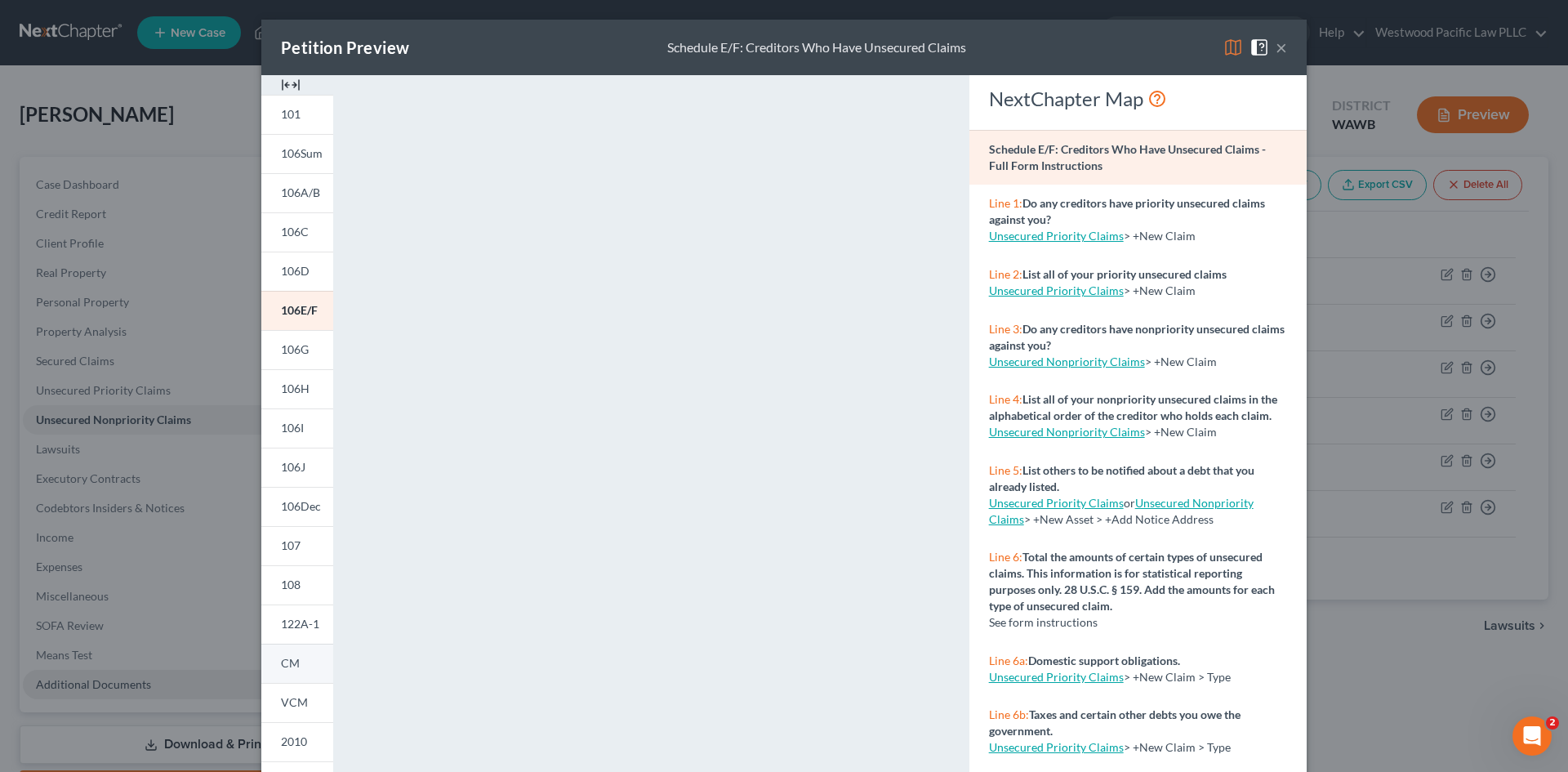
click at [289, 661] on span "CM" at bounding box center [290, 663] width 19 height 14
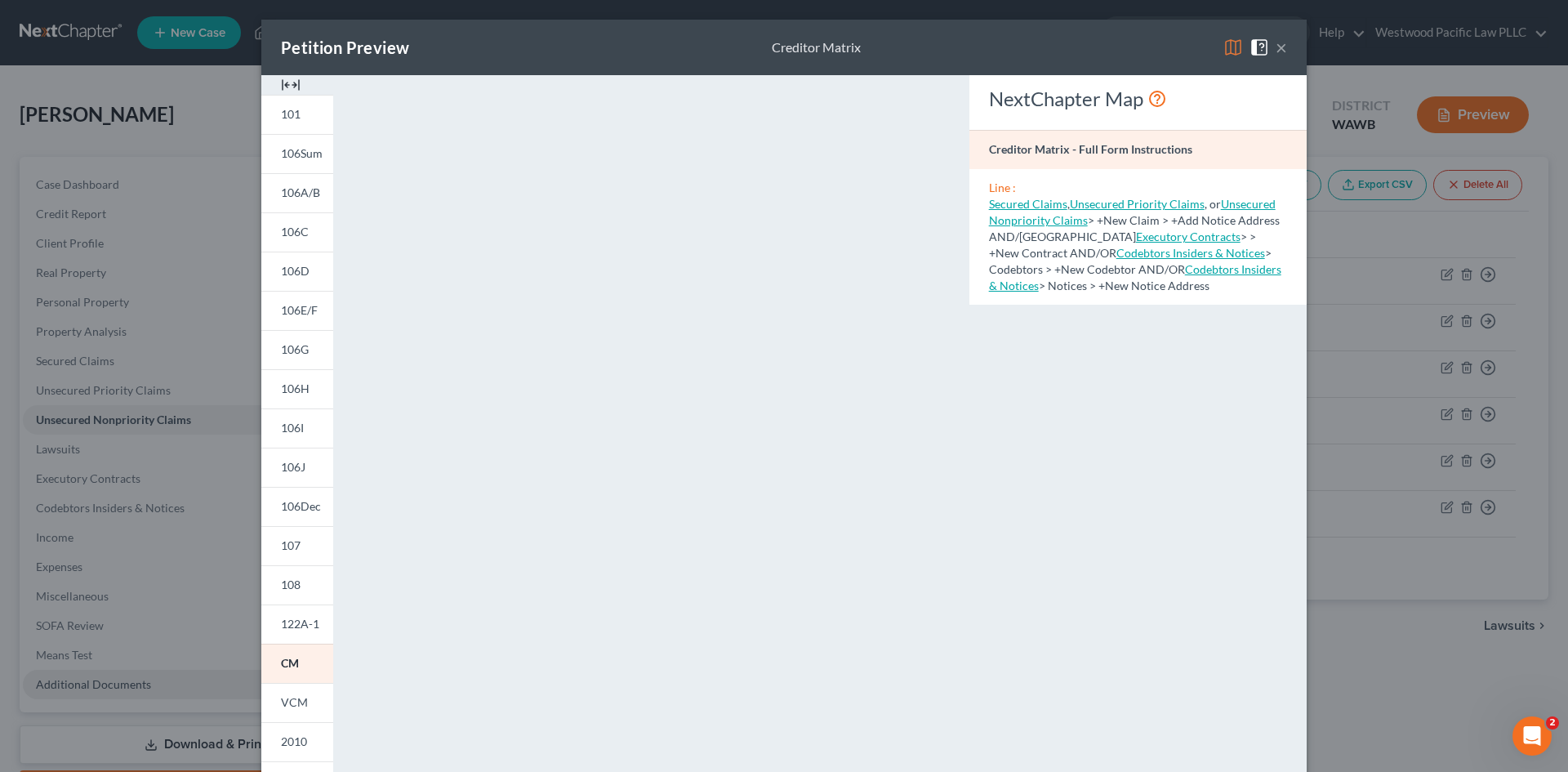
click at [1275, 43] on button "×" at bounding box center [1281, 47] width 11 height 20
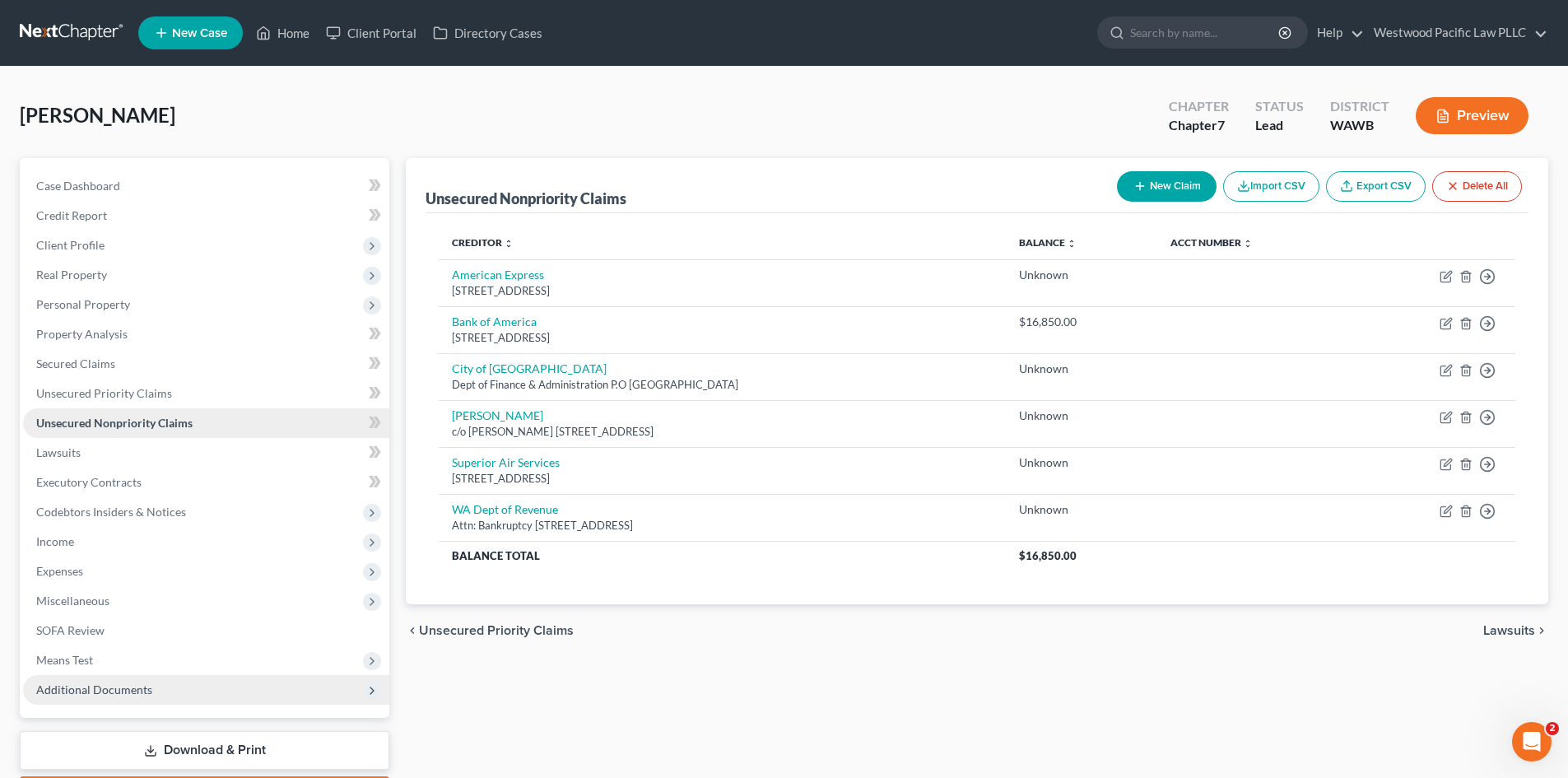
click at [100, 416] on span "Unsecured Nonpriority Claims" at bounding box center [114, 422] width 156 height 14
click at [97, 358] on span "Secured Claims" at bounding box center [76, 364] width 79 height 14
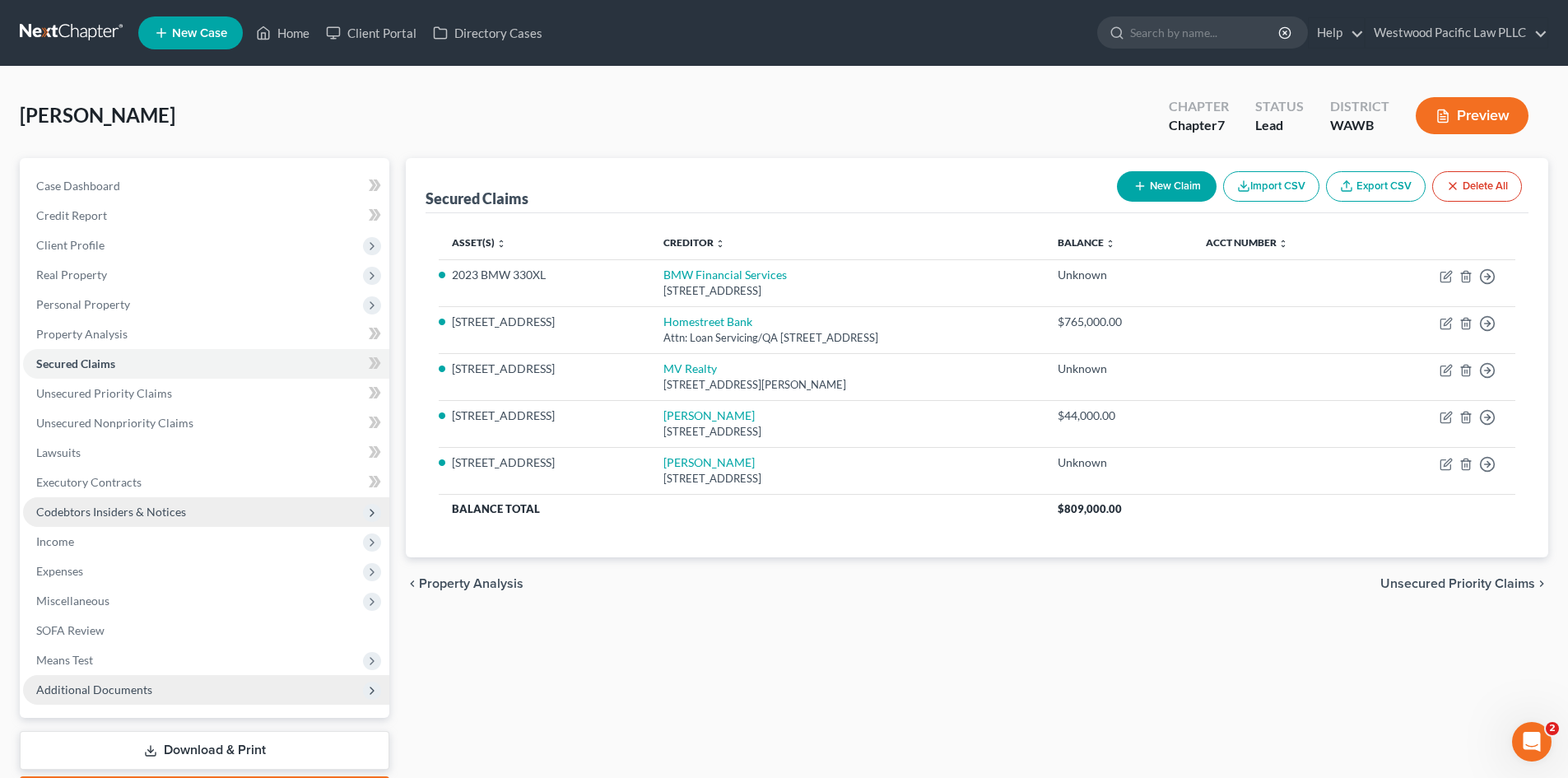
click at [123, 511] on span "Codebtors Insiders & Notices" at bounding box center [111, 511] width 150 height 14
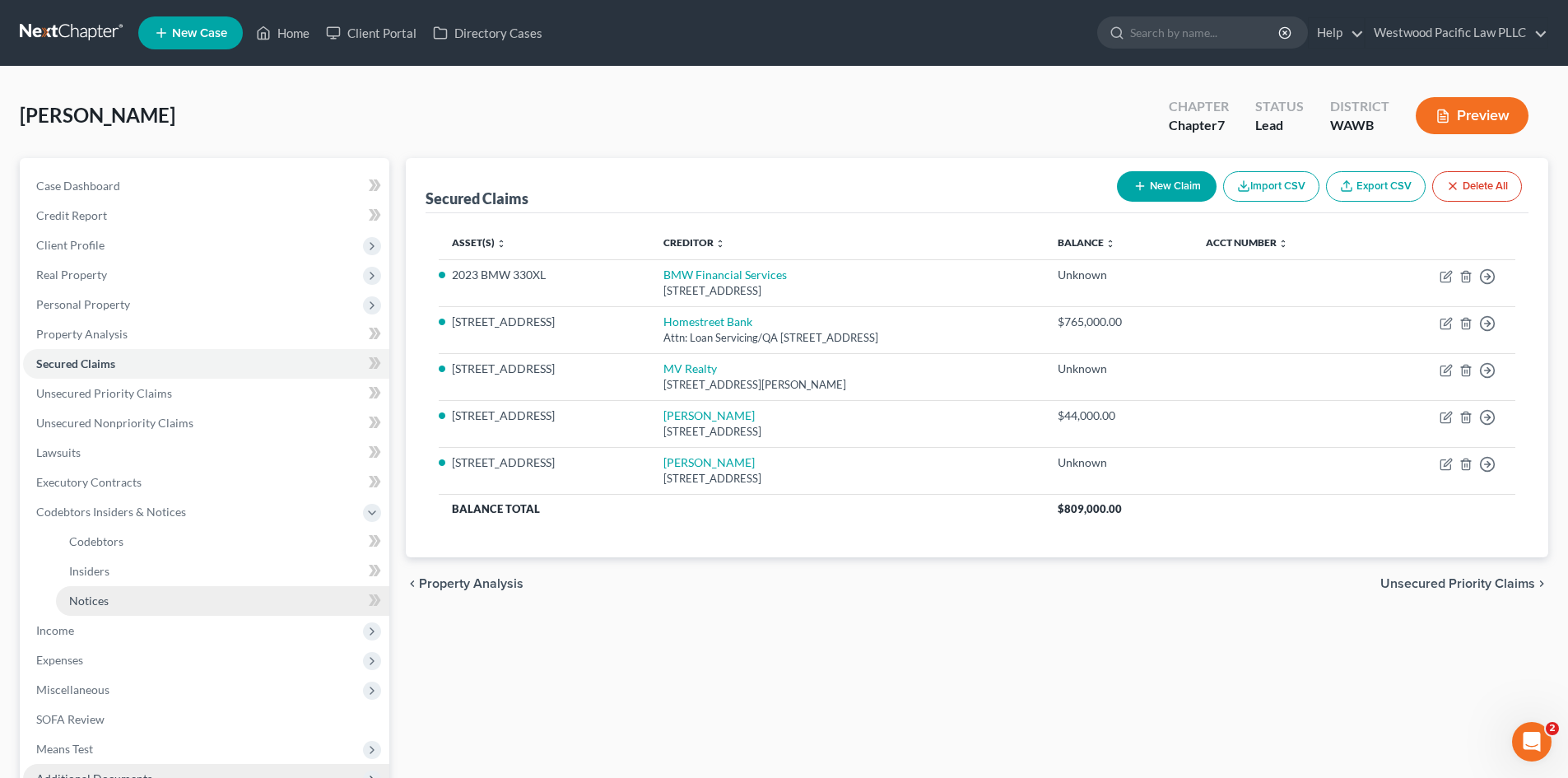
click at [198, 595] on link "Notices" at bounding box center [222, 601] width 334 height 30
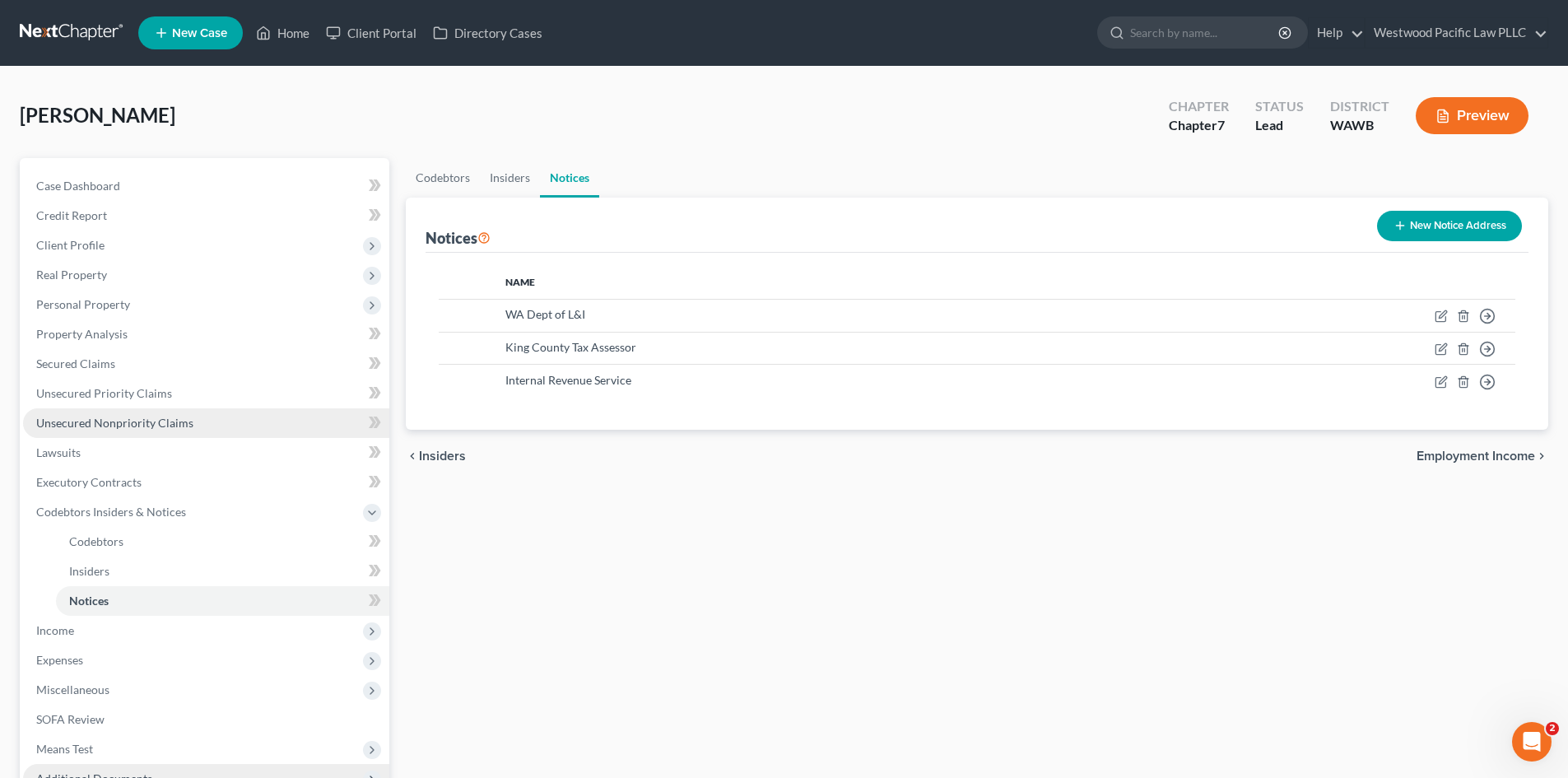
click at [150, 415] on span "Unsecured Nonpriority Claims" at bounding box center [115, 422] width 157 height 14
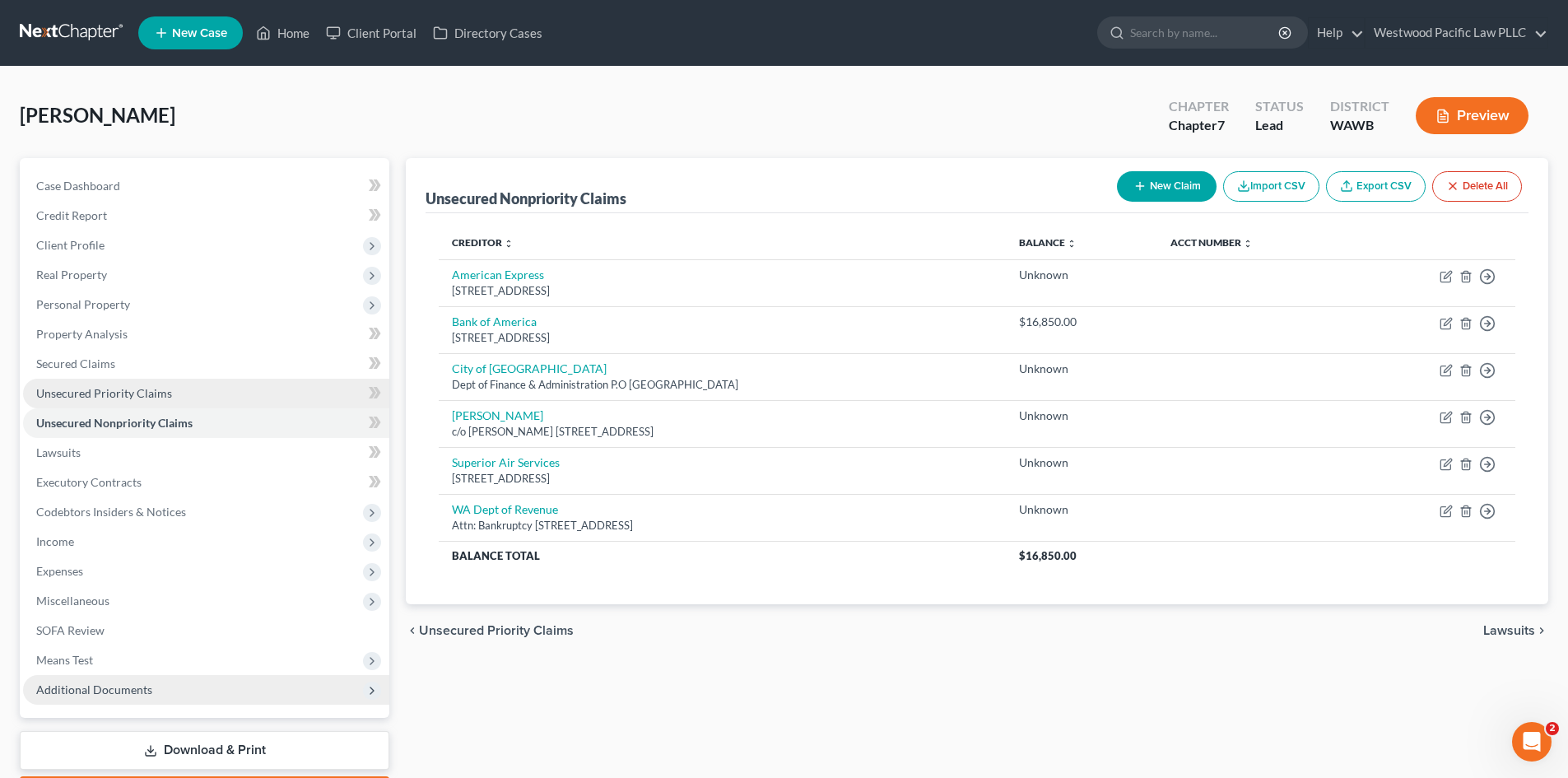
click at [116, 393] on span "Unsecured Priority Claims" at bounding box center [105, 392] width 136 height 14
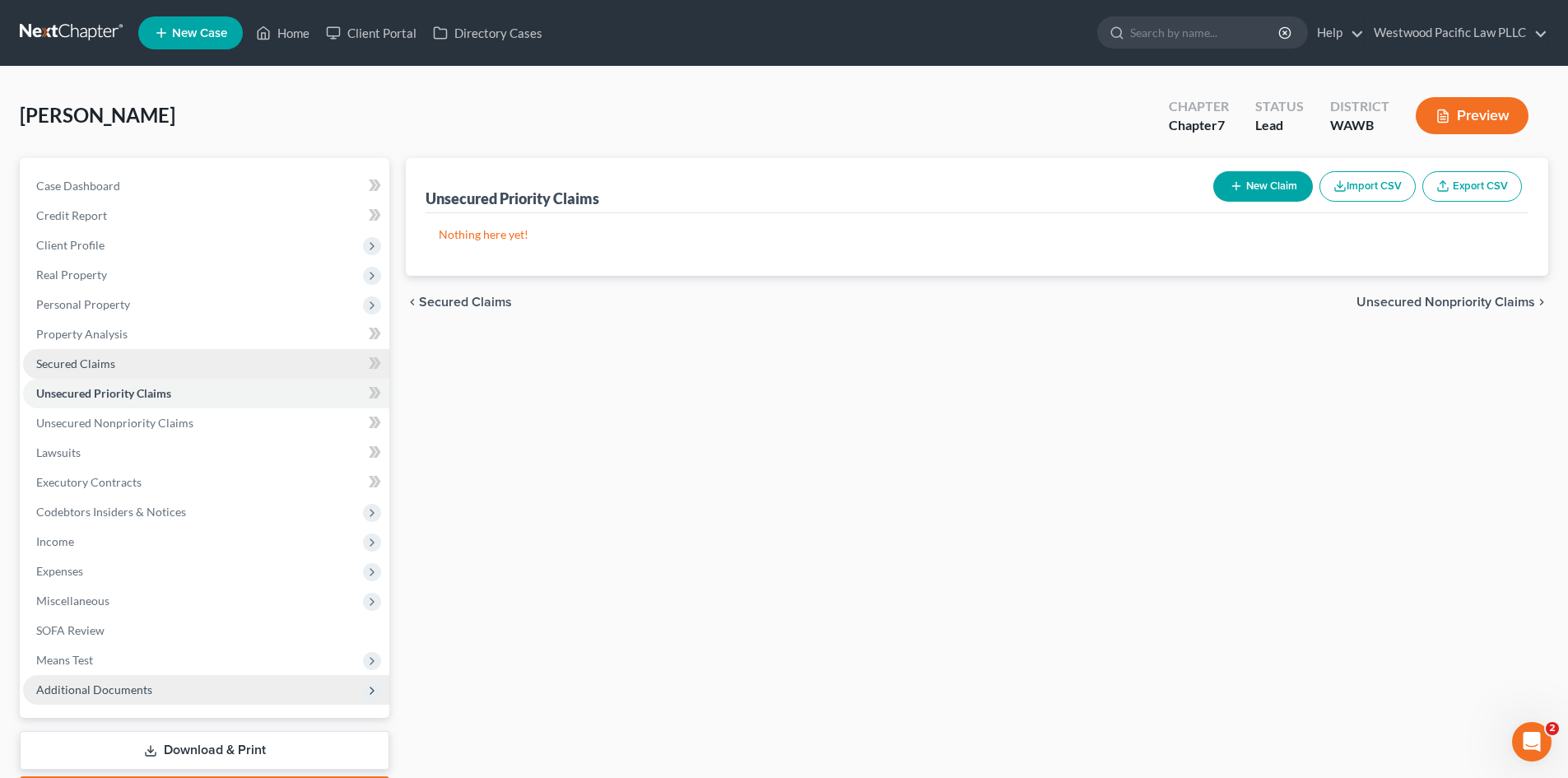
click at [98, 365] on span "Secured Claims" at bounding box center [76, 364] width 79 height 14
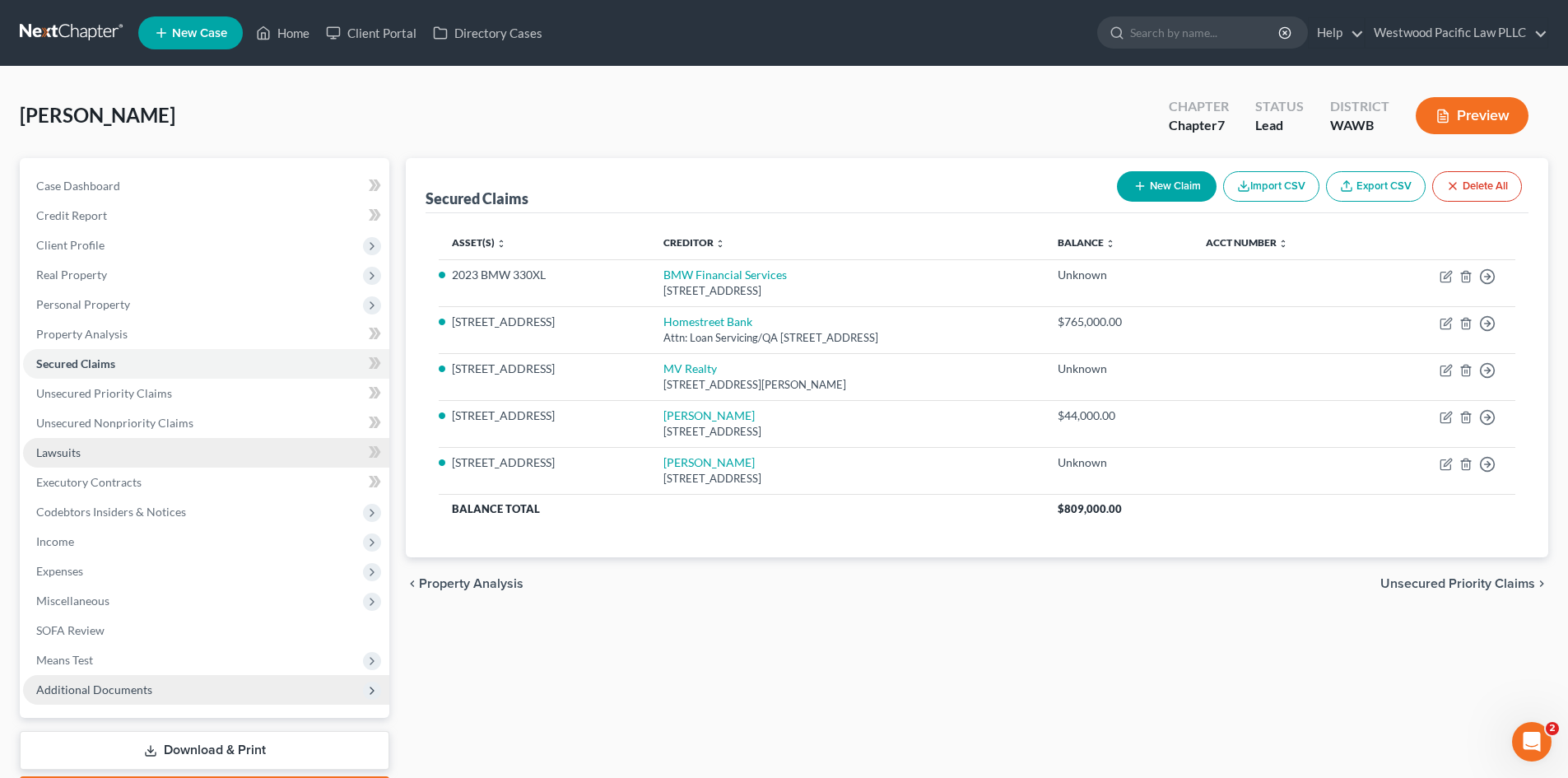
click at [119, 449] on link "Lawsuits" at bounding box center [206, 453] width 366 height 30
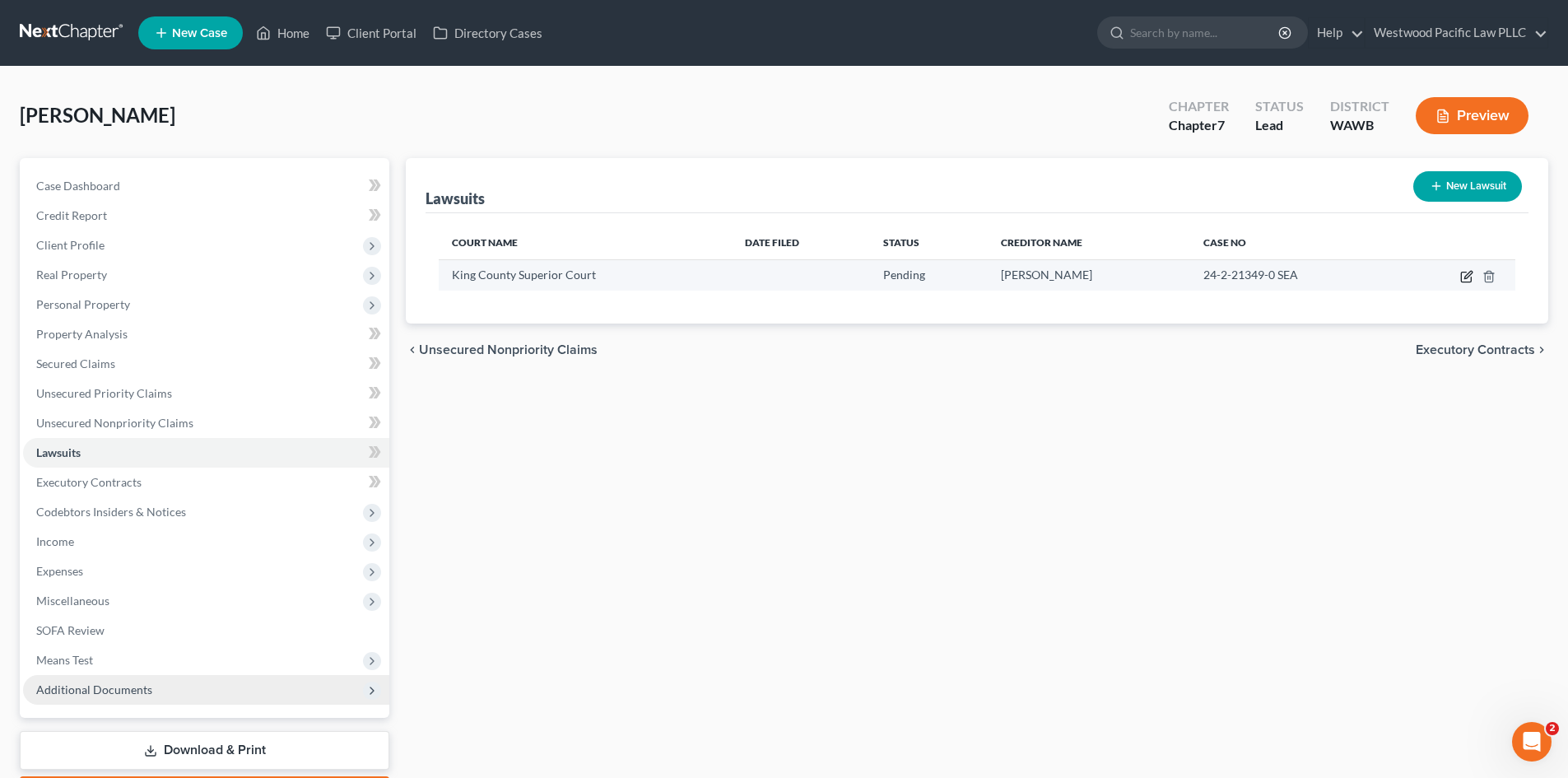
click at [1464, 273] on icon "button" at bounding box center [1466, 276] width 13 height 13
select select "50"
select select "0"
select select "4"
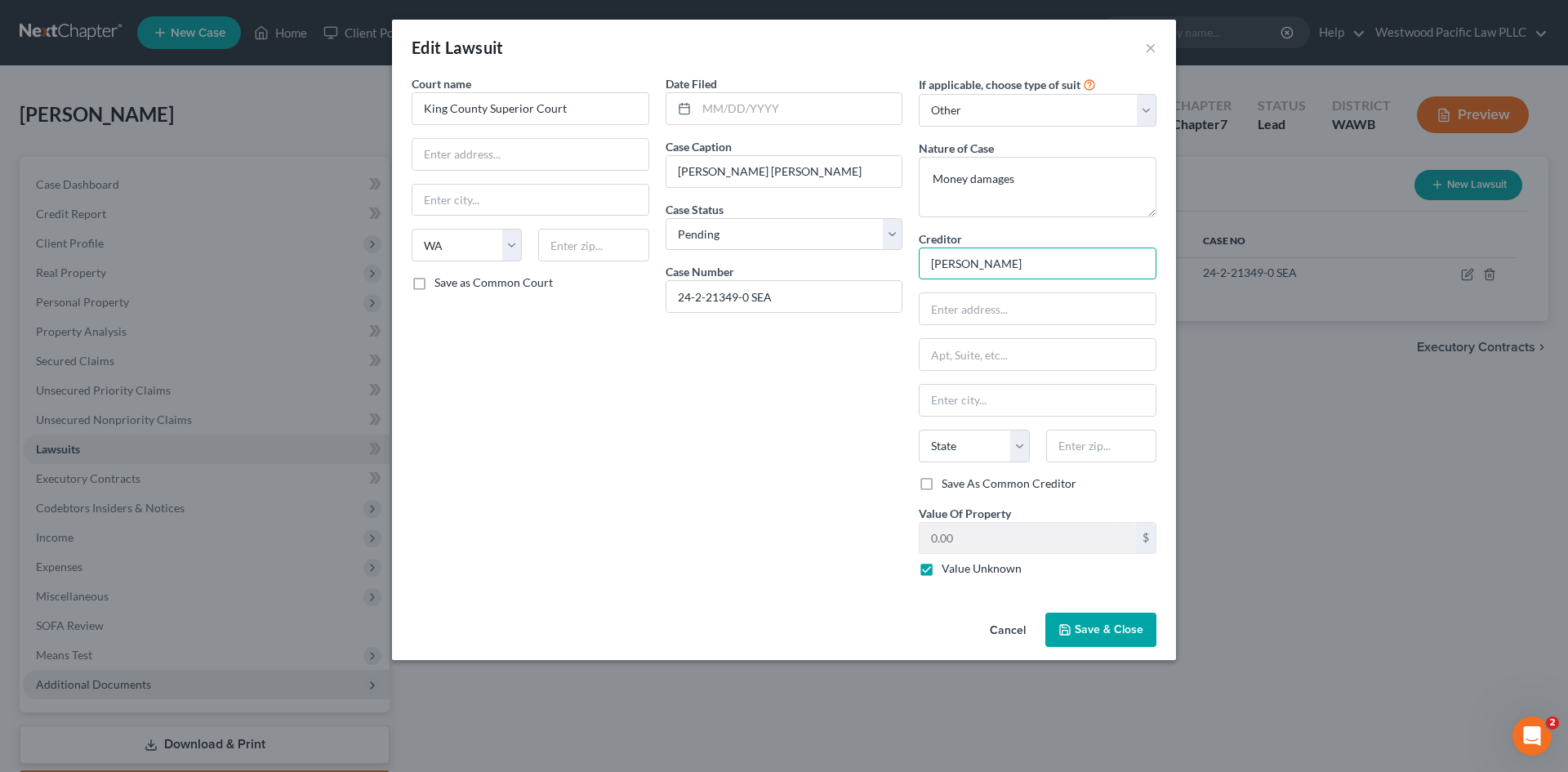
drag, startPoint x: 934, startPoint y: 263, endPoint x: 987, endPoint y: 267, distance: 53.2
click at [987, 267] on input "[PERSON_NAME]" at bounding box center [1037, 264] width 238 height 32
click at [1114, 625] on span "Save & Close" at bounding box center [1108, 629] width 69 height 14
click at [999, 264] on input "text" at bounding box center [1037, 264] width 238 height 32
type input "Estate of [PERSON_NAME]"
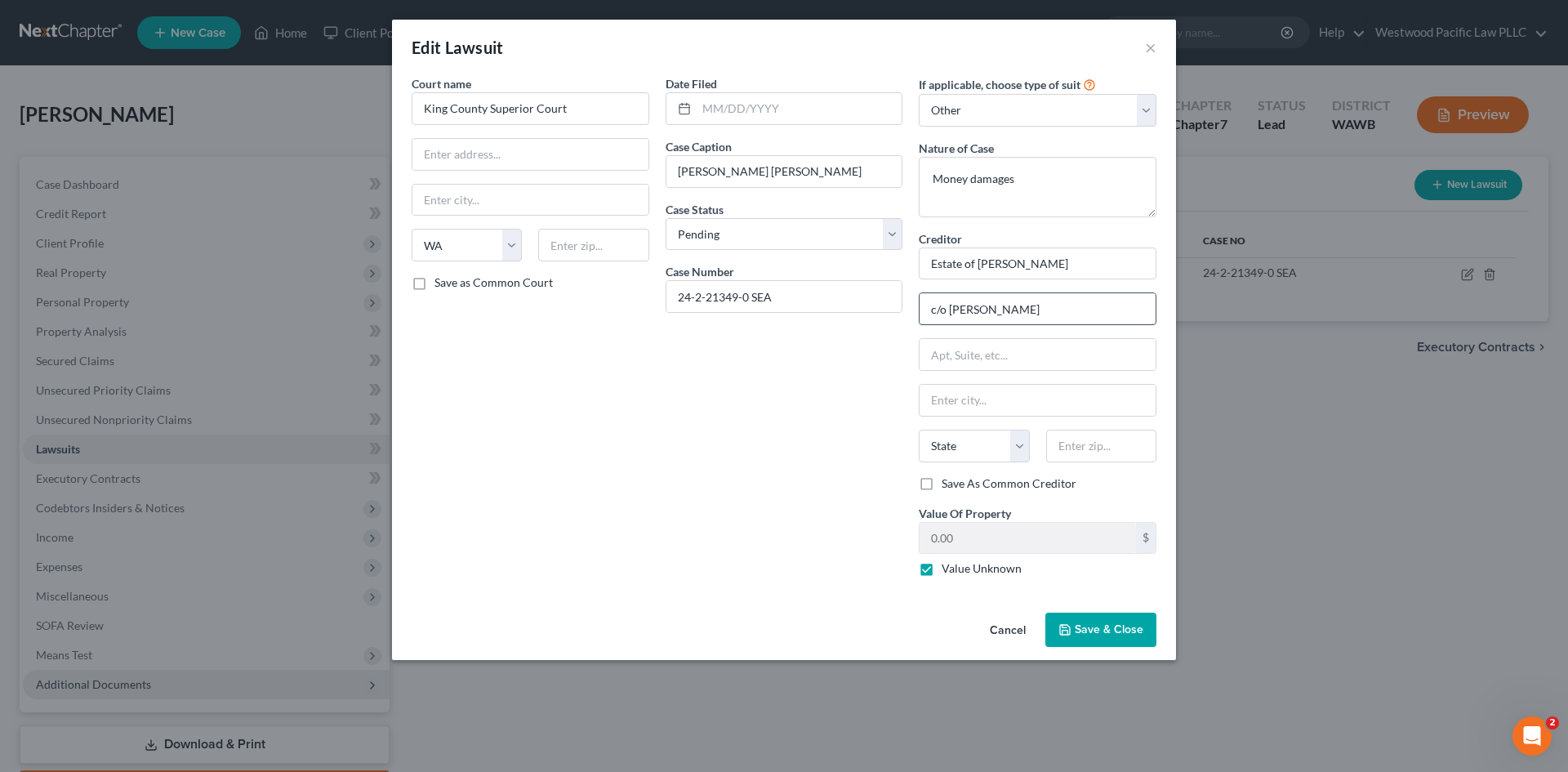
type input "c/o [PERSON_NAME]"
paste input "[STREET_ADDRESS]"
type input "[STREET_ADDRESS]"
click at [1062, 439] on input "text" at bounding box center [1101, 445] width 110 height 32
type input "98101"
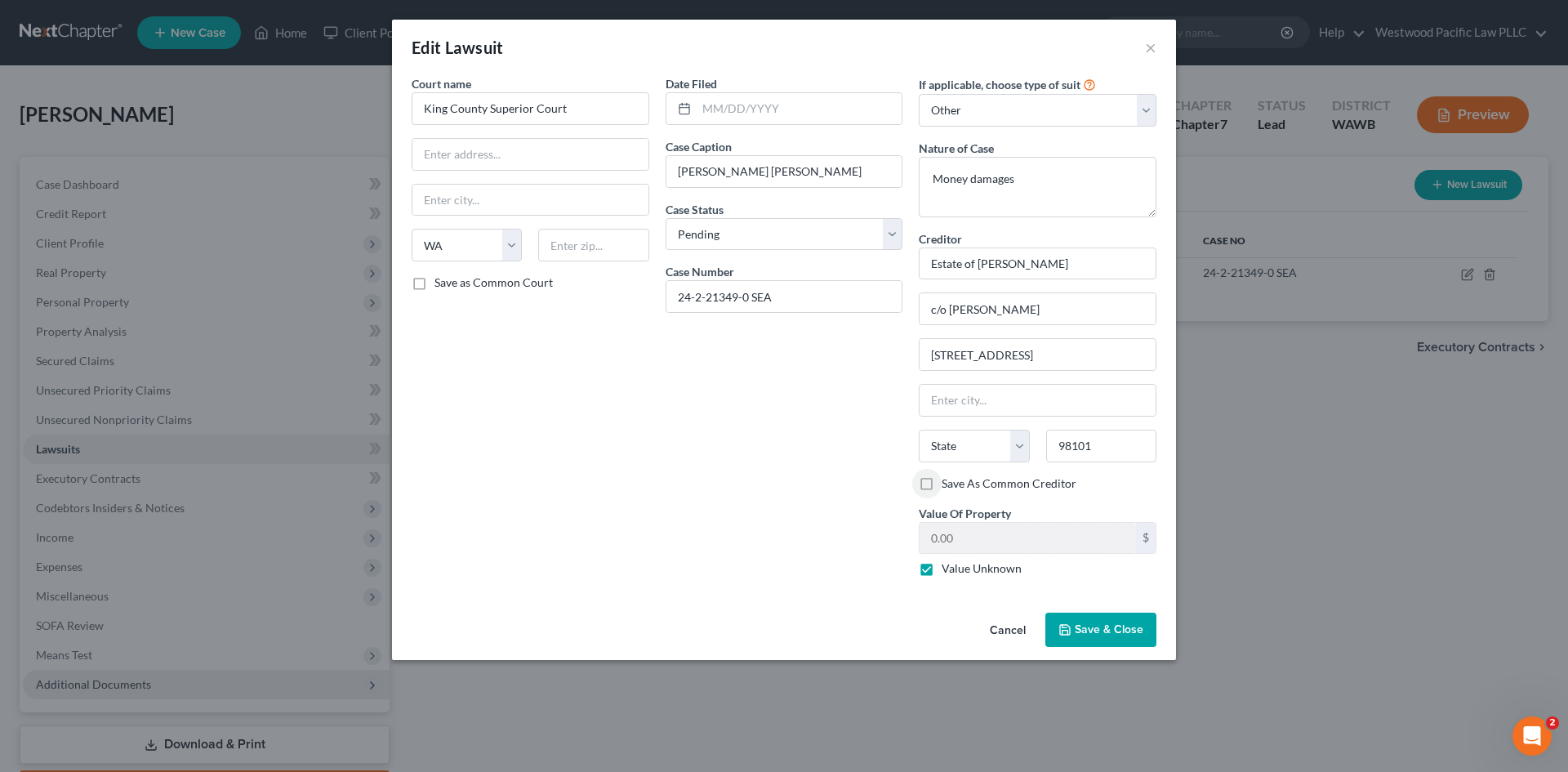
click at [1092, 624] on span "Save & Close" at bounding box center [1108, 629] width 69 height 14
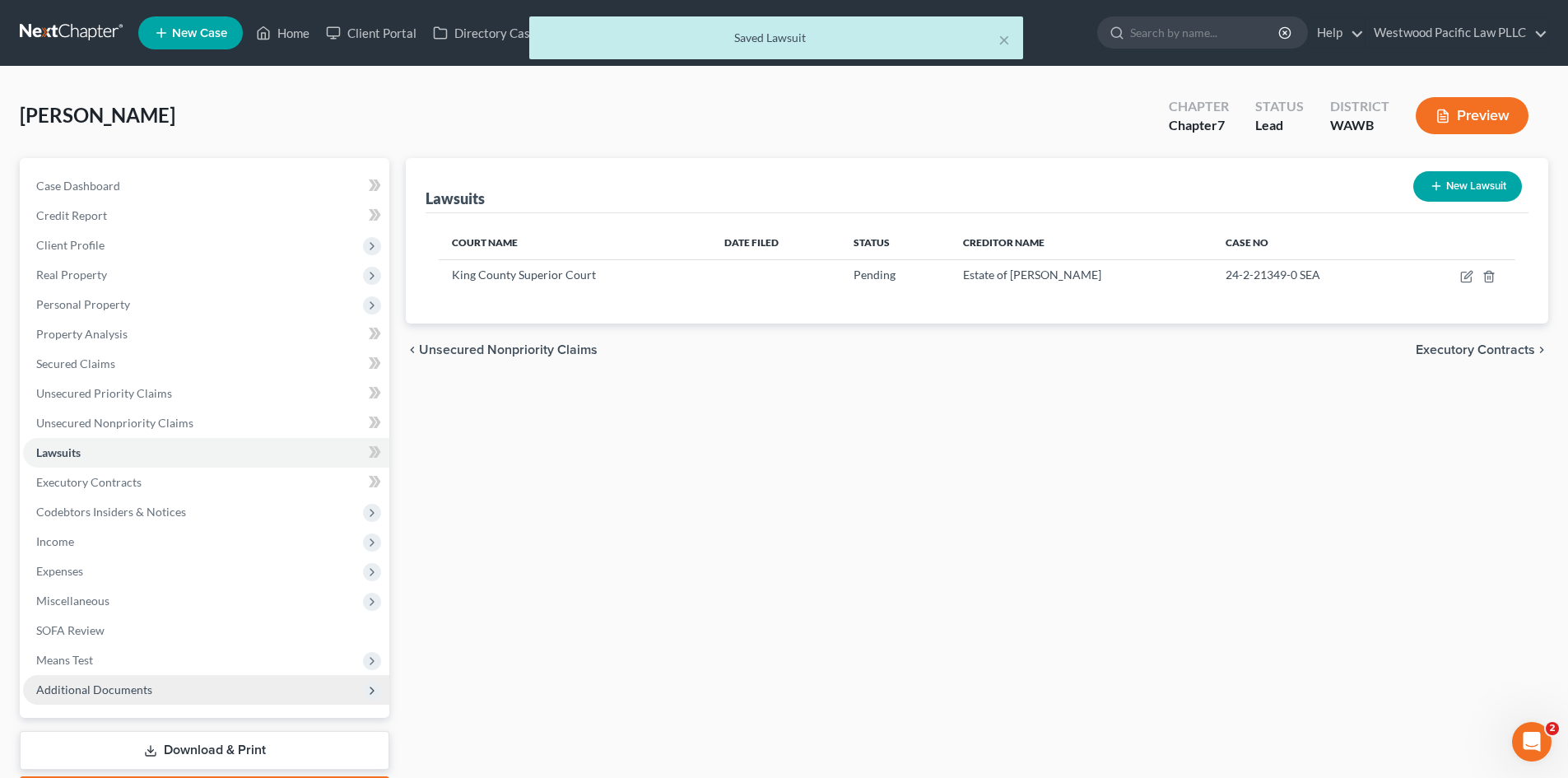
click at [1475, 113] on button "Preview" at bounding box center [1472, 115] width 113 height 37
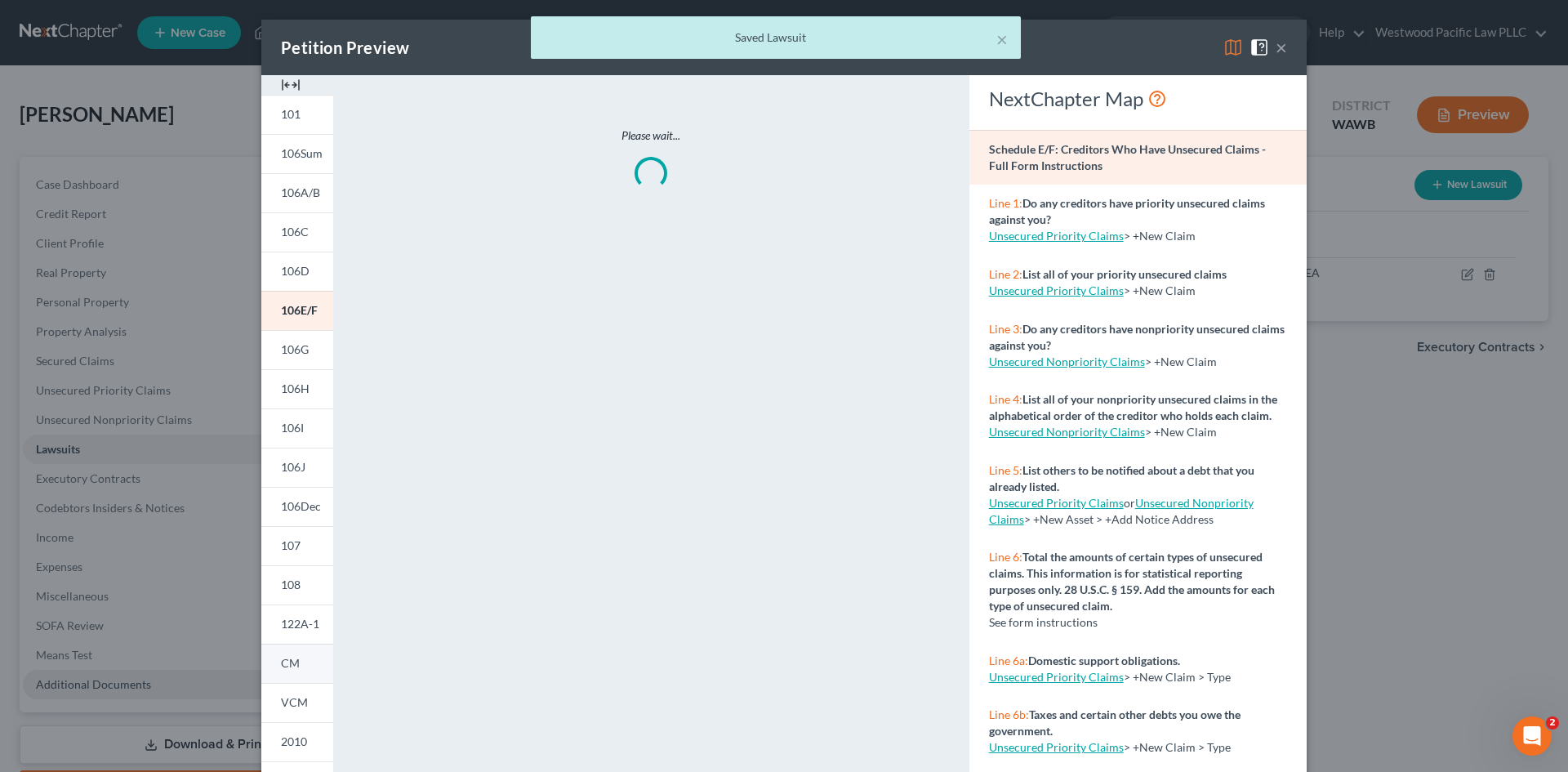
click at [285, 660] on span "CM" at bounding box center [290, 663] width 19 height 14
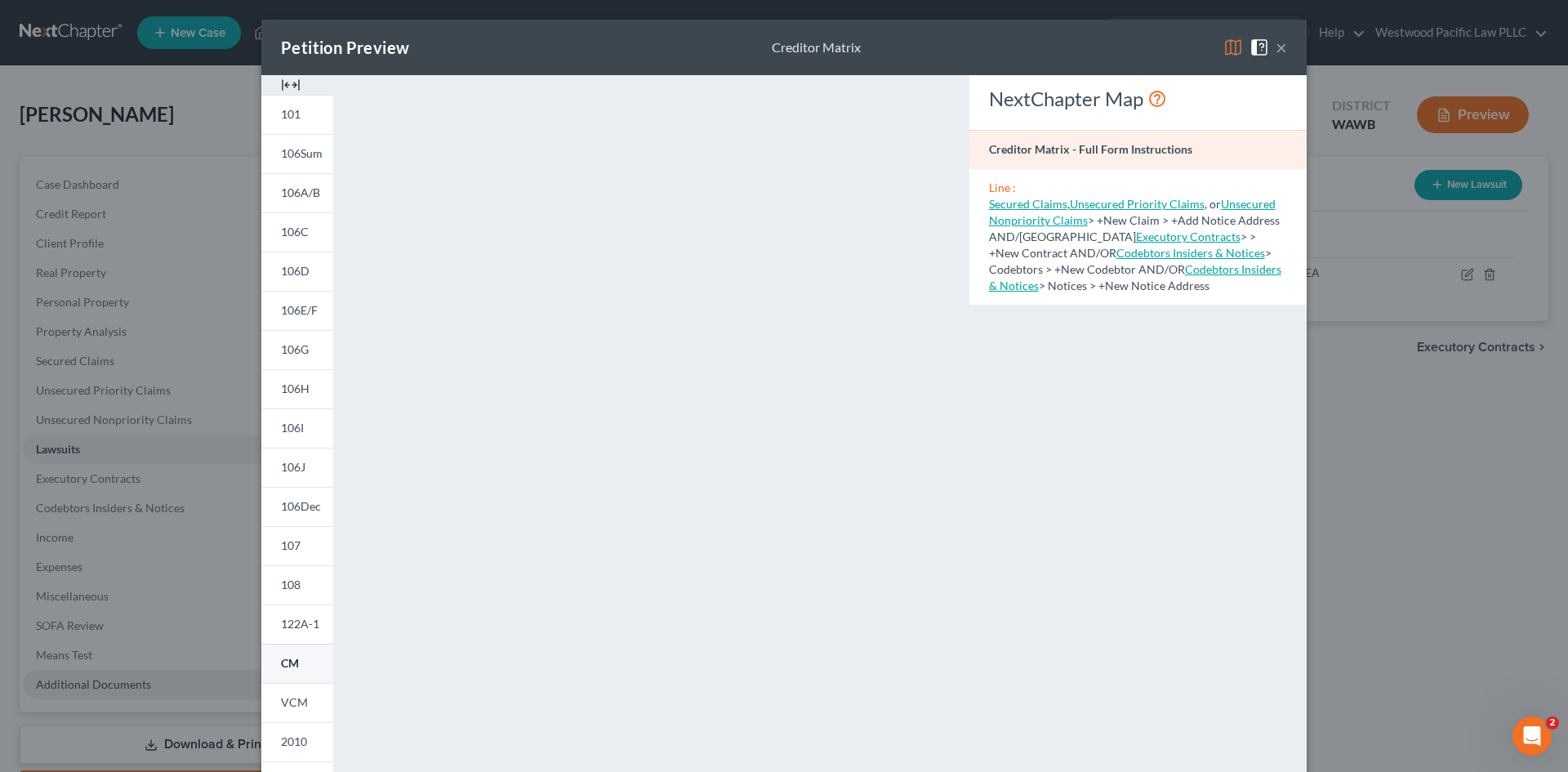
click at [286, 660] on span "CM" at bounding box center [289, 663] width 18 height 14
click at [281, 704] on span "VCM" at bounding box center [294, 702] width 27 height 14
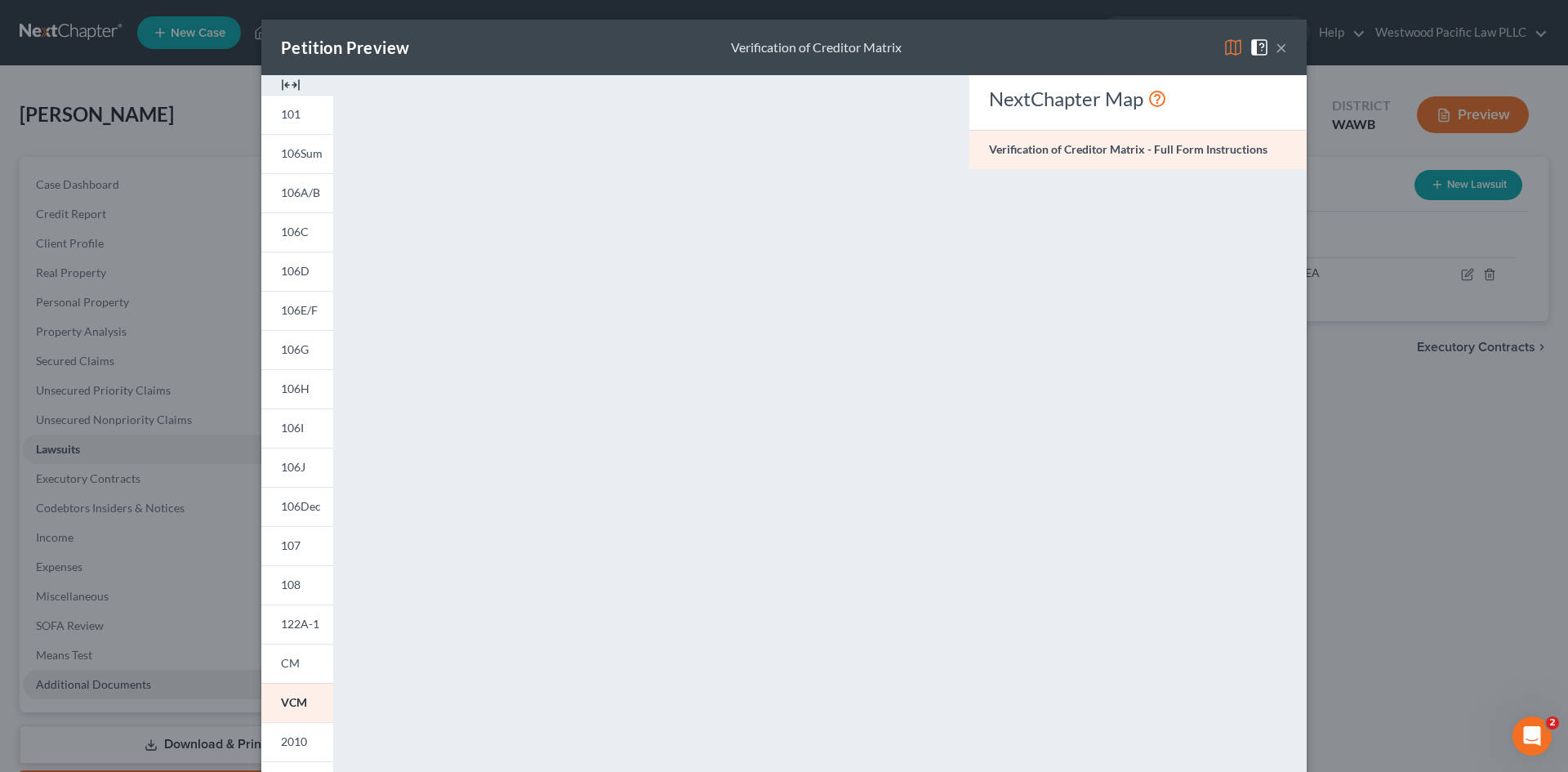
scroll to position [149, 0]
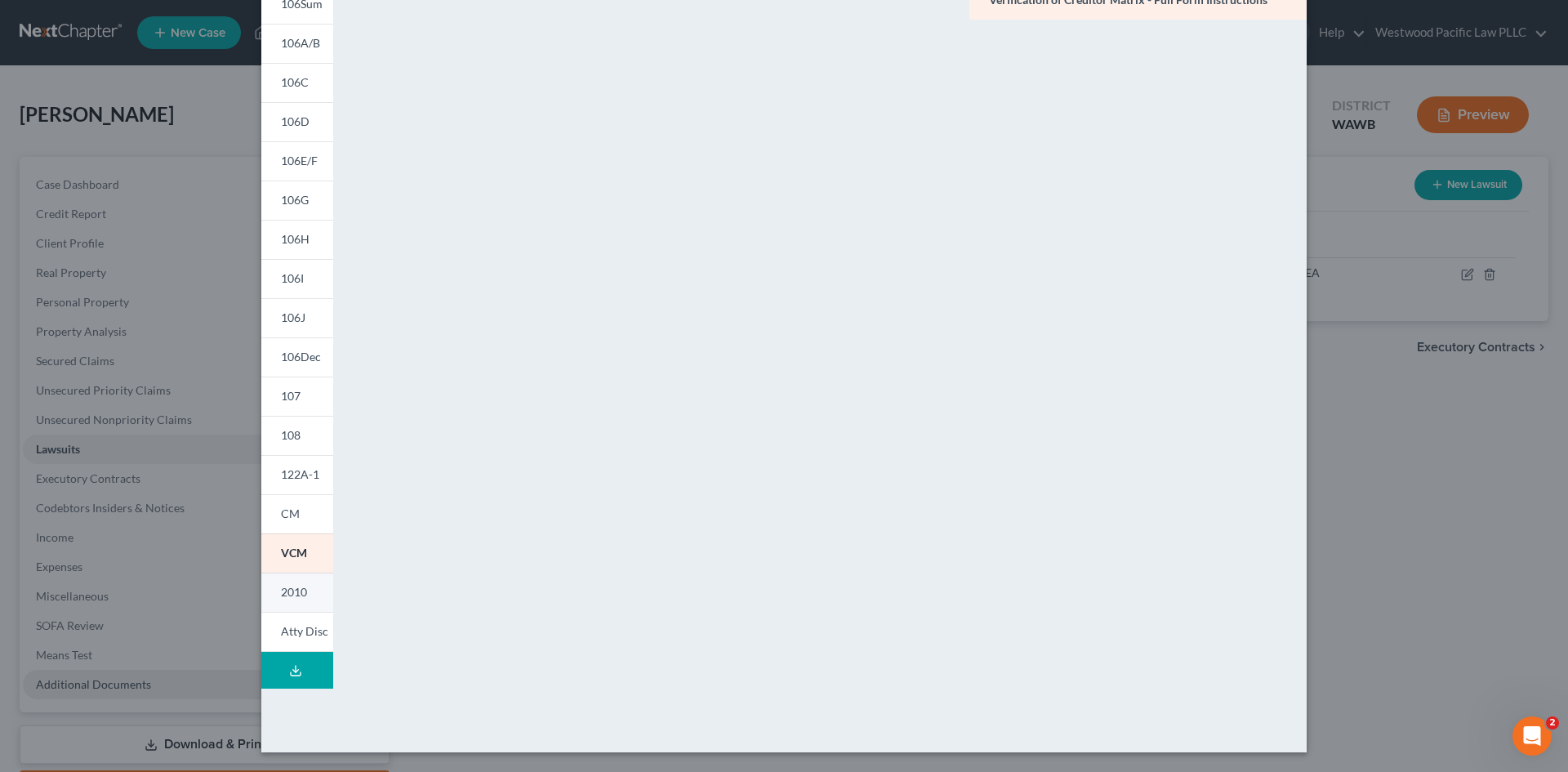
click at [295, 590] on span "2010" at bounding box center [293, 591] width 26 height 14
